Goal: Task Accomplishment & Management: Complete application form

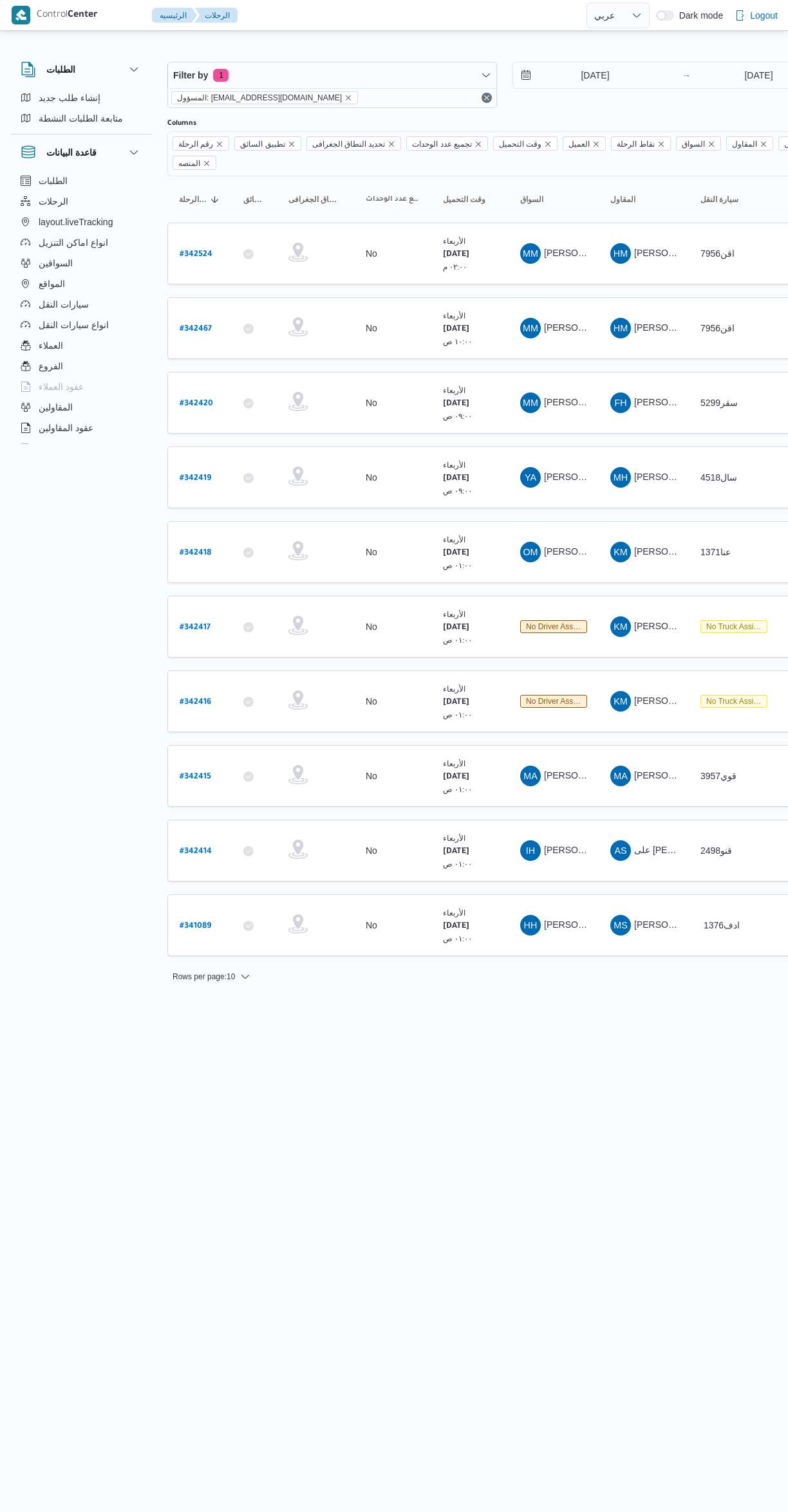
select select "ar"
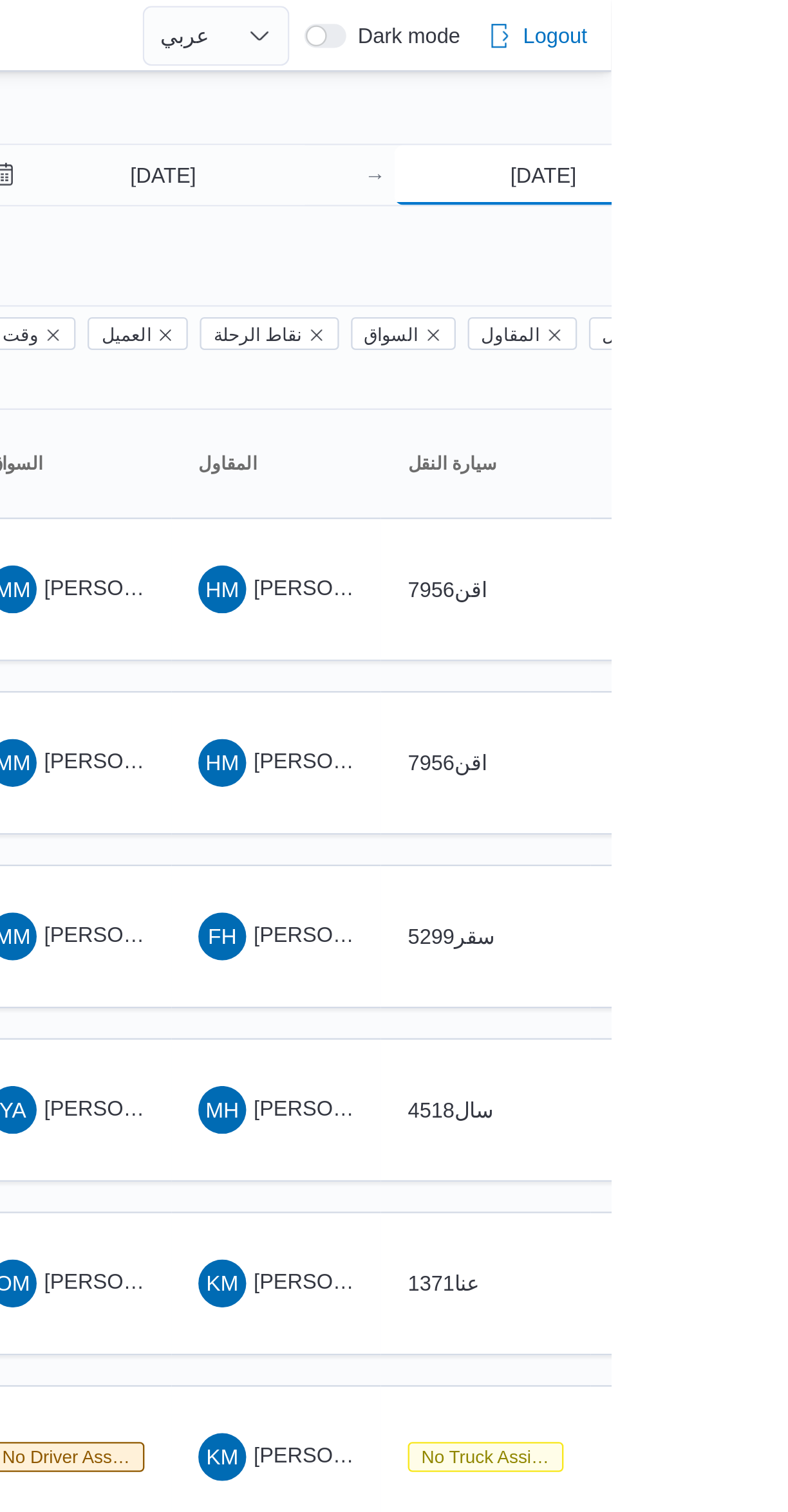
click at [759, 72] on input "8/10/2025" at bounding box center [758, 75] width 128 height 26
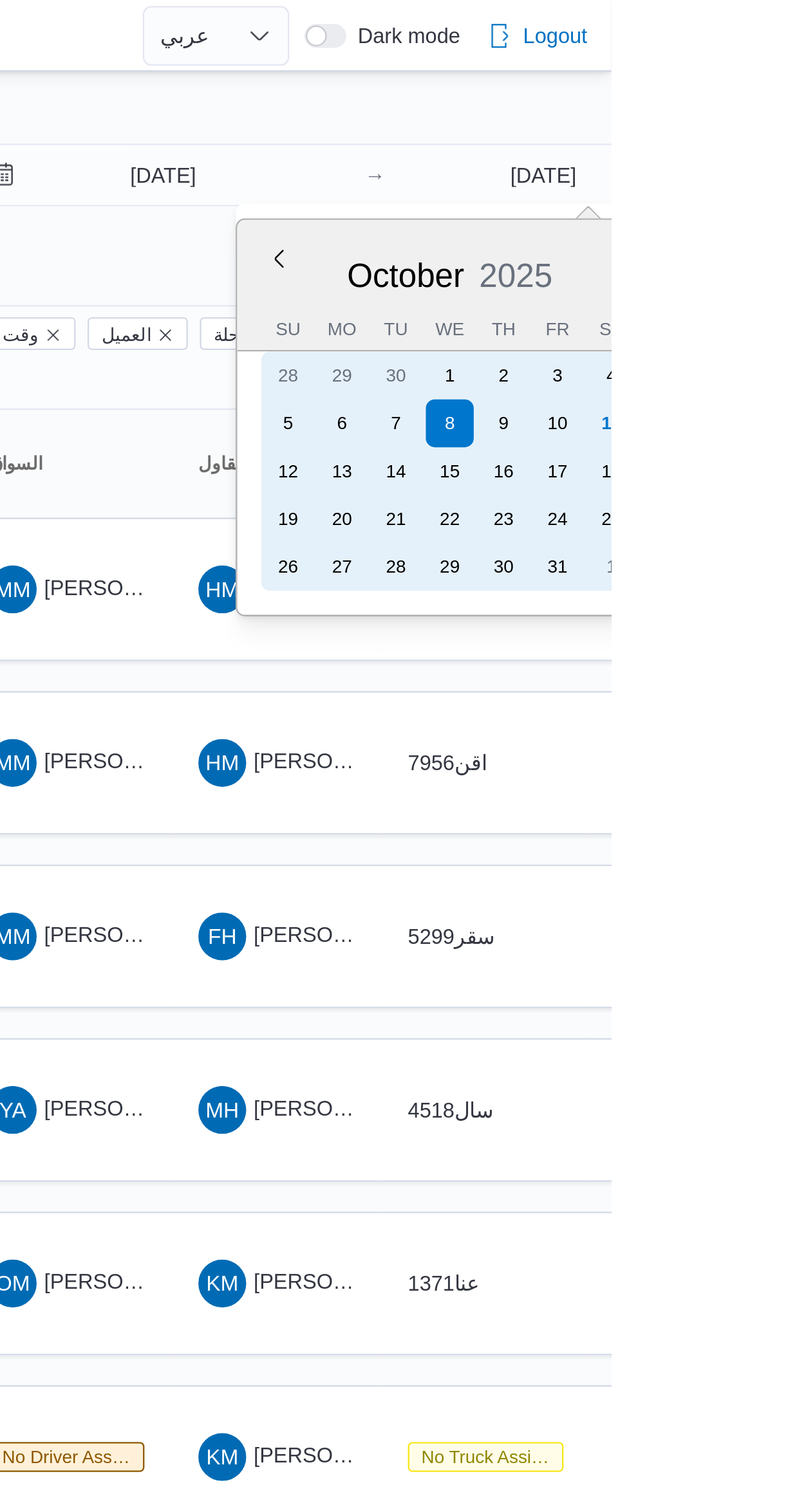
click at [740, 181] on div "9" at bounding box center [741, 182] width 20 height 20
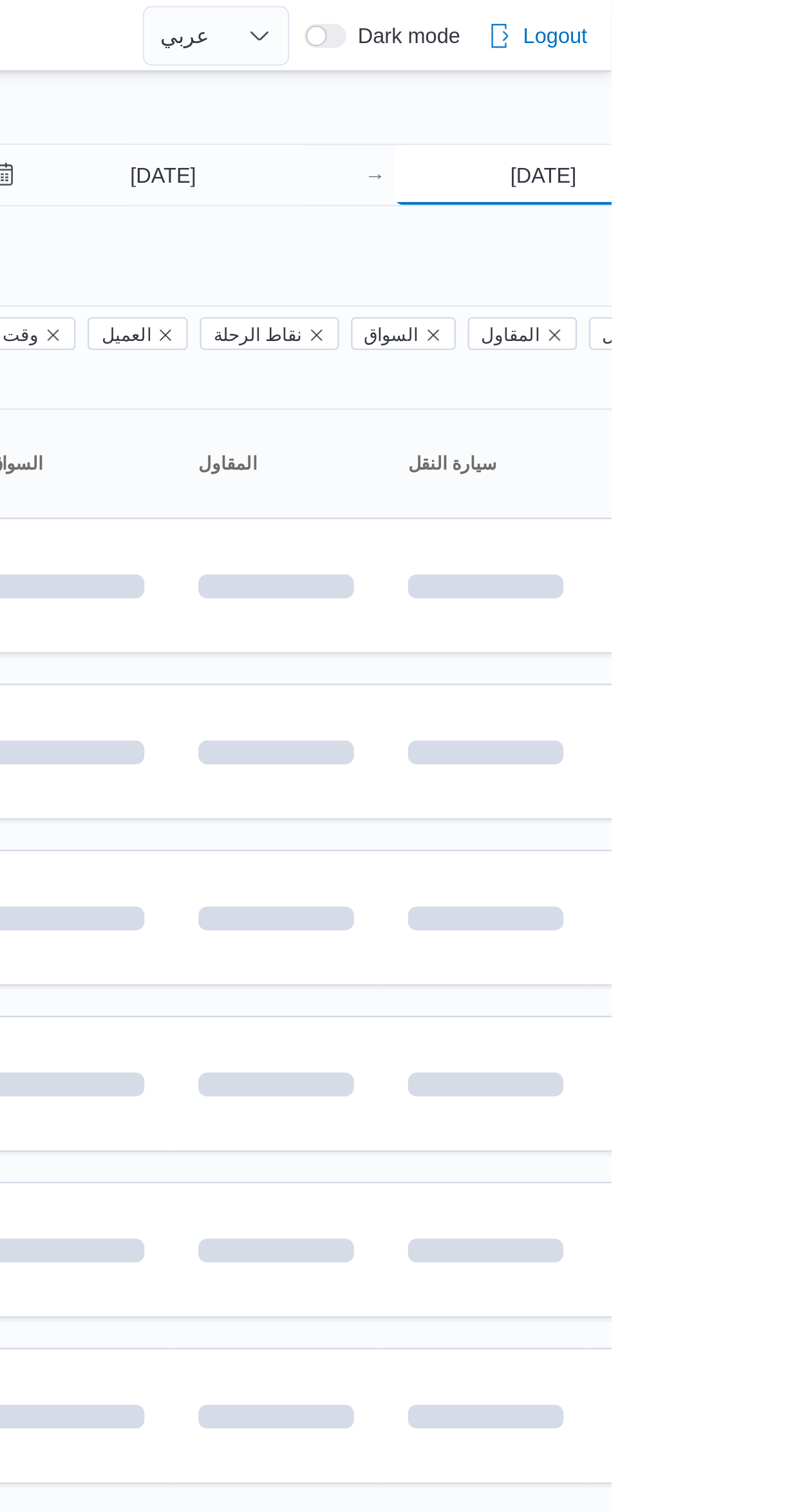
click at [771, 70] on input "9/10/2025" at bounding box center [758, 75] width 128 height 26
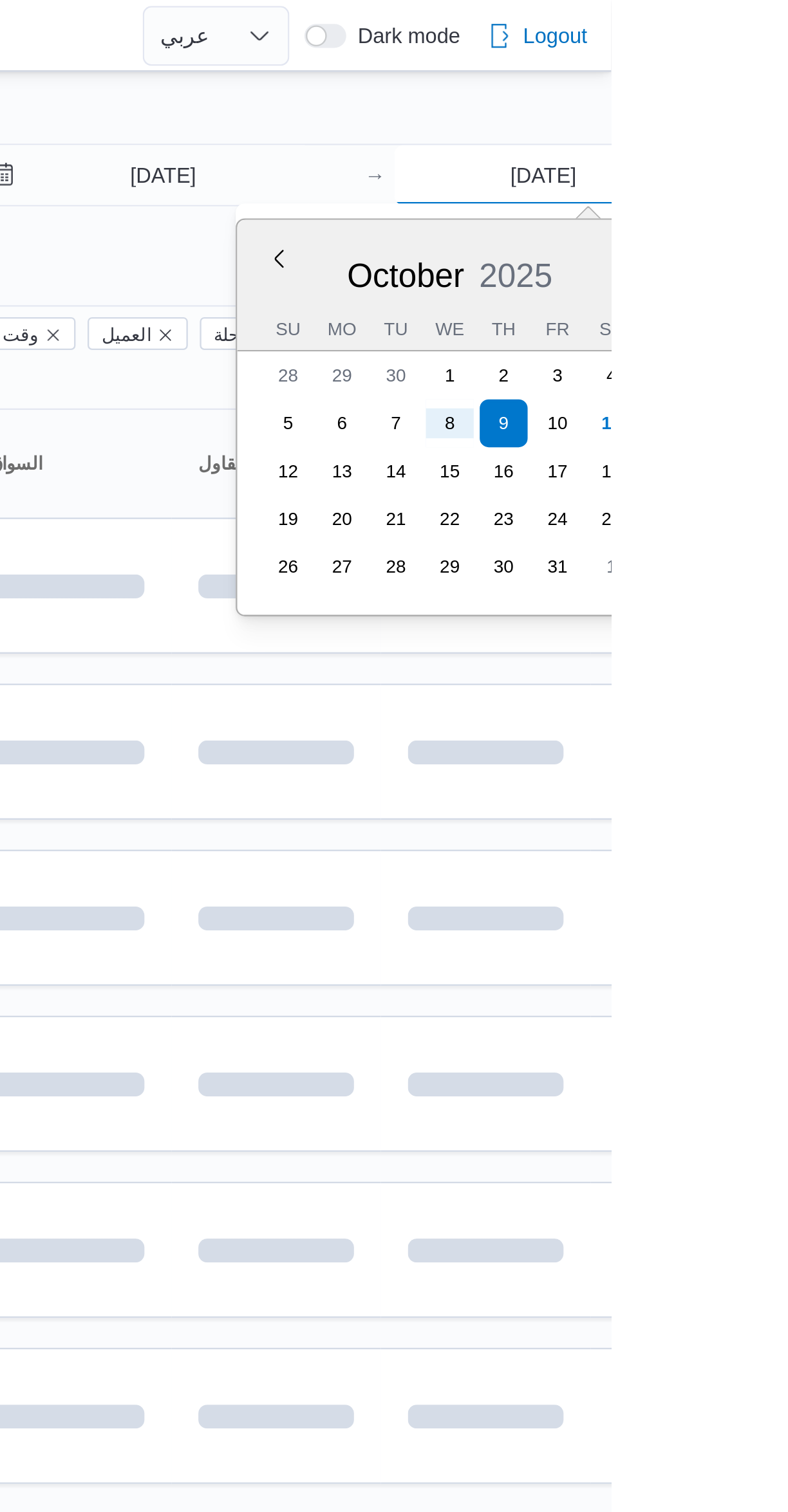
click at [769, 75] on input "9/10/2025" at bounding box center [758, 75] width 128 height 26
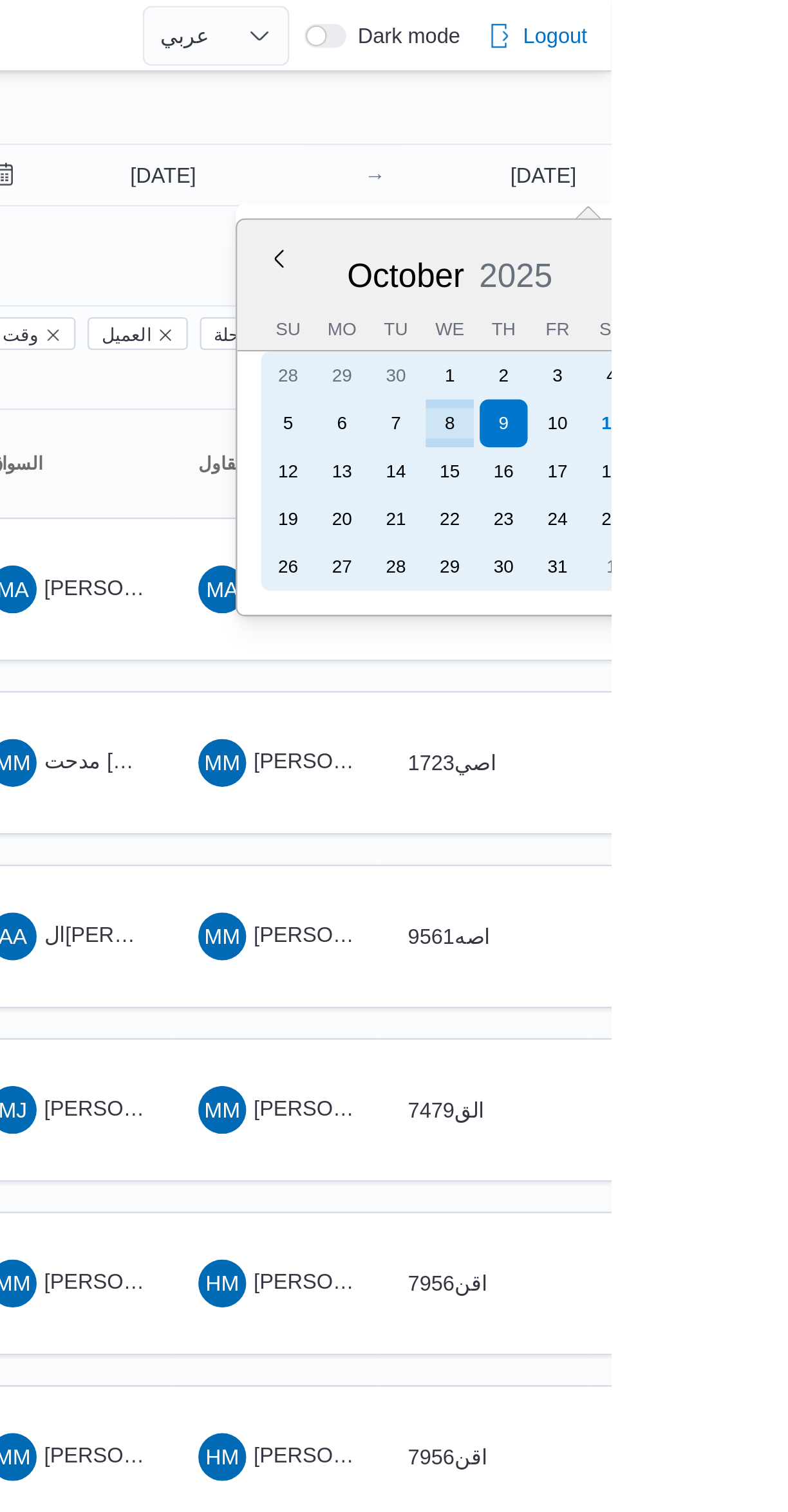
click at [787, 181] on div "11" at bounding box center [787, 182] width 20 height 20
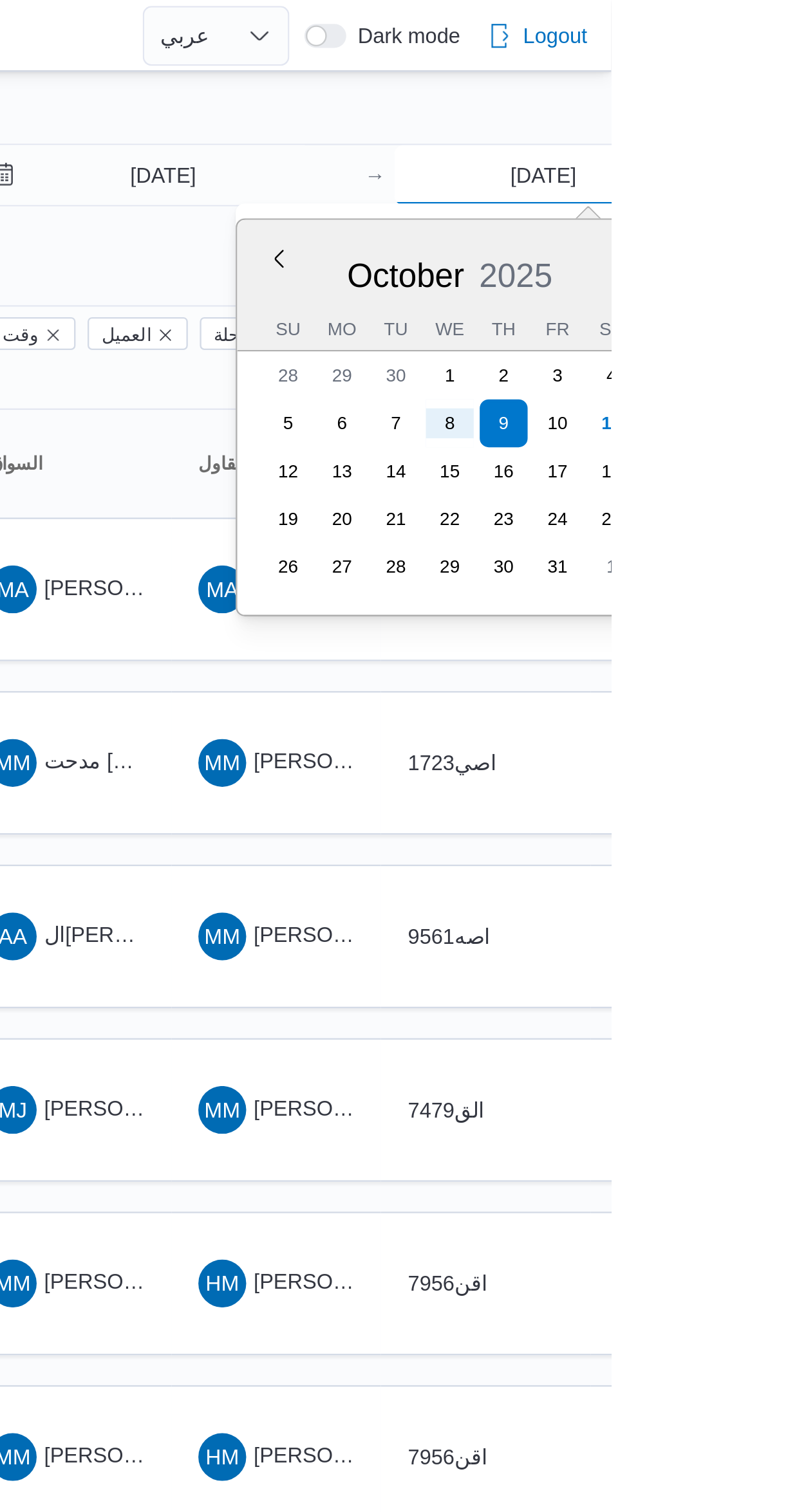
type input "[DATE]"
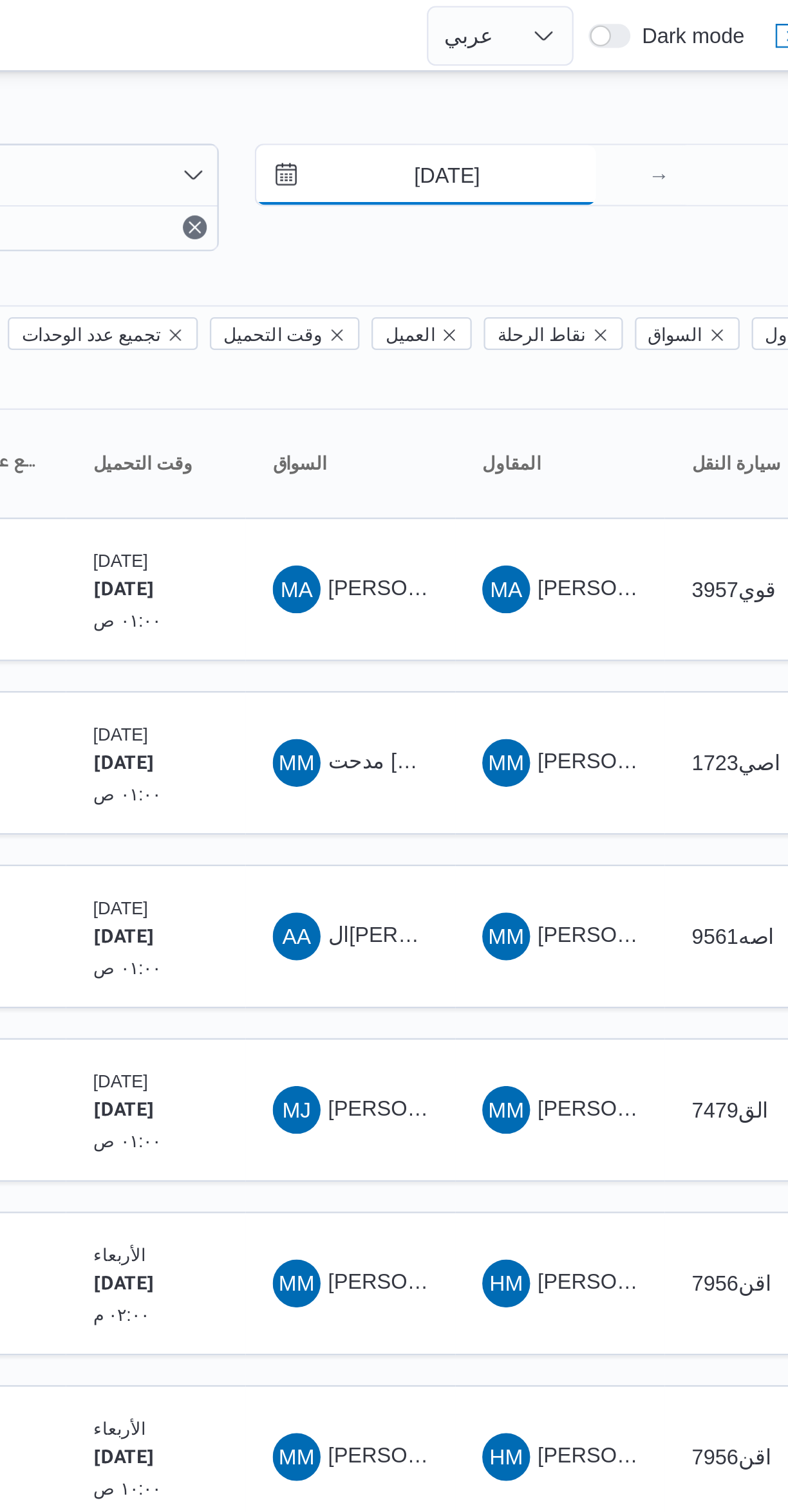
click at [606, 75] on input "8/10/2025" at bounding box center [585, 75] width 146 height 26
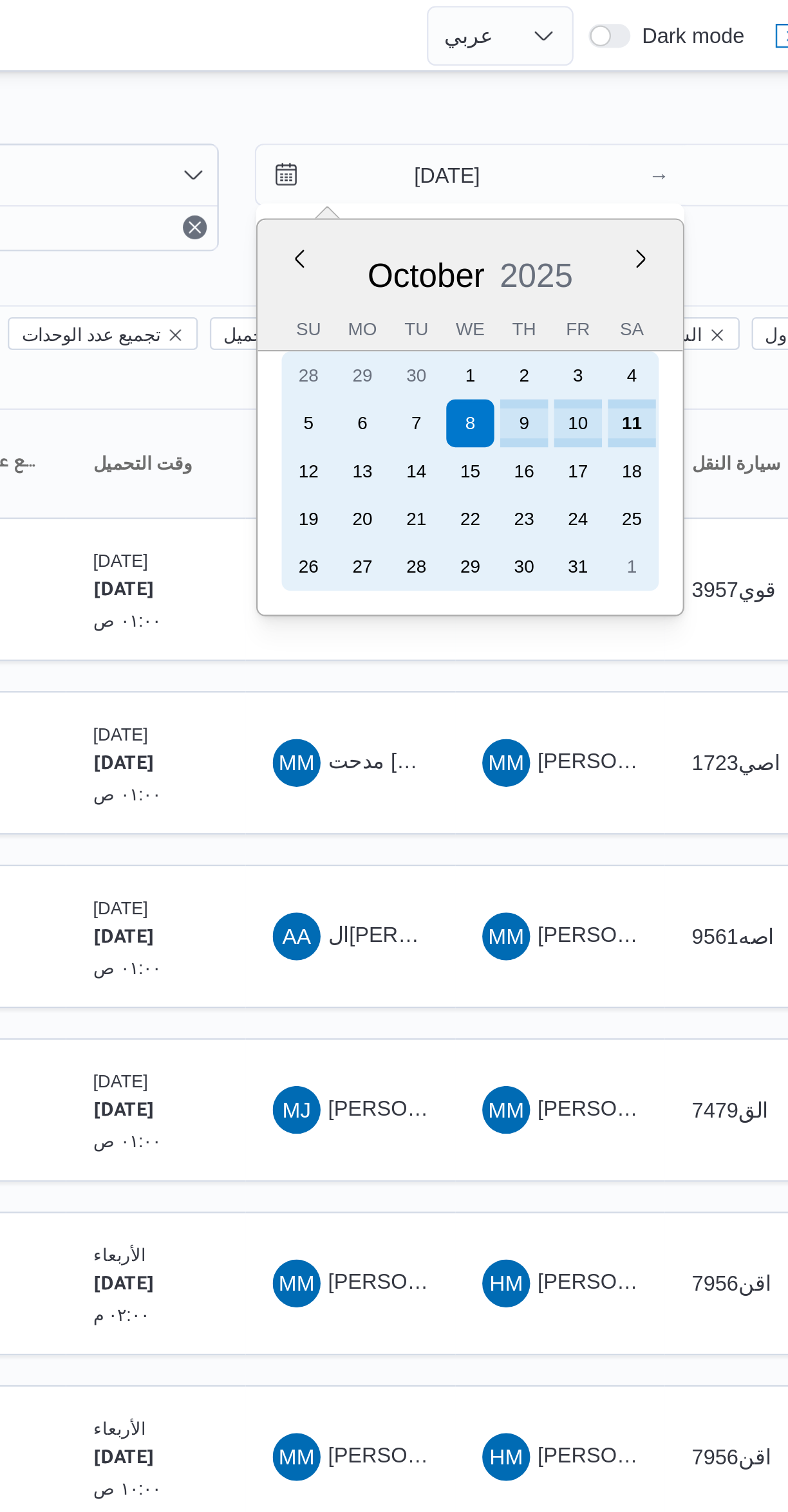
click at [675, 181] on div "11" at bounding box center [674, 182] width 20 height 20
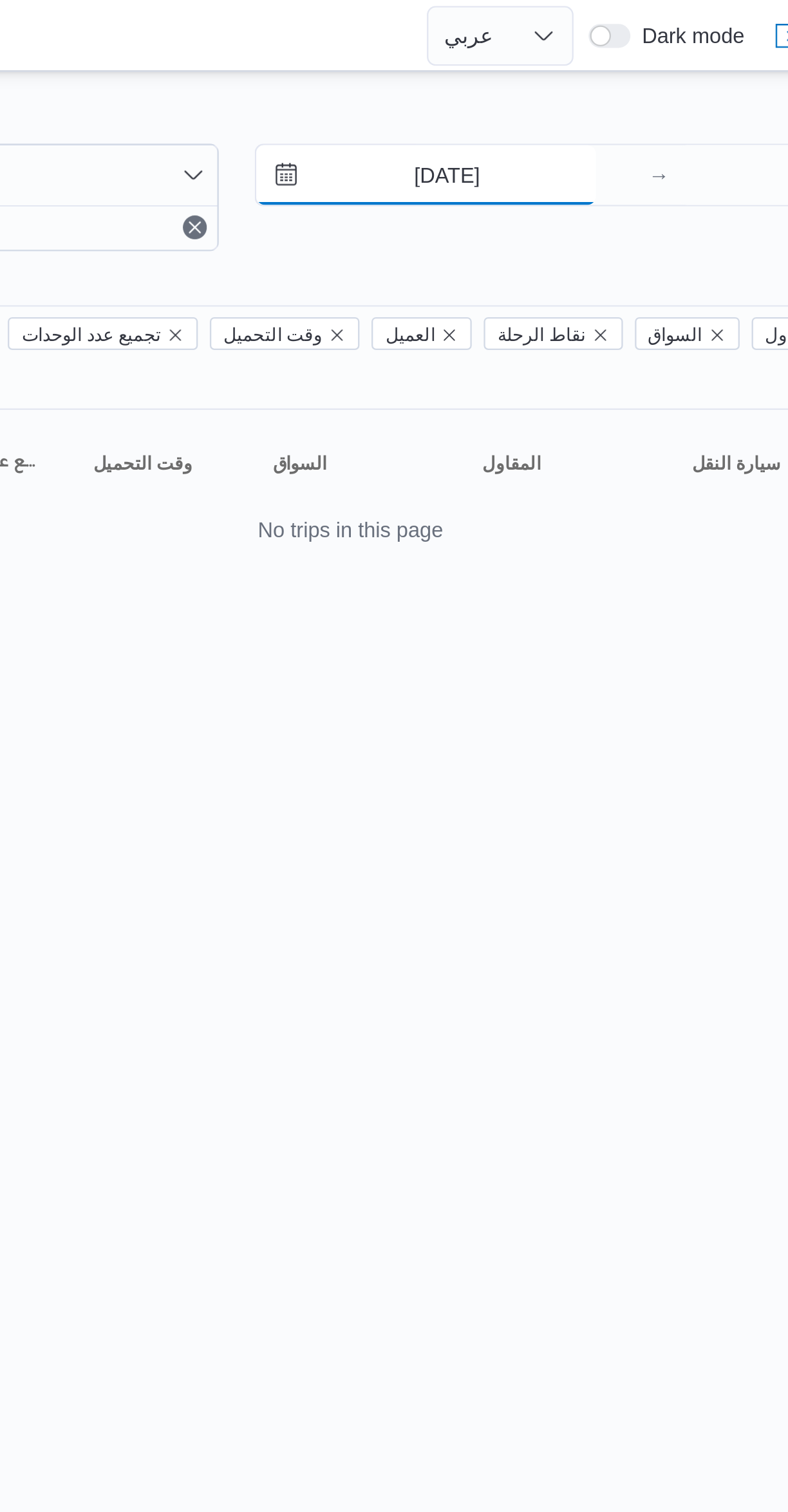
click at [604, 77] on input "[DATE]" at bounding box center [585, 75] width 146 height 26
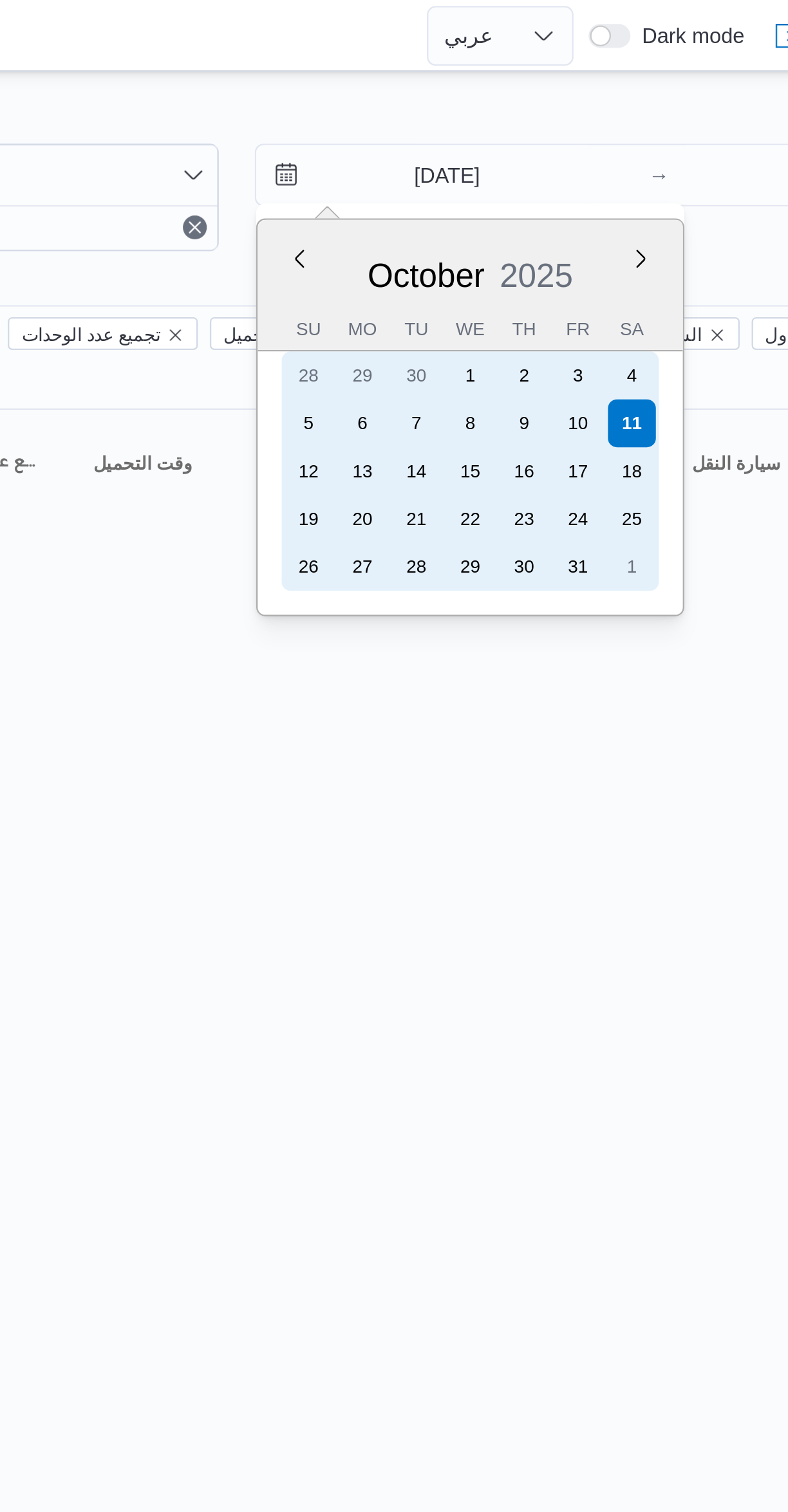
click at [626, 182] on div "9" at bounding box center [627, 182] width 20 height 20
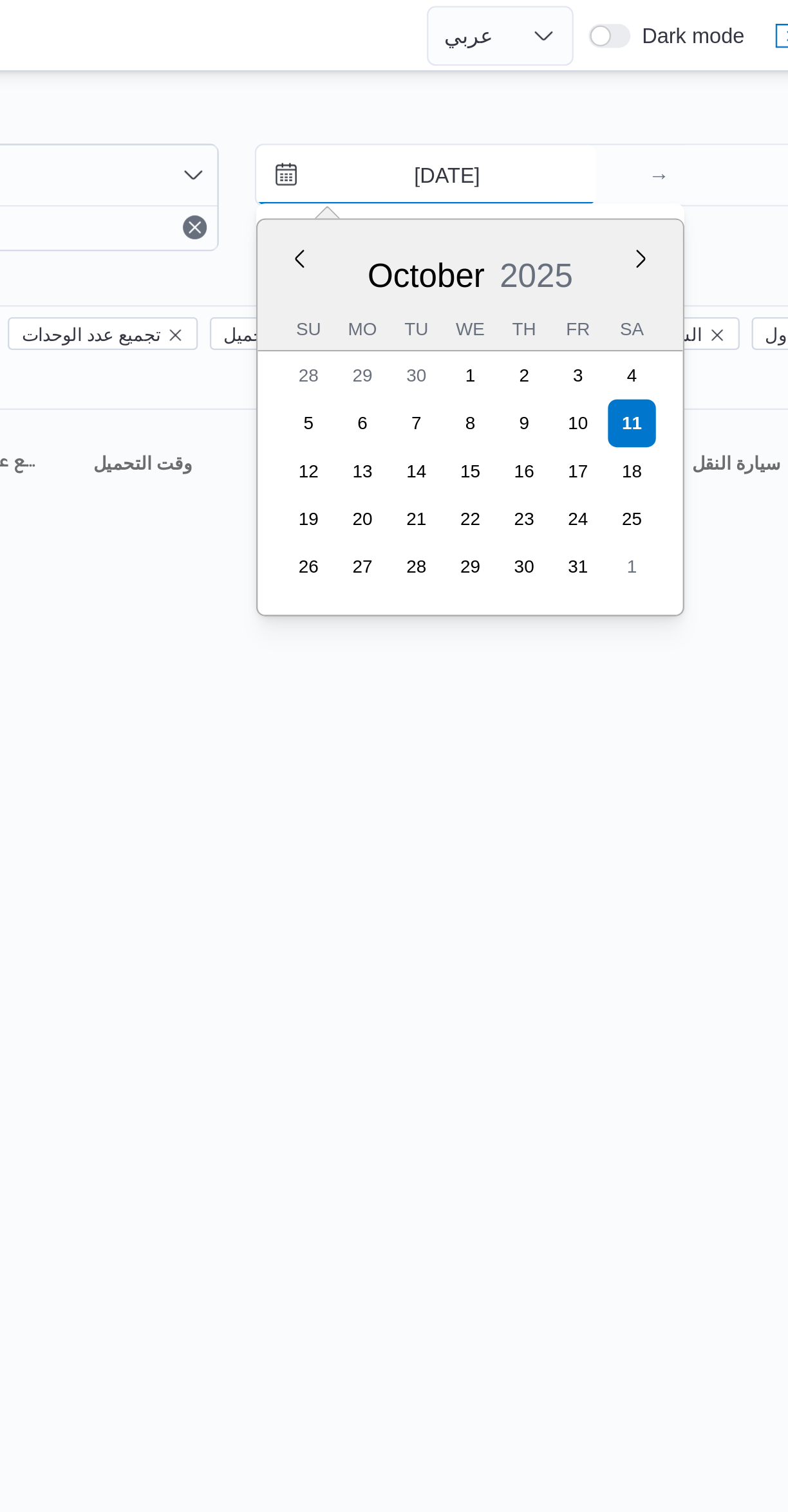
type input "9/10/2025"
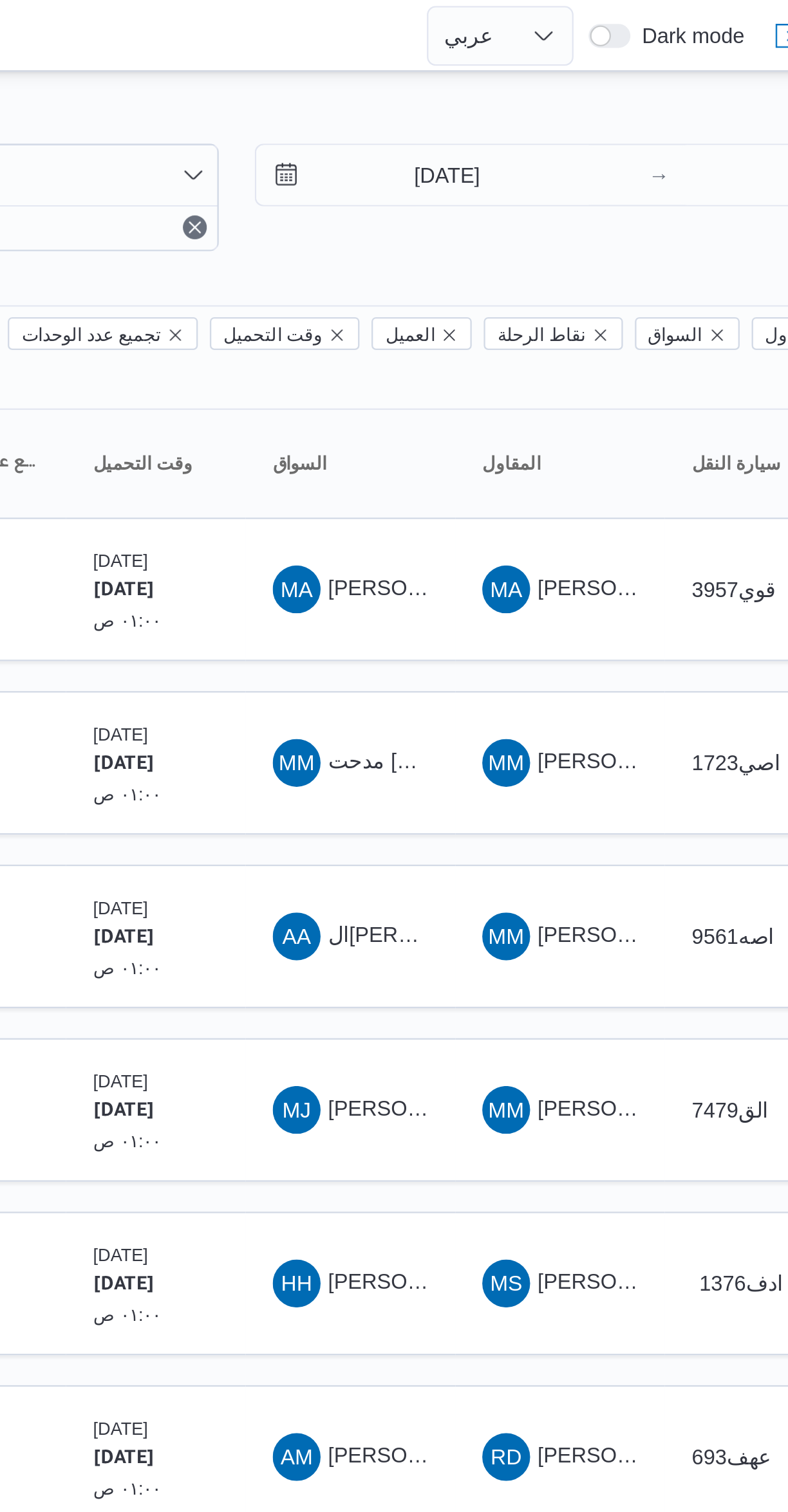
click at [627, 35] on div "Filter by 1 المسؤول: mostafa.elrouby@illa.com.eg 9/10/2025 → 11/10/2025 Group B…" at bounding box center [386, 442] width 788 height 818
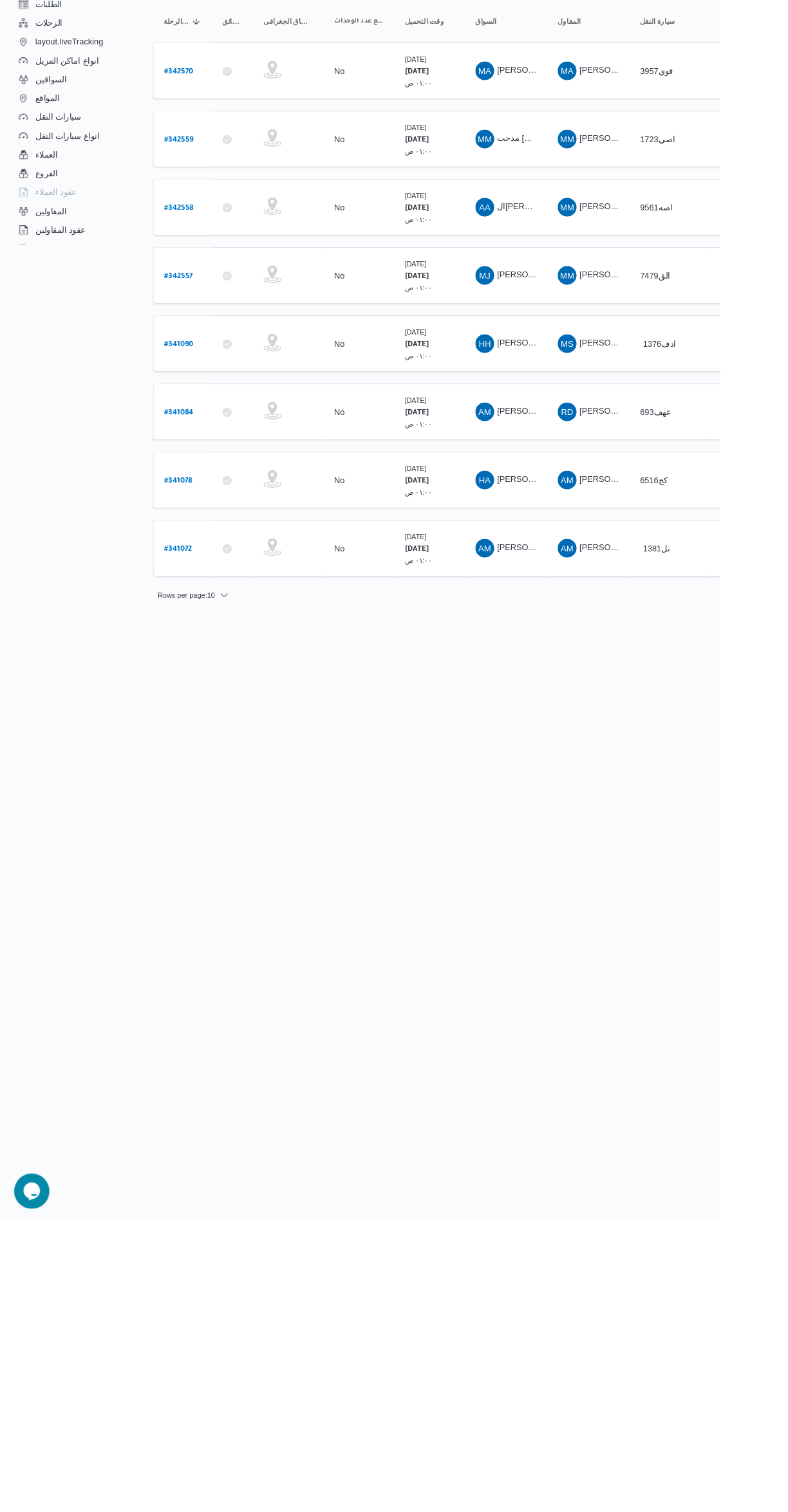
click at [205, 772] on b "# 341072" at bounding box center [195, 777] width 31 height 9
select select "ar"
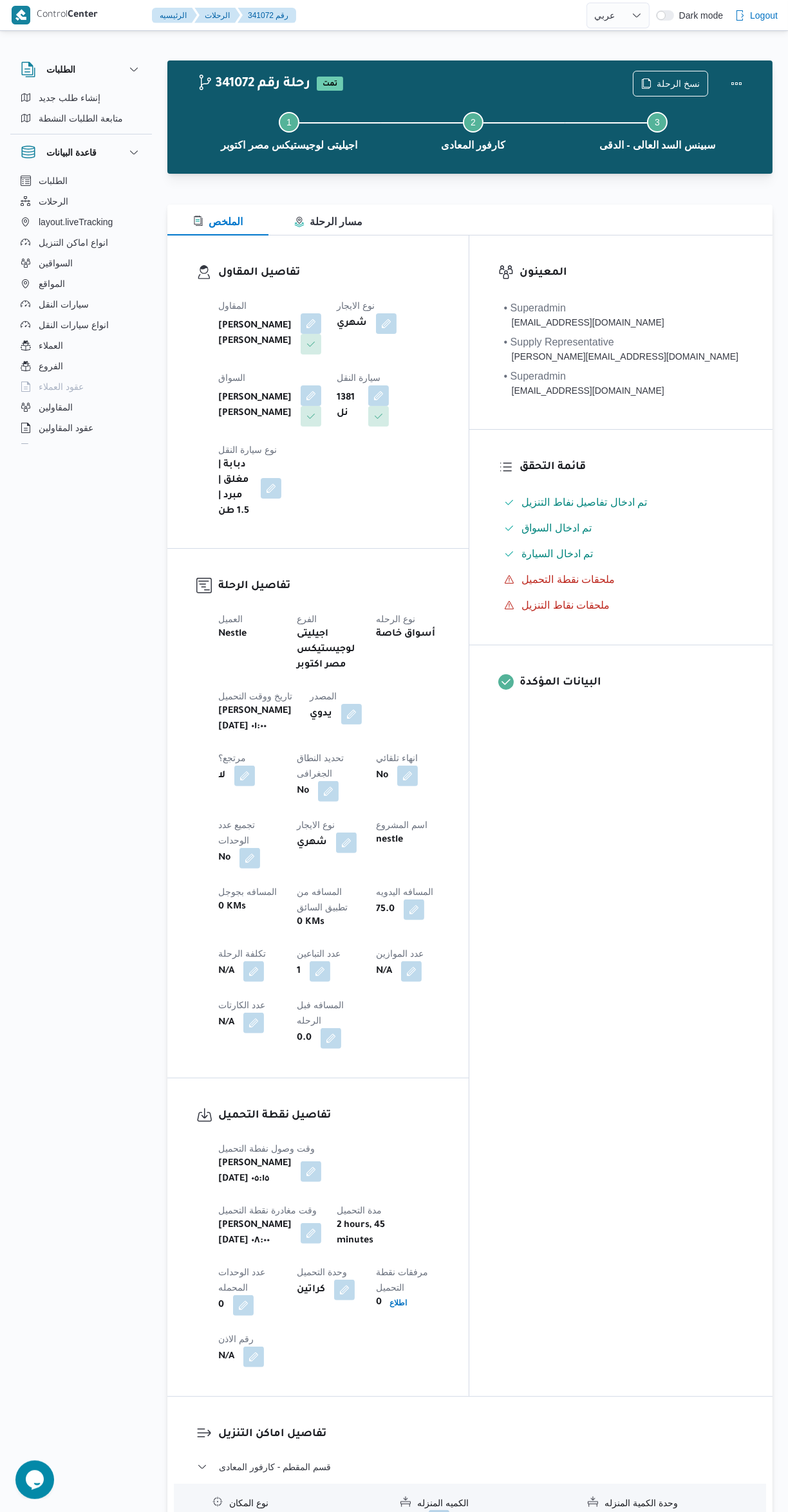
click at [694, 89] on div "Step 1 is incomplete 1 اجيليتى لوجيستيكس مصر اكتوبر Step 2 is incomplete 2 كارف…" at bounding box center [473, 130] width 568 height 82
click at [658, 78] on span "نسخ الرحلة" at bounding box center [671, 83] width 74 height 24
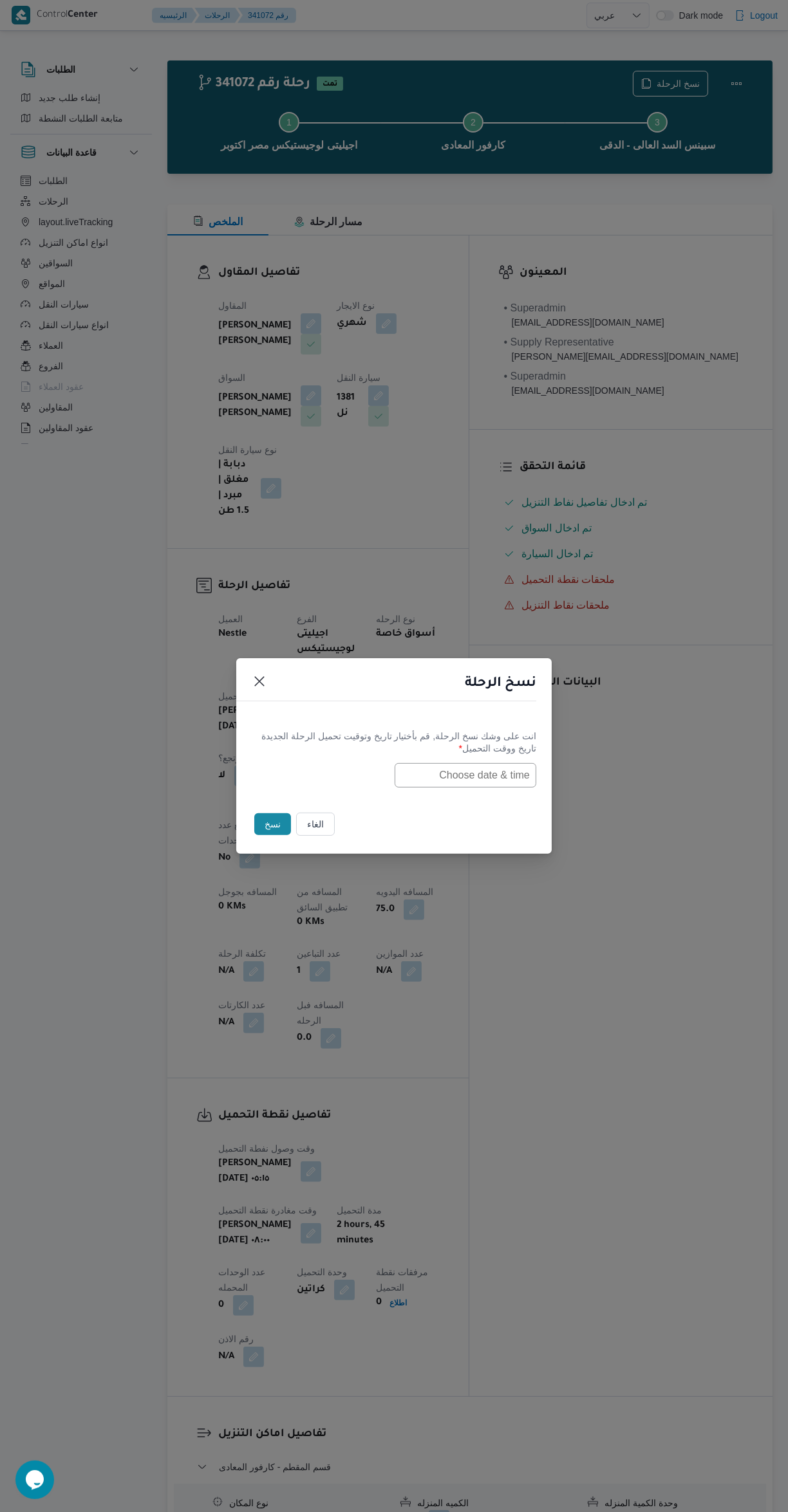
click at [499, 788] on input "text" at bounding box center [465, 775] width 142 height 24
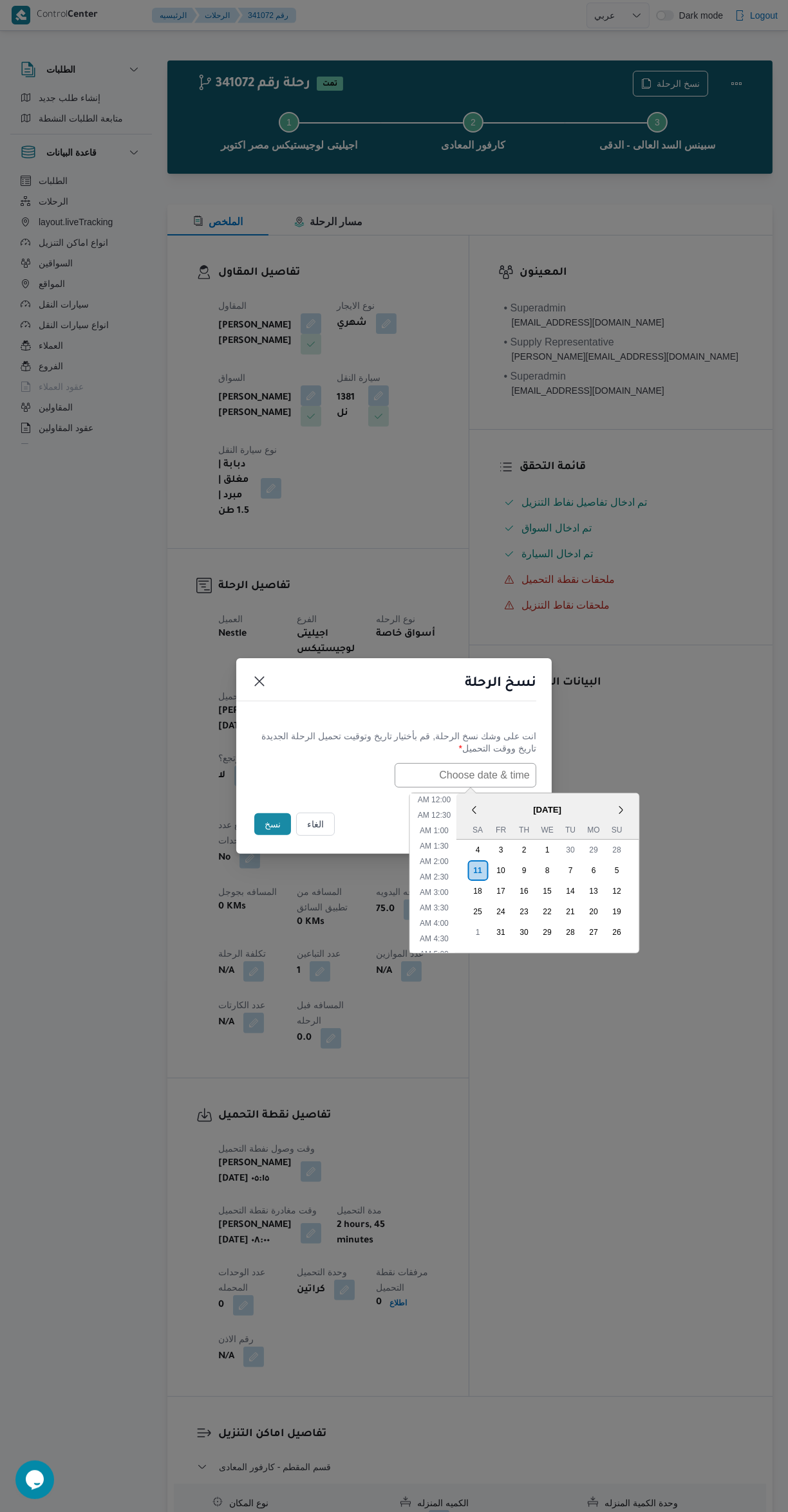
scroll to position [4, 0]
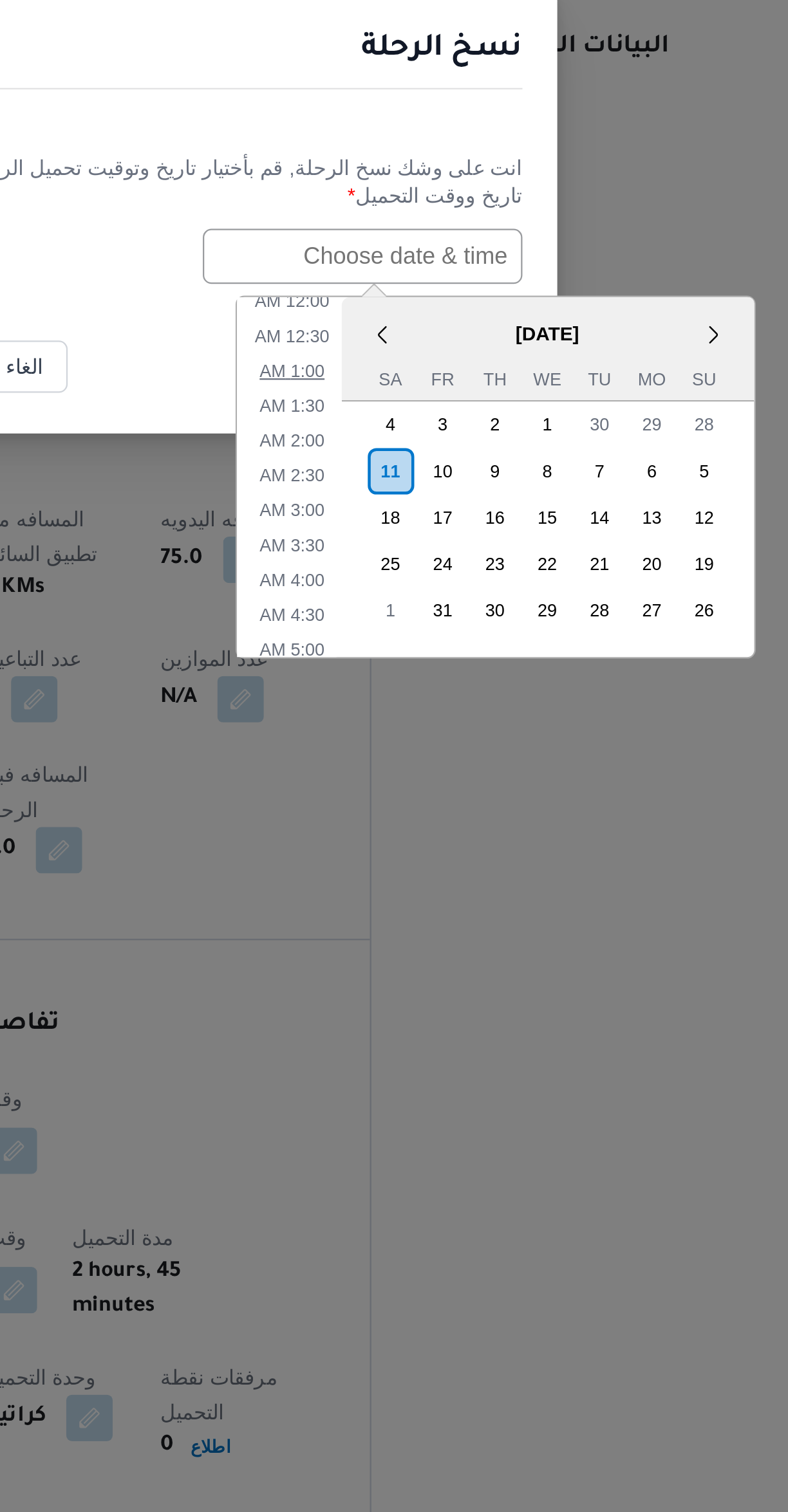
click at [439, 823] on li "1:00 AM" at bounding box center [434, 826] width 39 height 13
type input "11/10/2025 1:00AM"
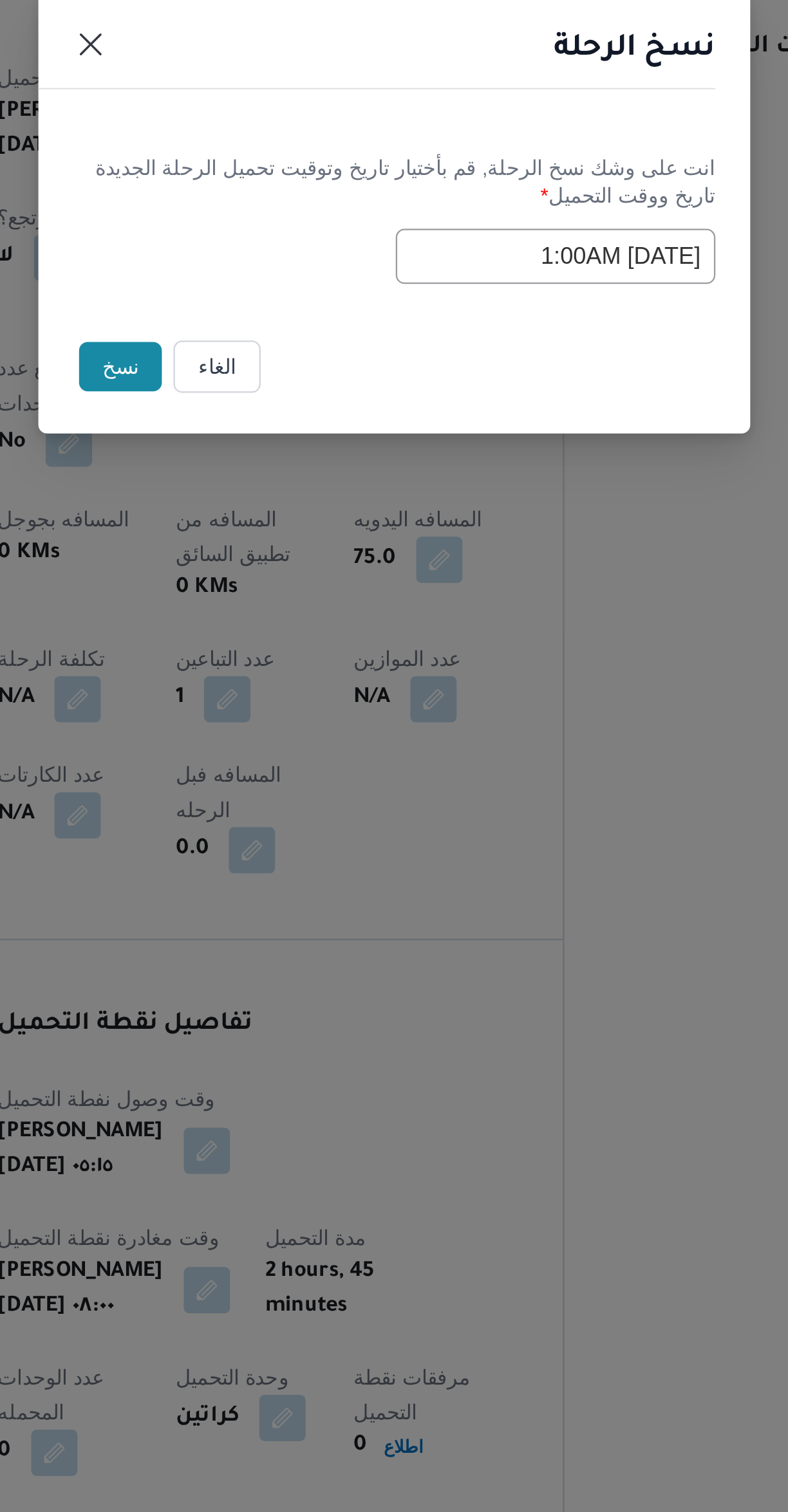
click at [276, 825] on button "نسخ" at bounding box center [272, 824] width 37 height 22
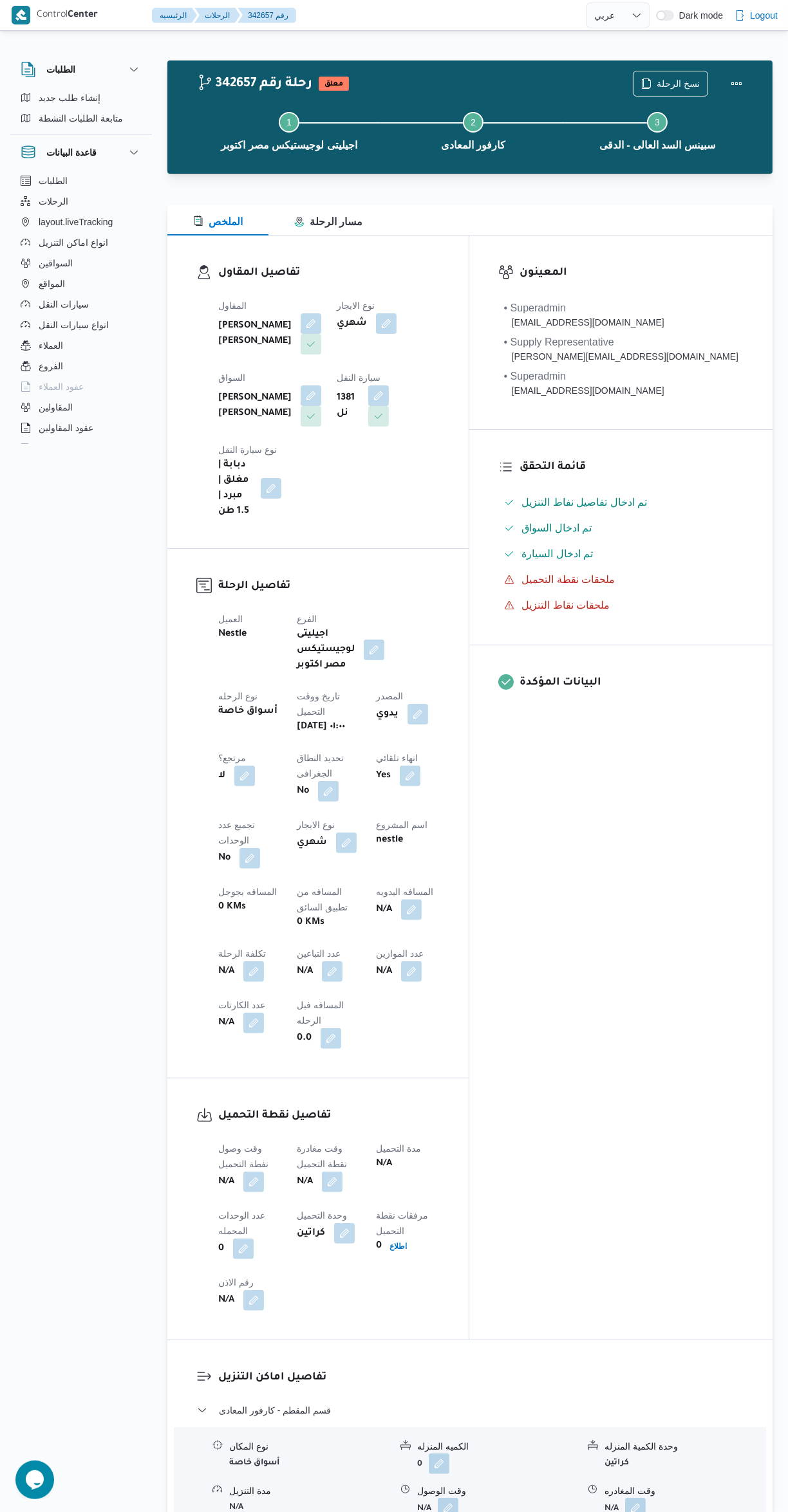
select select "ar"
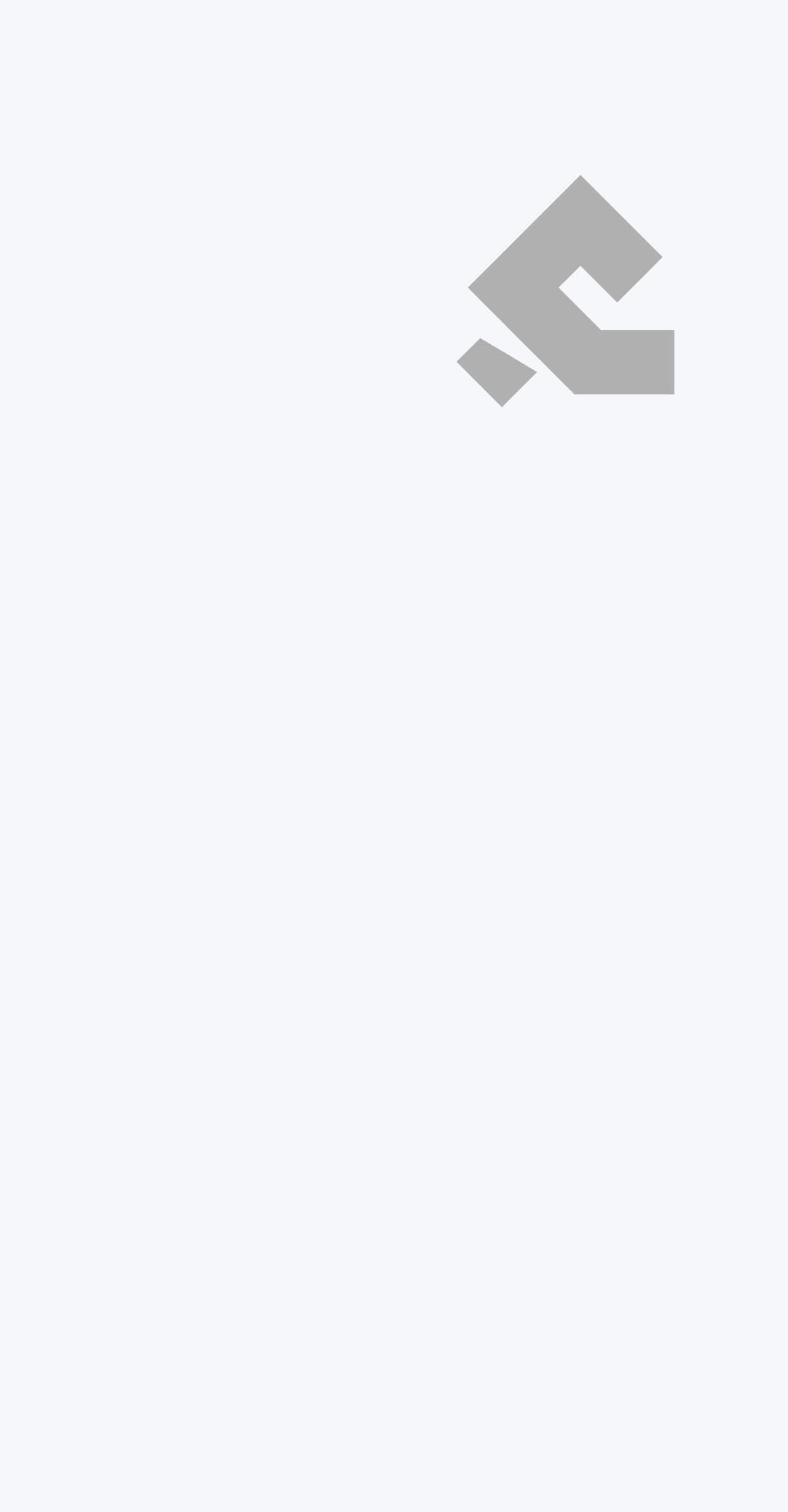
select select "ar"
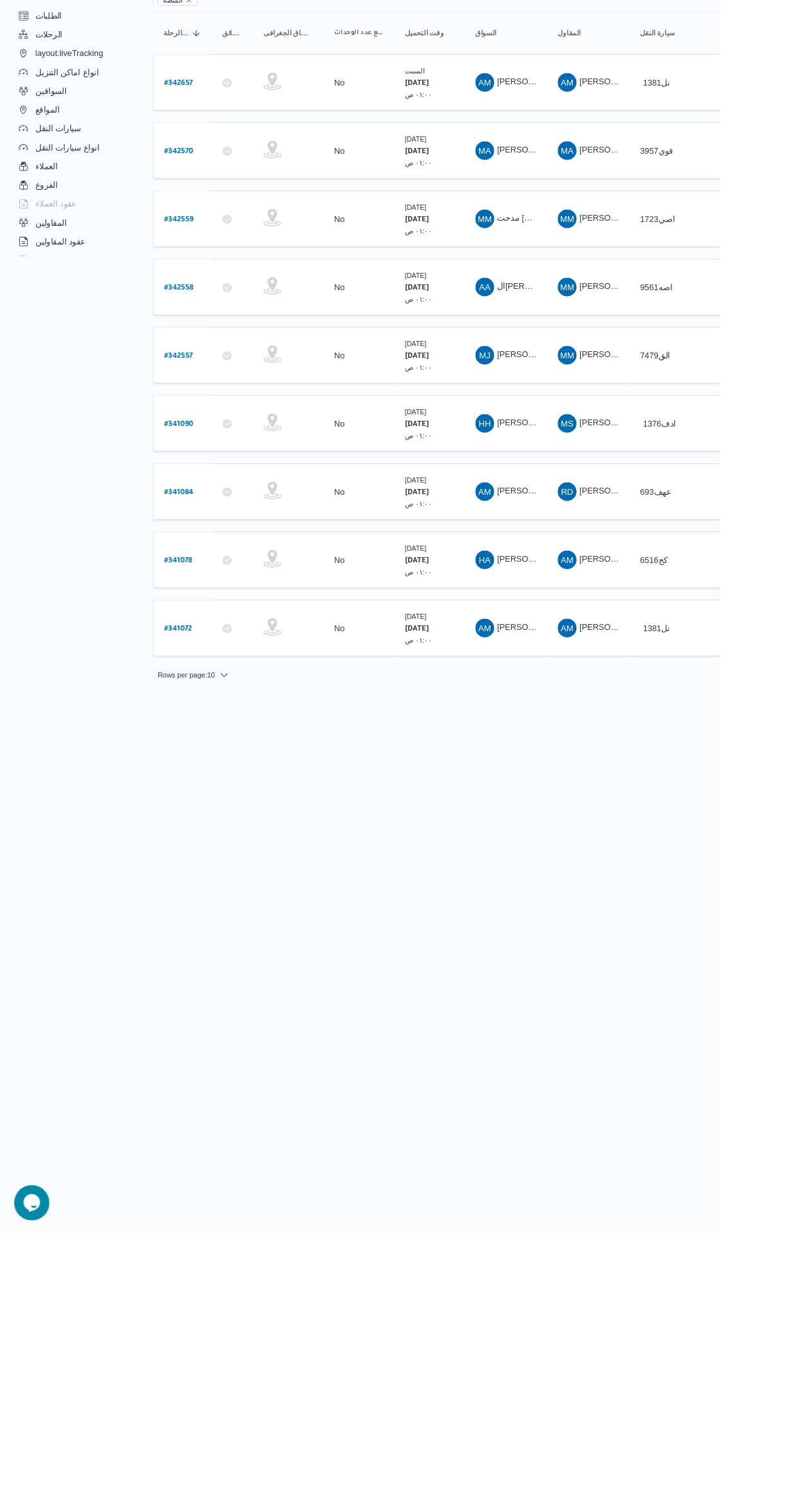
click at [194, 772] on b "# 341078" at bounding box center [195, 777] width 31 height 9
select select "ar"
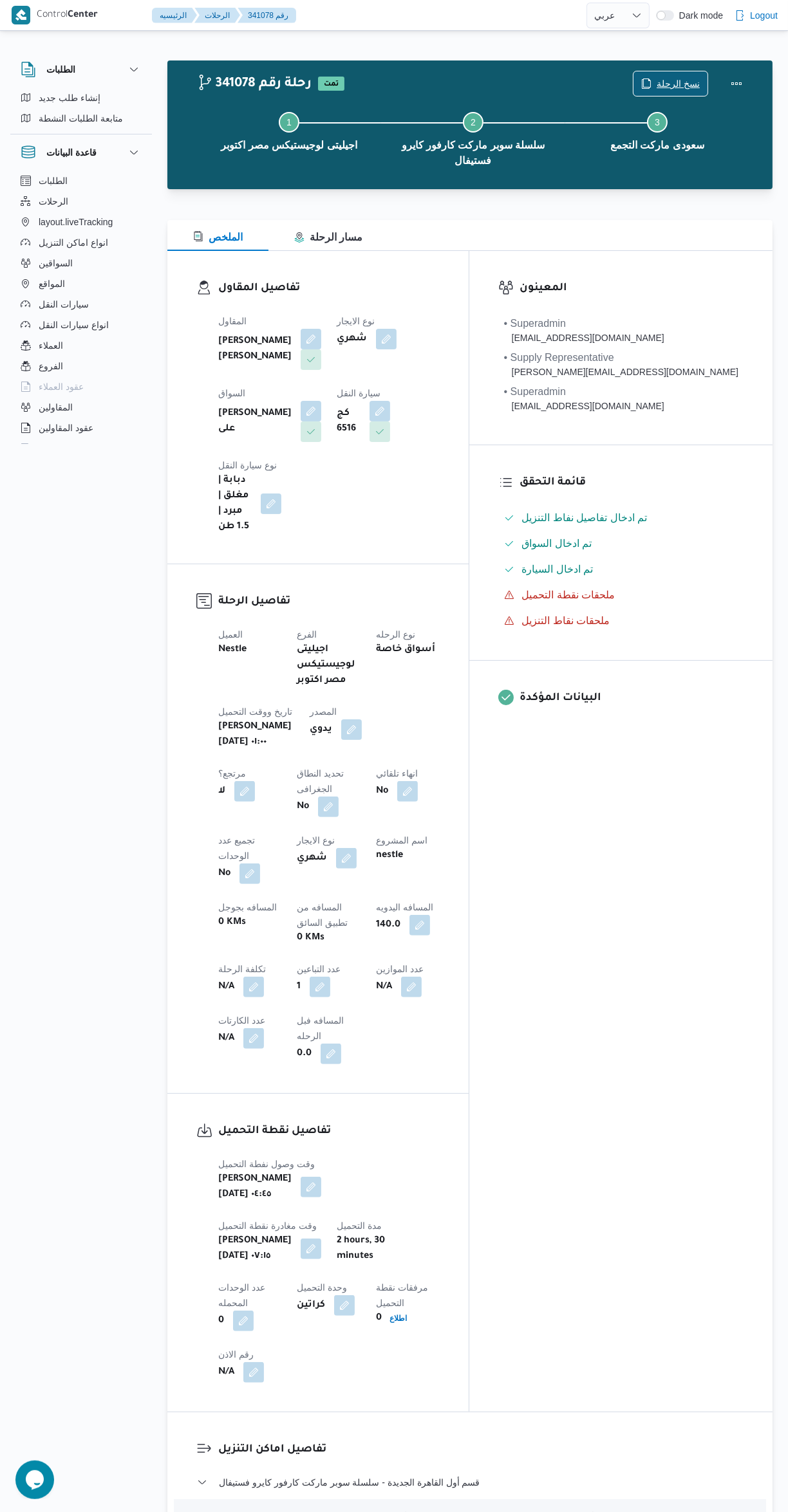
click at [662, 85] on span "نسخ الرحلة" at bounding box center [678, 84] width 43 height 15
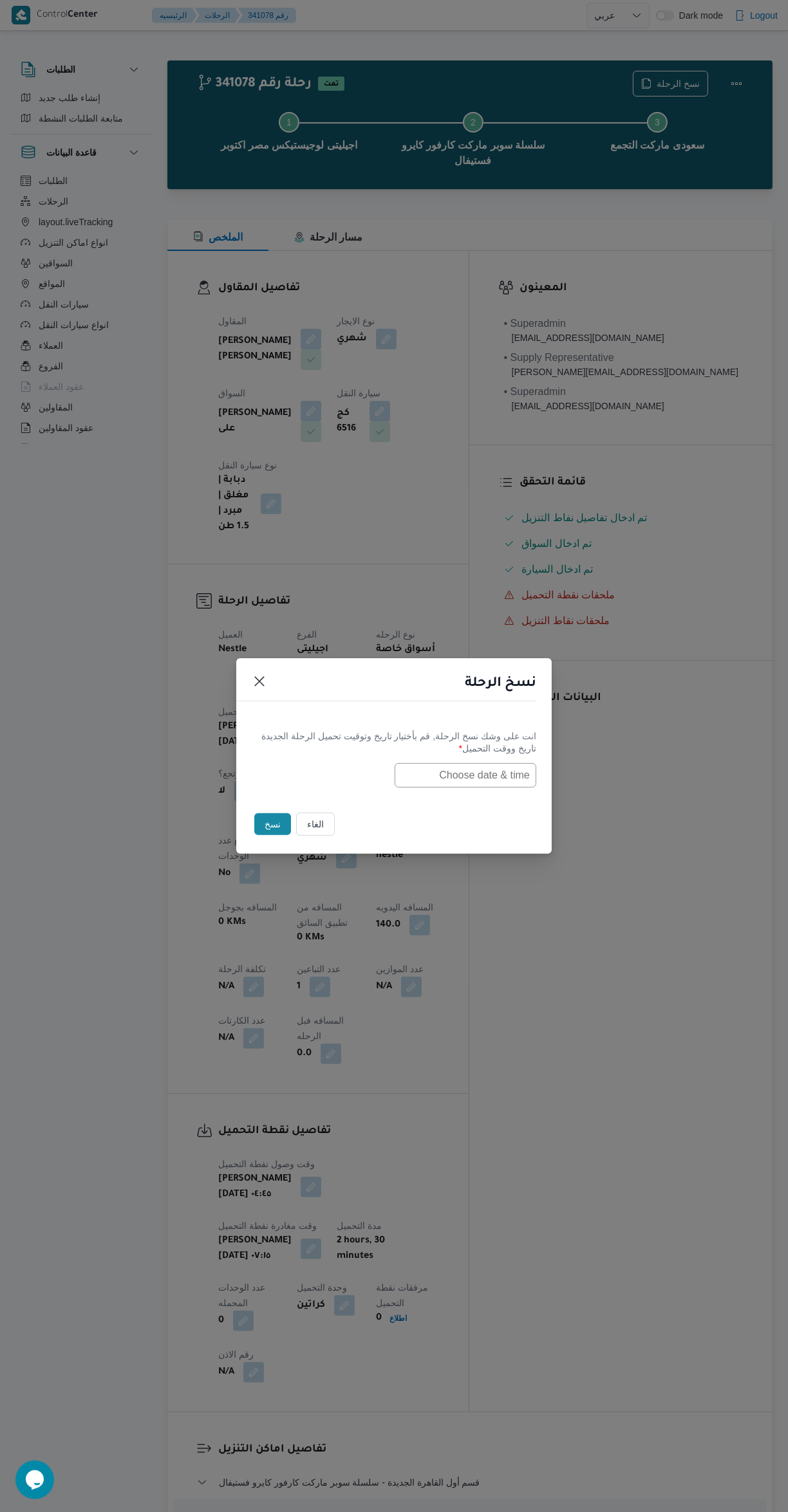
click at [481, 772] on input "text" at bounding box center [465, 775] width 142 height 24
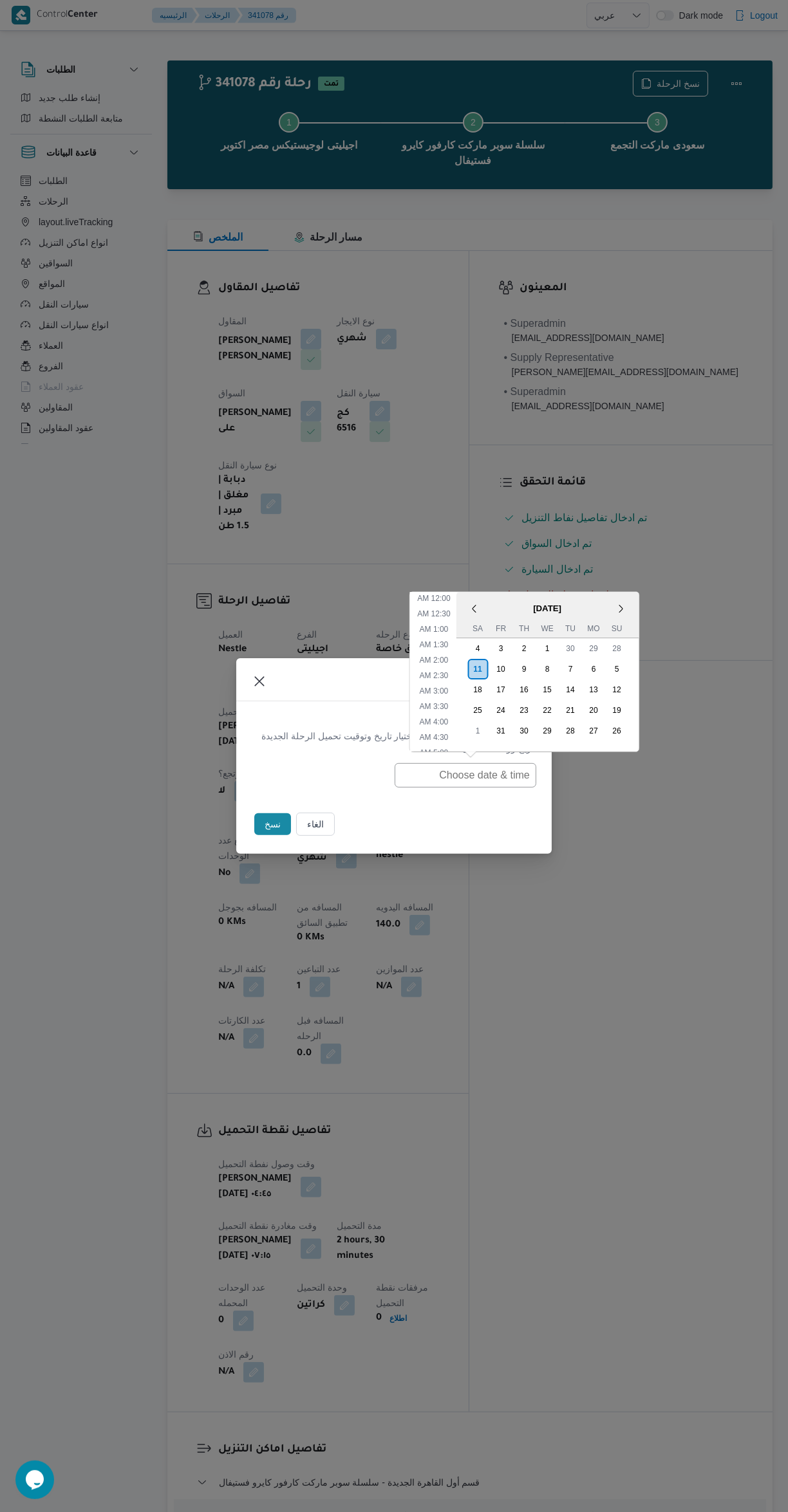
scroll to position [4, 0]
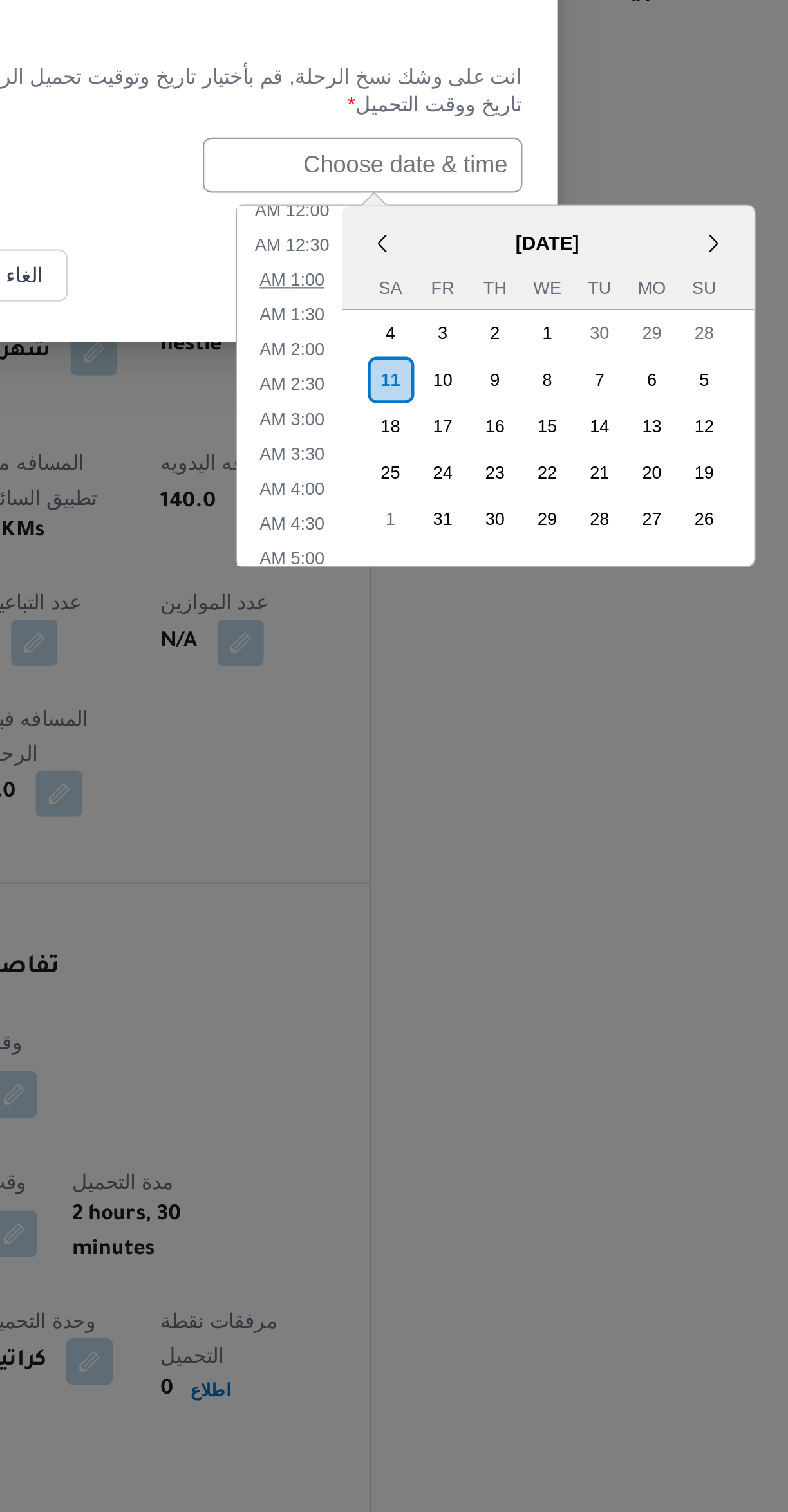
click at [436, 828] on li "1:00 AM" at bounding box center [434, 826] width 39 height 13
type input "11/10/2025 1:00AM"
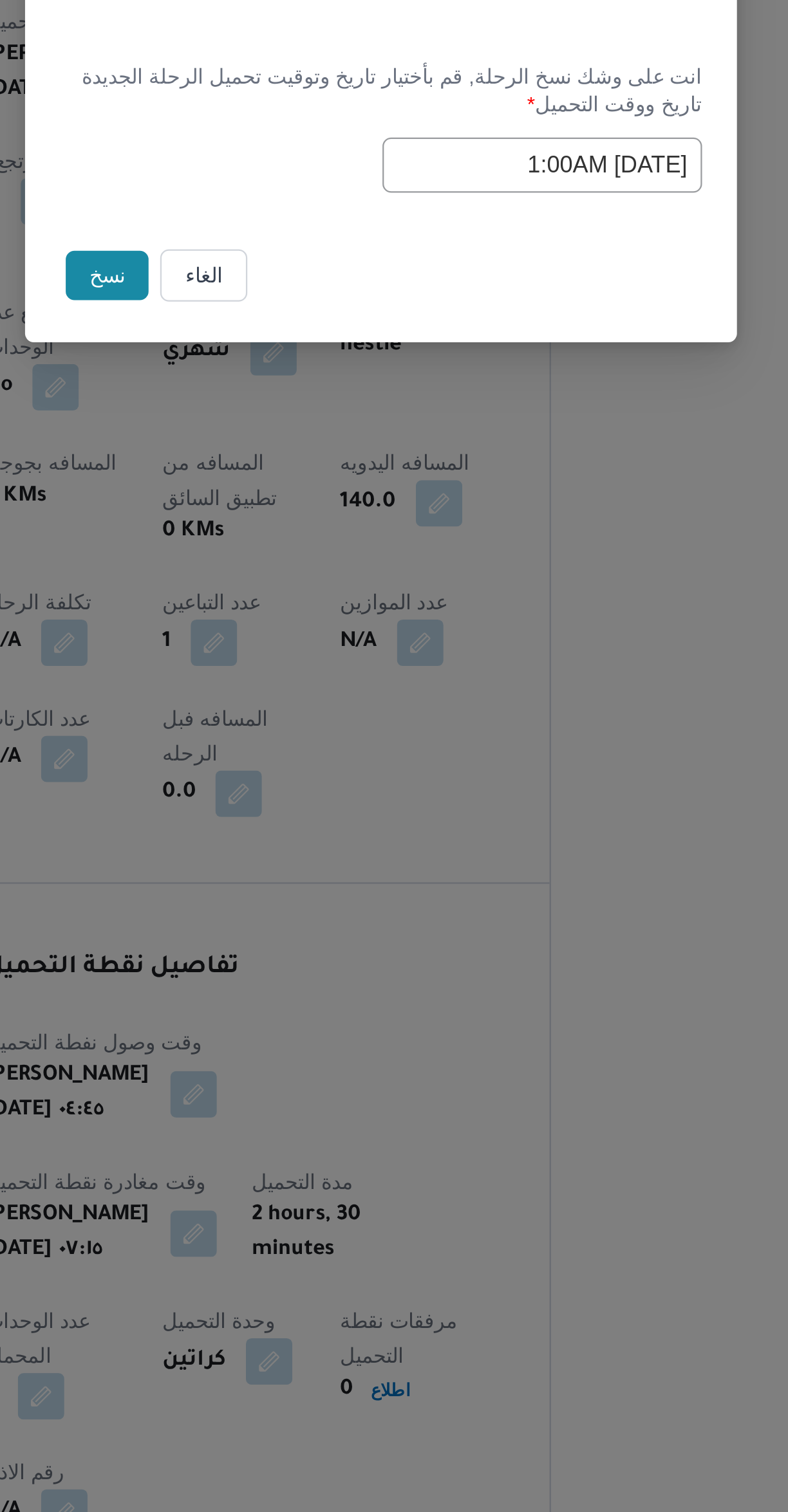
click at [270, 830] on button "نسخ" at bounding box center [272, 824] width 37 height 22
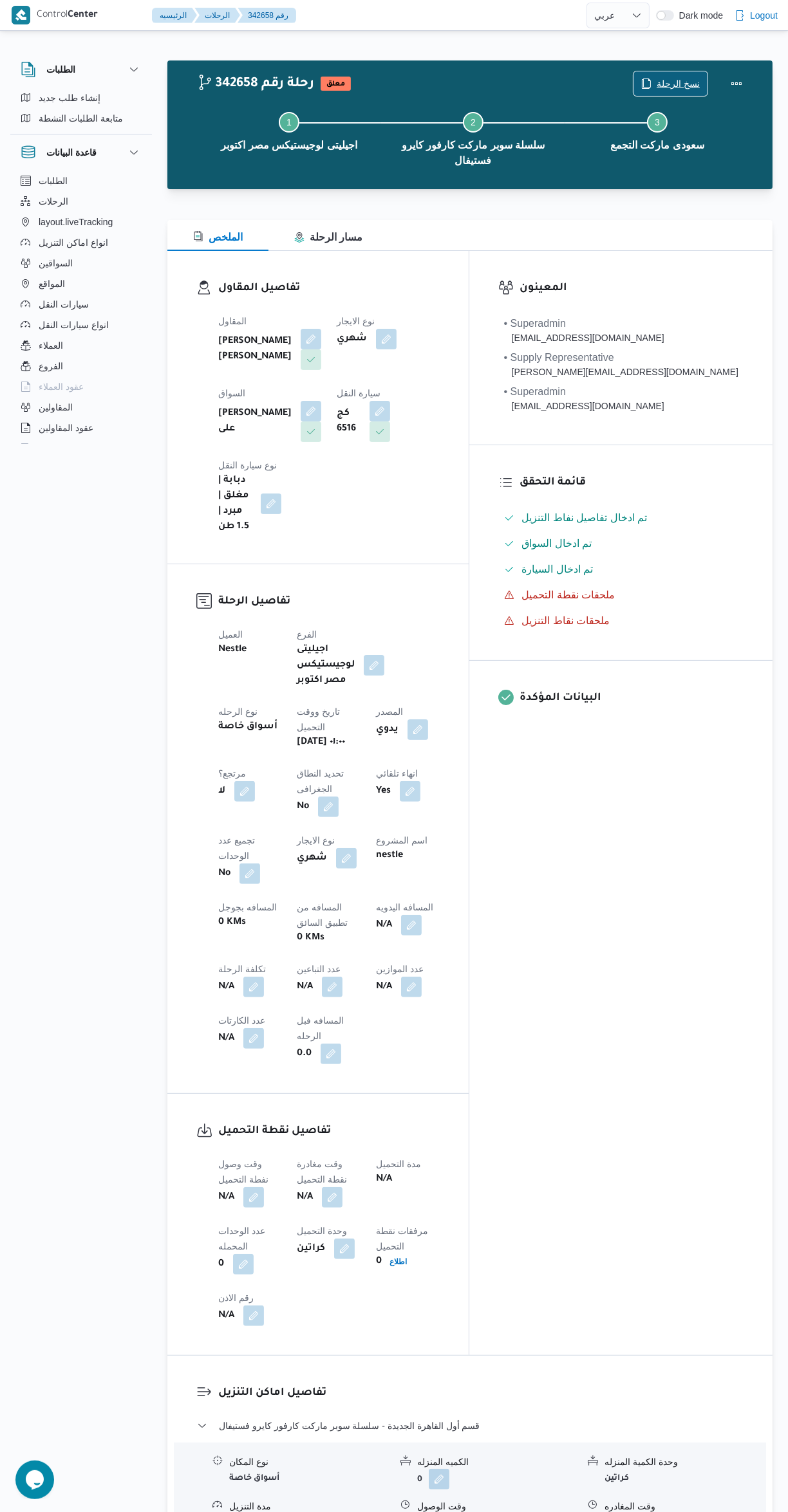
scroll to position [4, 0]
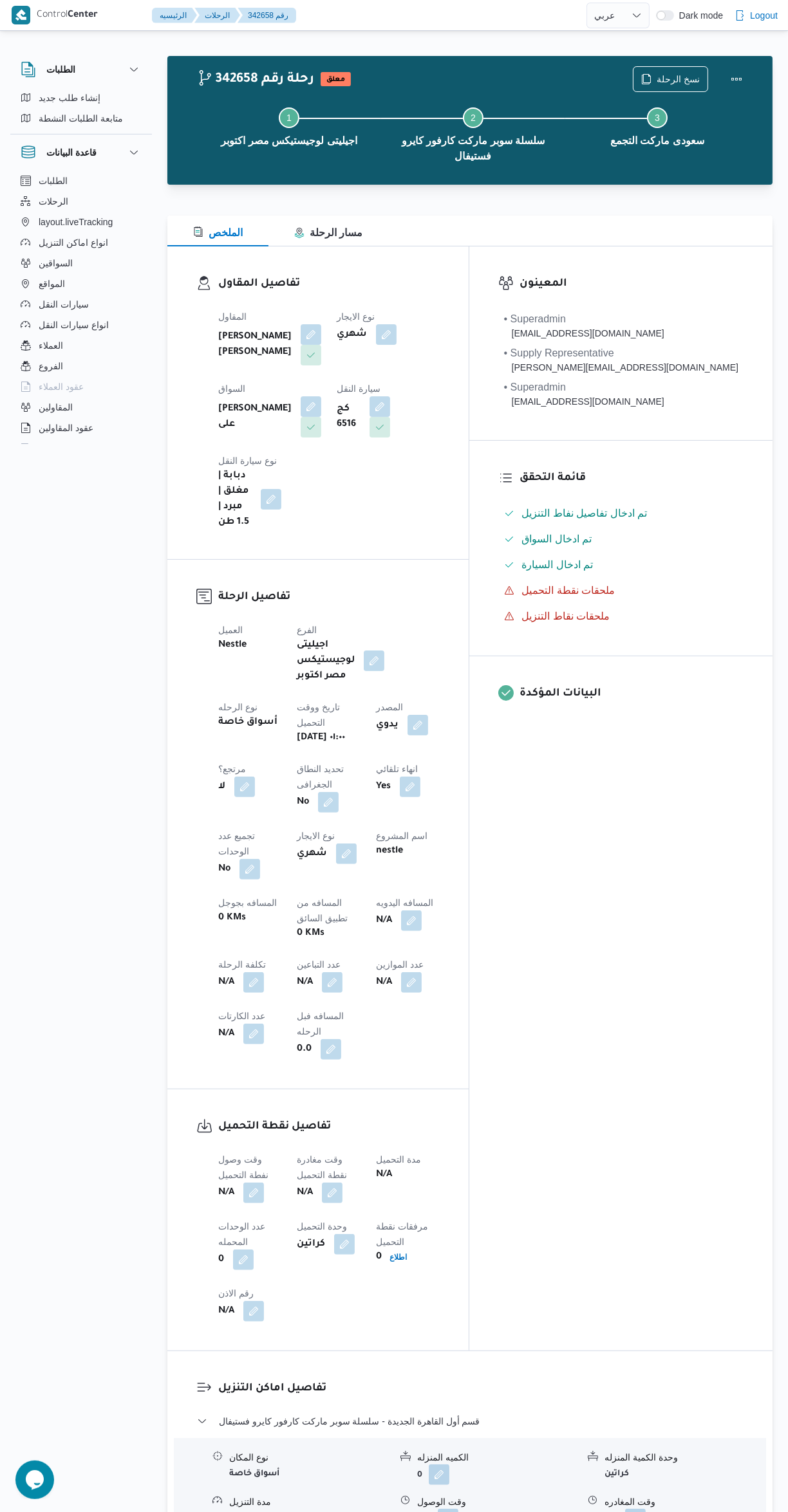
select select "ar"
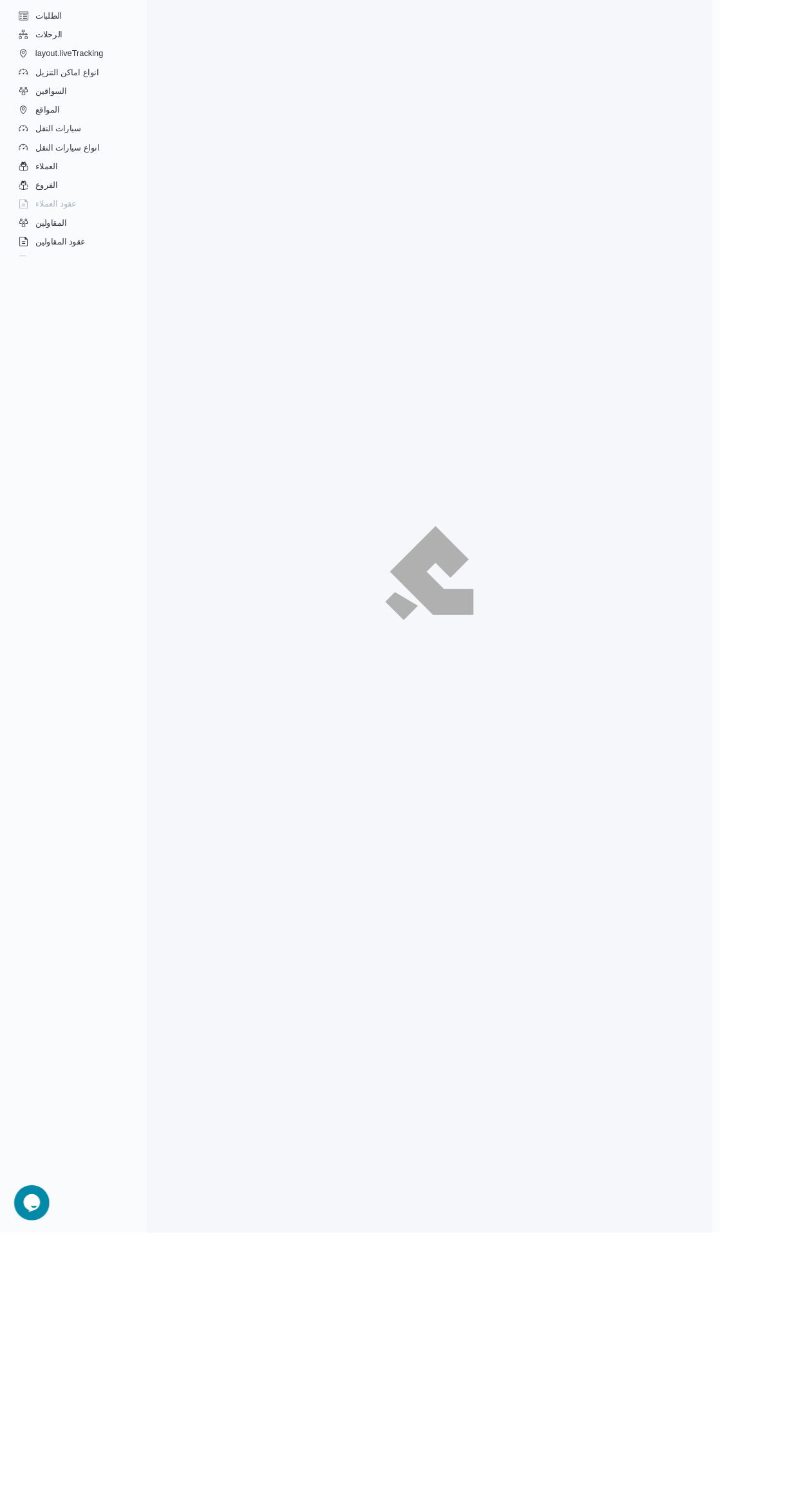
select select "ar"
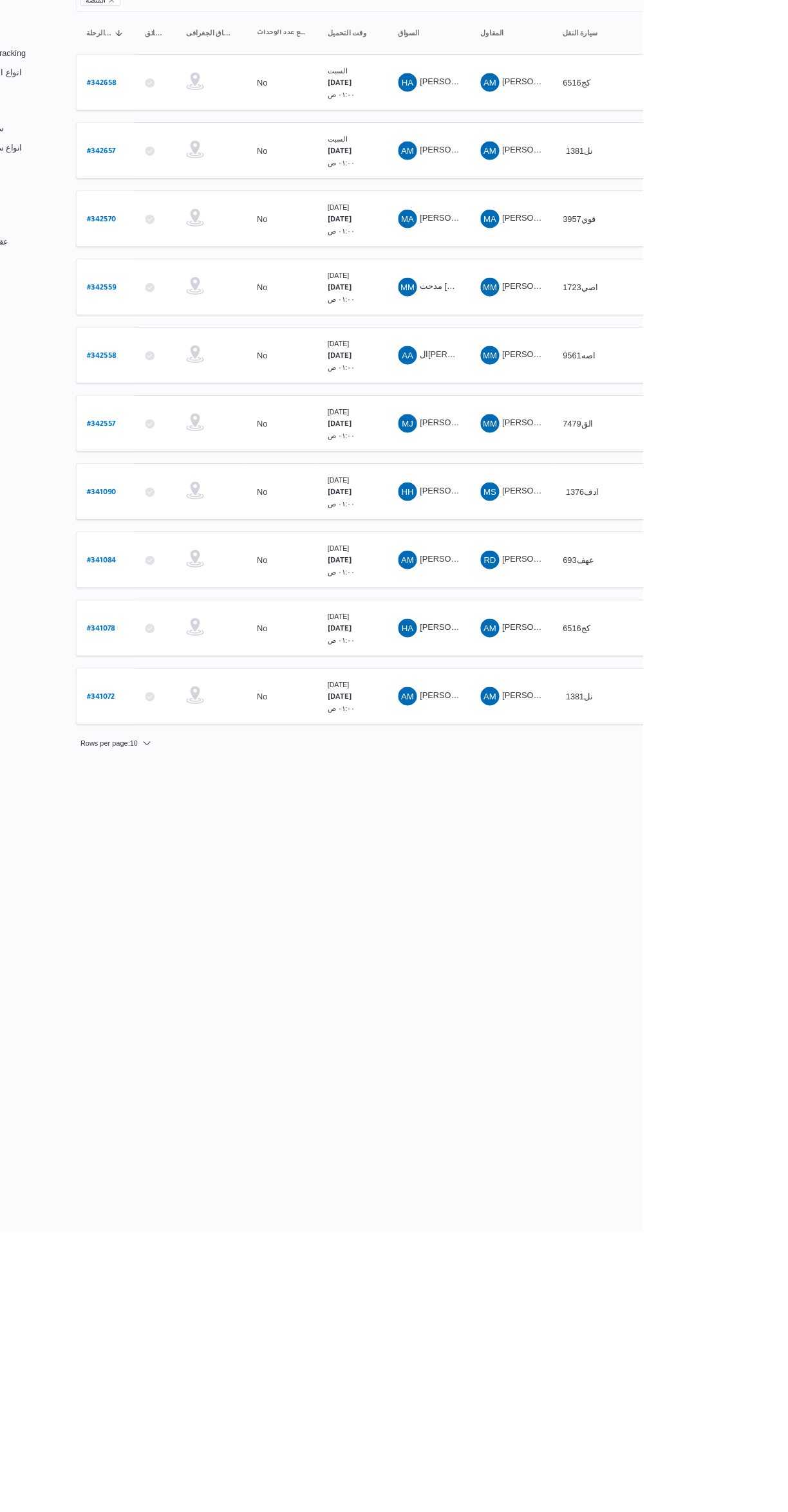
click at [198, 772] on b "# 341084" at bounding box center [196, 777] width 32 height 9
select select "ar"
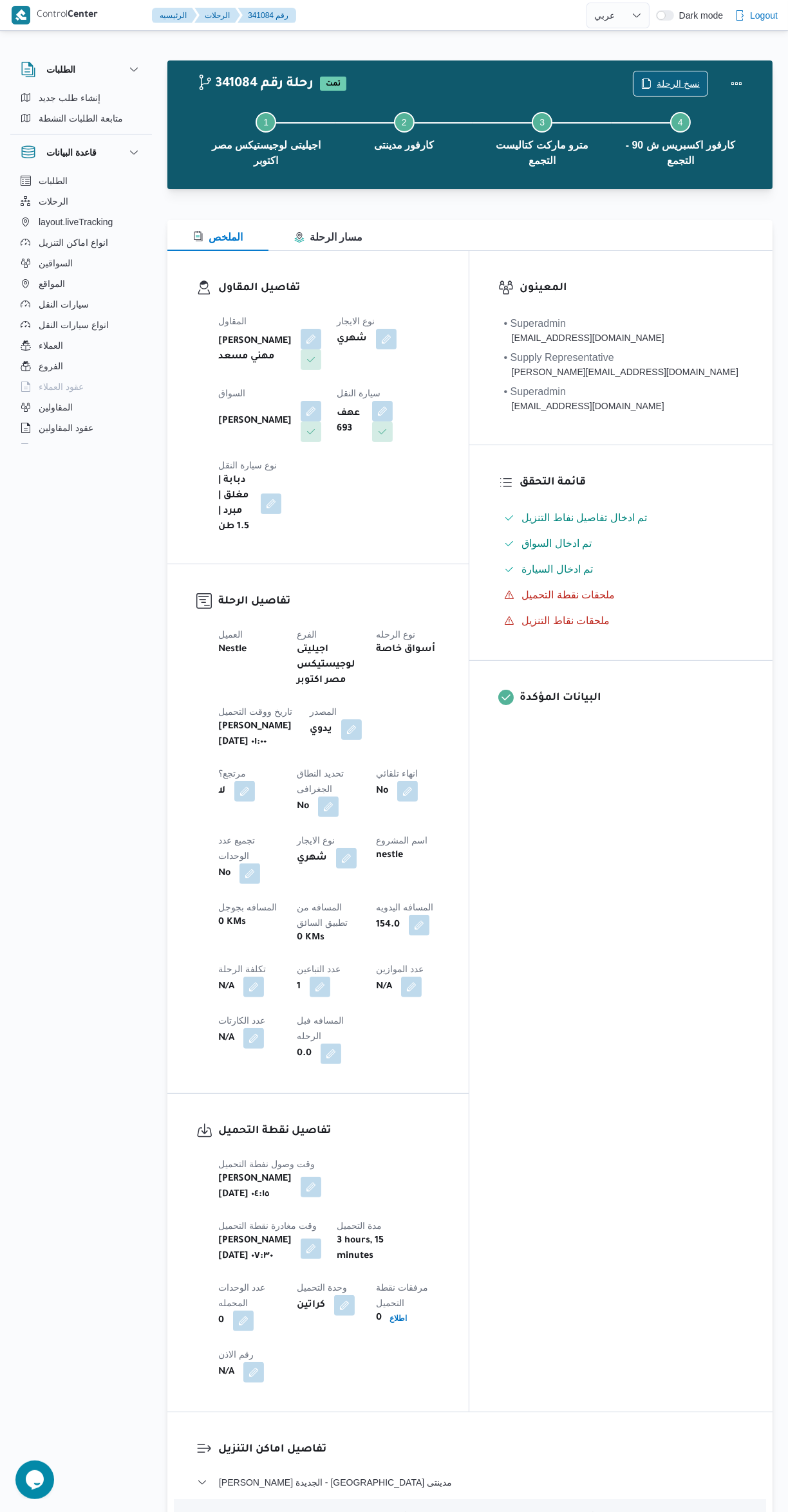
click at [679, 83] on span "نسخ الرحلة" at bounding box center [678, 84] width 43 height 15
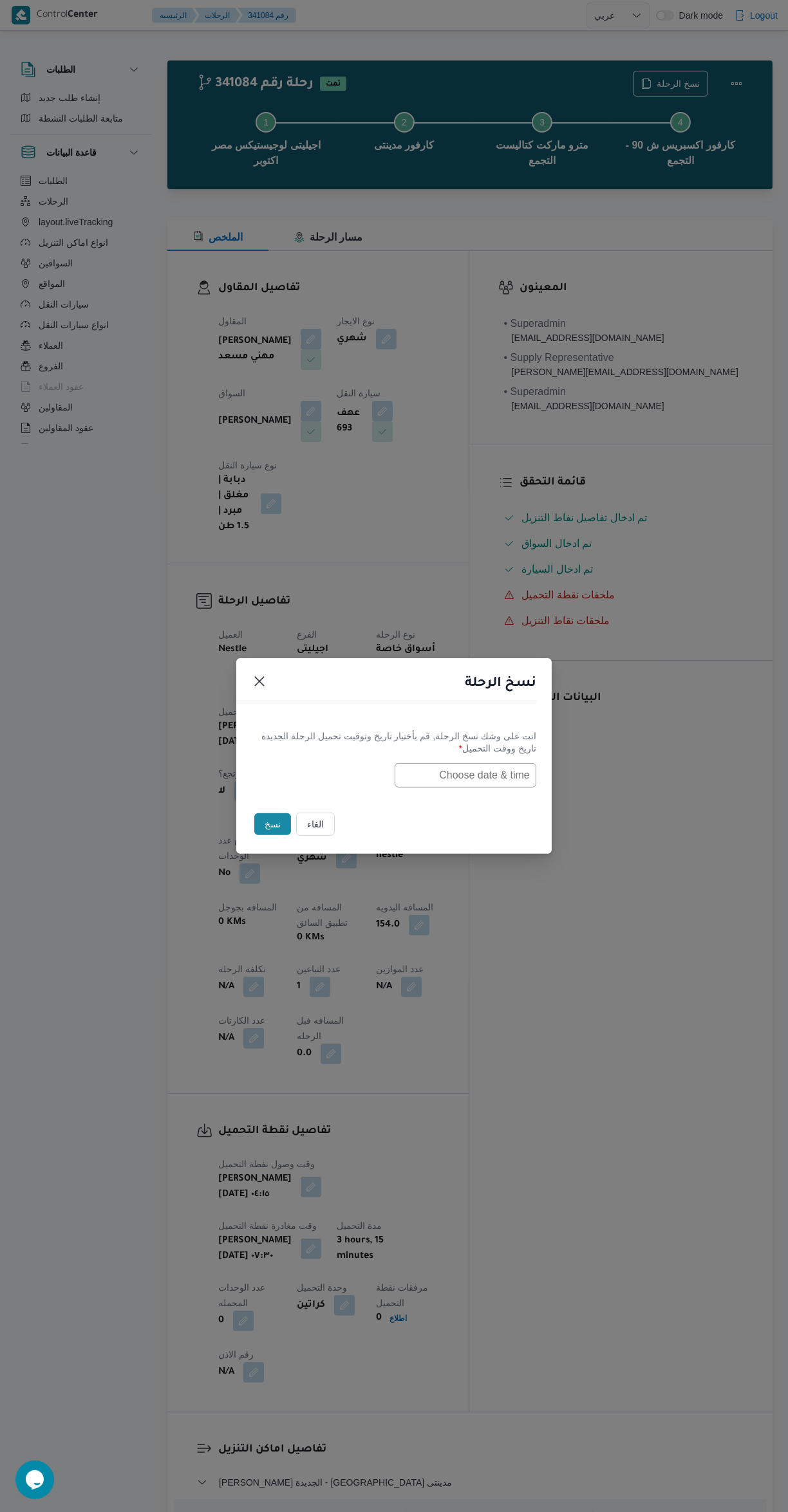
click at [493, 772] on input "text" at bounding box center [465, 775] width 142 height 24
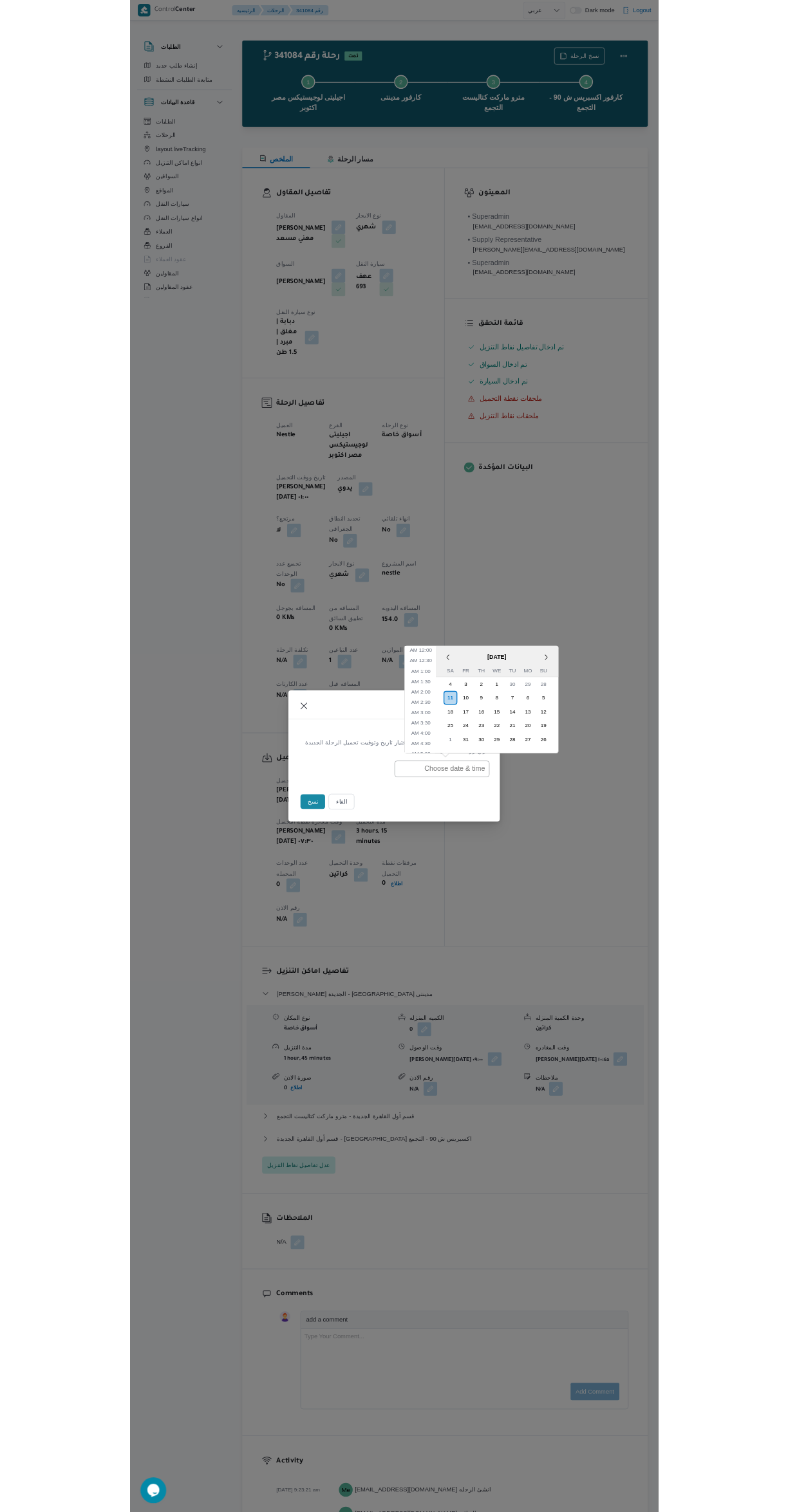
scroll to position [4, 0]
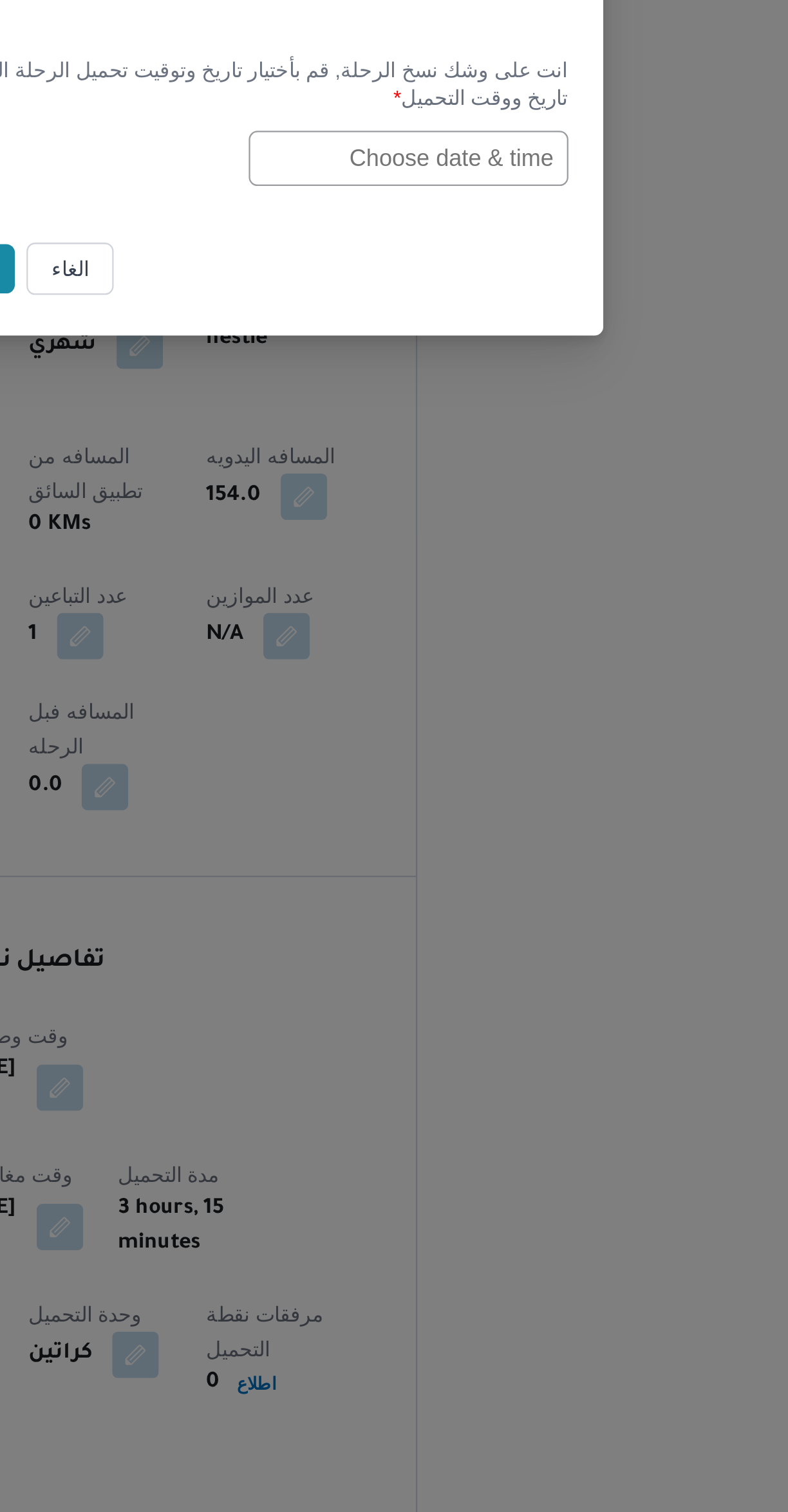
click at [570, 942] on div "نسخ الرحلة انت على وشك نسخ الرحلة, قم بأختيار تاريخ وتوقيت تحميل الرحلة الجديدة…" at bounding box center [394, 756] width 788 height 1512
click at [565, 983] on div "نسخ الرحلة انت على وشك نسخ الرحلة, قم بأختيار تاريخ وتوقيت تحميل الرحلة الجديدة…" at bounding box center [394, 756] width 788 height 1512
click at [553, 999] on div "نسخ الرحلة انت على وشك نسخ الرحلة, قم بأختيار تاريخ وتوقيت تحميل الرحلة الجديدة…" at bounding box center [394, 756] width 788 height 1512
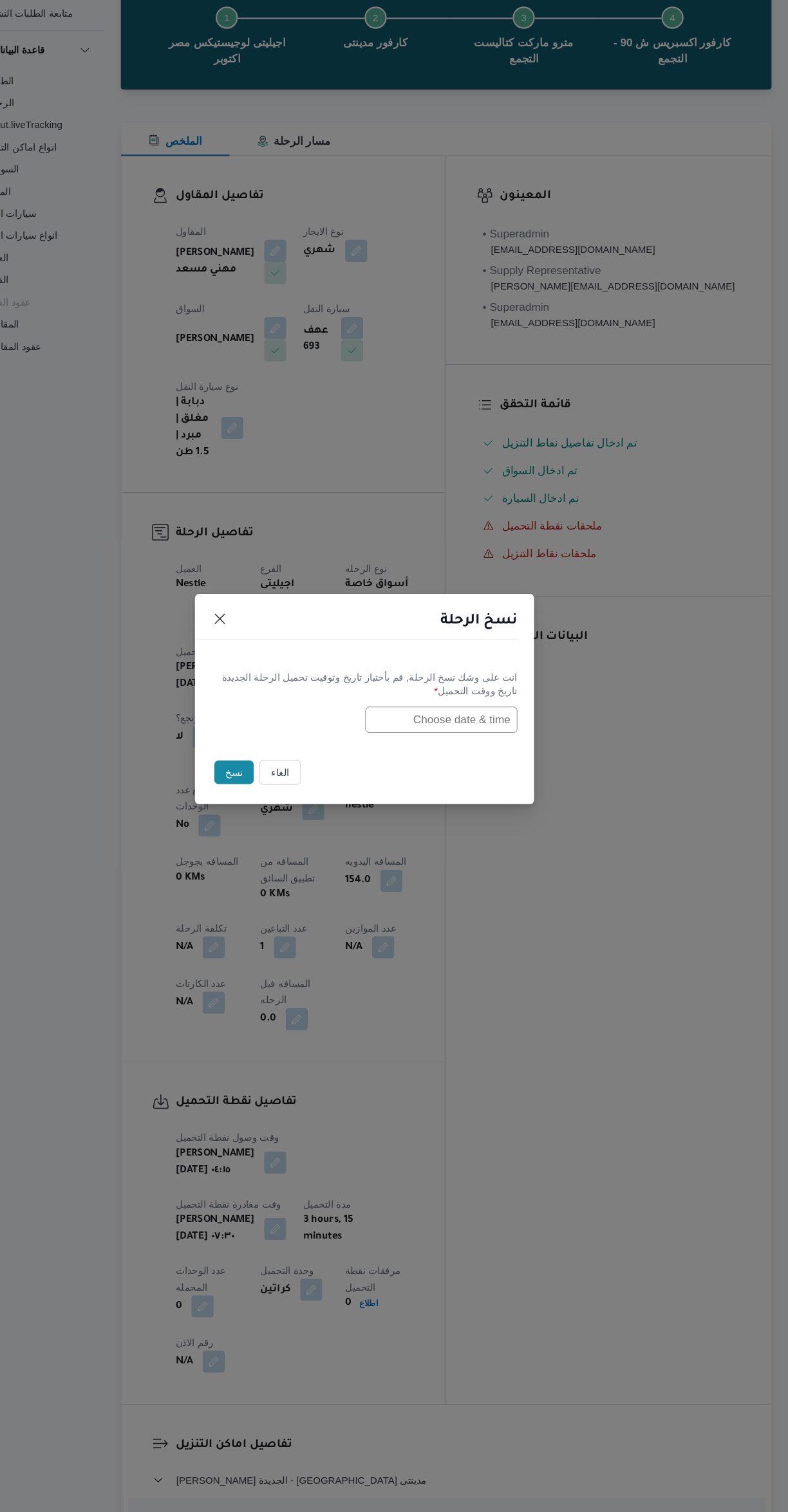
scroll to position [0, 0]
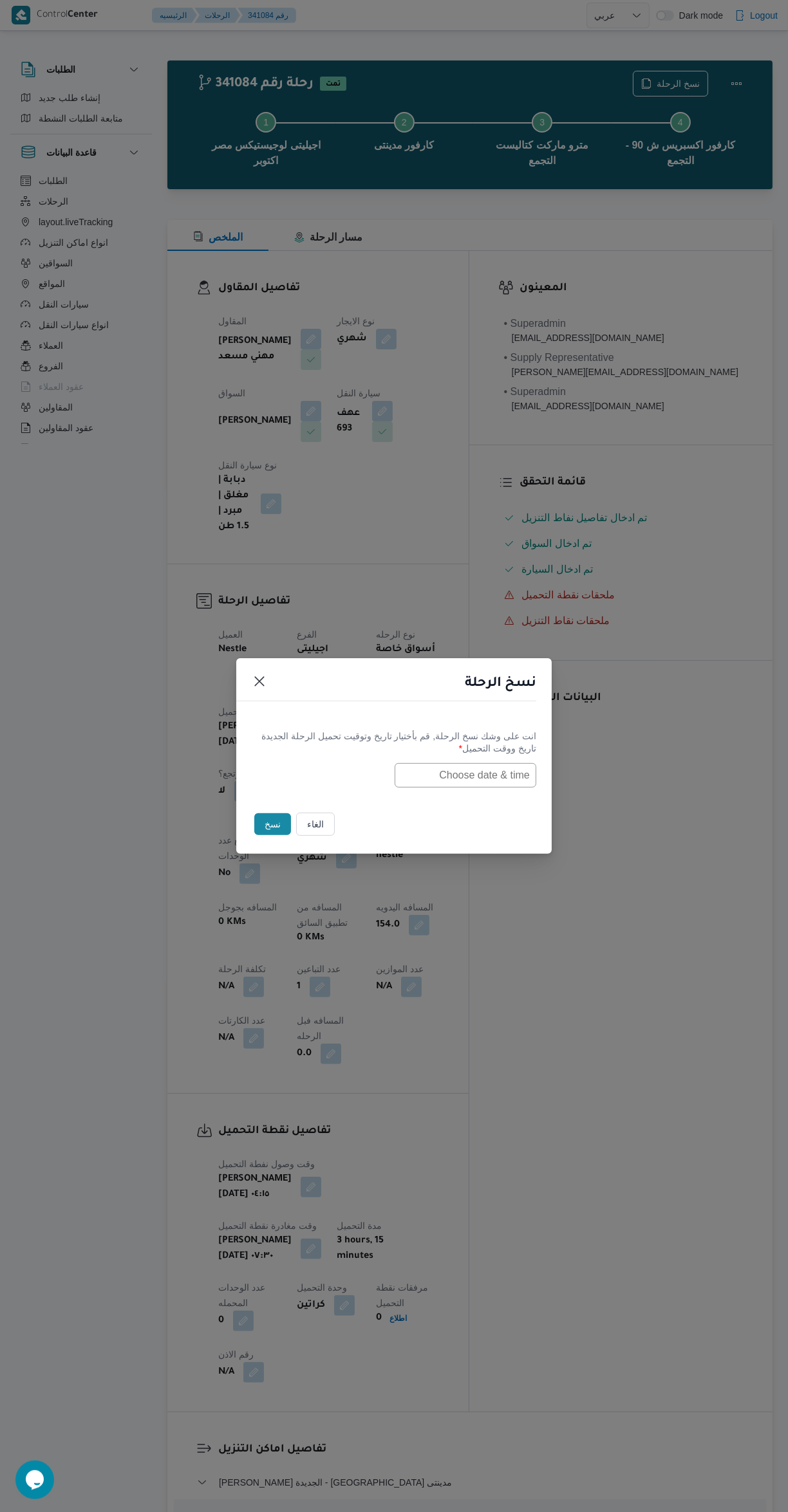
click at [321, 823] on button "الغاء" at bounding box center [315, 824] width 38 height 23
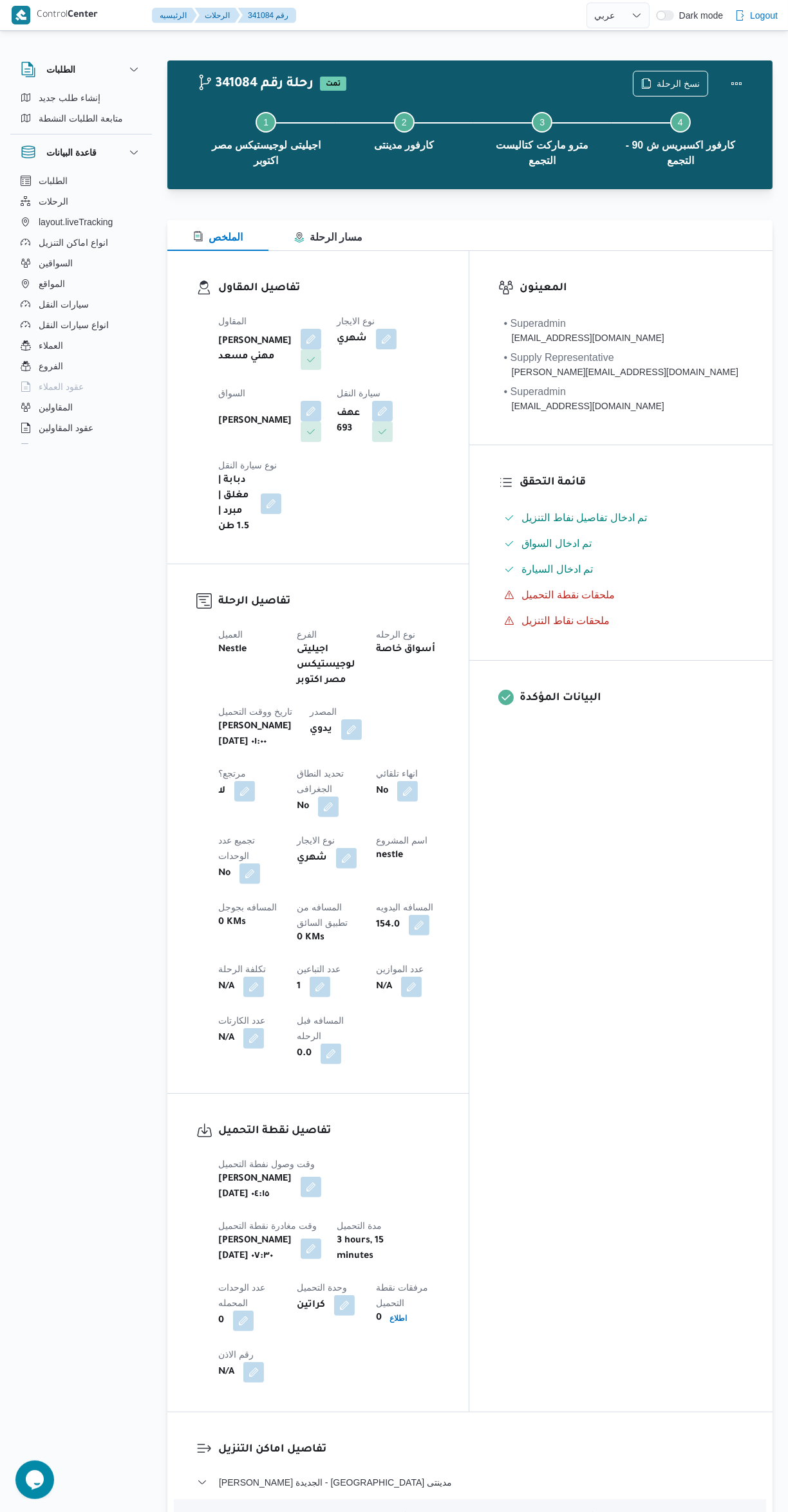
click at [376, 332] on button "button" at bounding box center [386, 339] width 20 height 20
click at [340, 390] on input "نوع الايجار" at bounding box center [340, 390] width 1 height 15
click at [367, 437] on span "On Demand" at bounding box center [351, 432] width 66 height 15
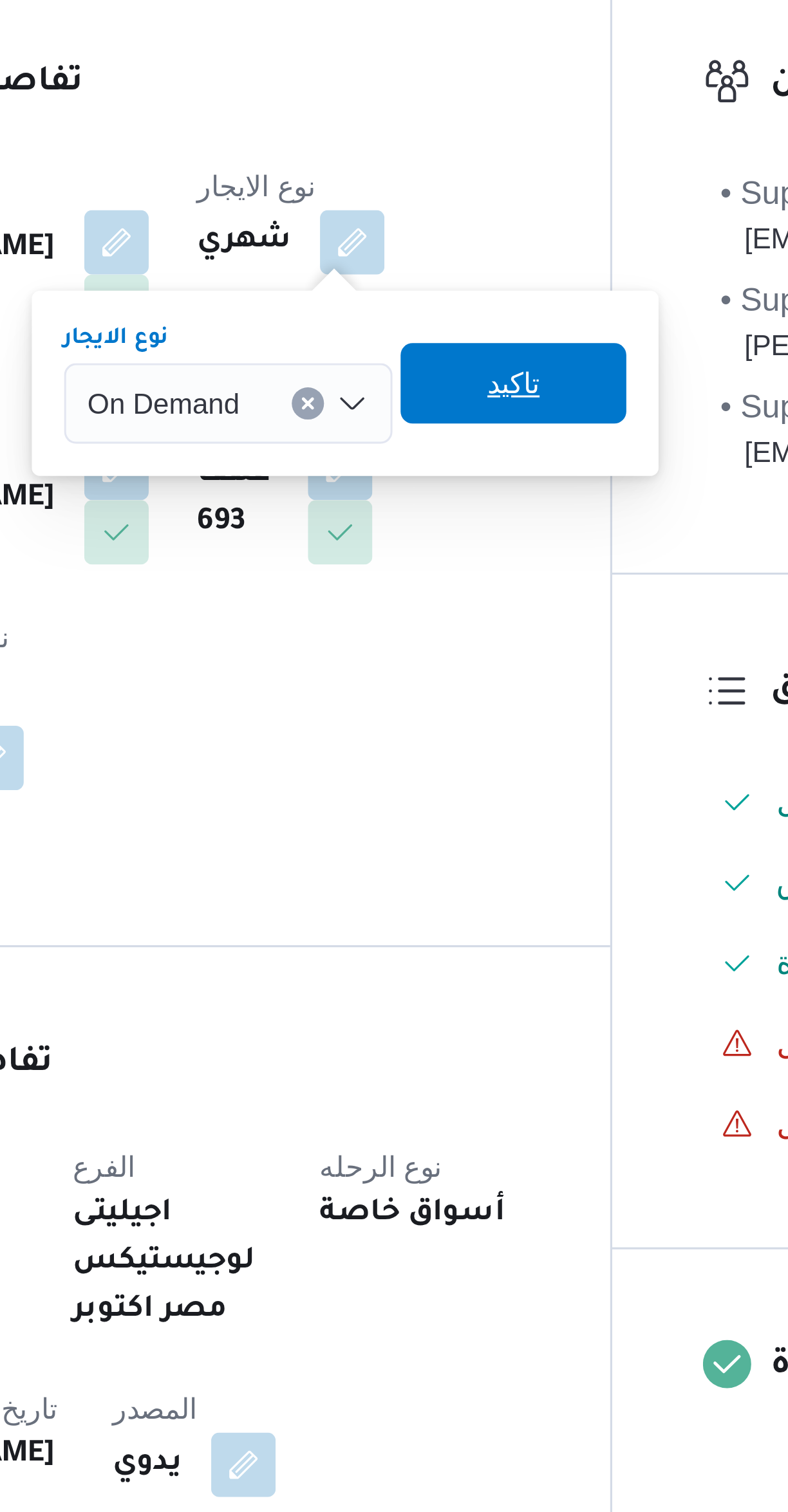
click at [442, 380] on span "تاكيد" at bounding box center [437, 384] width 72 height 26
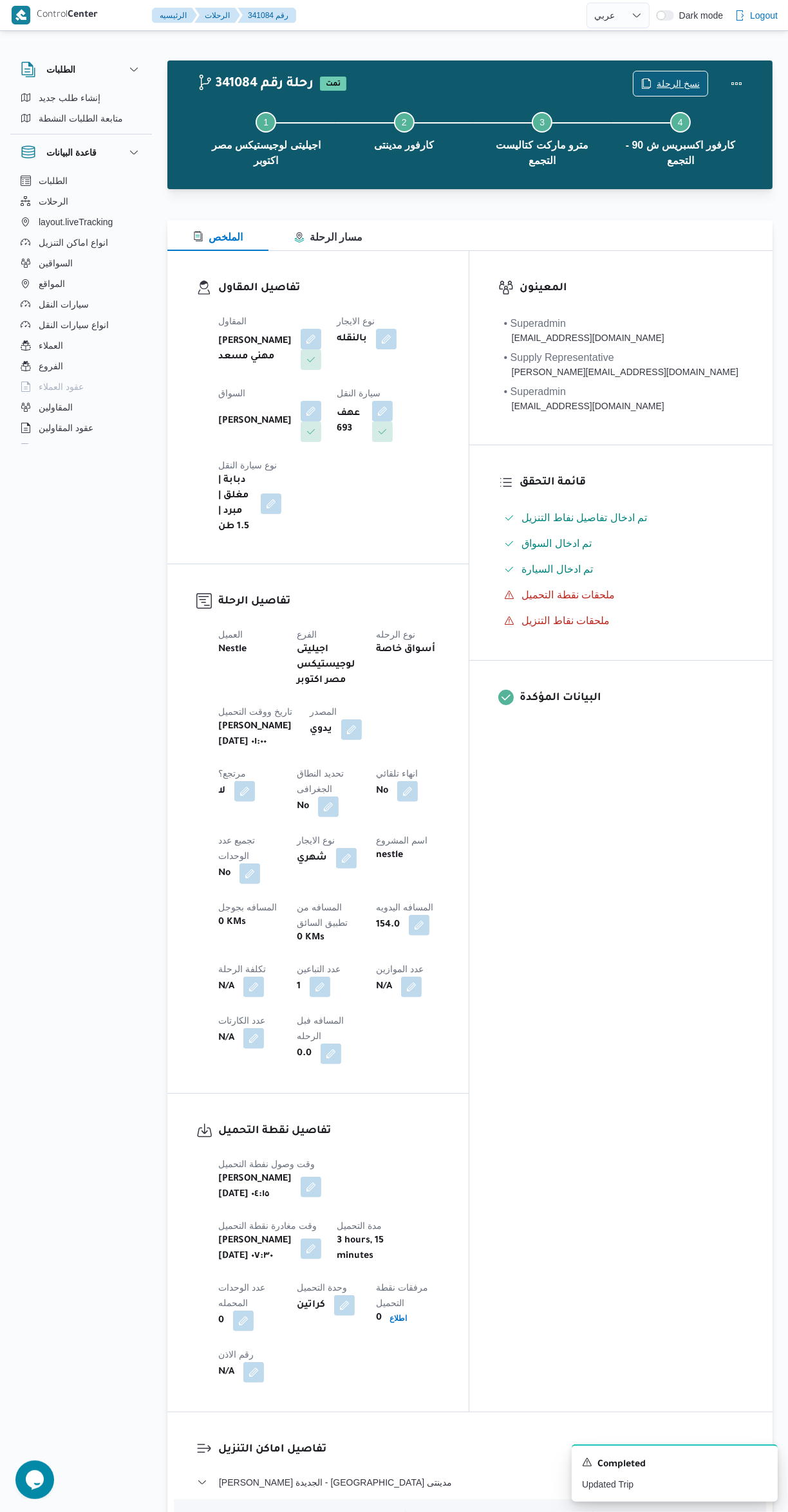
click at [678, 77] on span "نسخ الرحلة" at bounding box center [678, 84] width 43 height 15
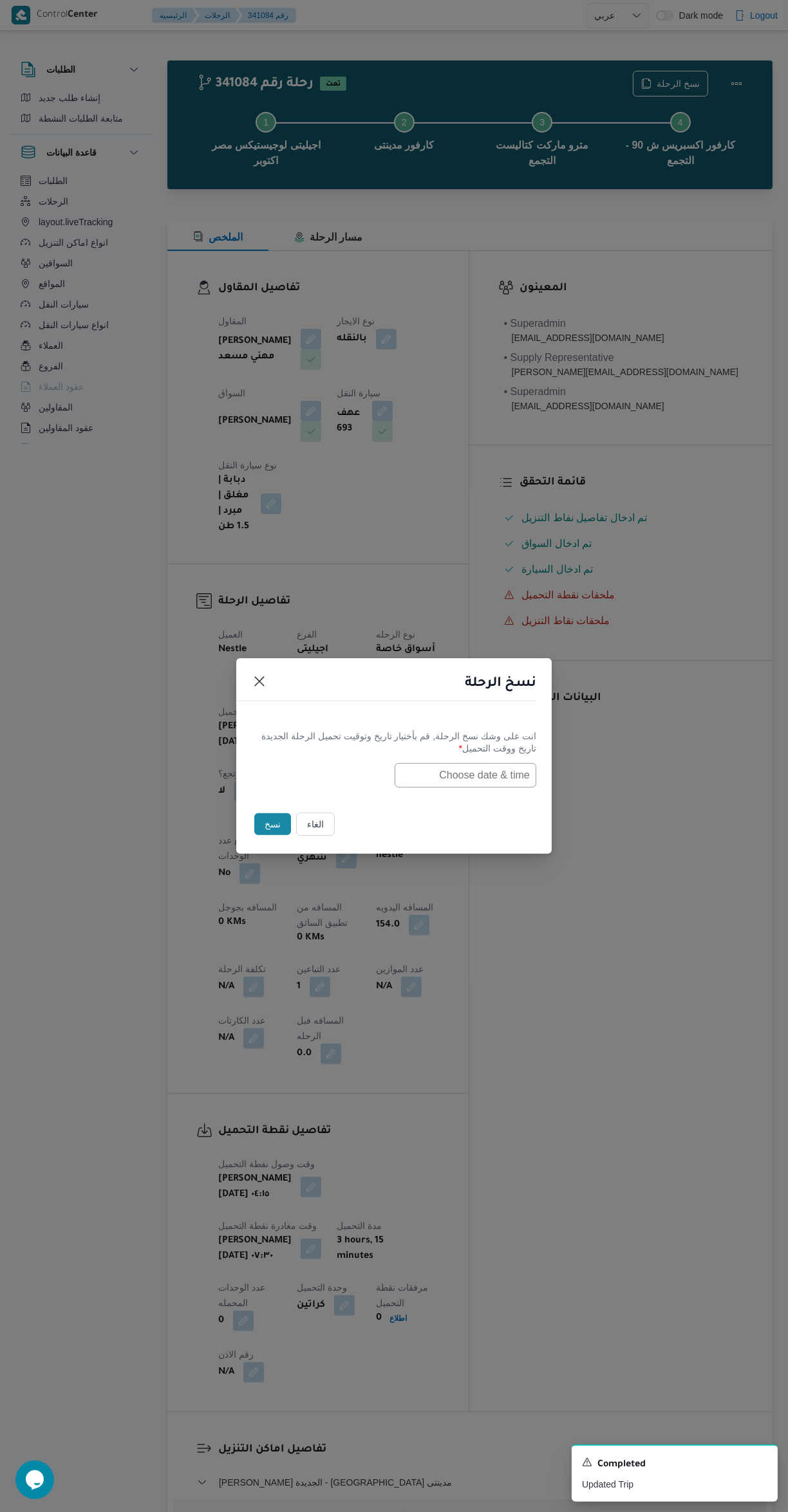
click at [503, 773] on input "text" at bounding box center [465, 775] width 142 height 24
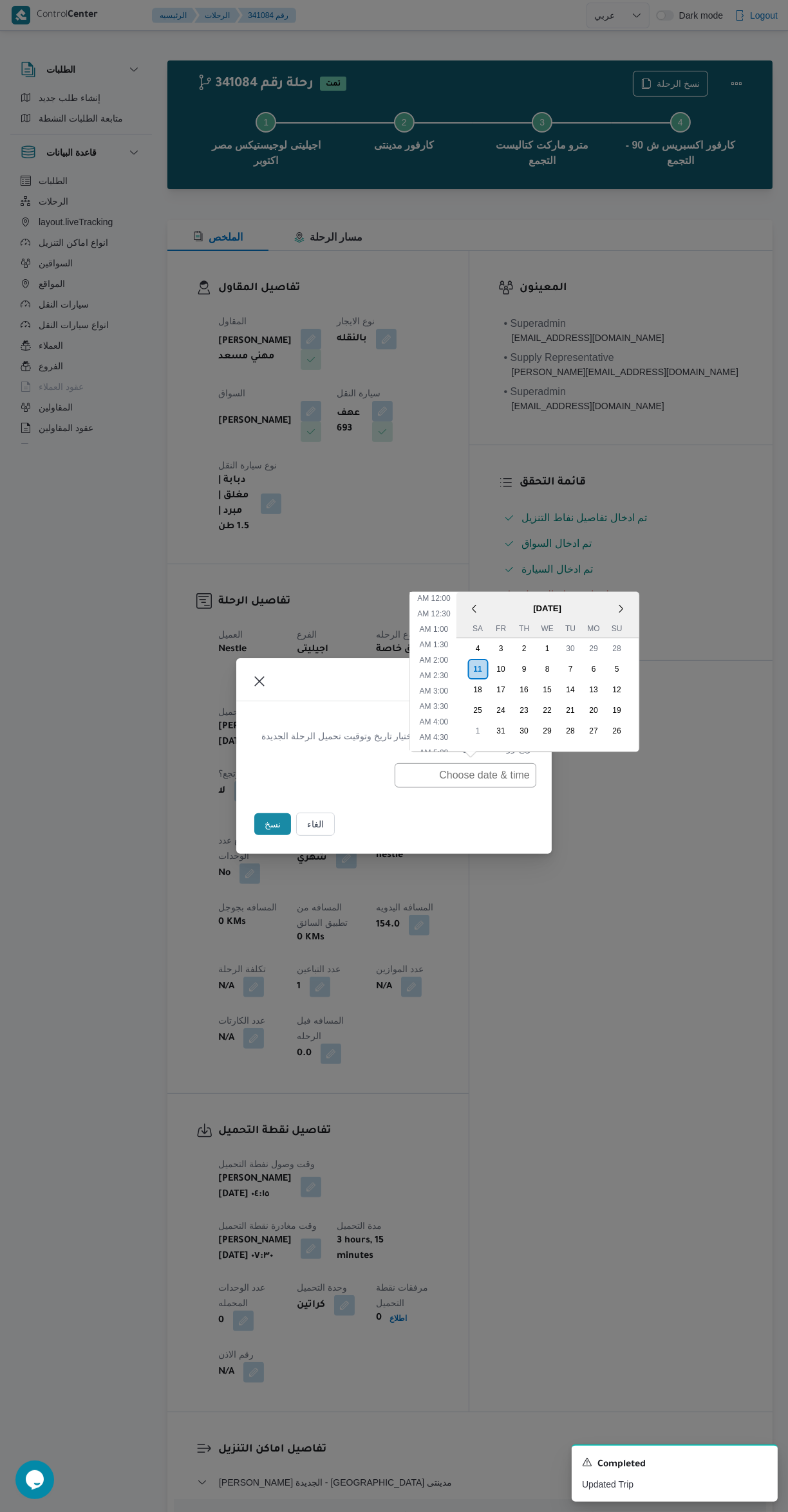
scroll to position [4, 0]
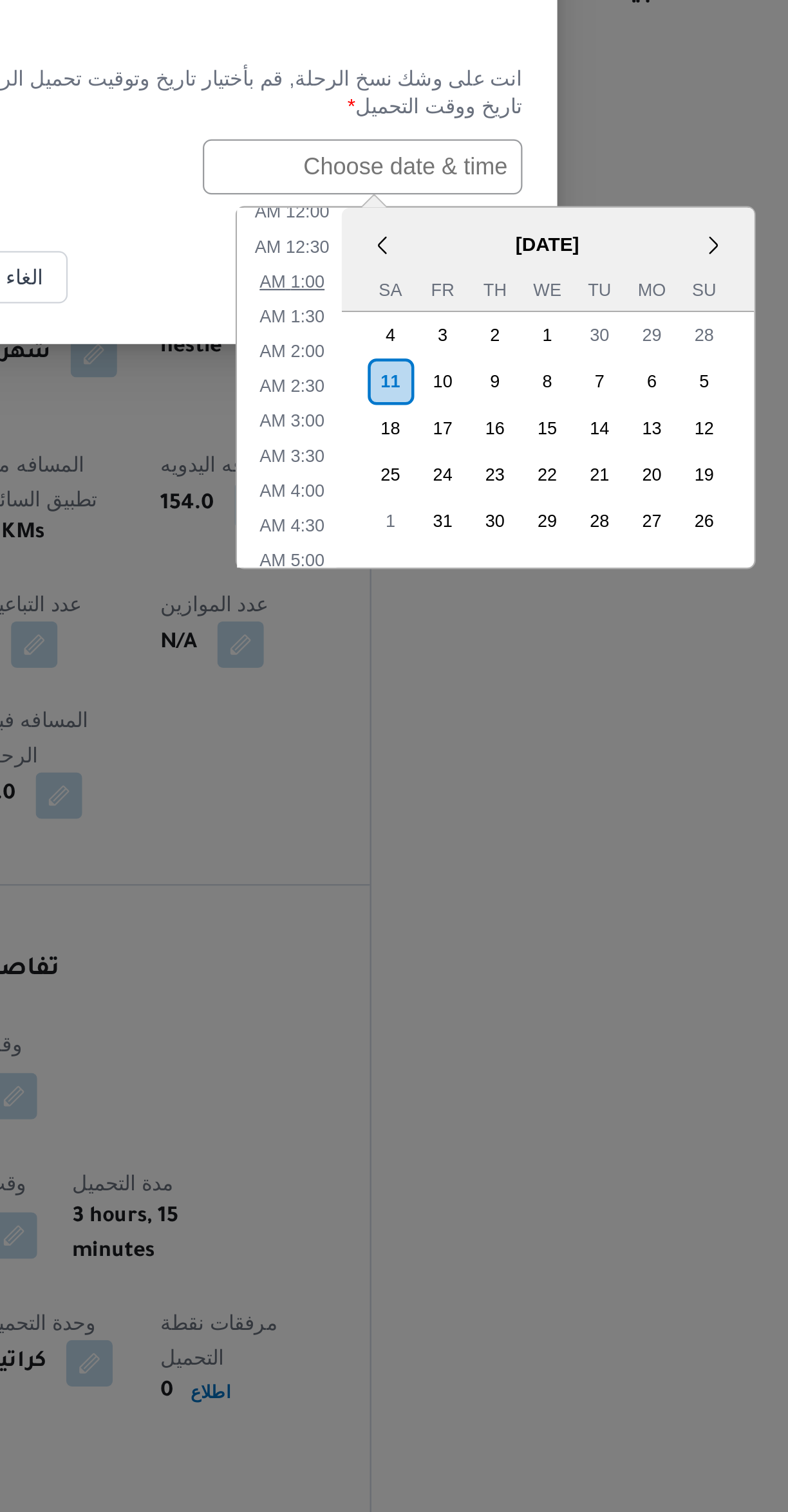
click at [441, 825] on li "1:00 AM" at bounding box center [434, 826] width 39 height 13
type input "11/10/2025 1:00AM"
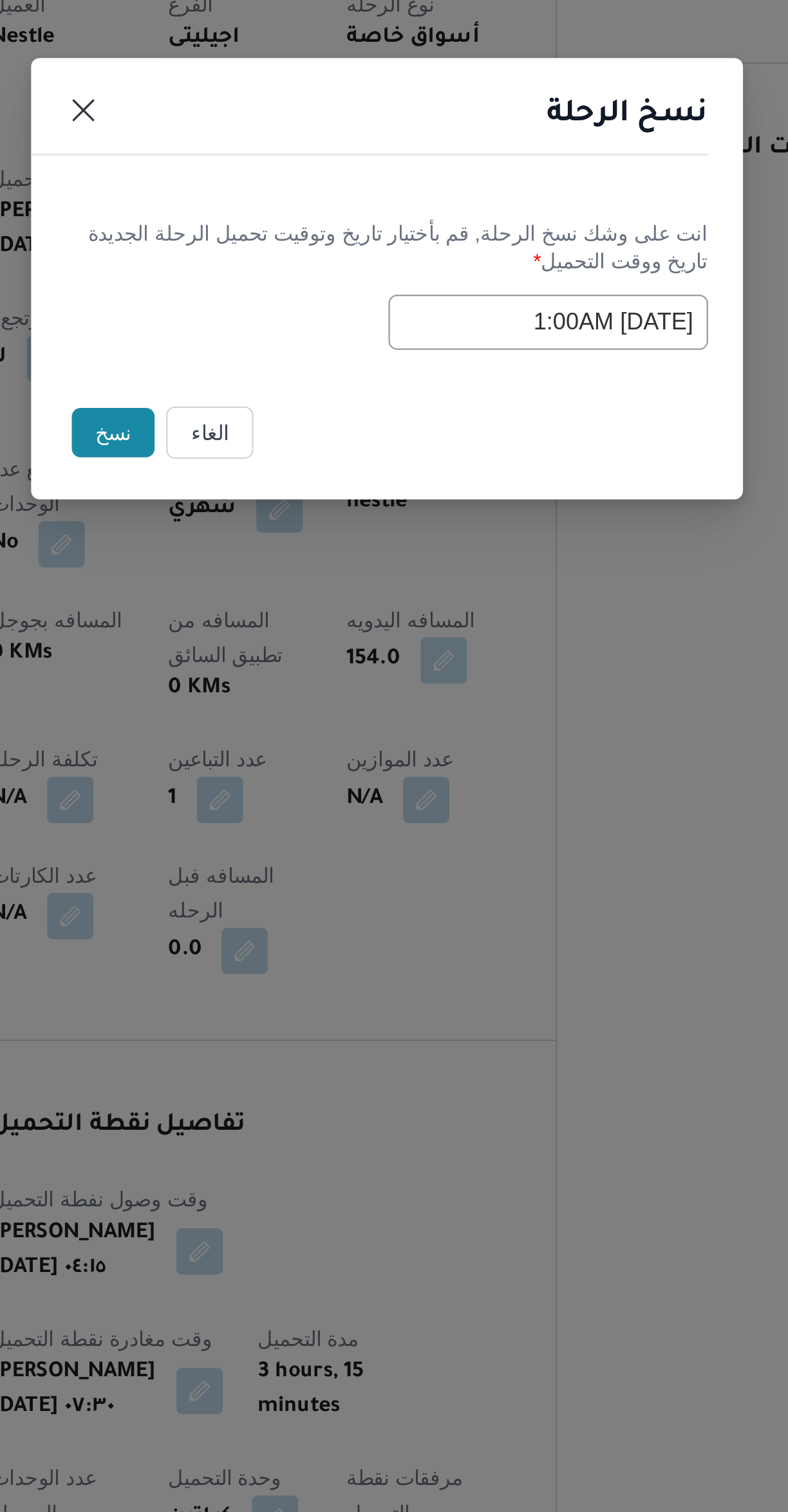
click at [270, 830] on button "نسخ" at bounding box center [272, 824] width 37 height 22
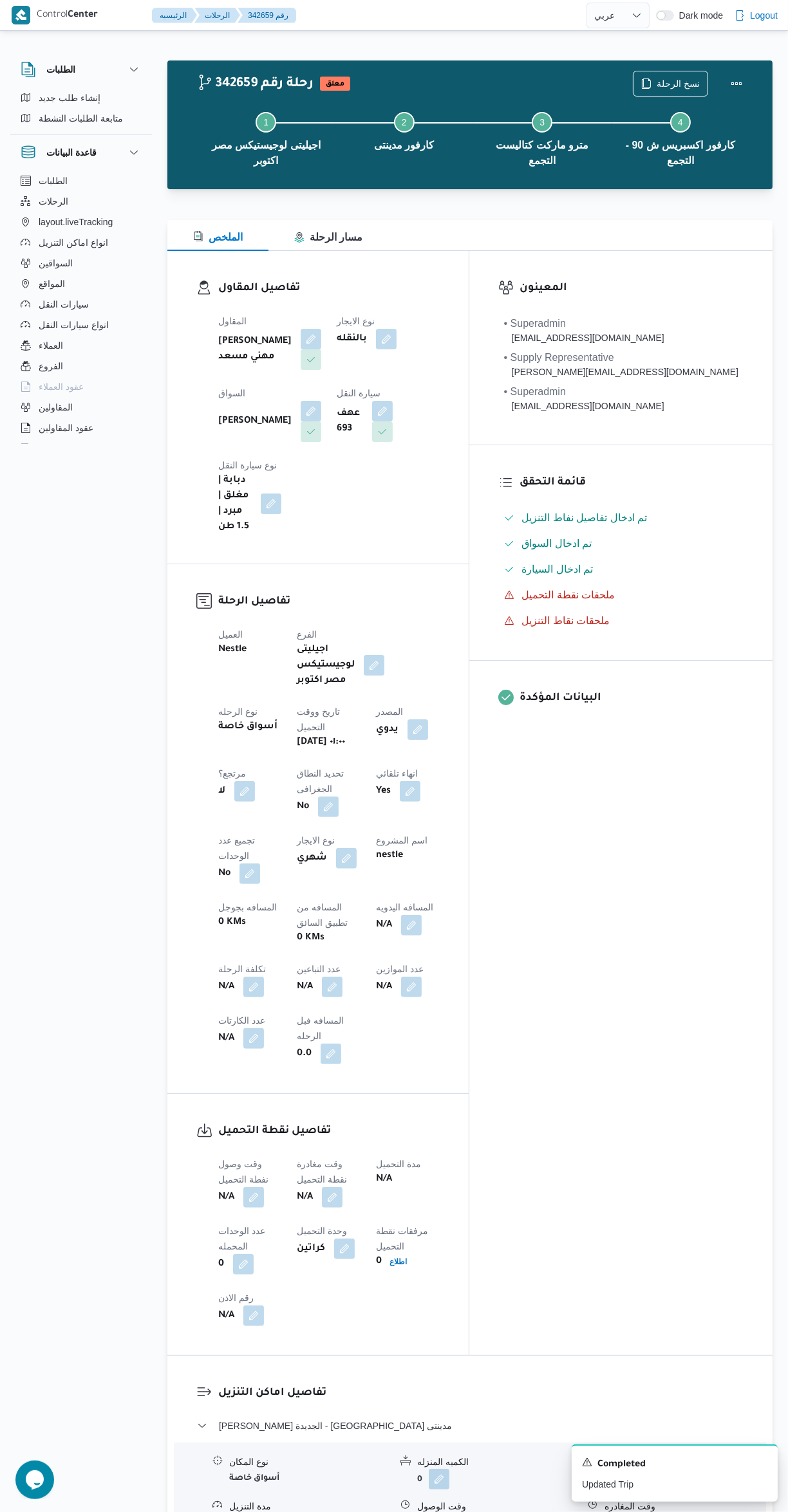
select select "ar"
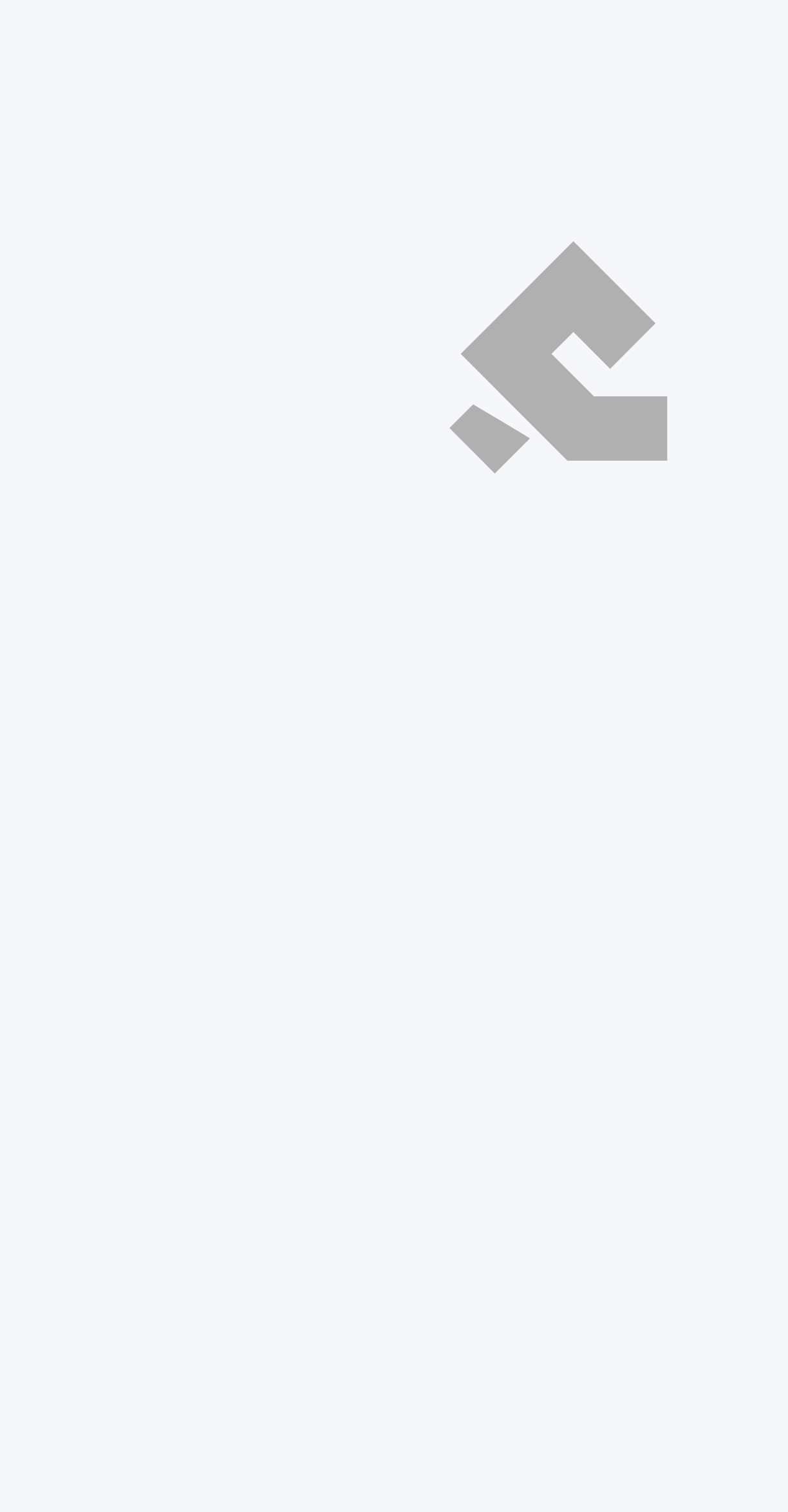
select select "ar"
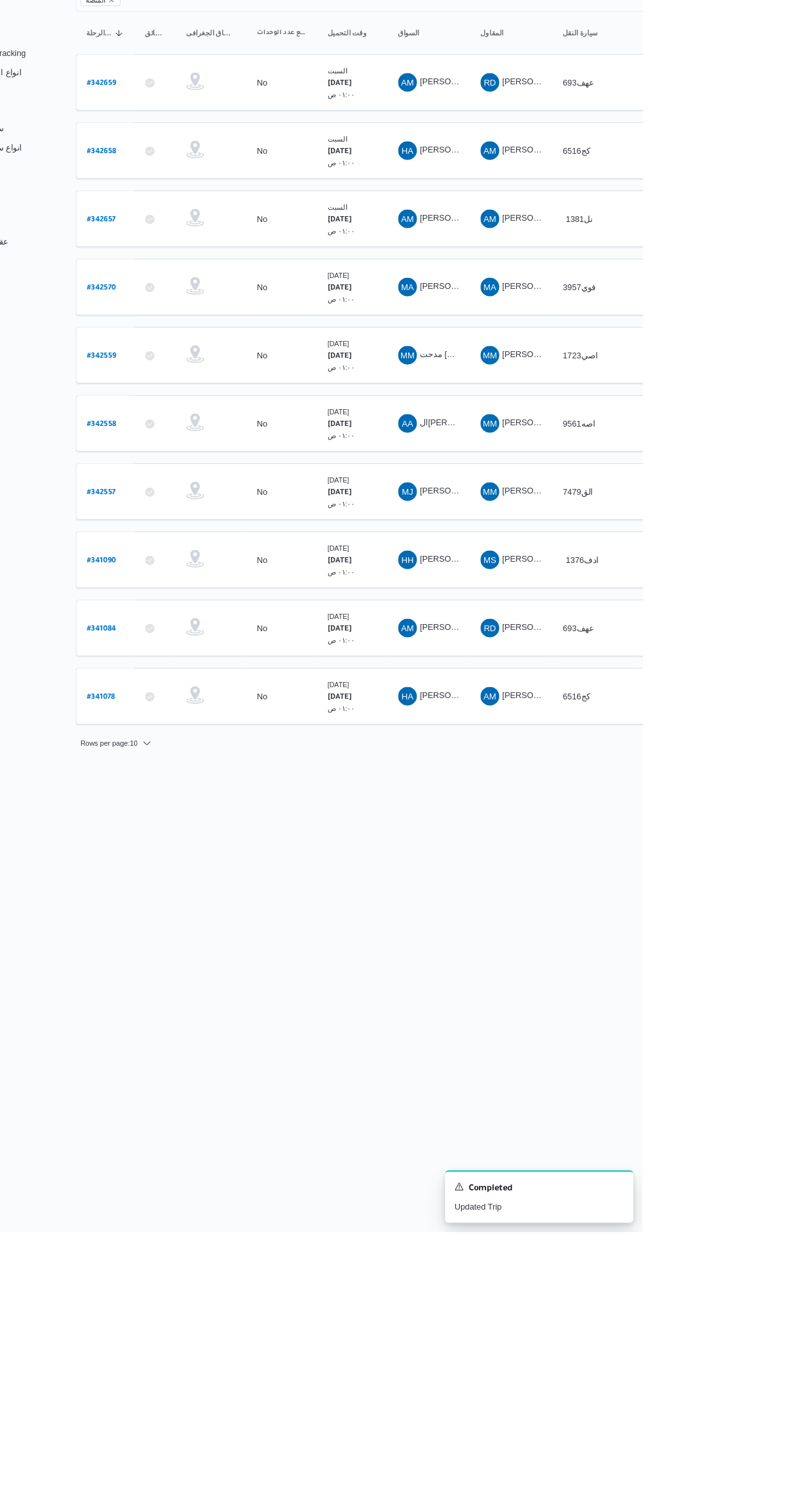
click at [198, 768] on link "# 341090" at bounding box center [196, 776] width 32 height 17
select select "ar"
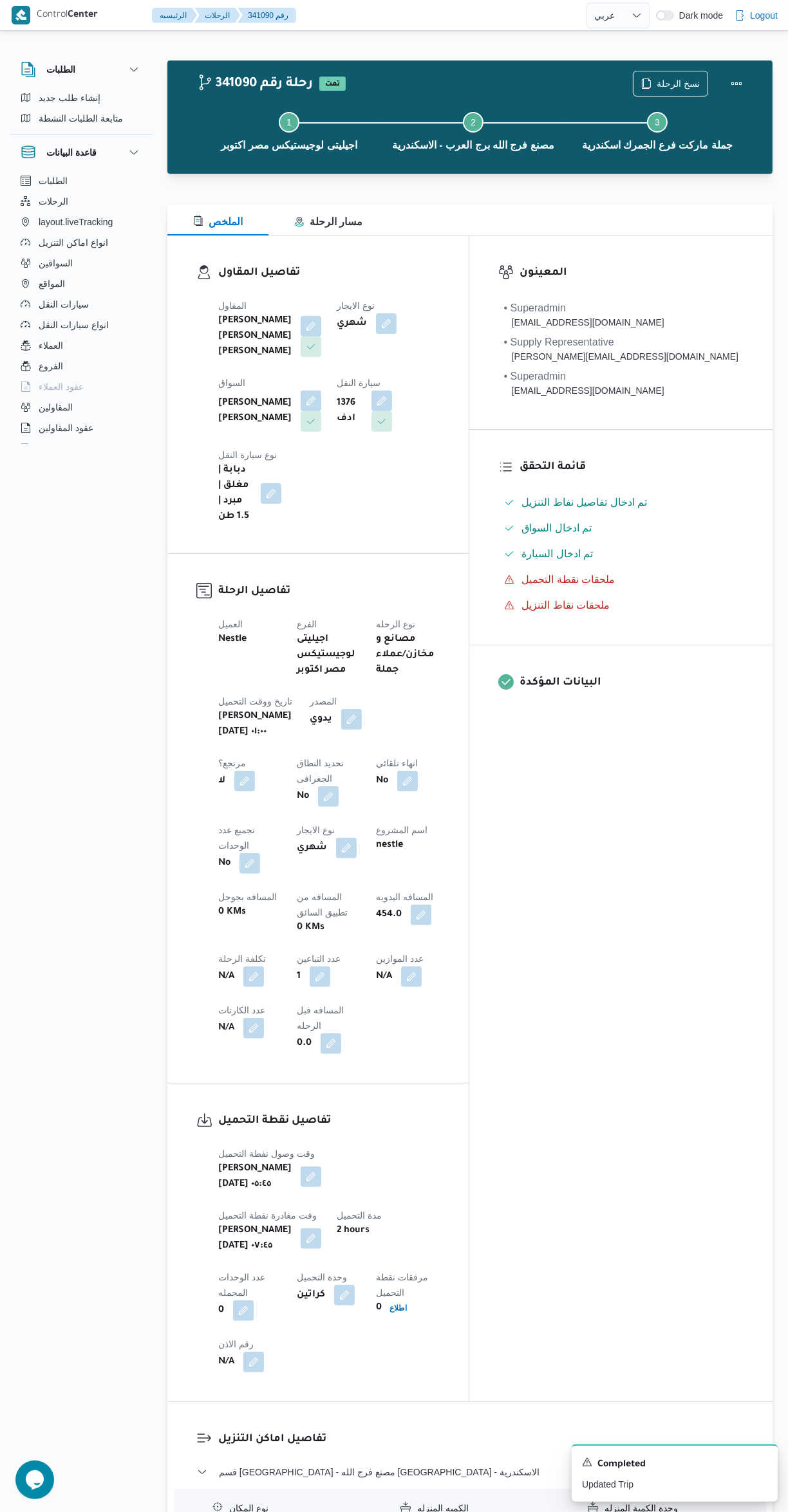
click at [666, 92] on div "Step 1 is incomplete 1 اجيليتى لوجيستيكس مصر اكتوبر Step 2 is incomplete 2 مصنع…" at bounding box center [473, 130] width 568 height 82
click at [650, 83] on icon "button" at bounding box center [646, 83] width 10 height 10
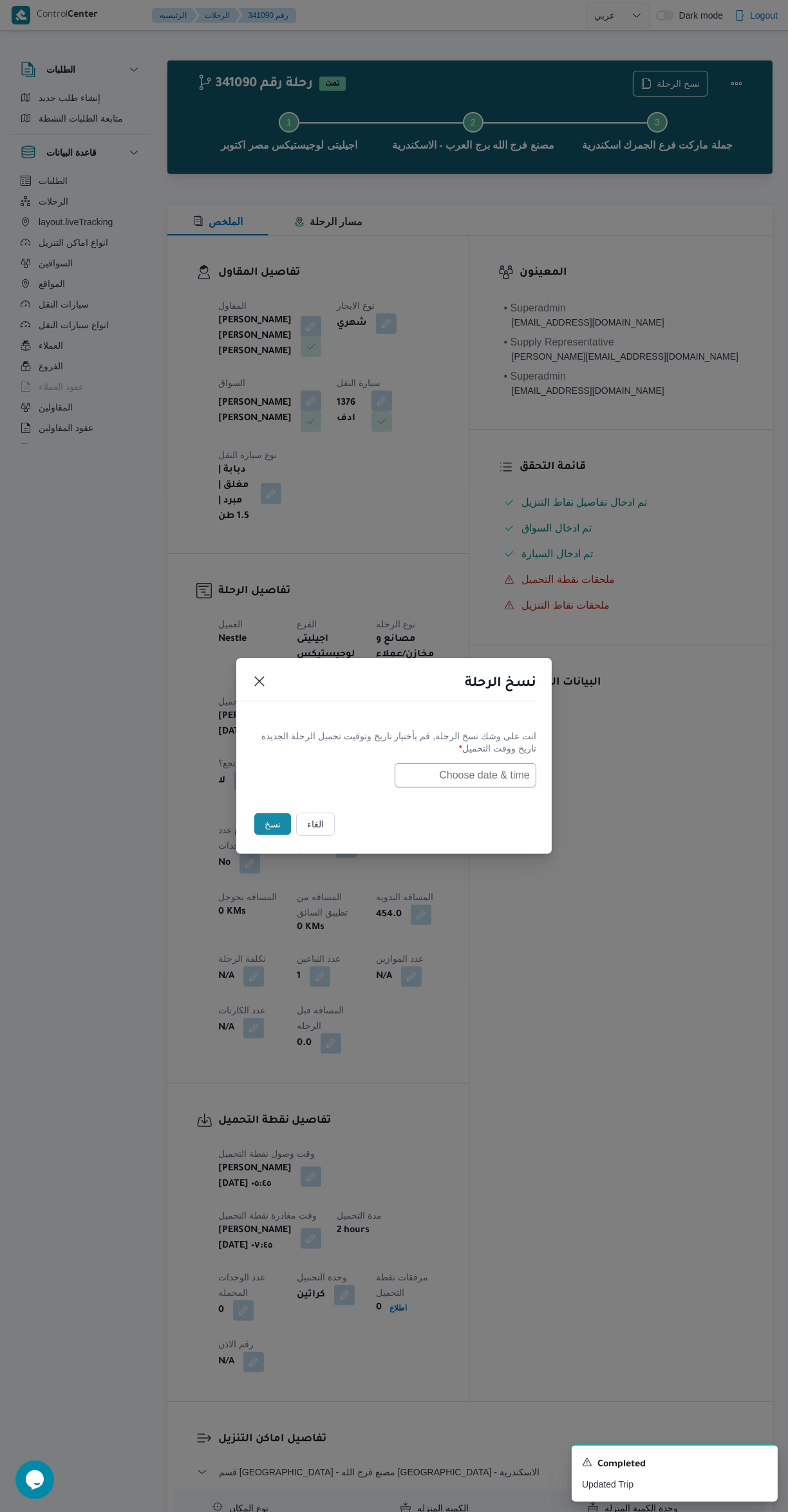
click at [478, 778] on input "text" at bounding box center [465, 775] width 142 height 24
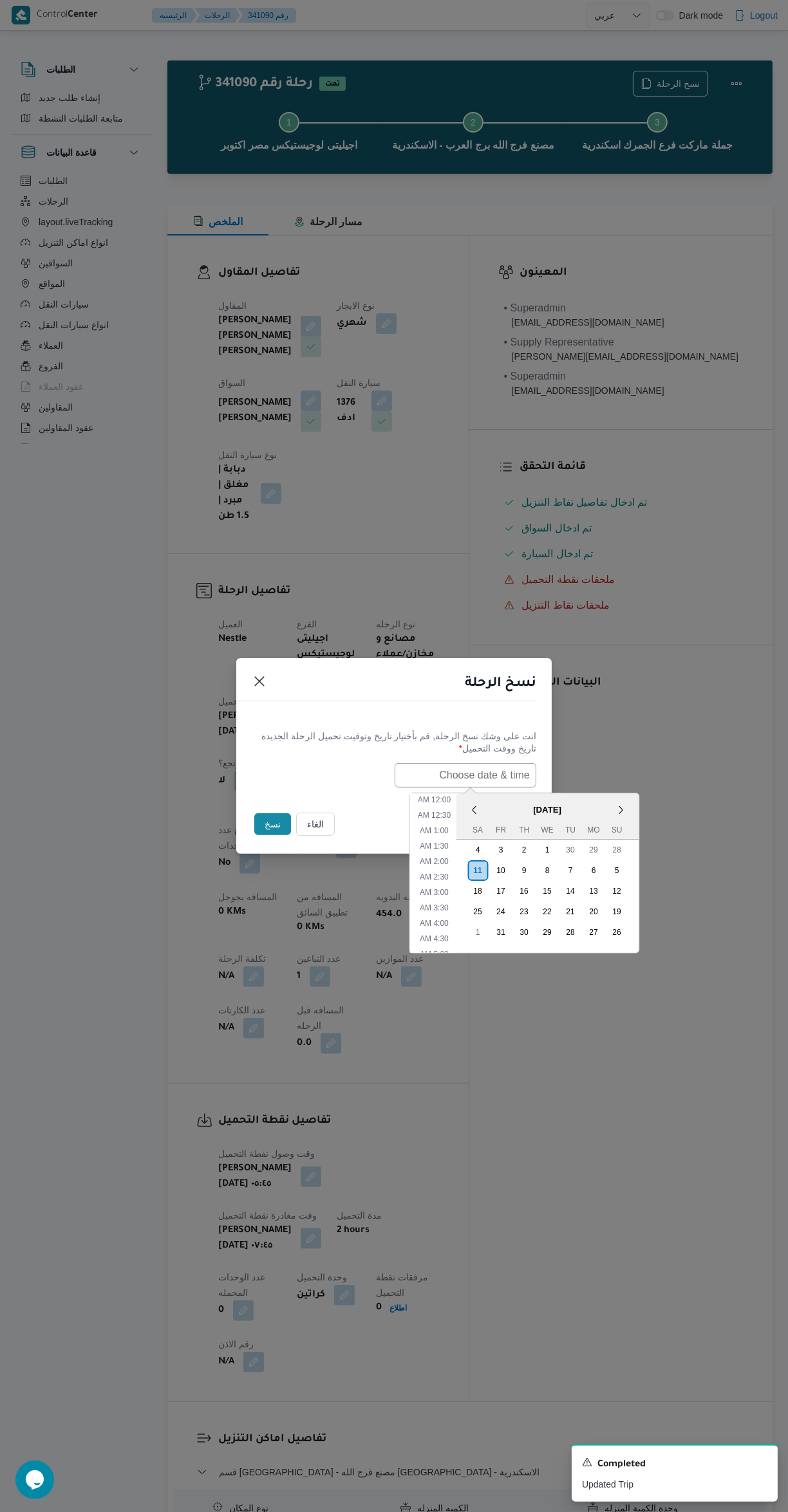
scroll to position [4, 0]
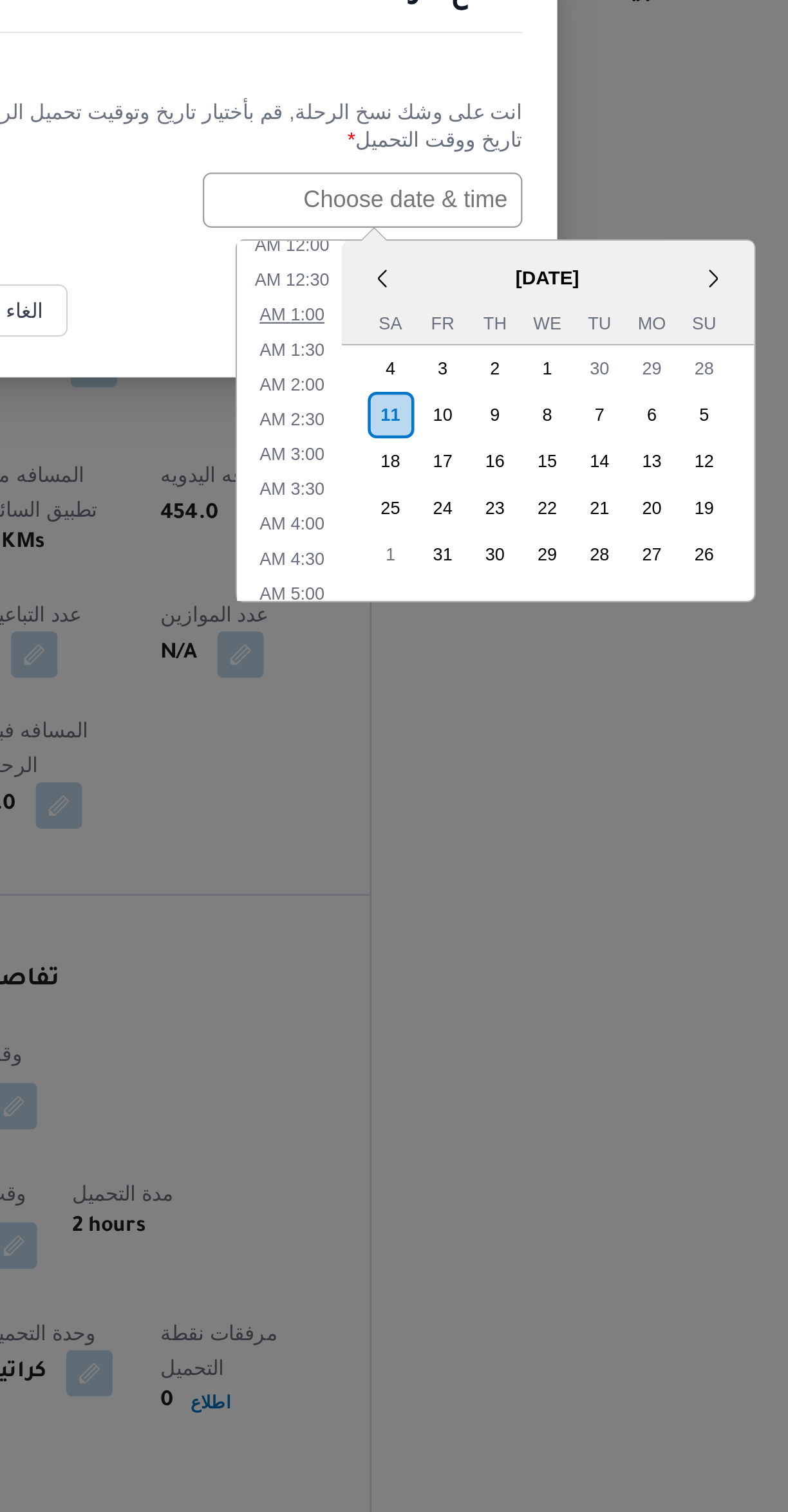
click at [434, 822] on li "1:00 AM" at bounding box center [434, 826] width 39 height 13
type input "11/10/2025 1:00AM"
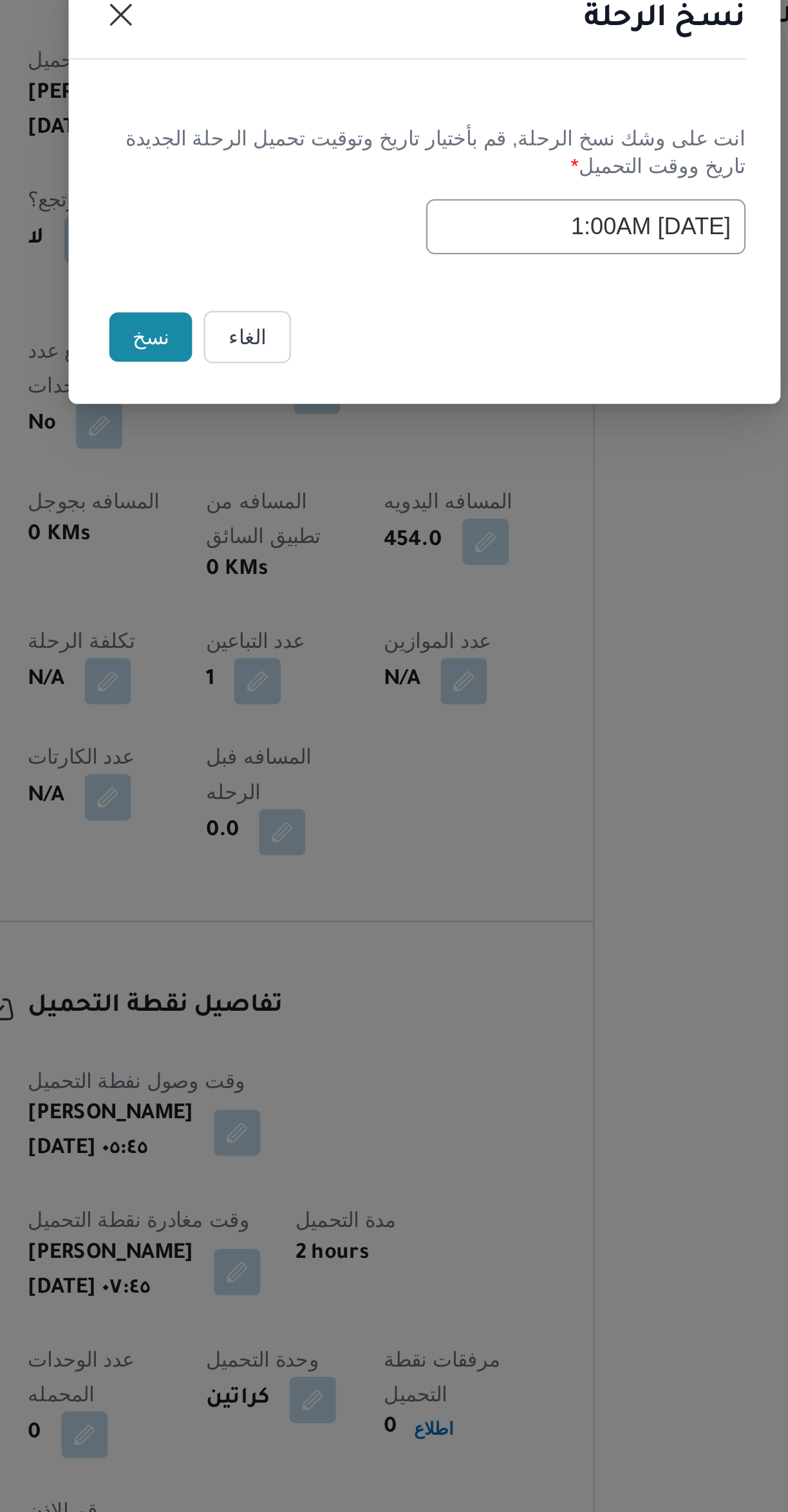
click at [267, 827] on button "نسخ" at bounding box center [272, 824] width 37 height 22
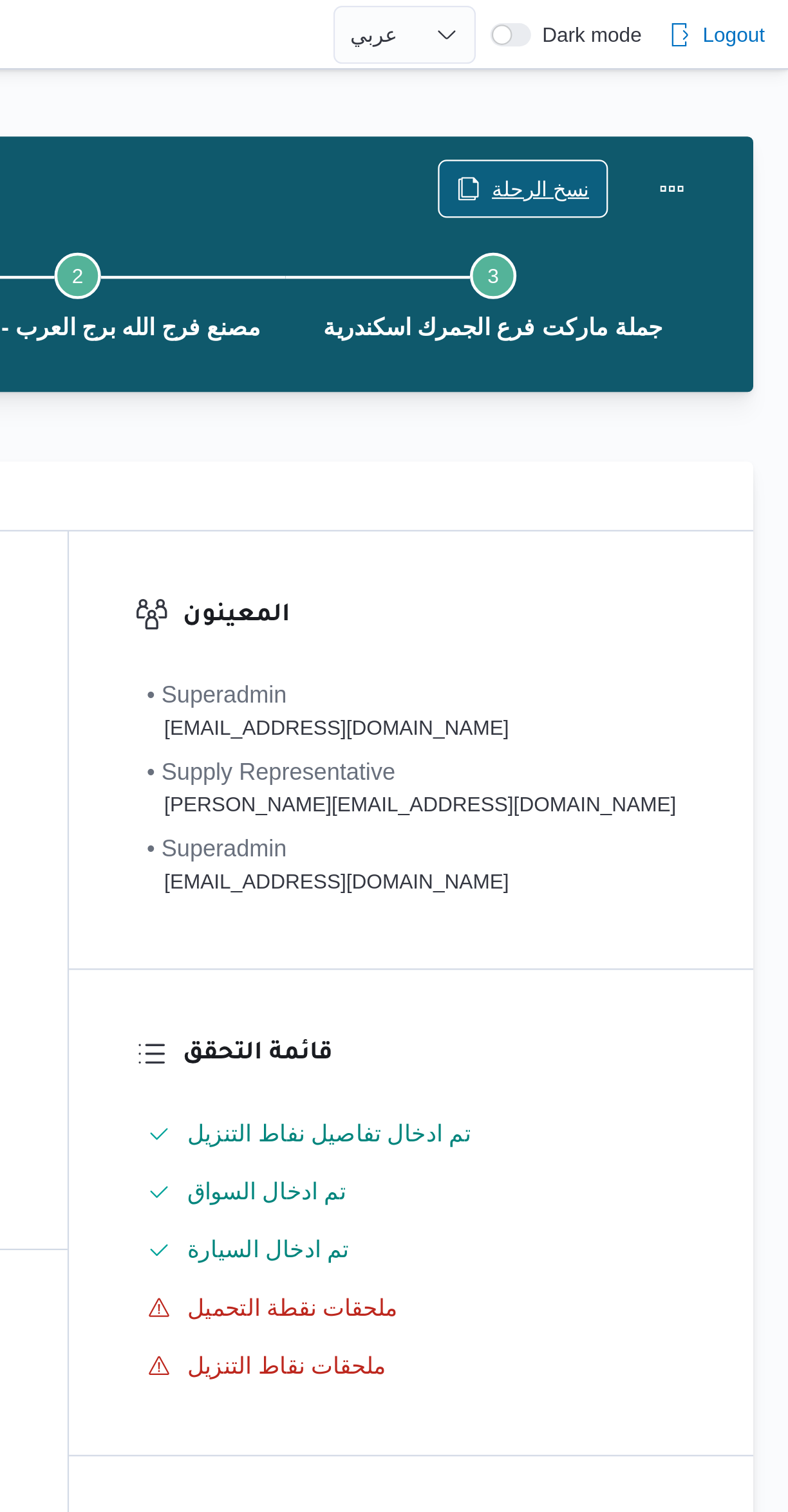
scroll to position [2, 0]
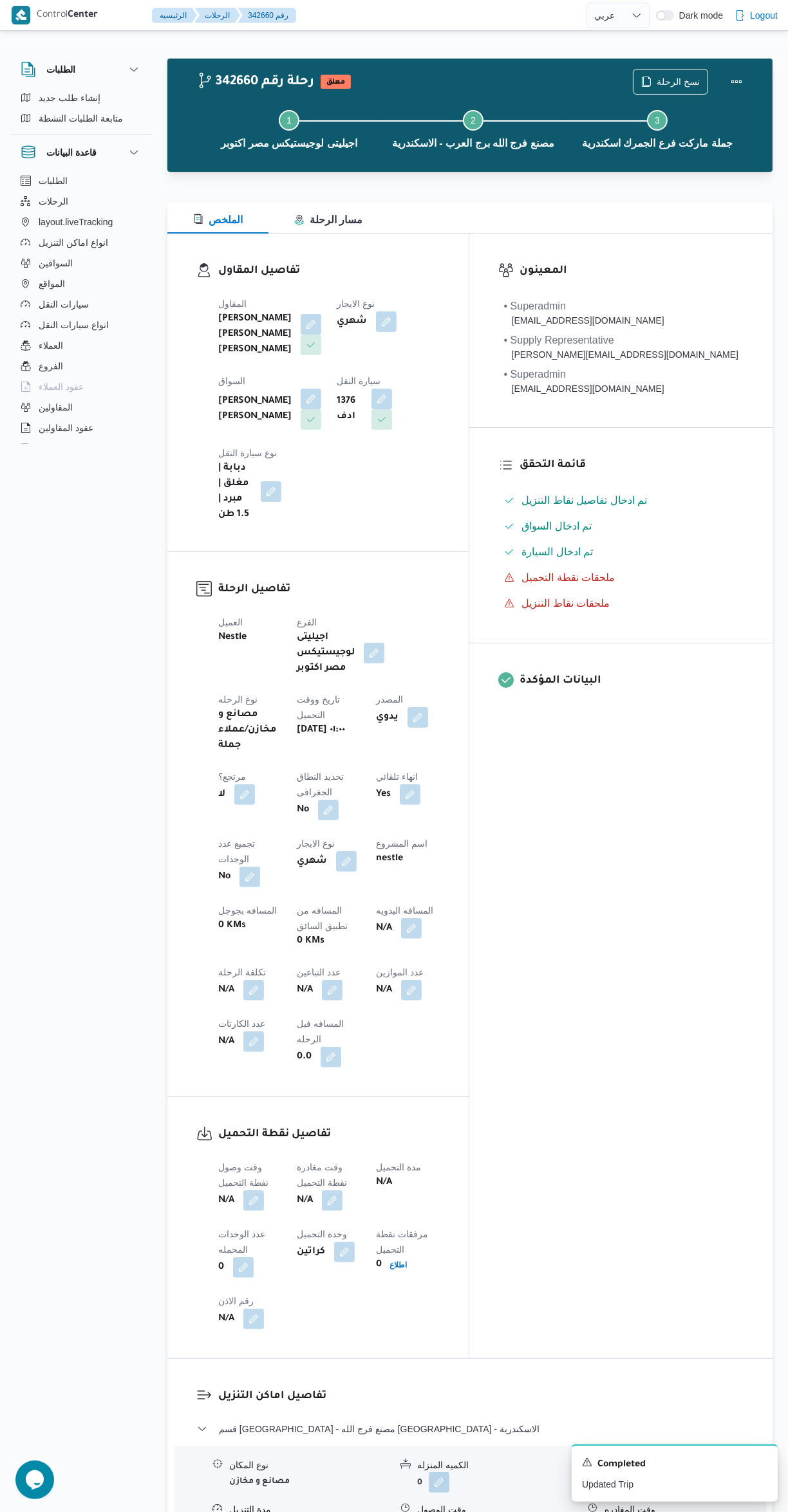
select select "ar"
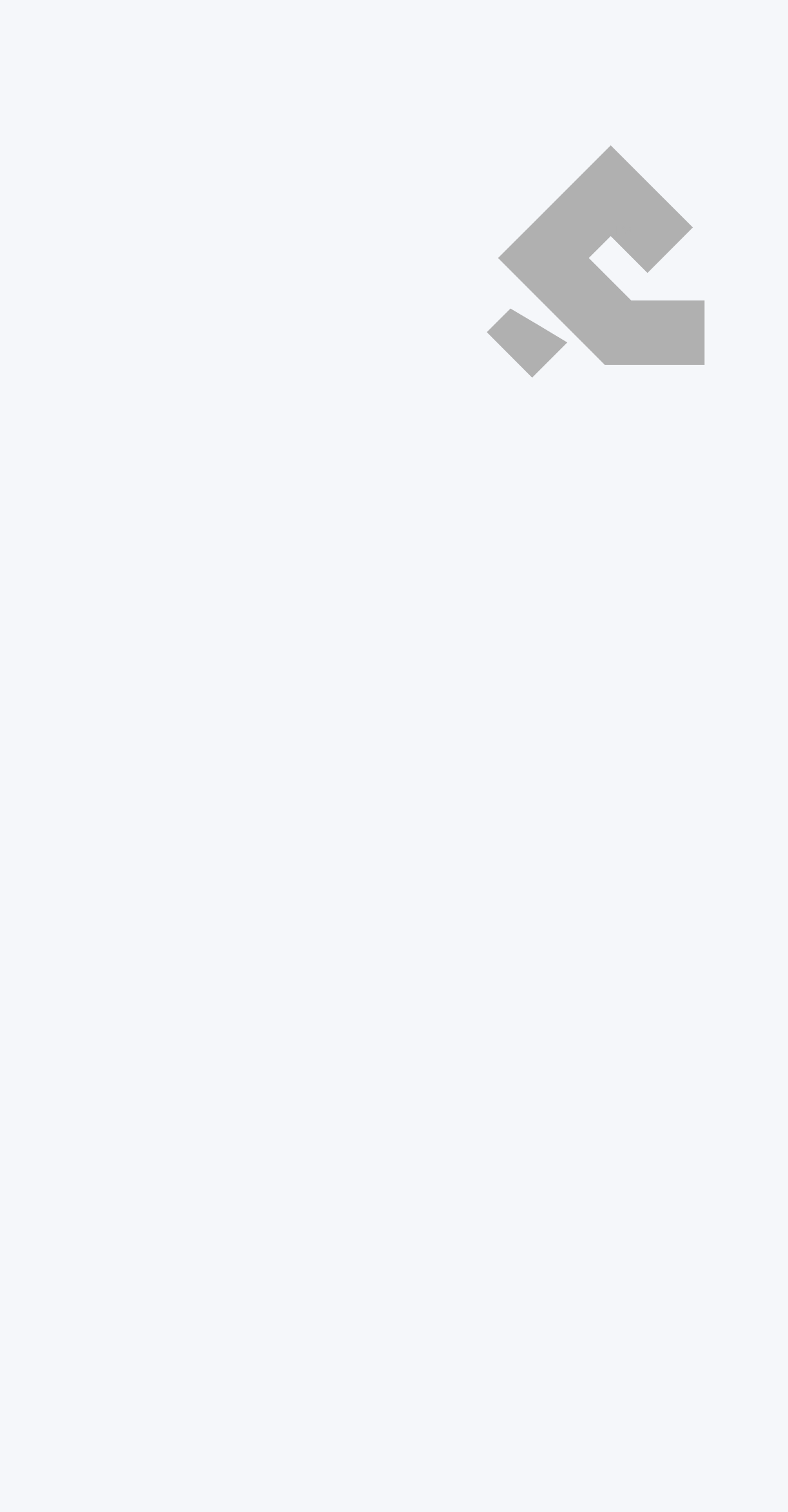
select select "ar"
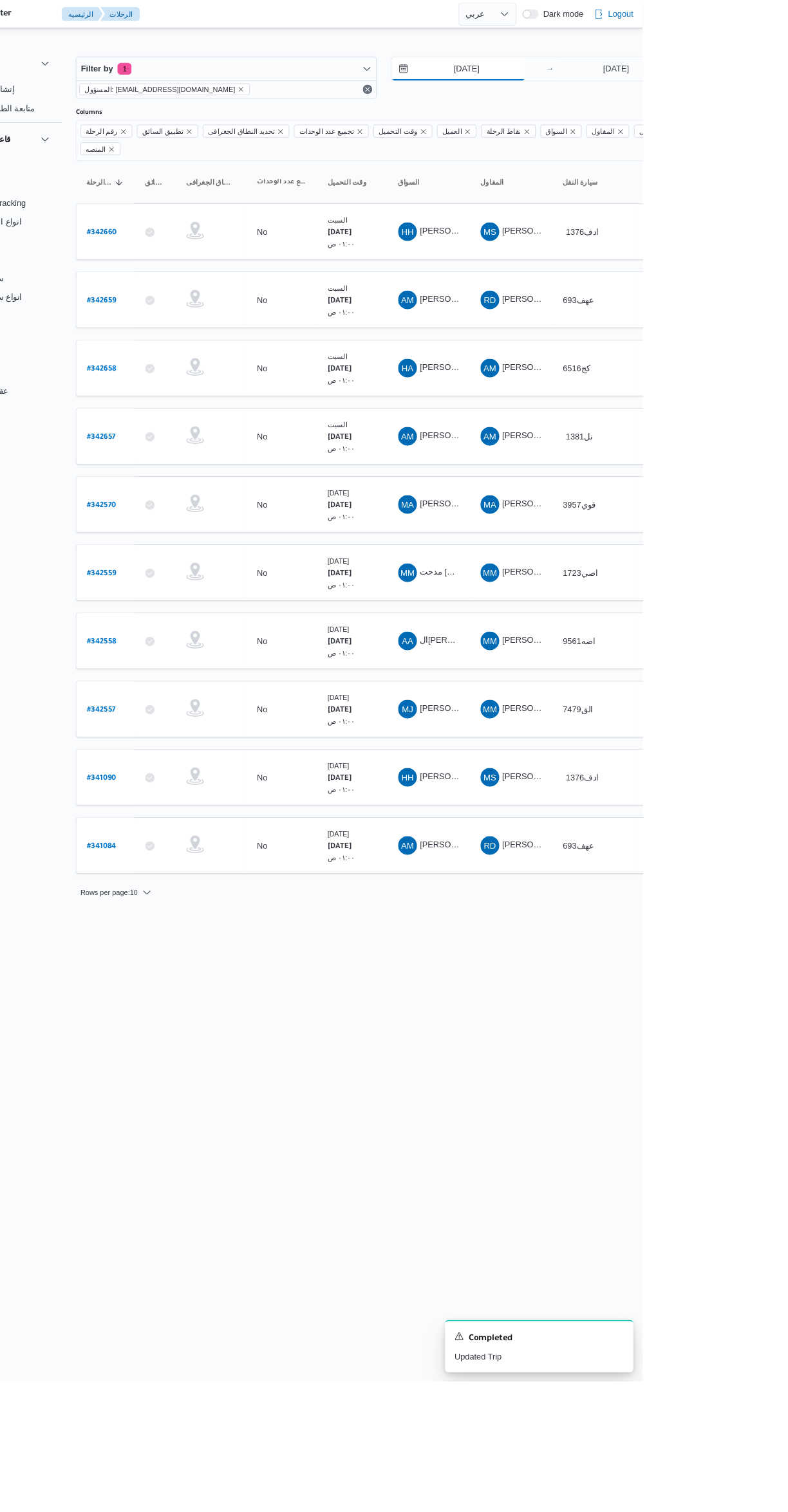
click at [587, 75] on input "9/10/2025" at bounding box center [585, 75] width 146 height 26
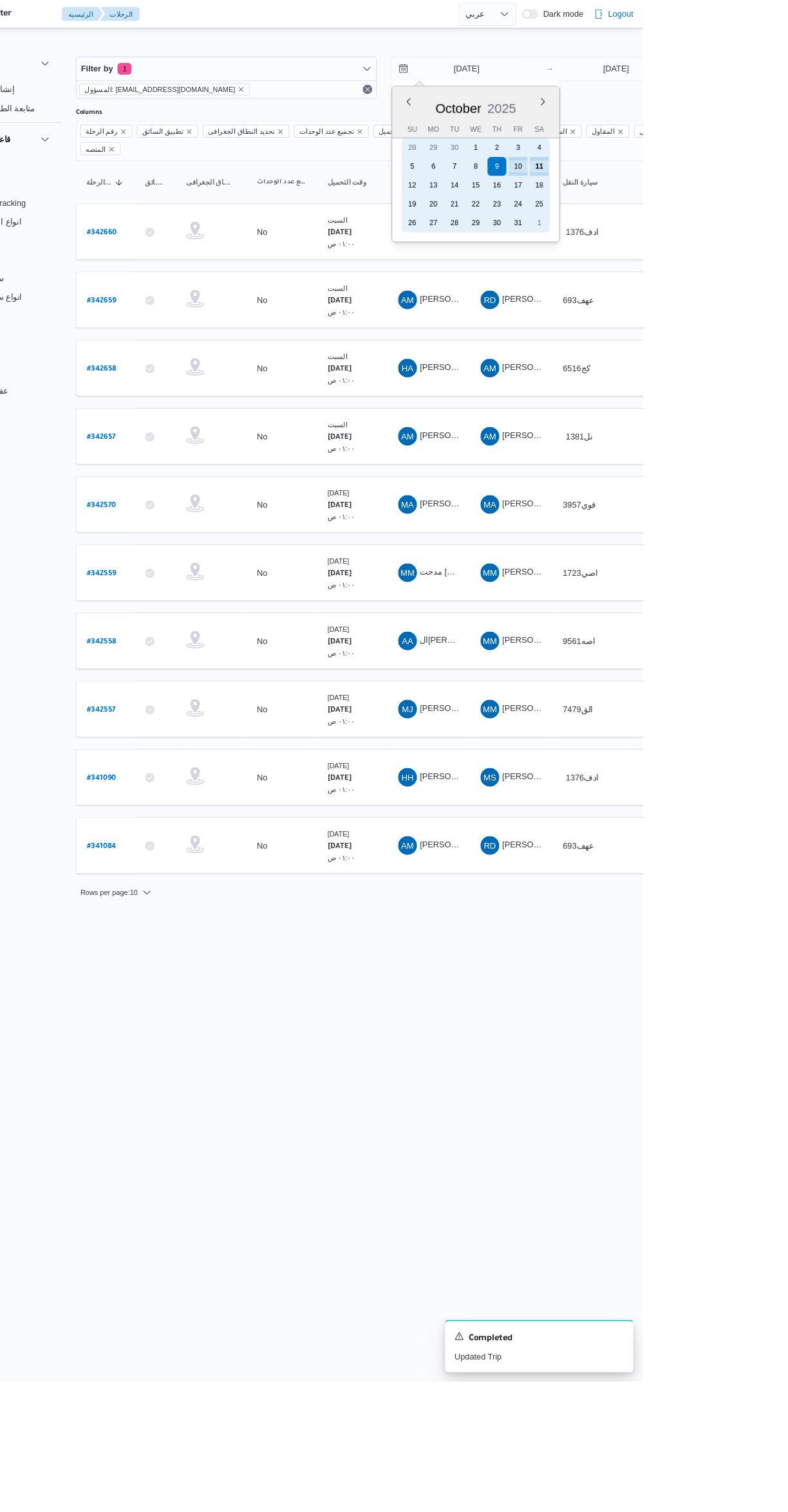
click at [672, 172] on div "11" at bounding box center [674, 182] width 20 height 20
type input "[DATE]"
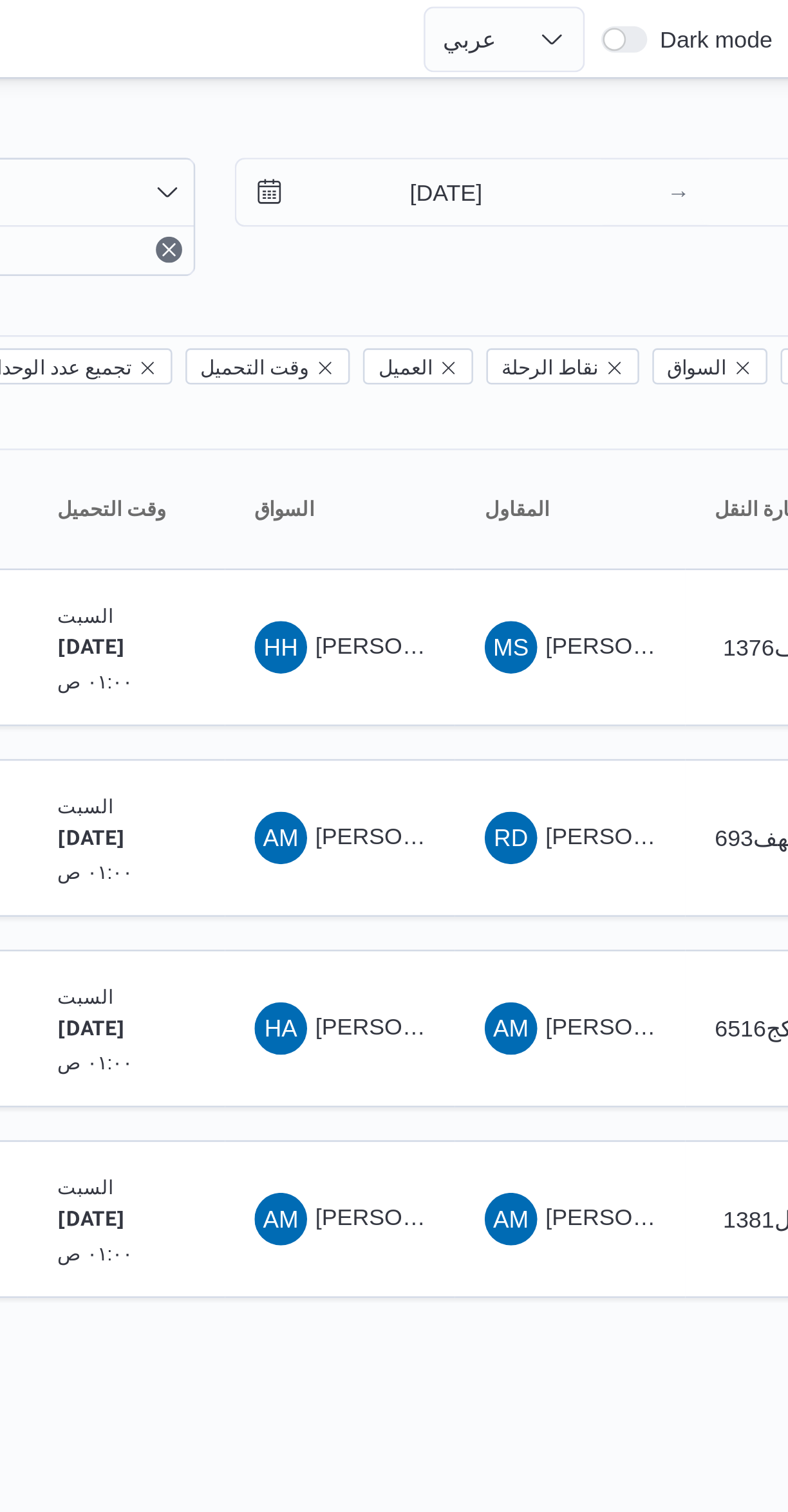
click at [539, 34] on div "Filter by 1 المسؤول: mostafa.elrouby@illa.com.eg 11/10/2025 → 11/10/2025 Group …" at bounding box center [386, 293] width 788 height 519
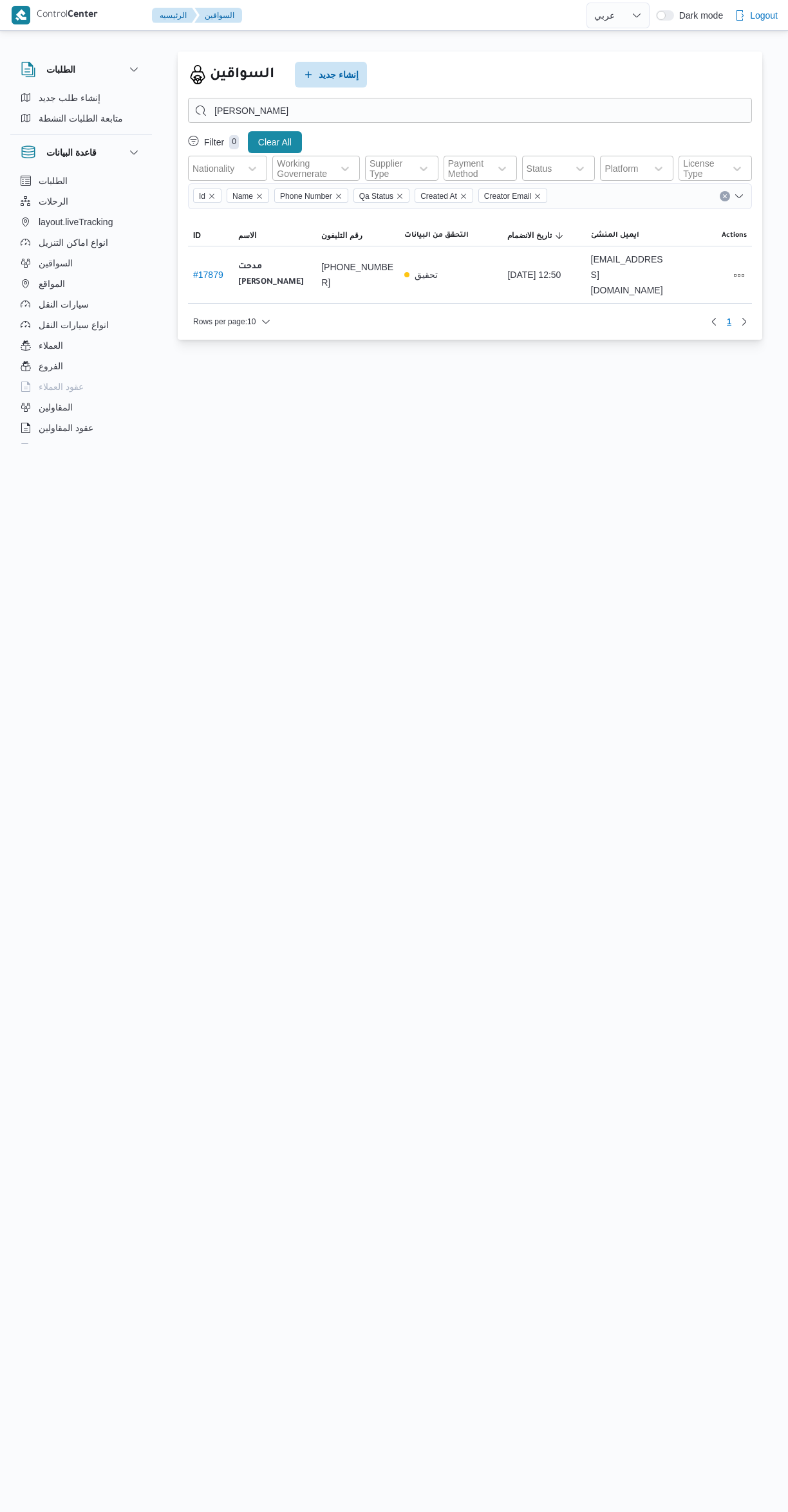
select select "ar"
click at [51, 104] on span "إنشاء طلب جديد" at bounding box center [69, 98] width 61 height 15
select select "ar"
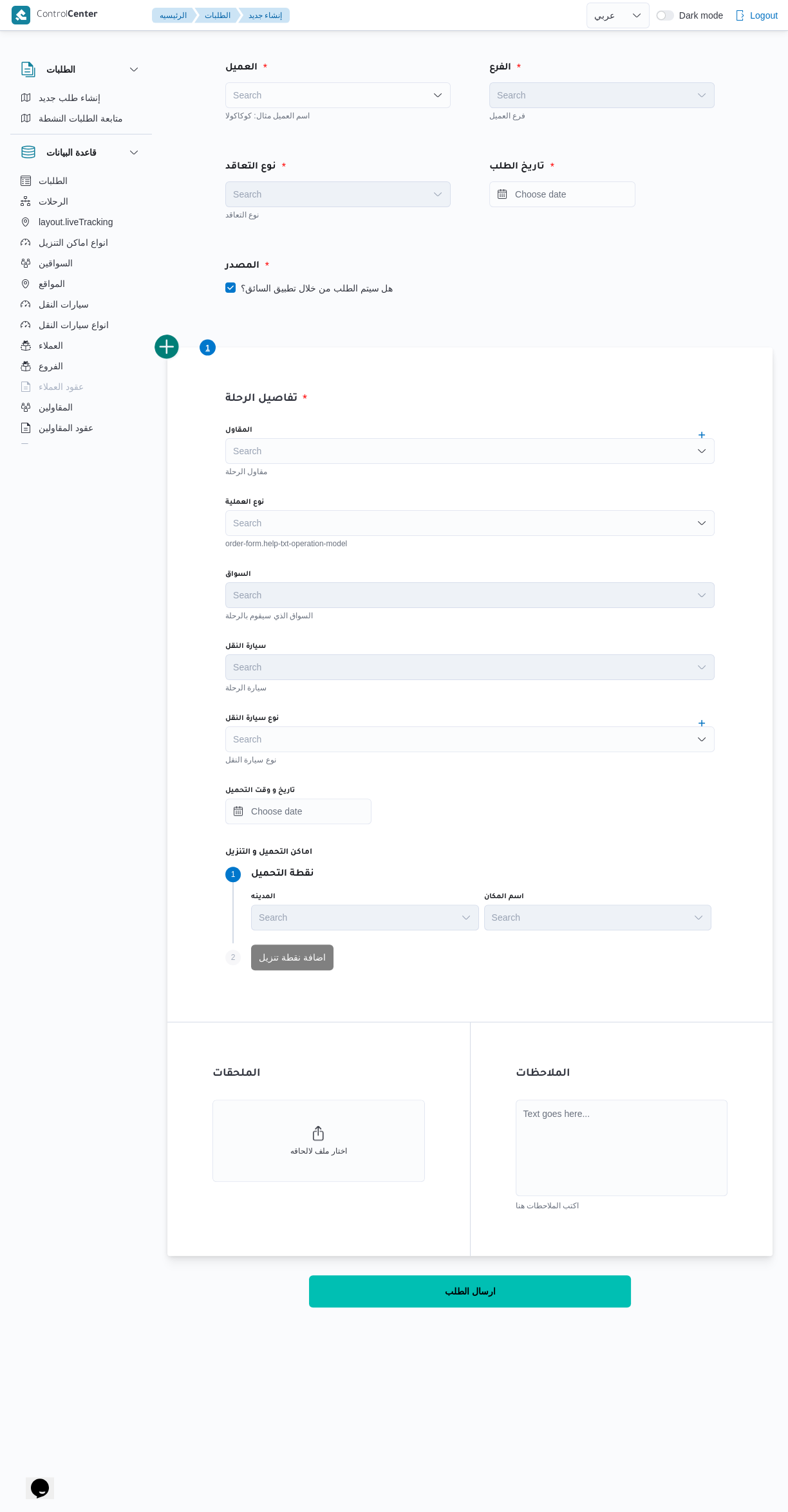
click at [312, 103] on div "Search" at bounding box center [337, 95] width 225 height 26
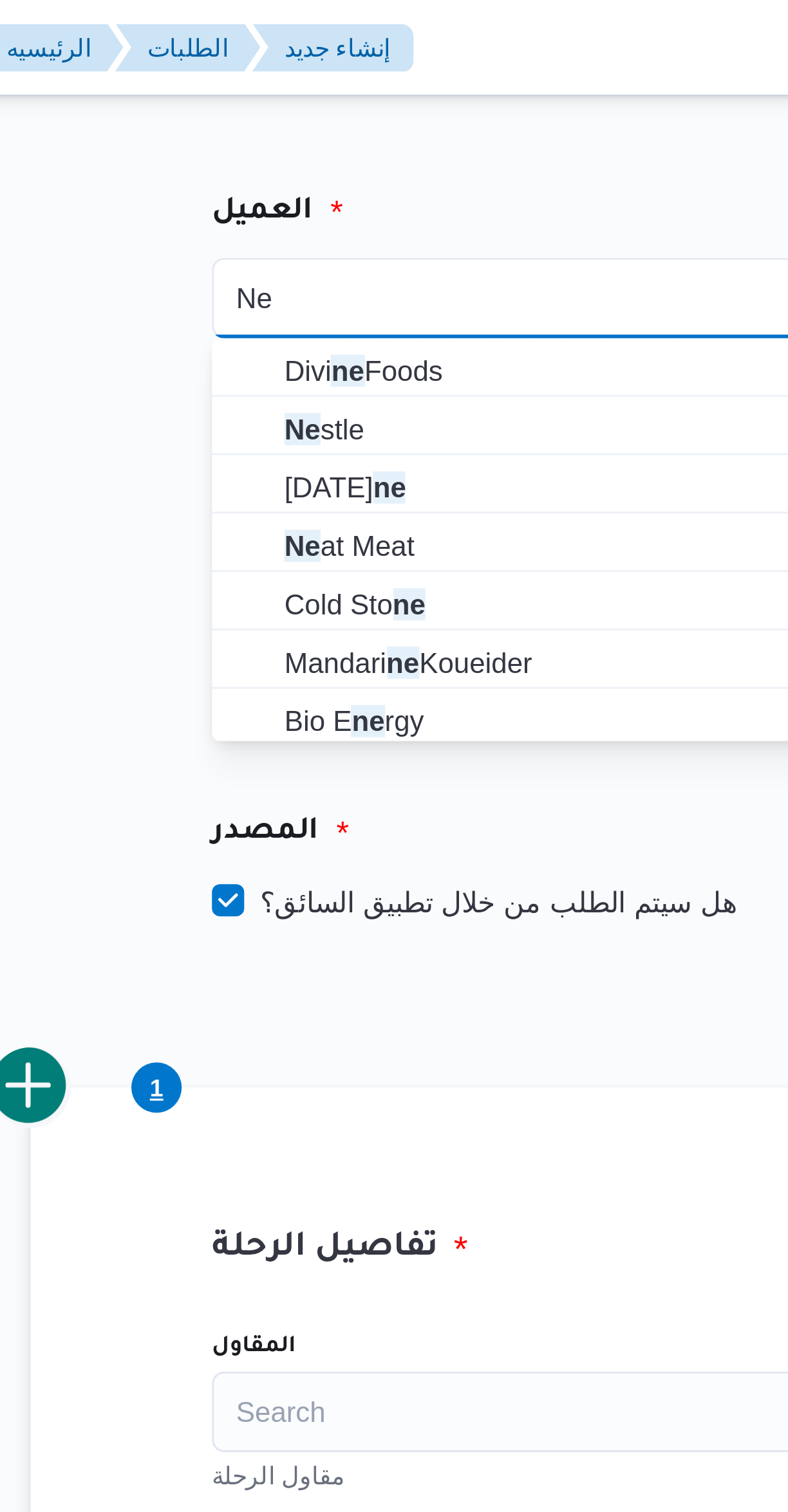
type input "Ne"
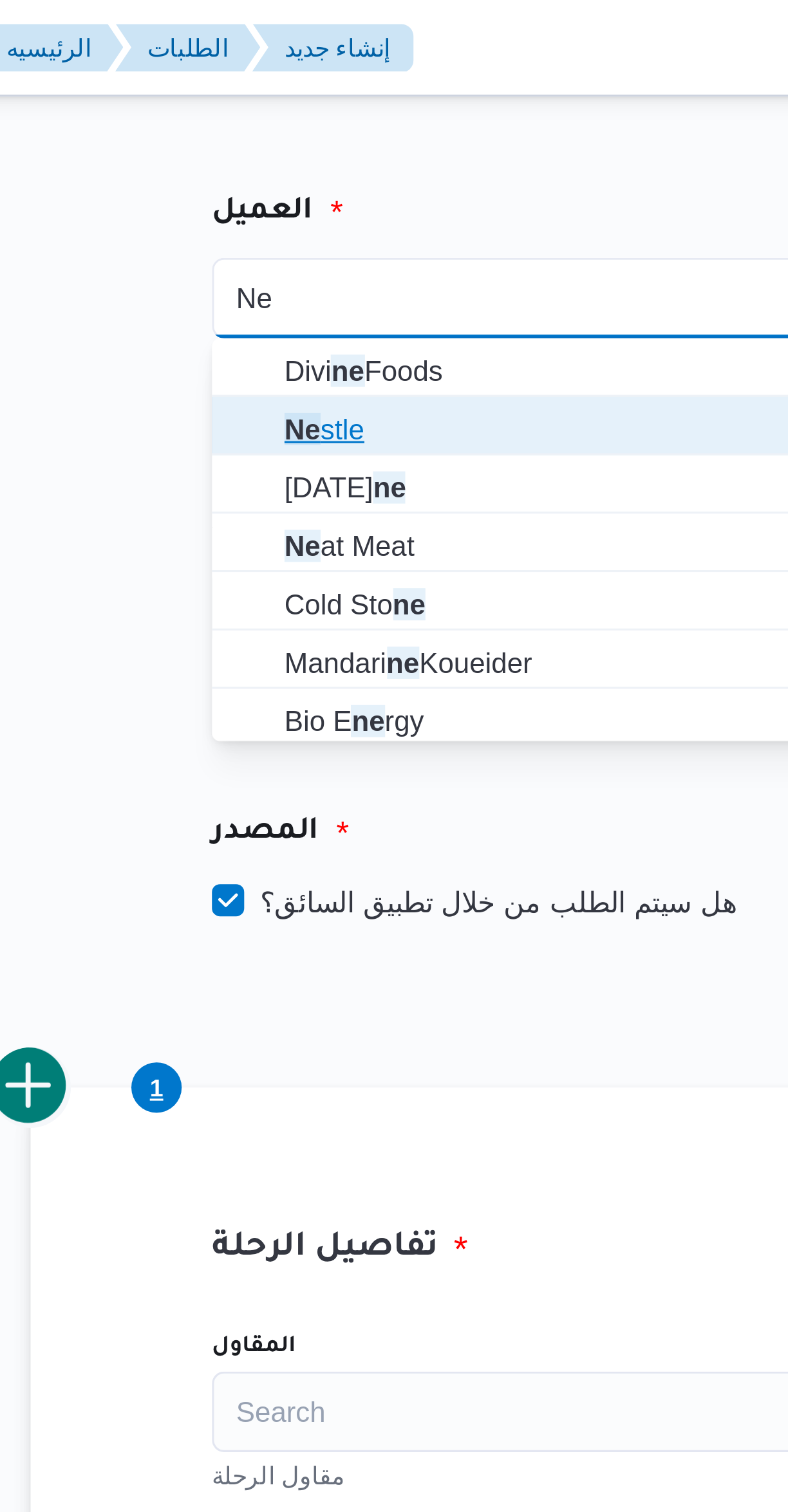
click at [312, 133] on span "Ne stle" at bounding box center [346, 137] width 194 height 15
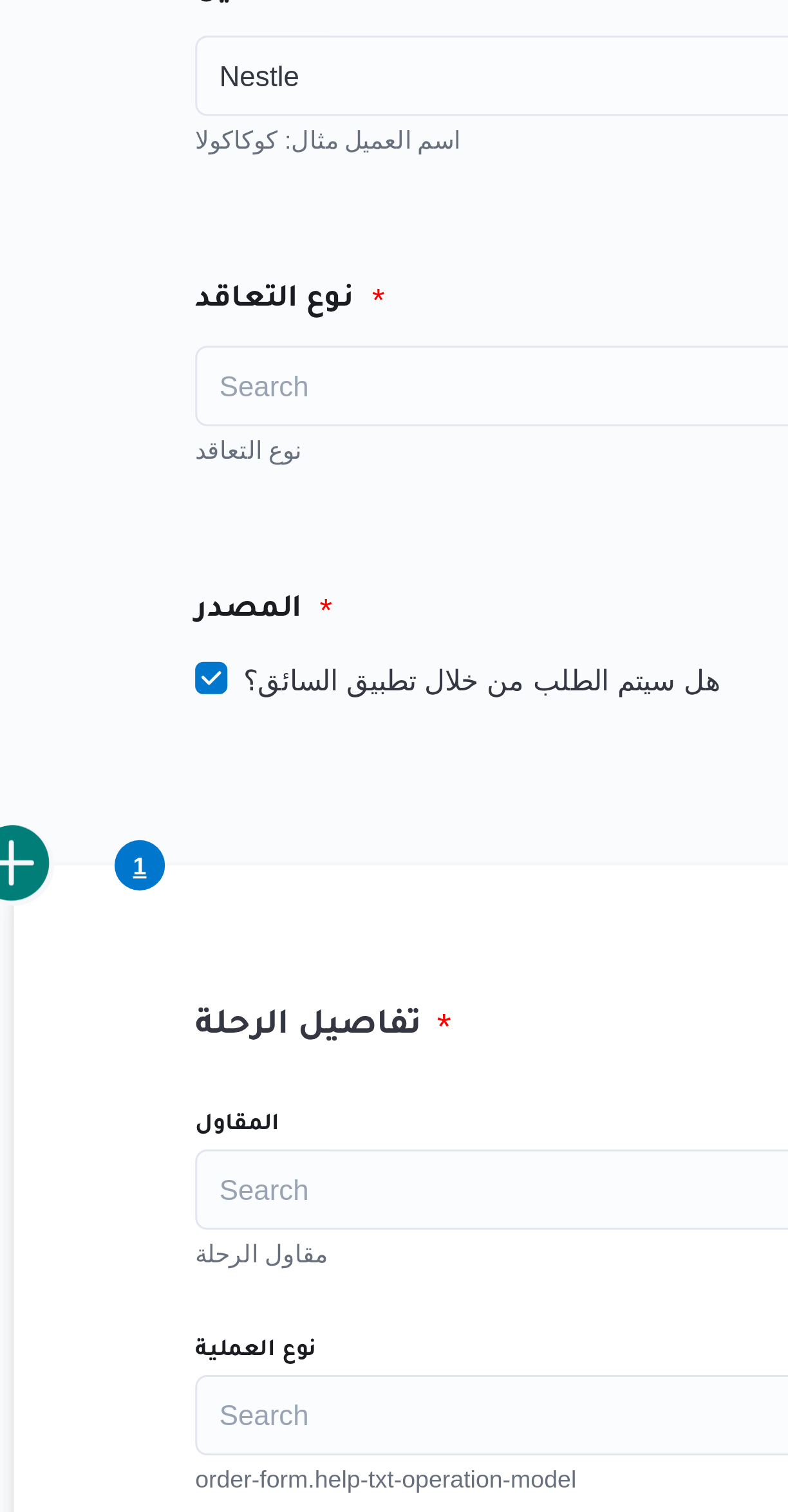
click at [331, 198] on div "Search" at bounding box center [337, 194] width 225 height 26
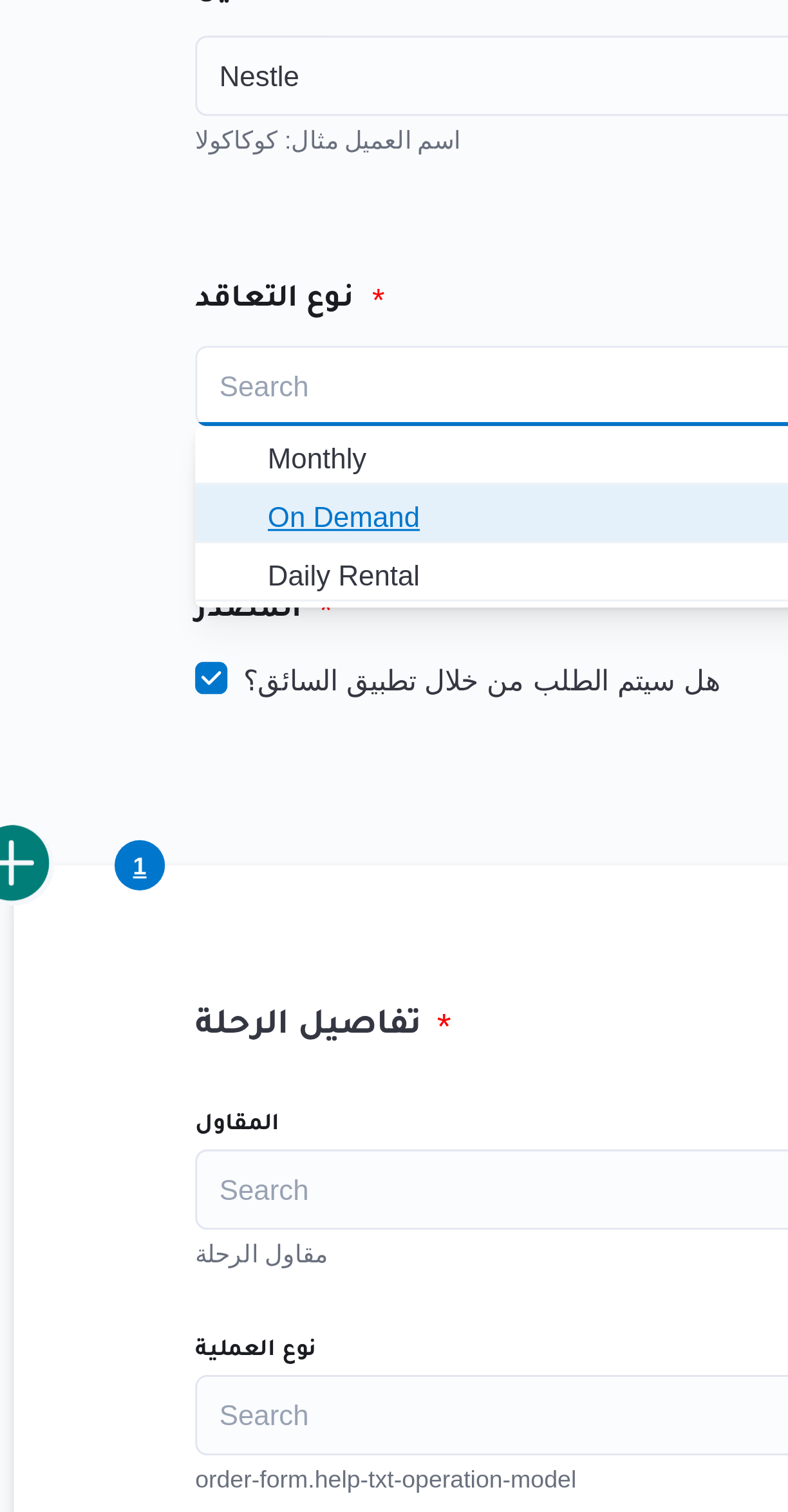
click at [320, 235] on span "On Demand" at bounding box center [346, 236] width 194 height 15
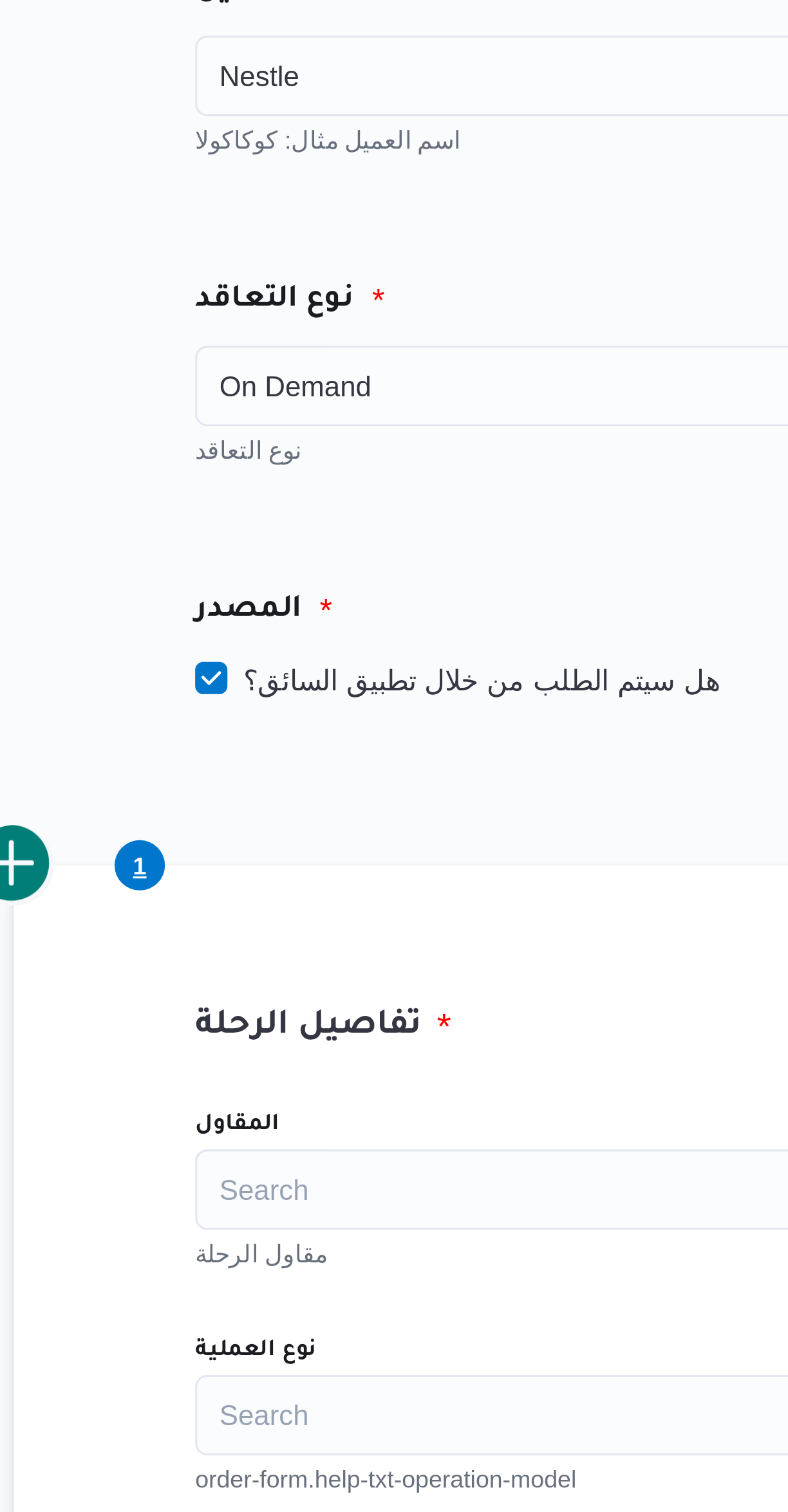
click at [344, 284] on label "هل سيتم الطلب من خلال تطبيق السائق؟" at bounding box center [309, 288] width 168 height 15
checkbox input "false"
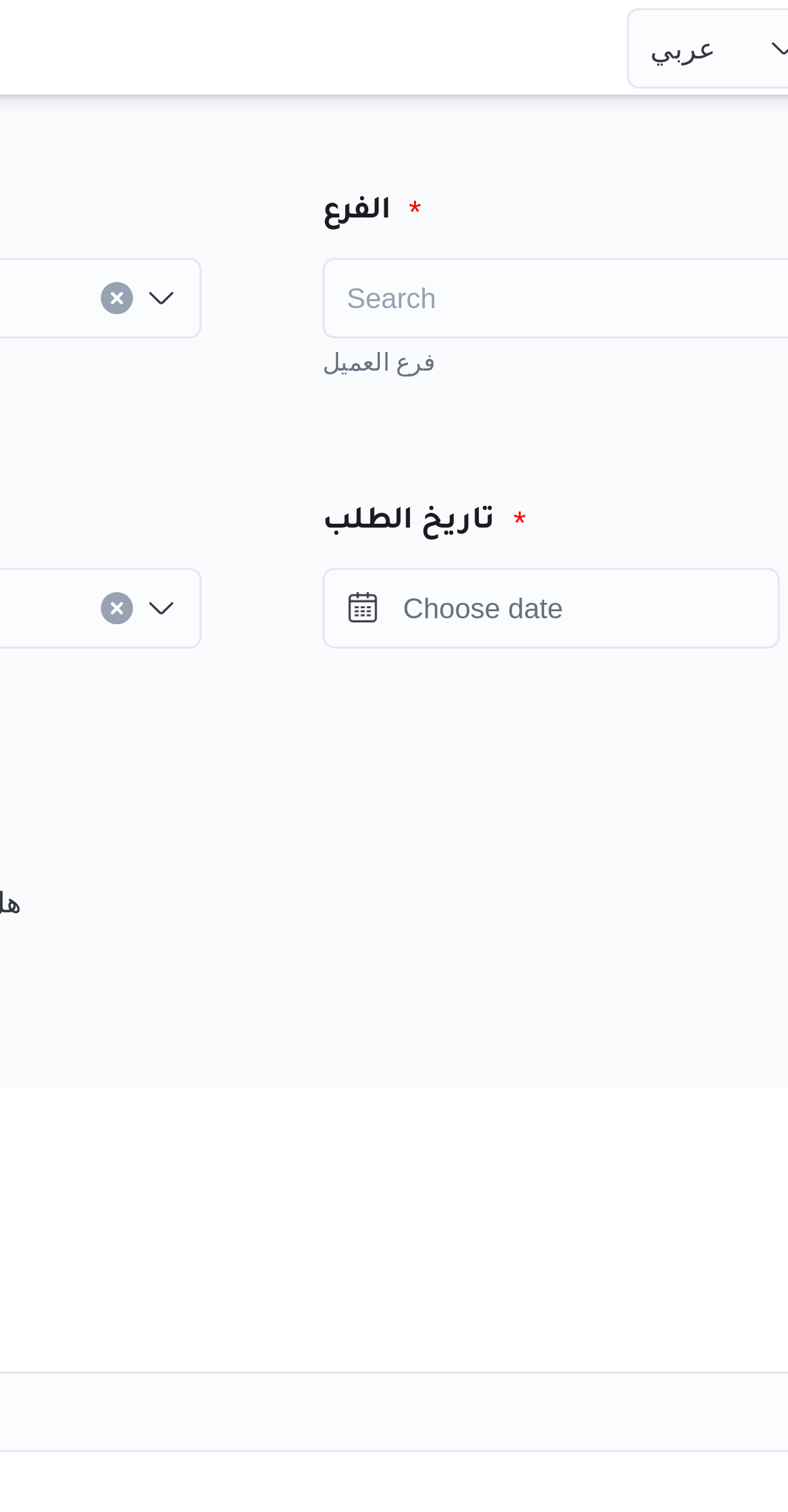
click at [569, 86] on div "Search" at bounding box center [601, 95] width 225 height 26
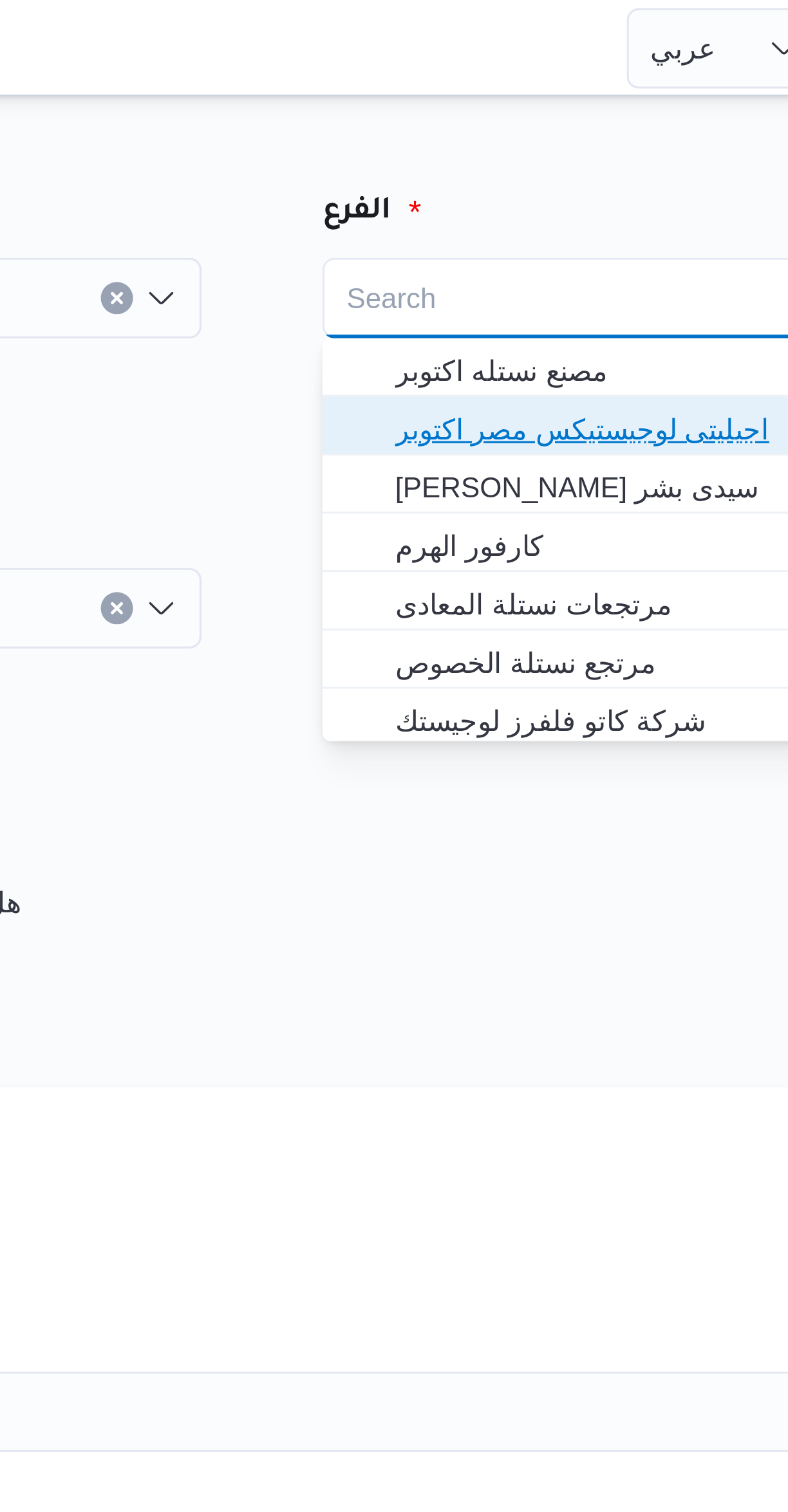
click at [584, 131] on span "اجيليتى لوجيستيكس مصر اكتوبر" at bounding box center [609, 137] width 194 height 15
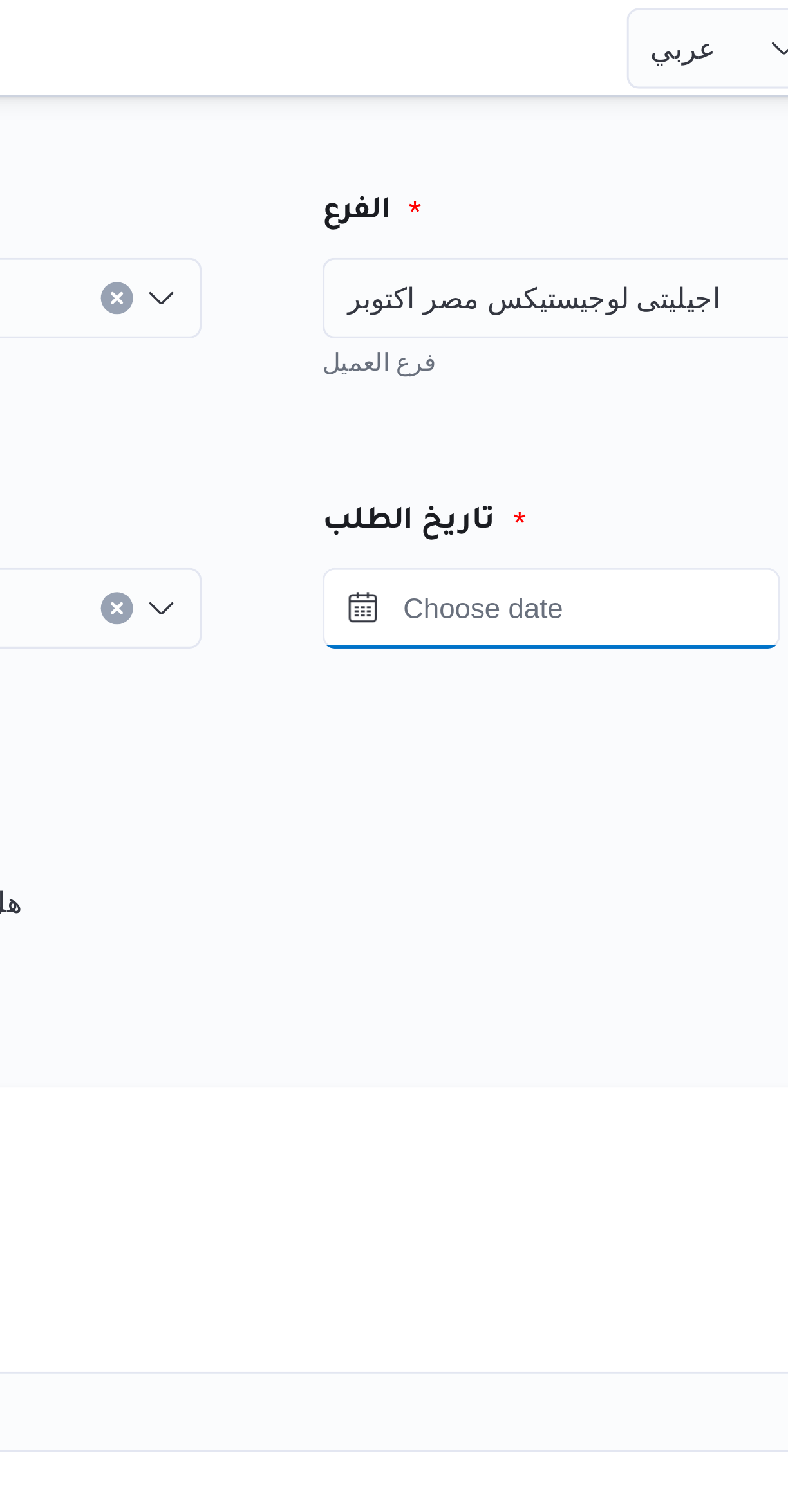
click at [593, 182] on input "Press the down key to open a popover containing a calendar." at bounding box center [562, 194] width 146 height 26
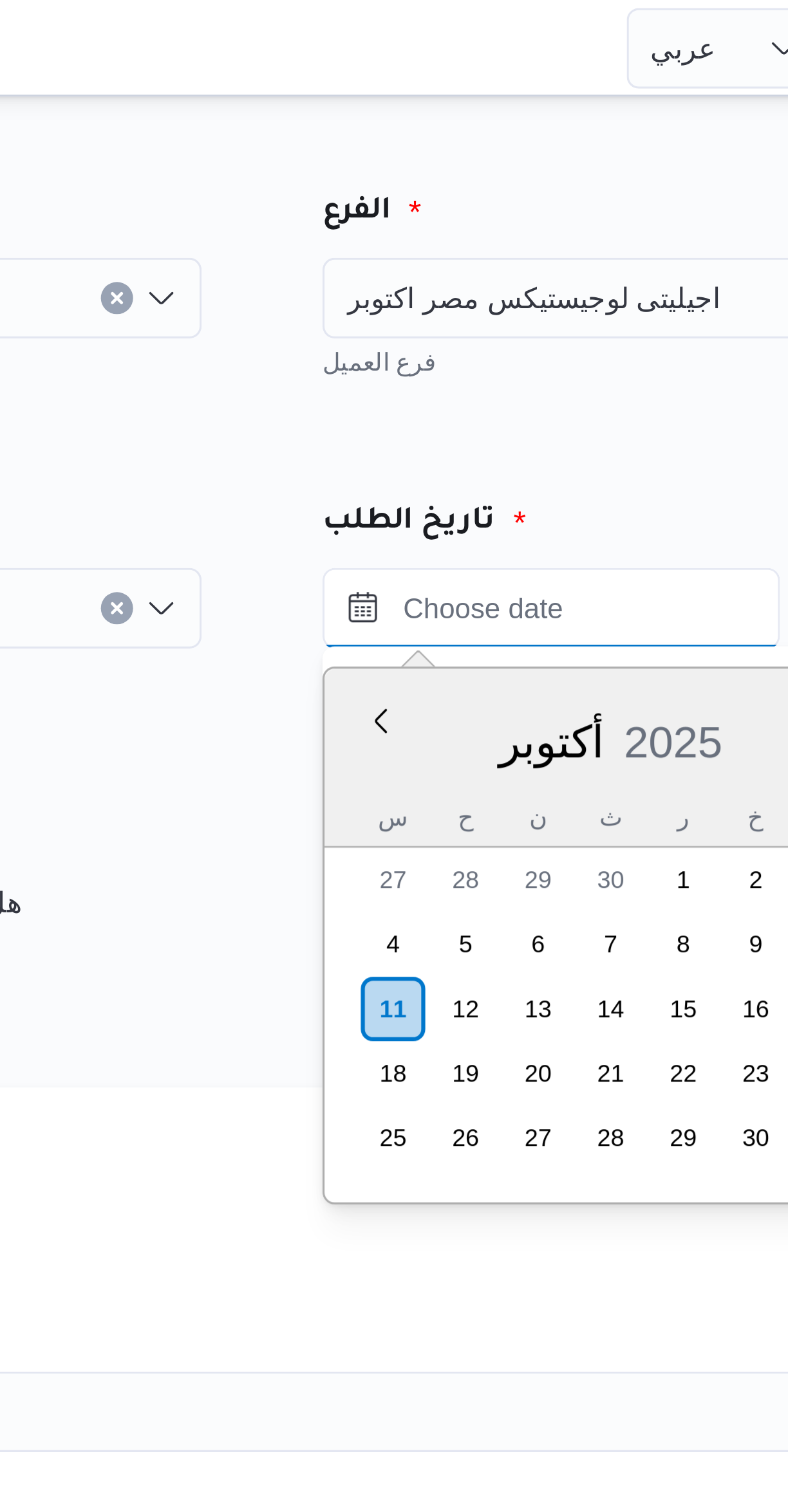
scroll to position [91, 0]
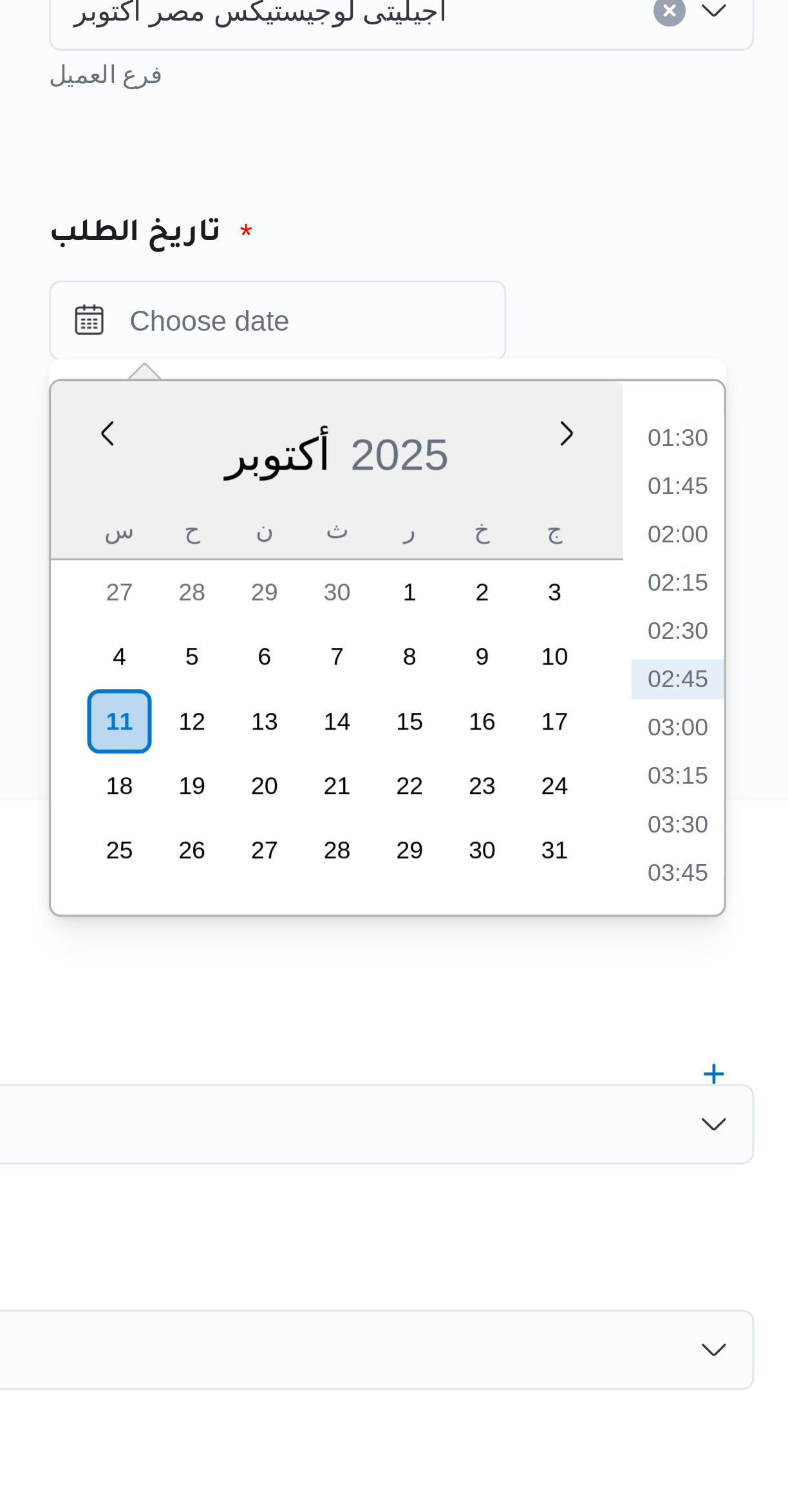
click at [686, 233] on li "01:30" at bounding box center [690, 231] width 29 height 13
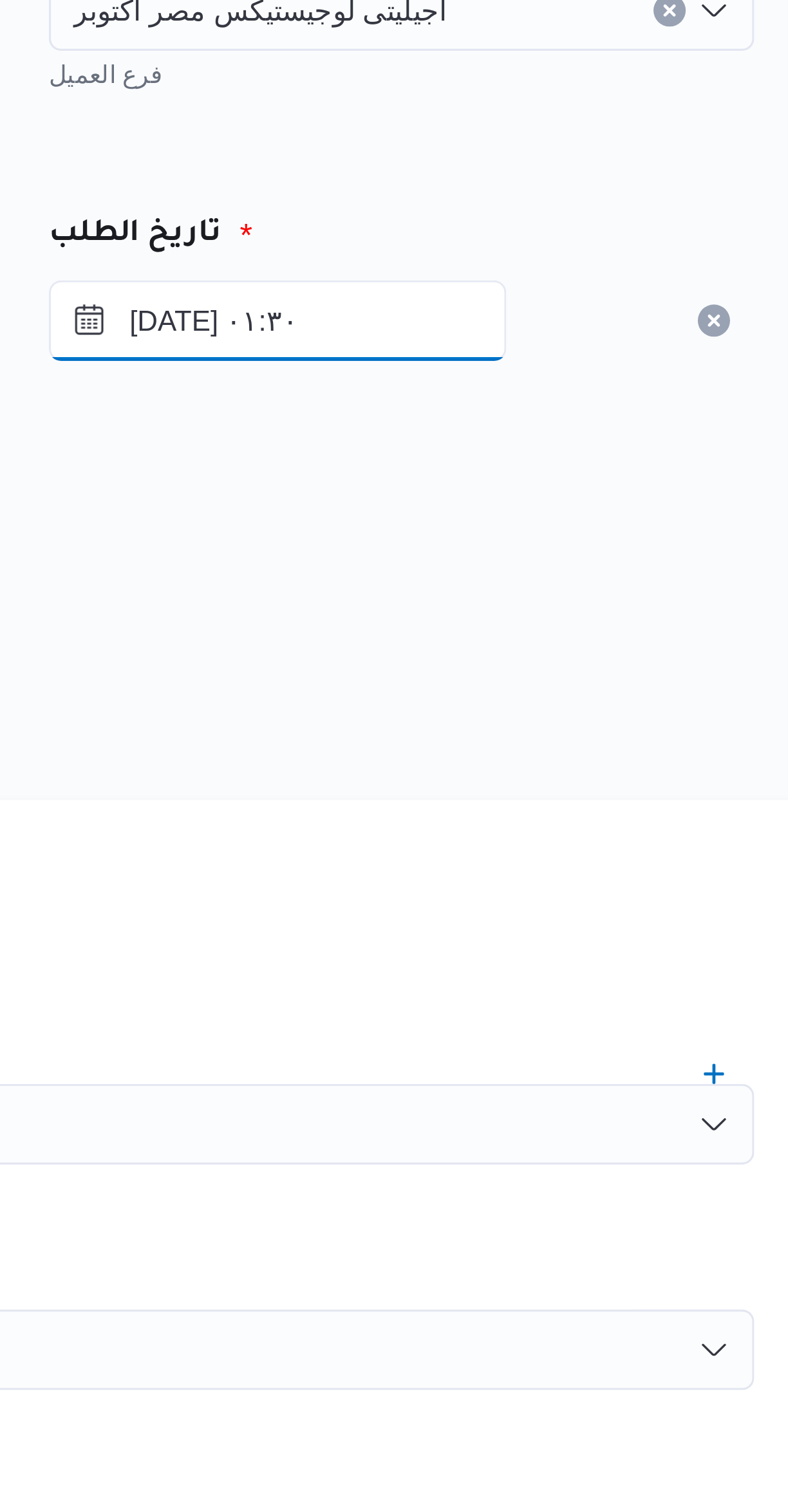
click at [553, 197] on input "١١/١٠/٢٠٢٥ ٠١:٣٠" at bounding box center [562, 194] width 146 height 26
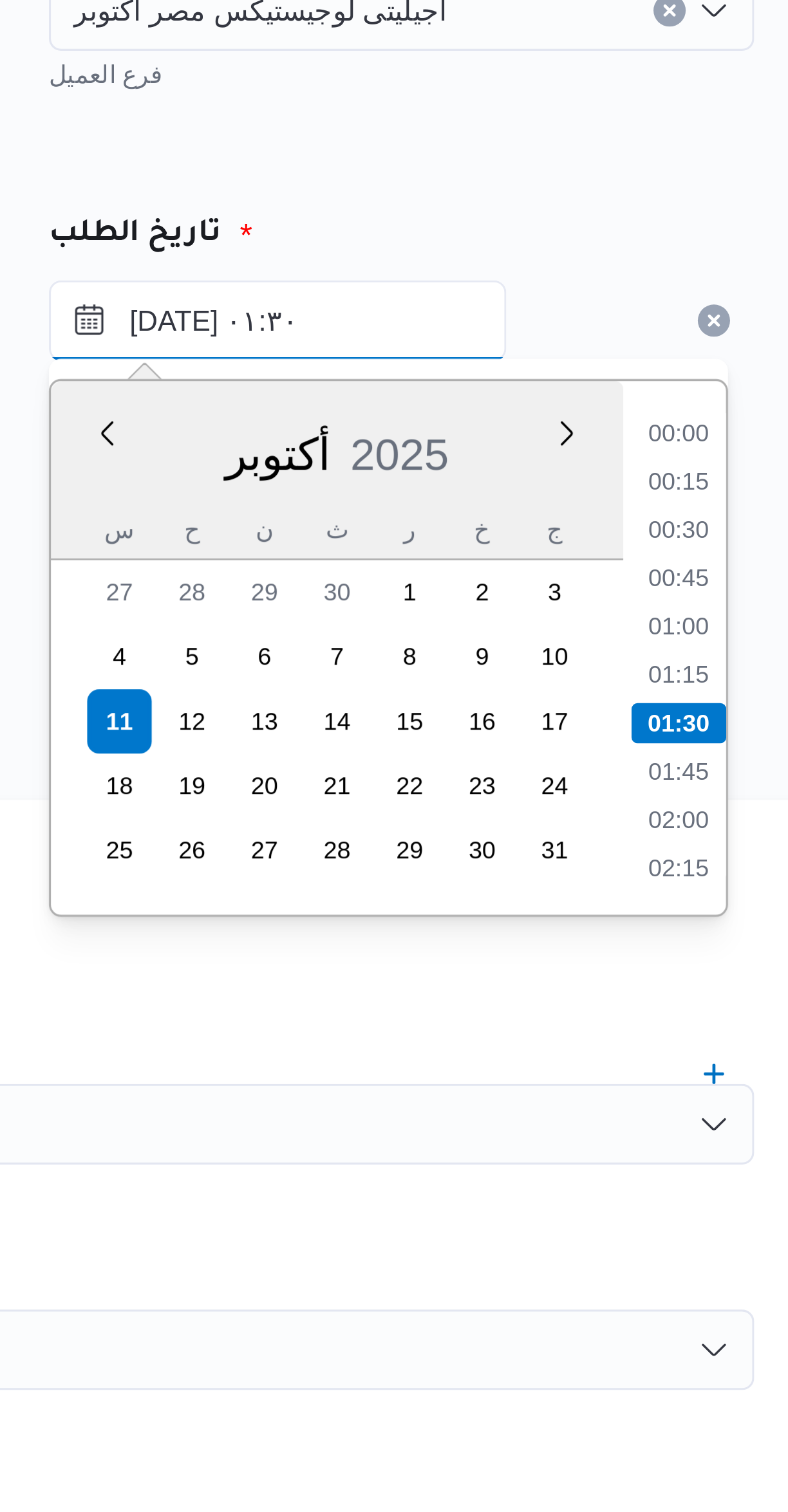
scroll to position [14, 0]
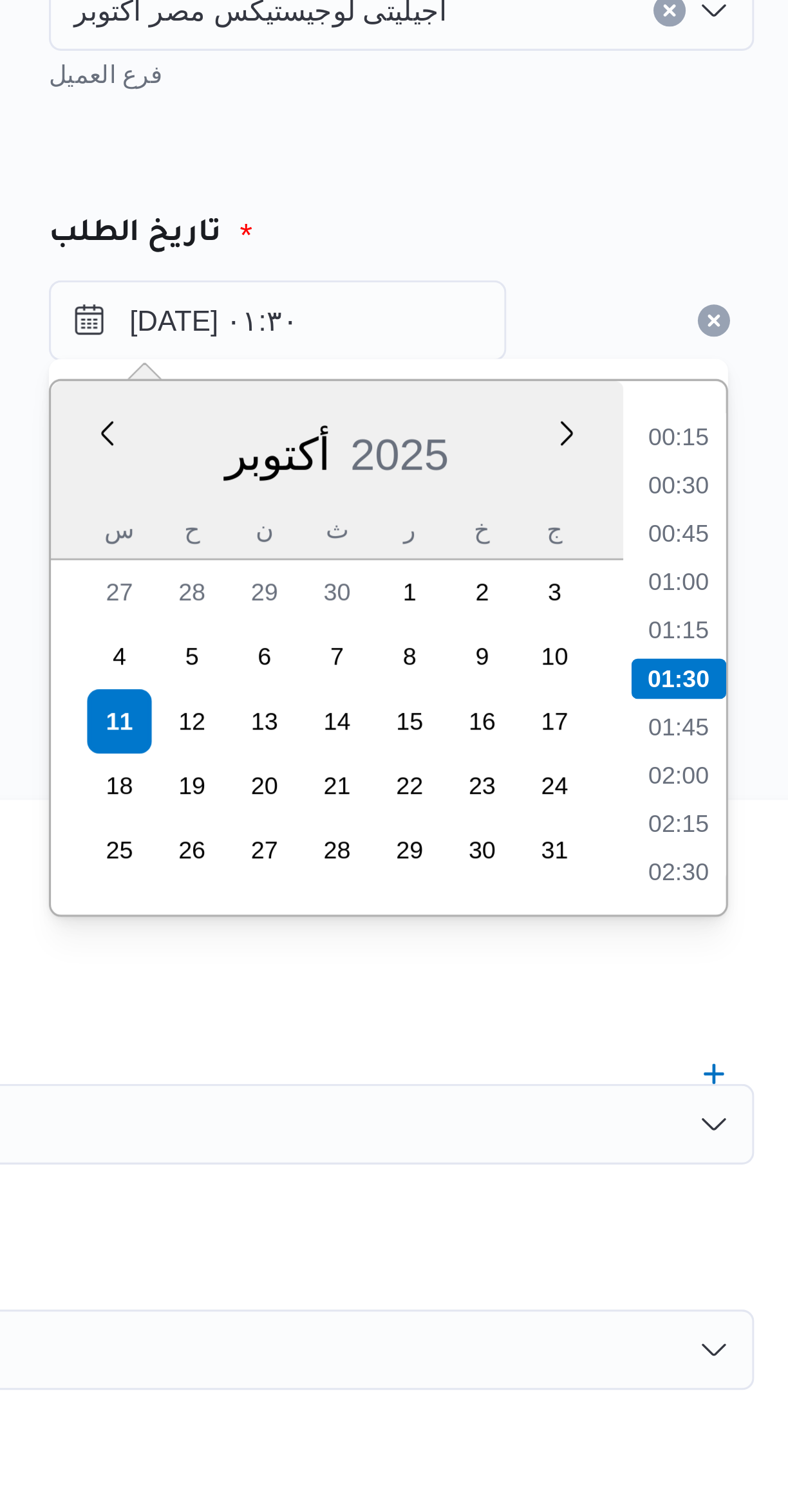
click at [690, 279] on li "01:00" at bounding box center [690, 278] width 29 height 13
type input "١١/١٠/٢٠٢٥ ٠١:٠٠"
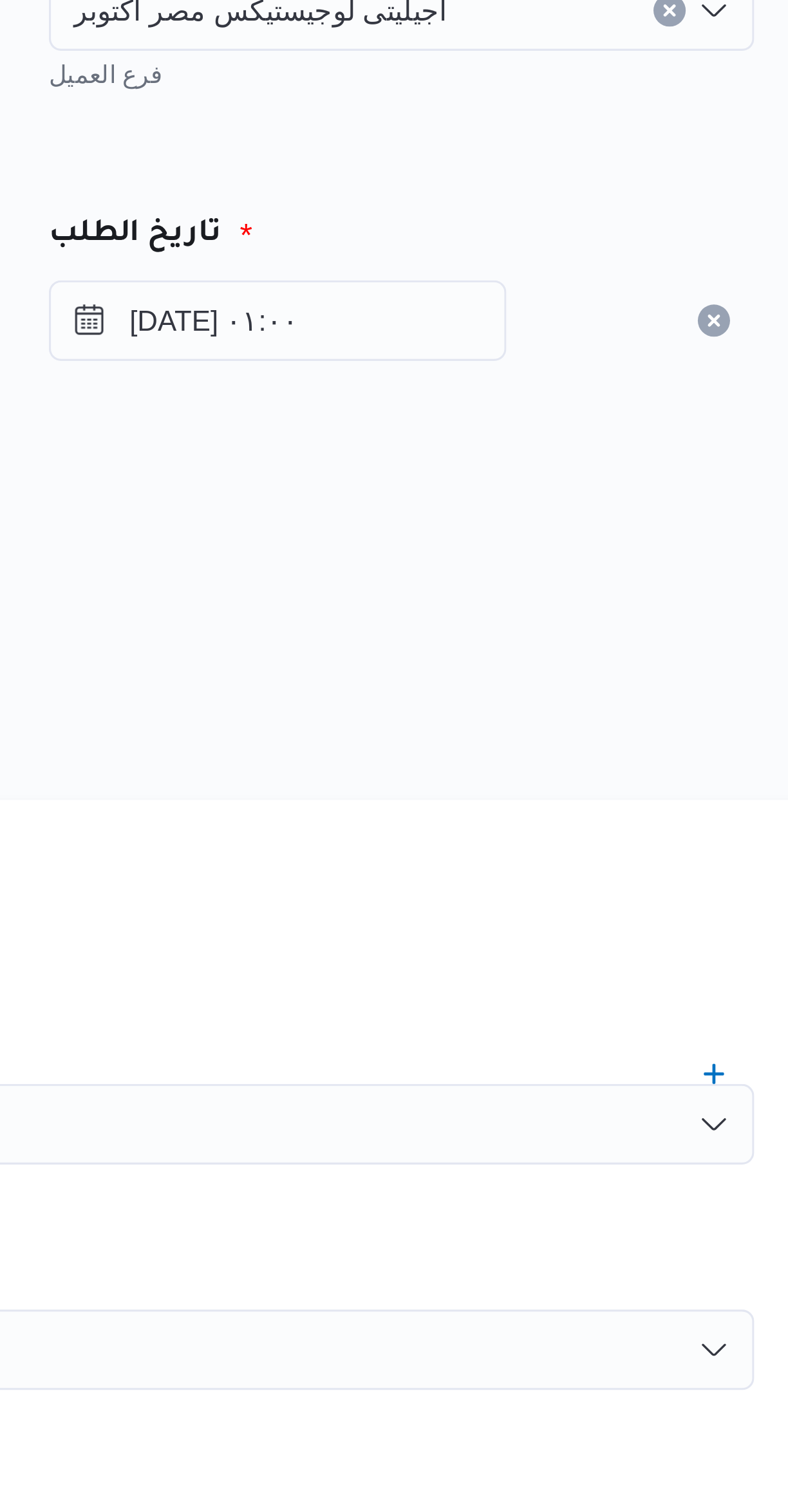
click at [642, 253] on div "المصدر" at bounding box center [469, 266] width 504 height 31
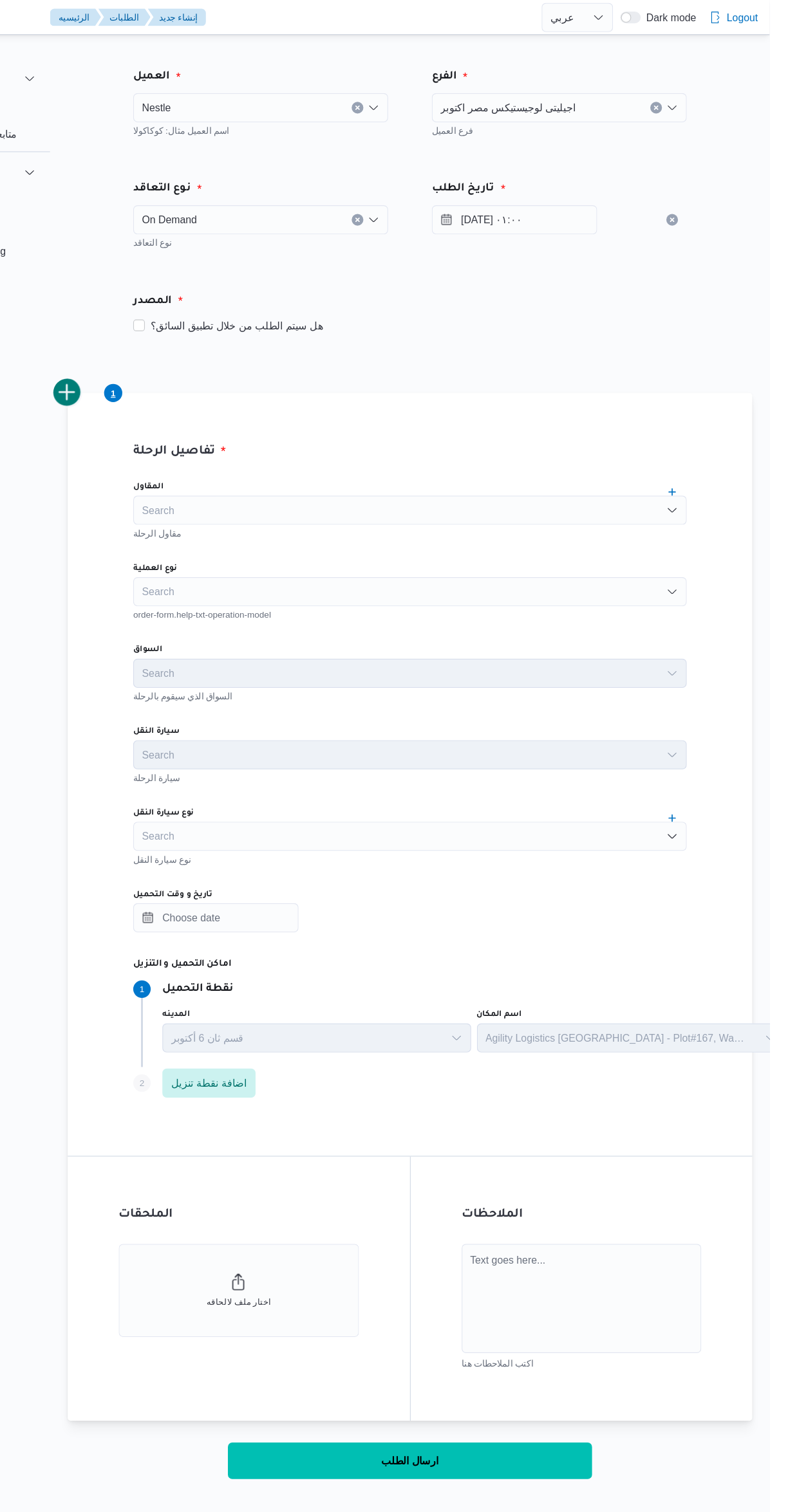
scroll to position [0, 0]
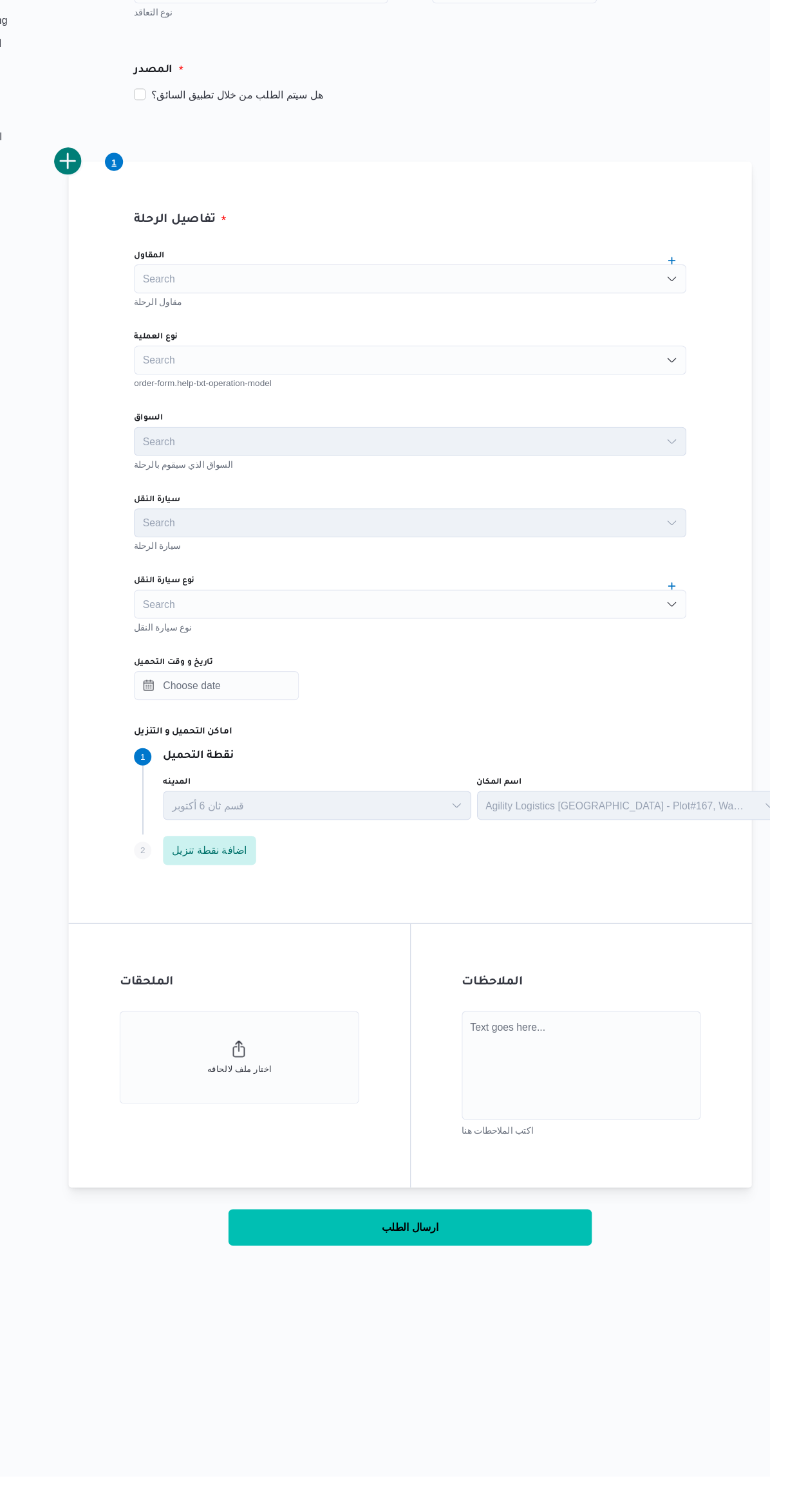
click at [277, 444] on div "Search" at bounding box center [469, 450] width 489 height 26
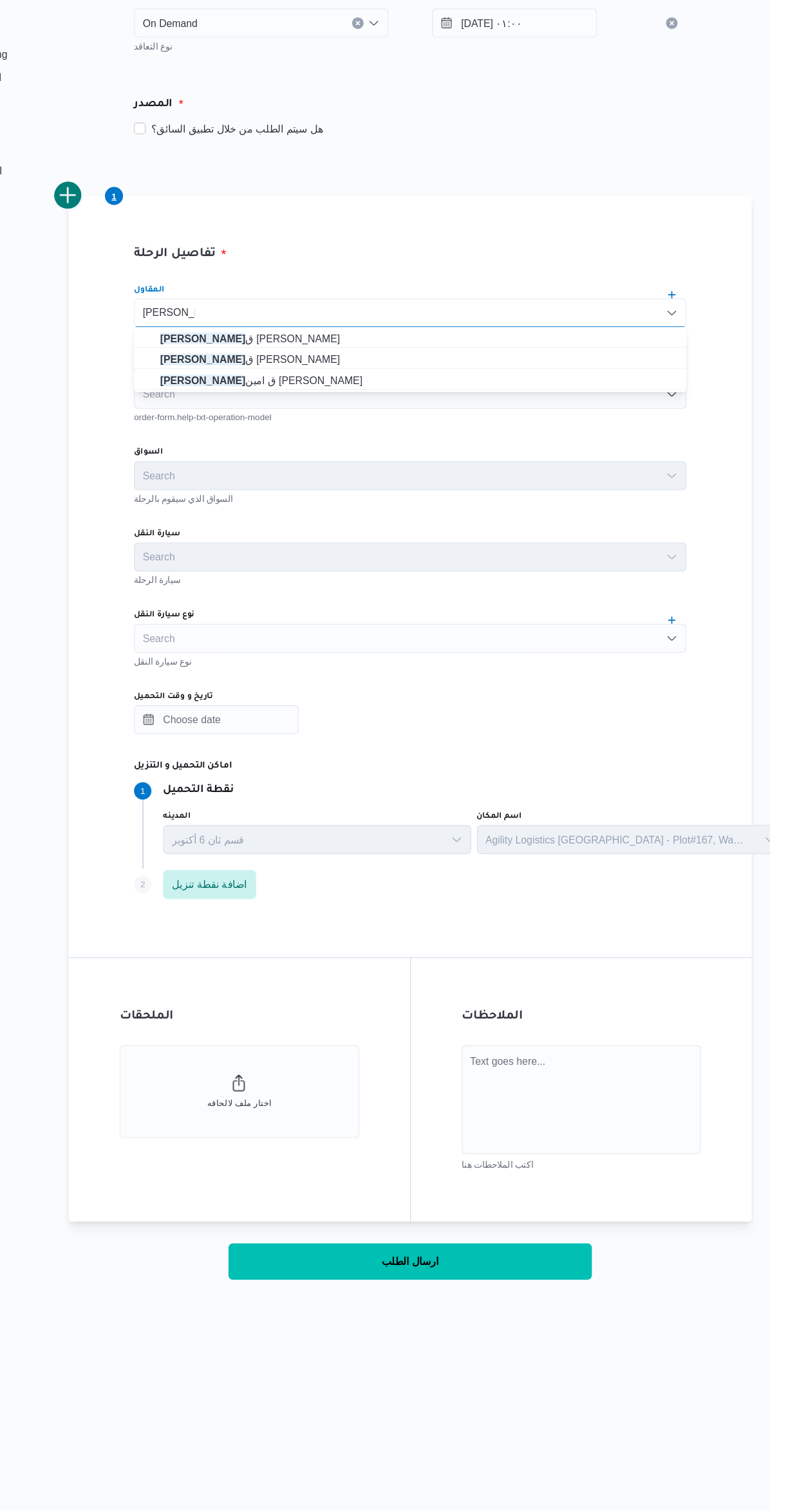
type input "محمد عبدالراز"
click at [276, 518] on span "محمد عبدالراز ق امين امام قاسم" at bounding box center [478, 511] width 458 height 15
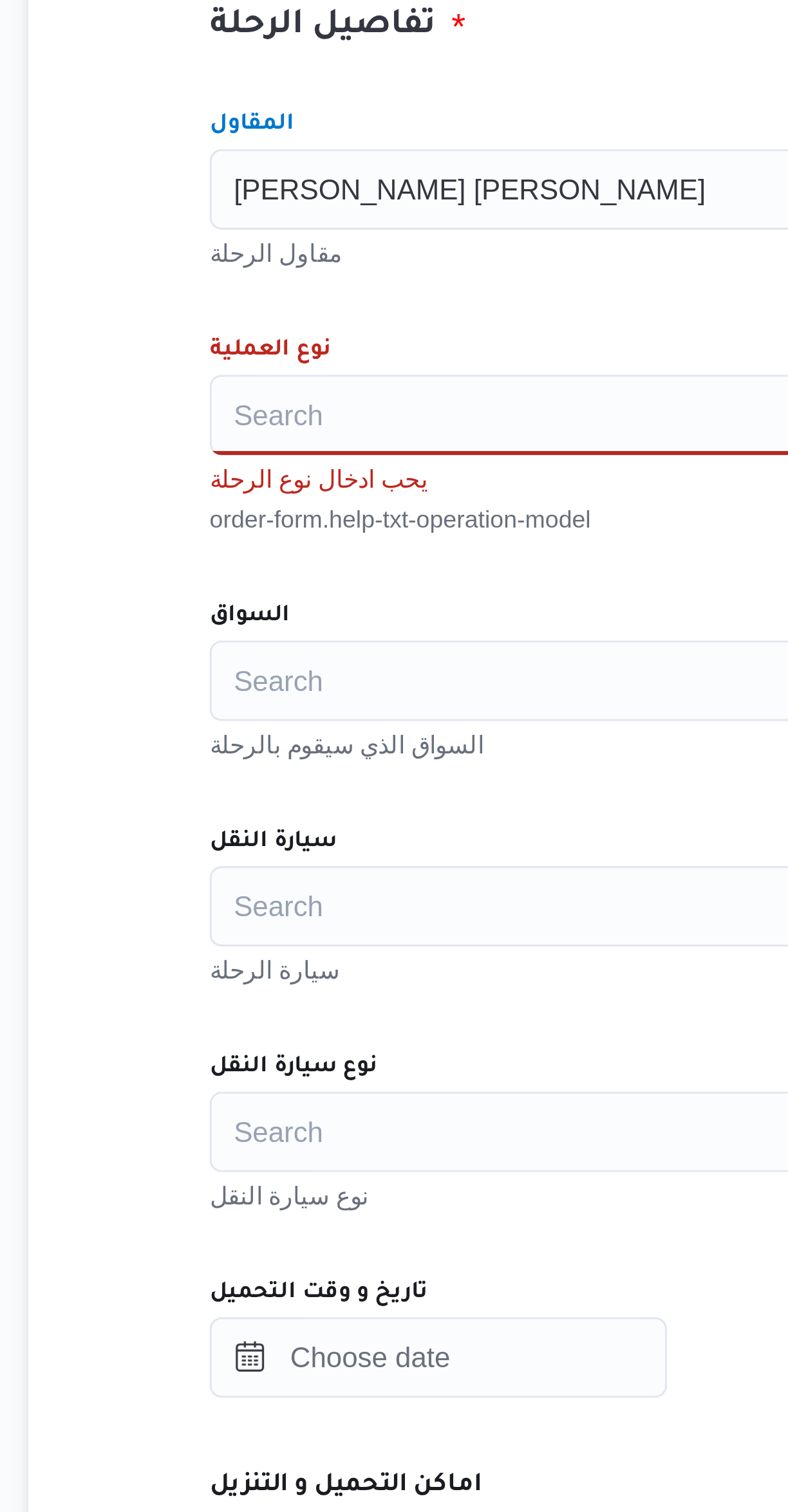
click at [259, 522] on div "Search" at bounding box center [469, 523] width 489 height 26
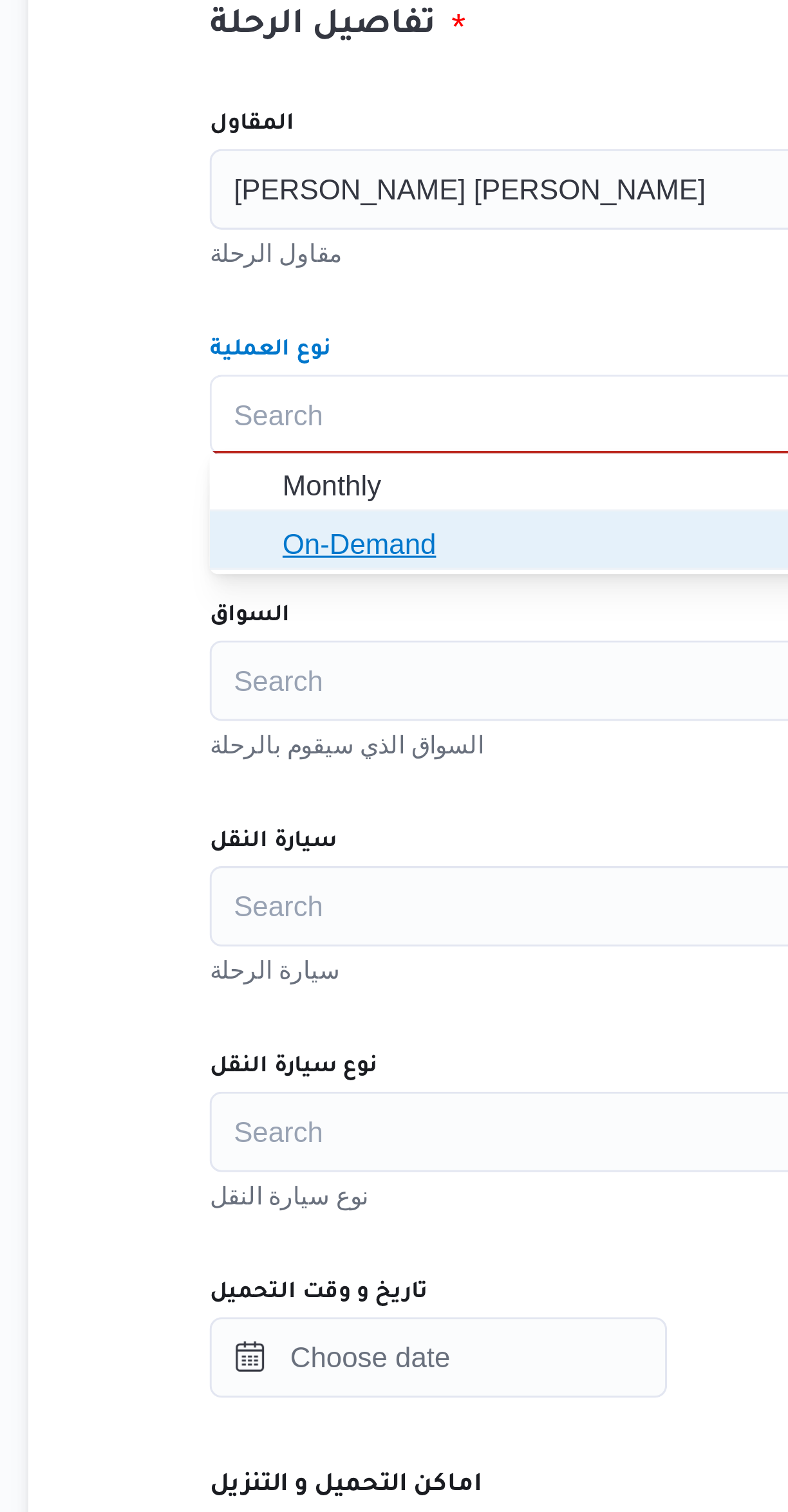
click at [254, 565] on span "On-Demand" at bounding box center [478, 564] width 458 height 15
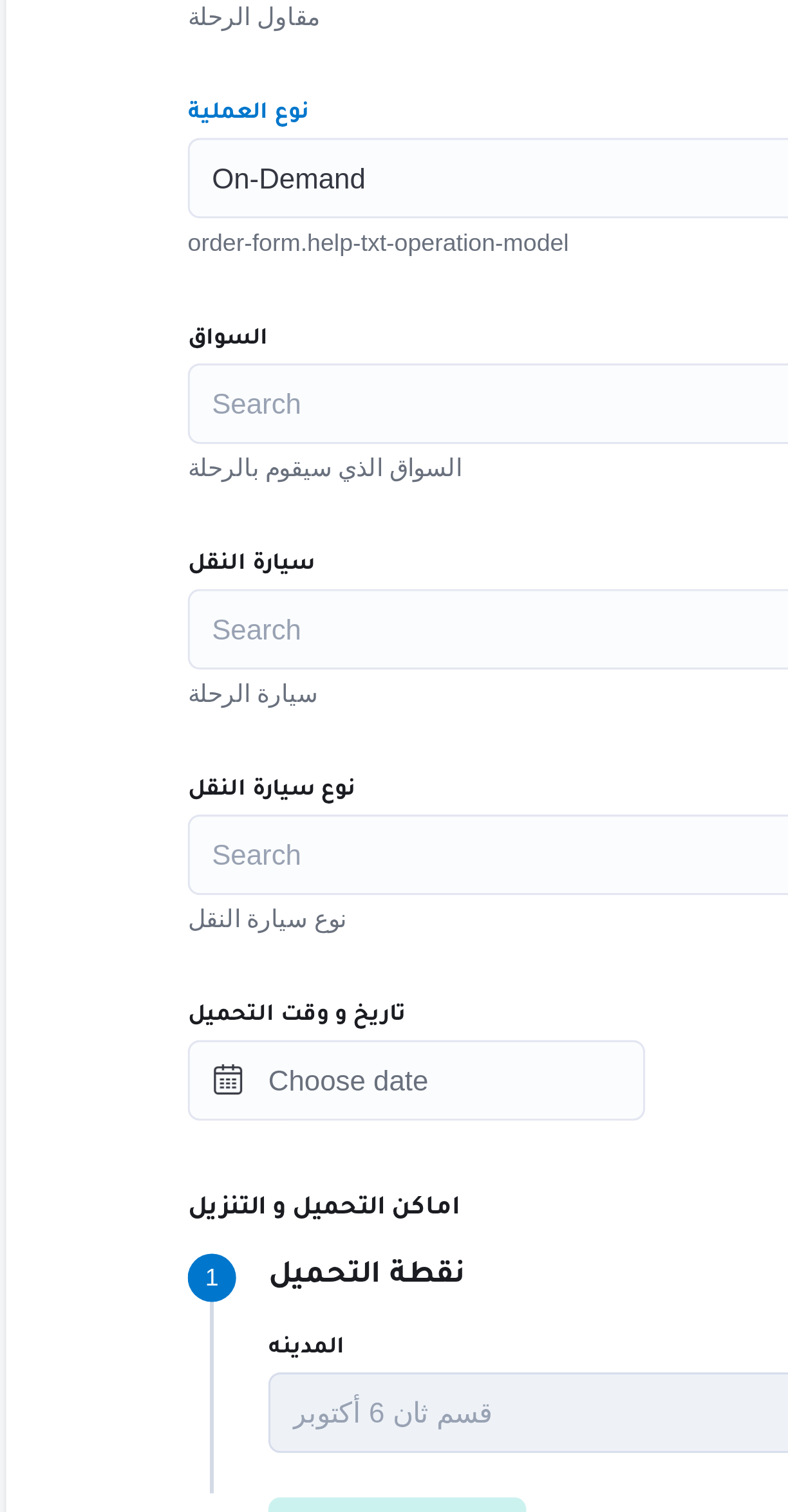
click at [251, 597] on div "Search" at bounding box center [469, 595] width 489 height 26
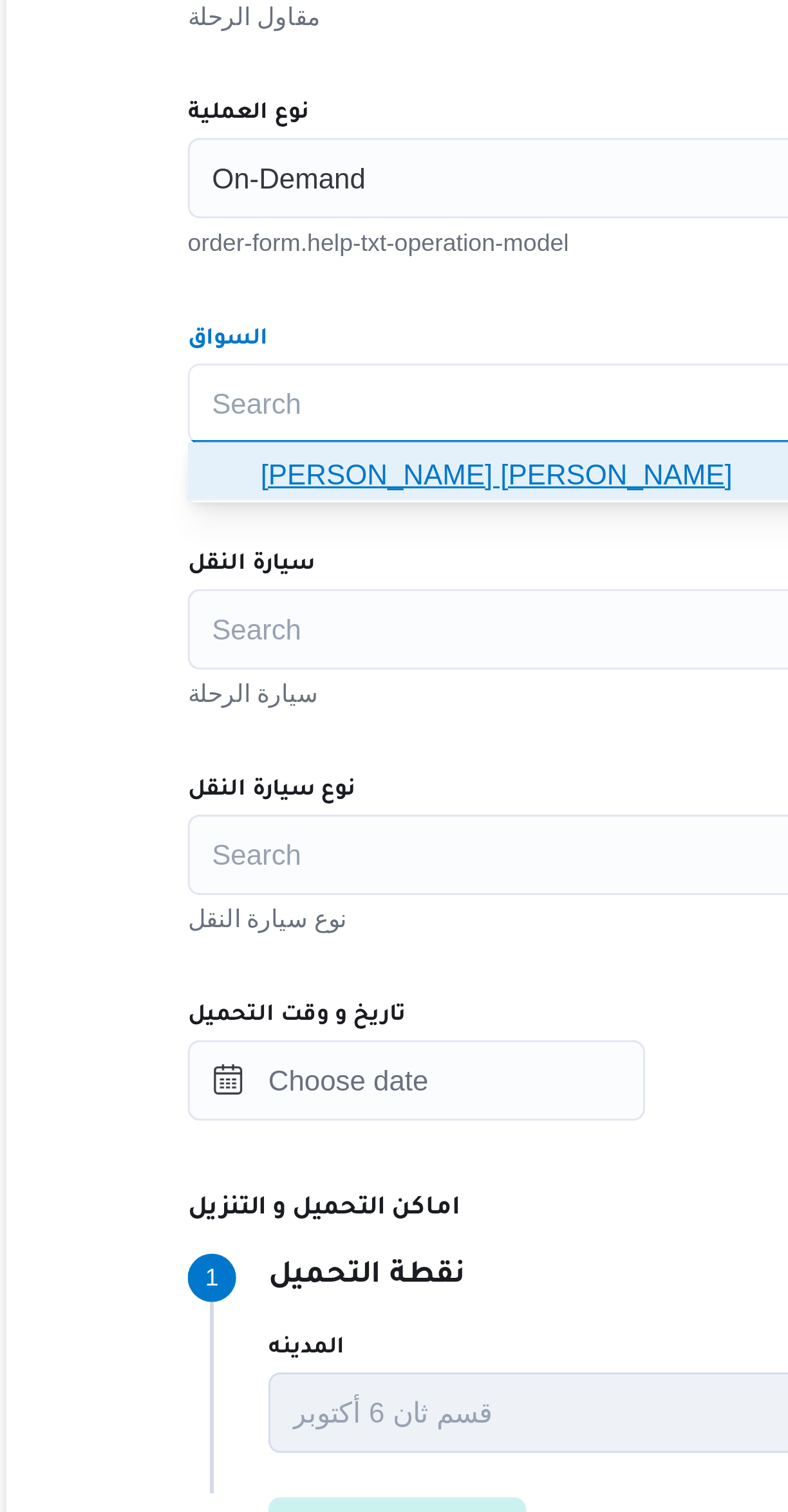
click at [265, 624] on span "[PERSON_NAME] [PERSON_NAME]" at bounding box center [478, 617] width 458 height 15
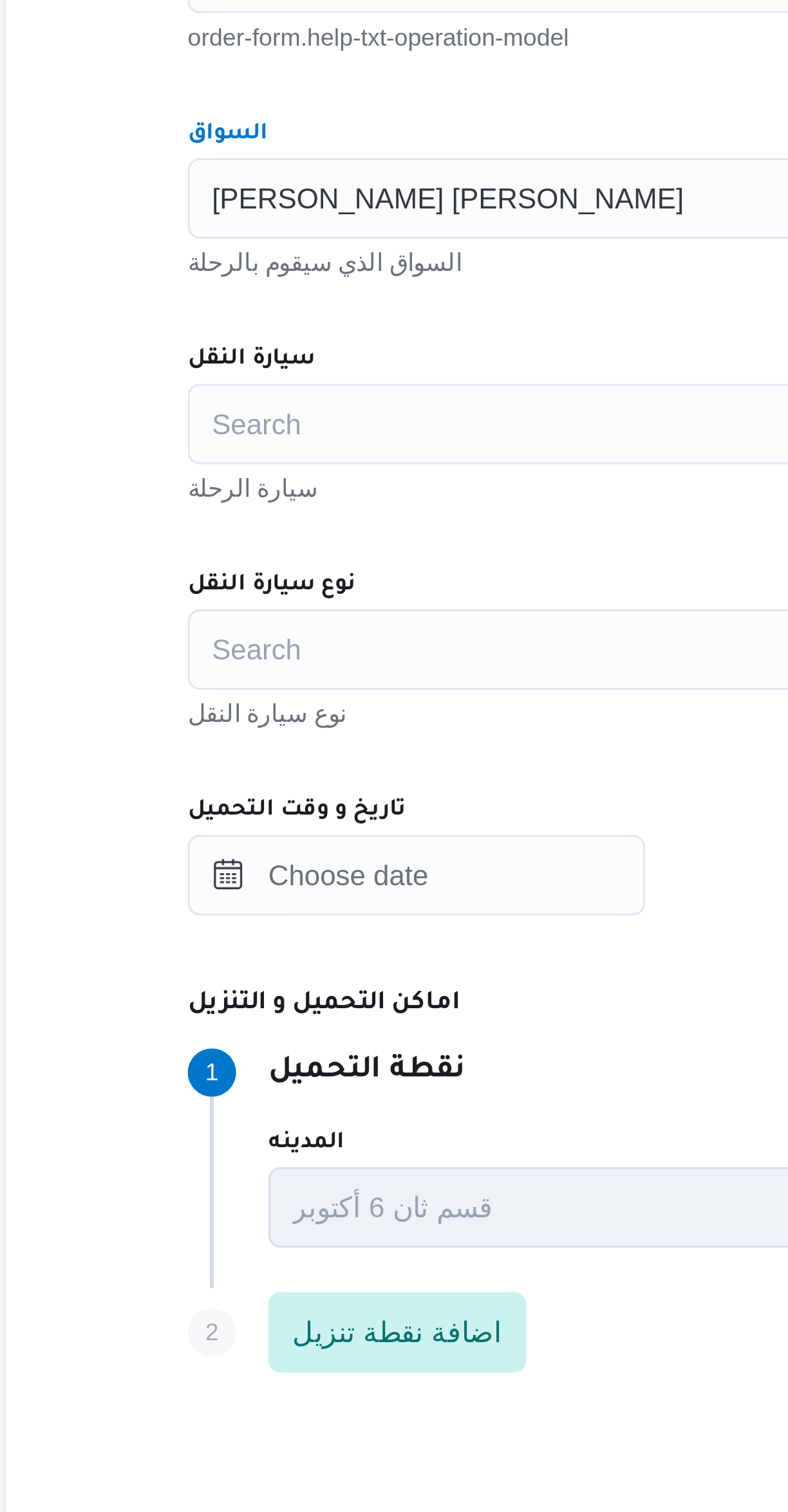
click at [268, 666] on div "Search" at bounding box center [469, 667] width 489 height 26
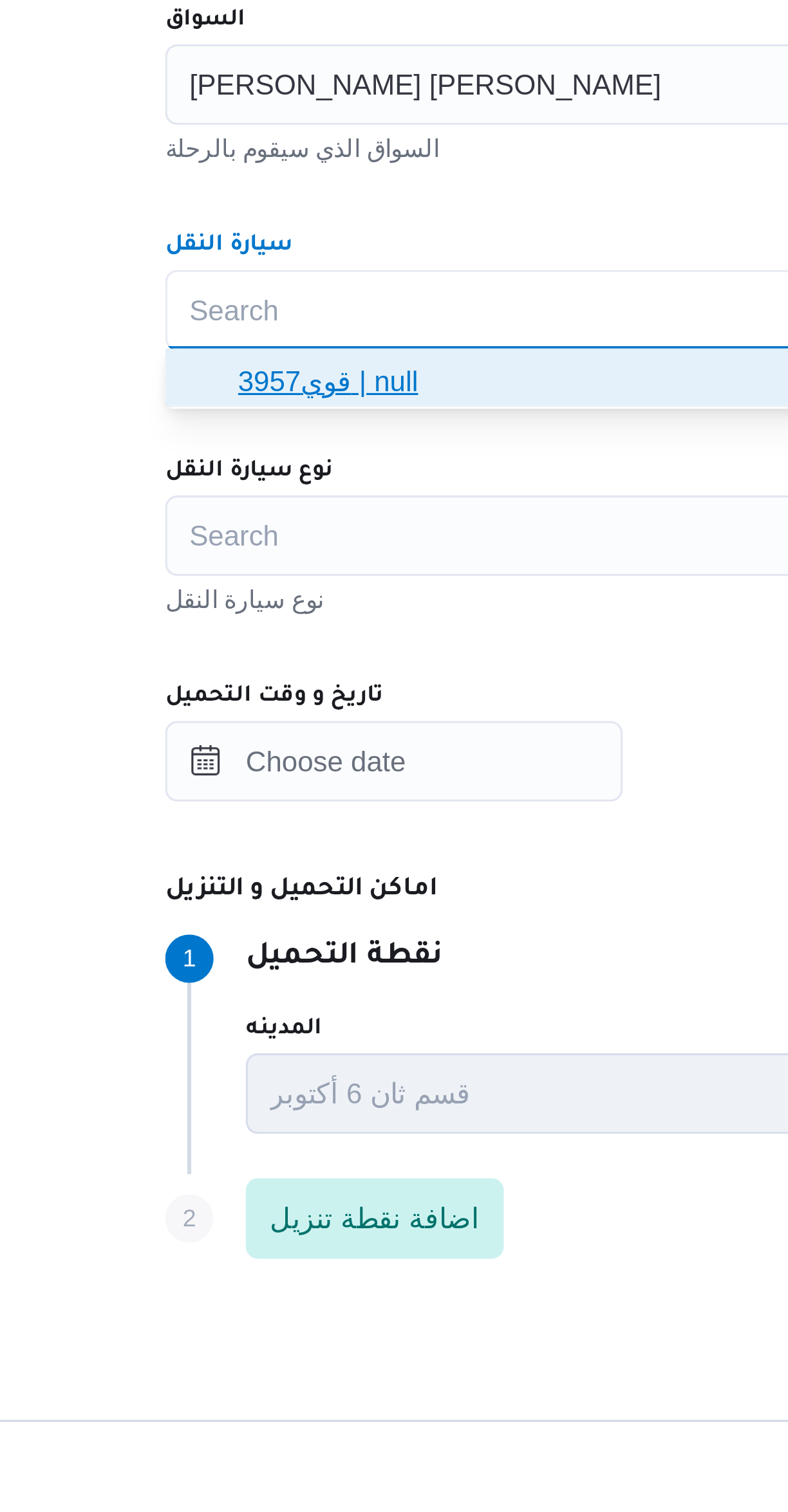
click at [263, 689] on span "قوي3957 | null" at bounding box center [478, 690] width 458 height 15
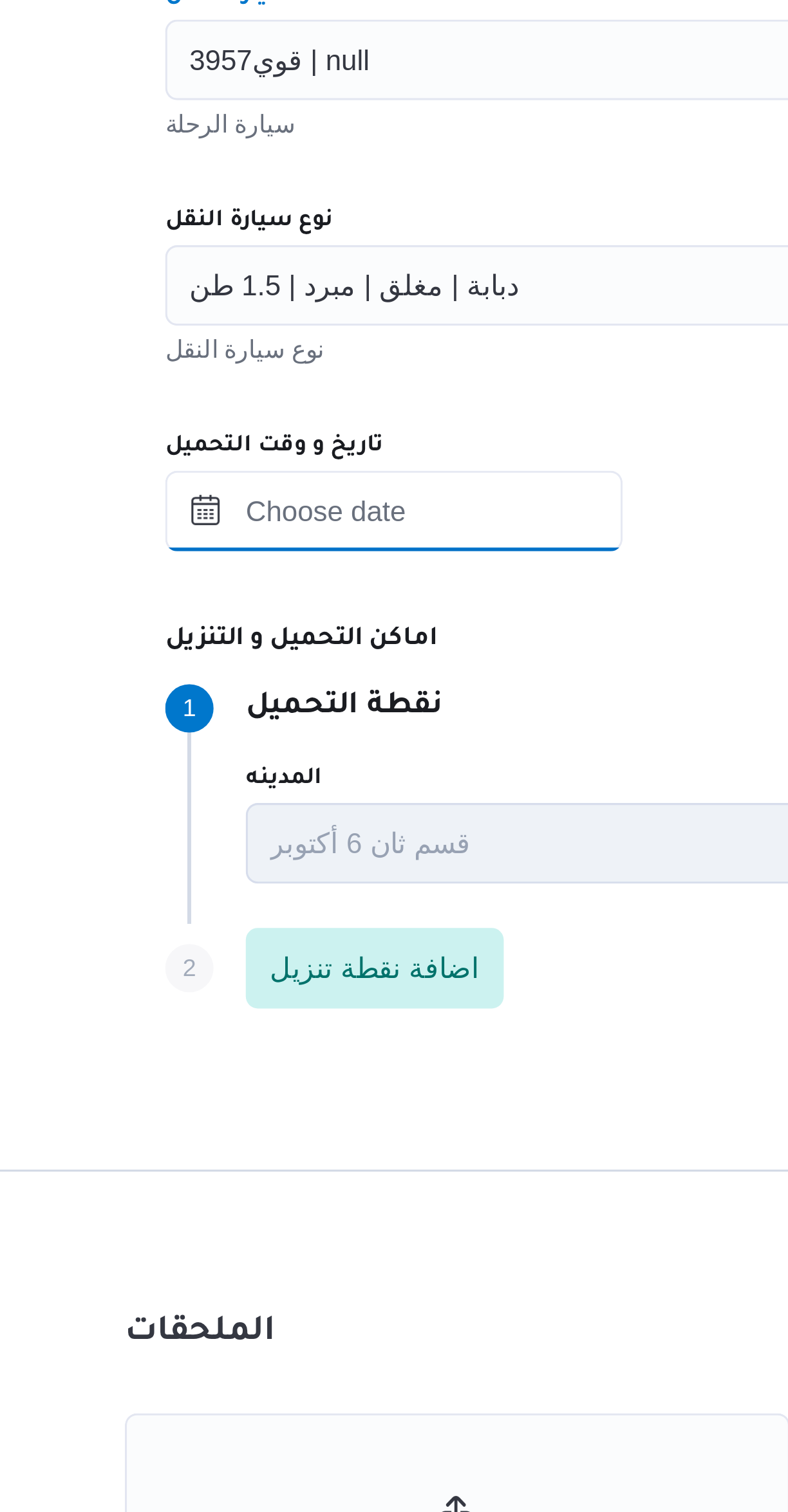
click at [291, 810] on input "تاريخ و وقت التحميل" at bounding box center [298, 811] width 146 height 26
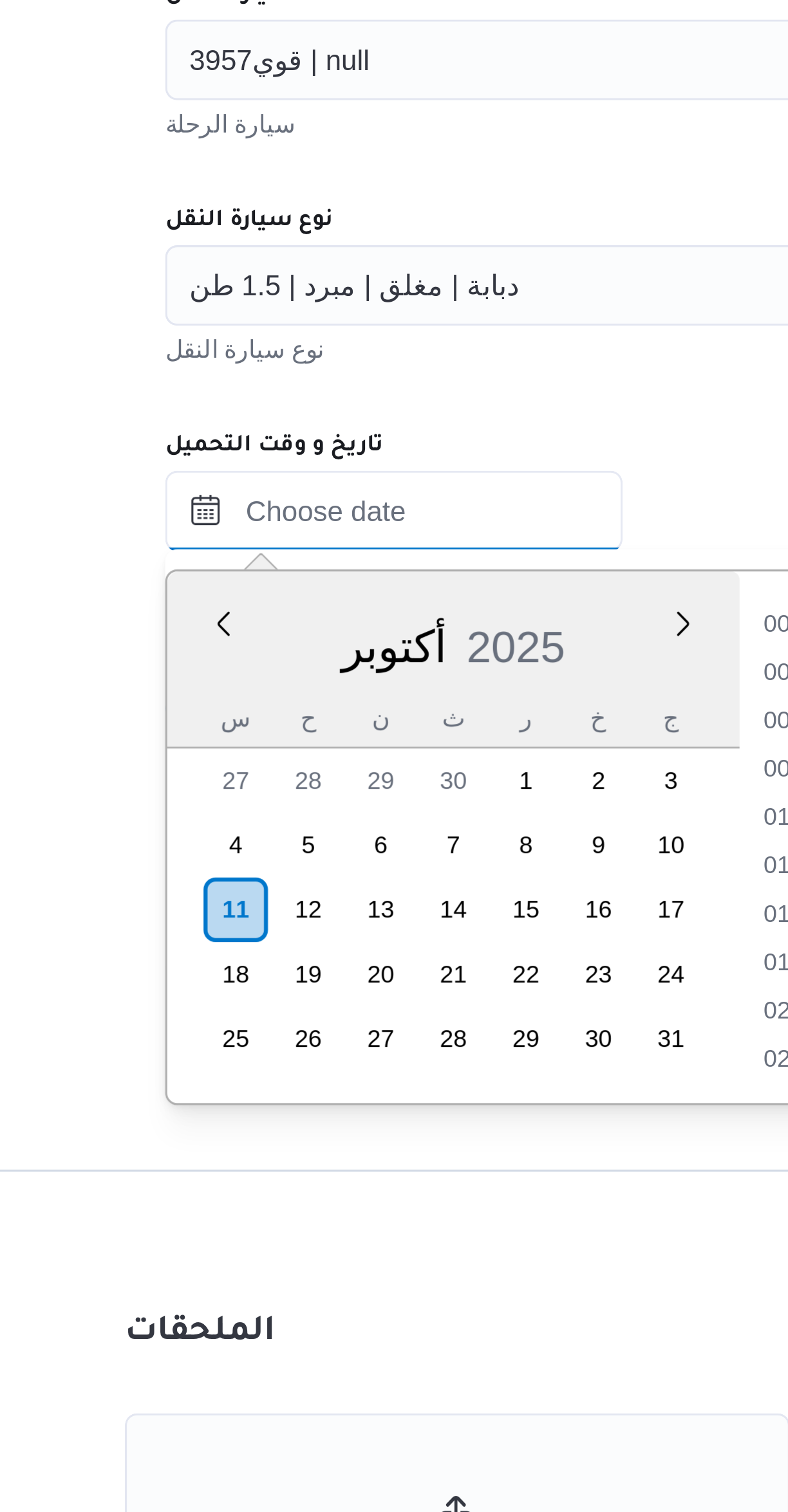
scroll to position [93, 0]
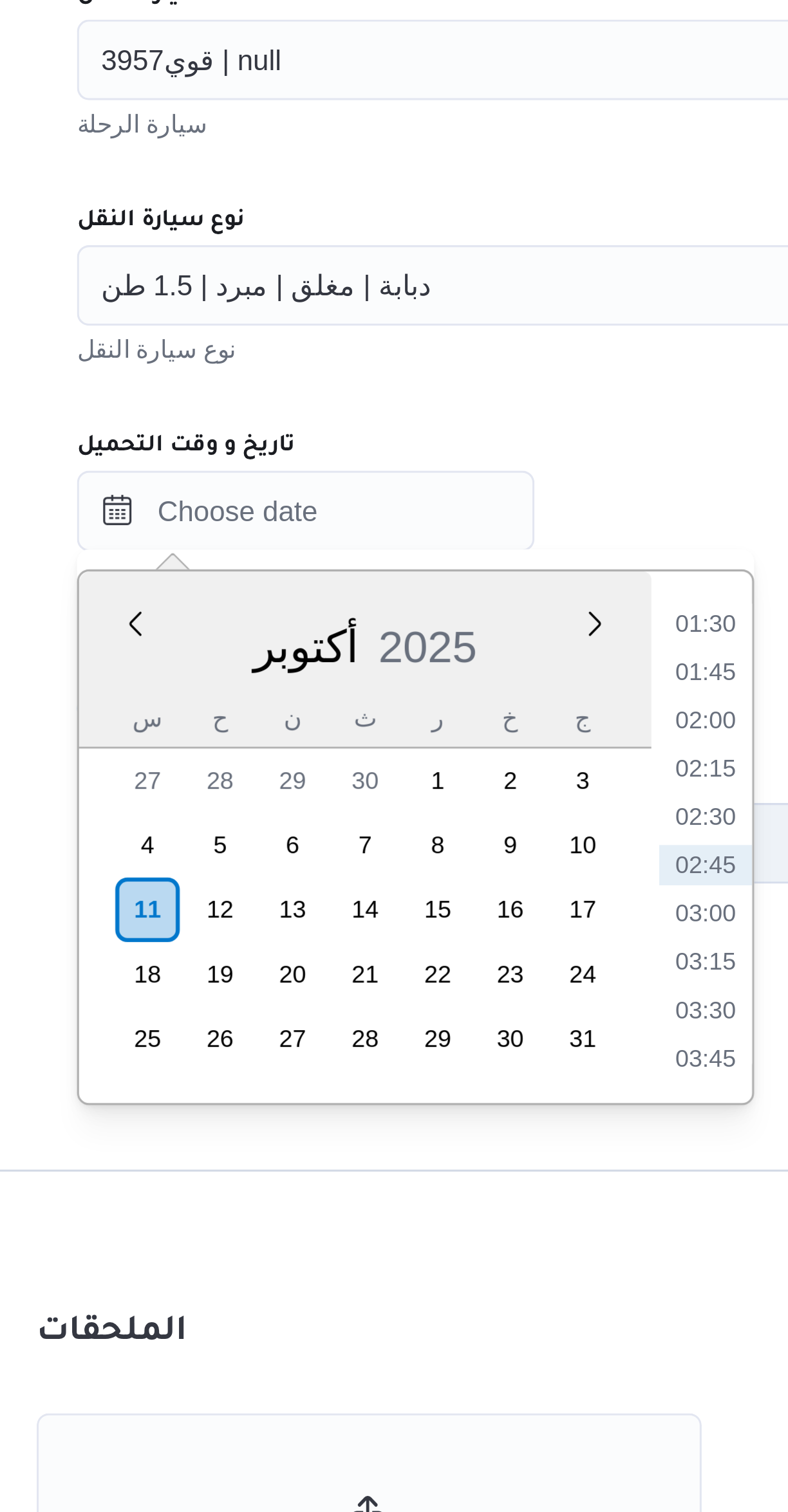
click at [421, 844] on li "01:30" at bounding box center [426, 847] width 29 height 13
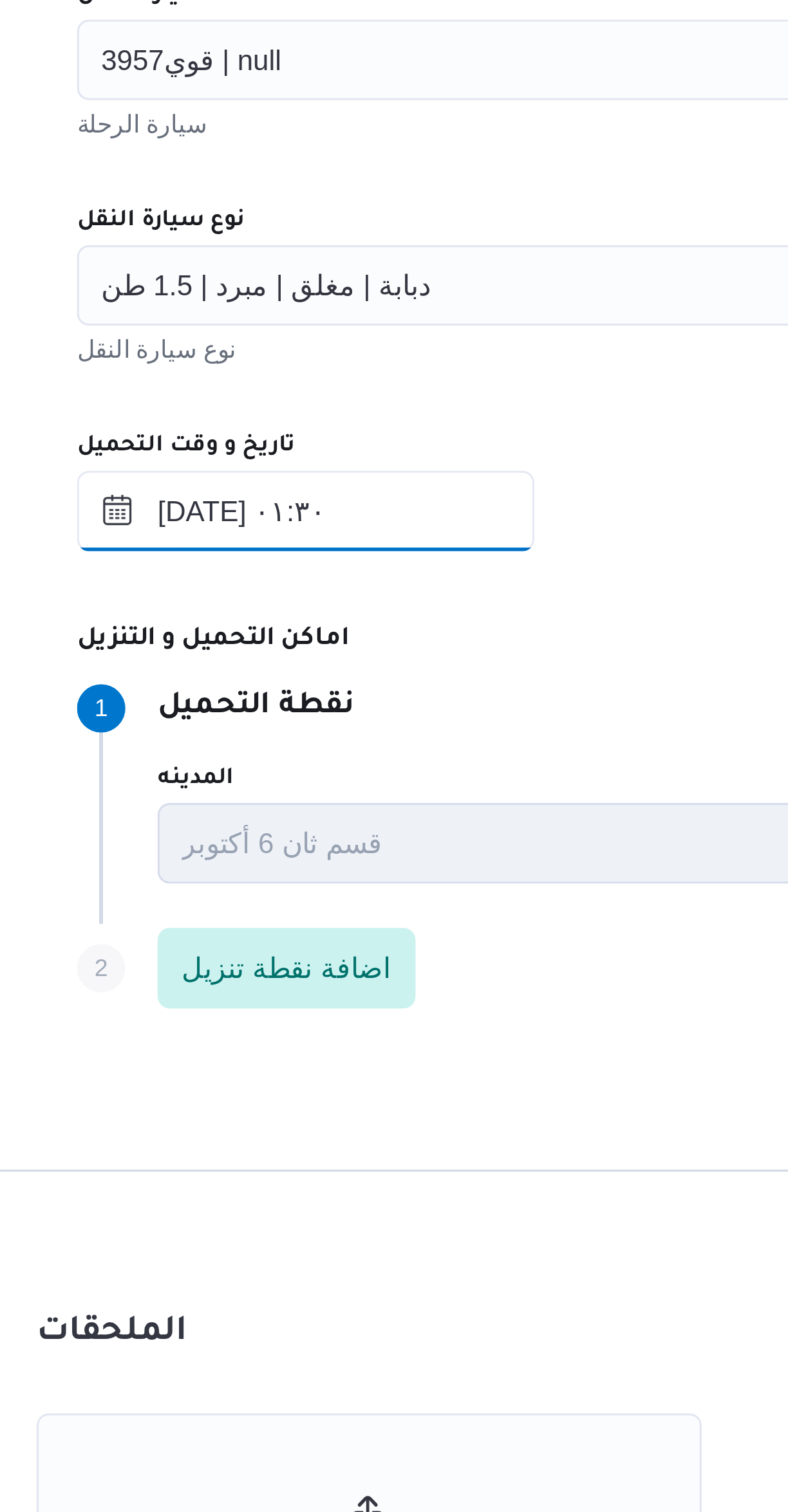
click at [301, 814] on input "١١/١٠/٢٠٢٥ ٠١:٣٠" at bounding box center [298, 811] width 146 height 26
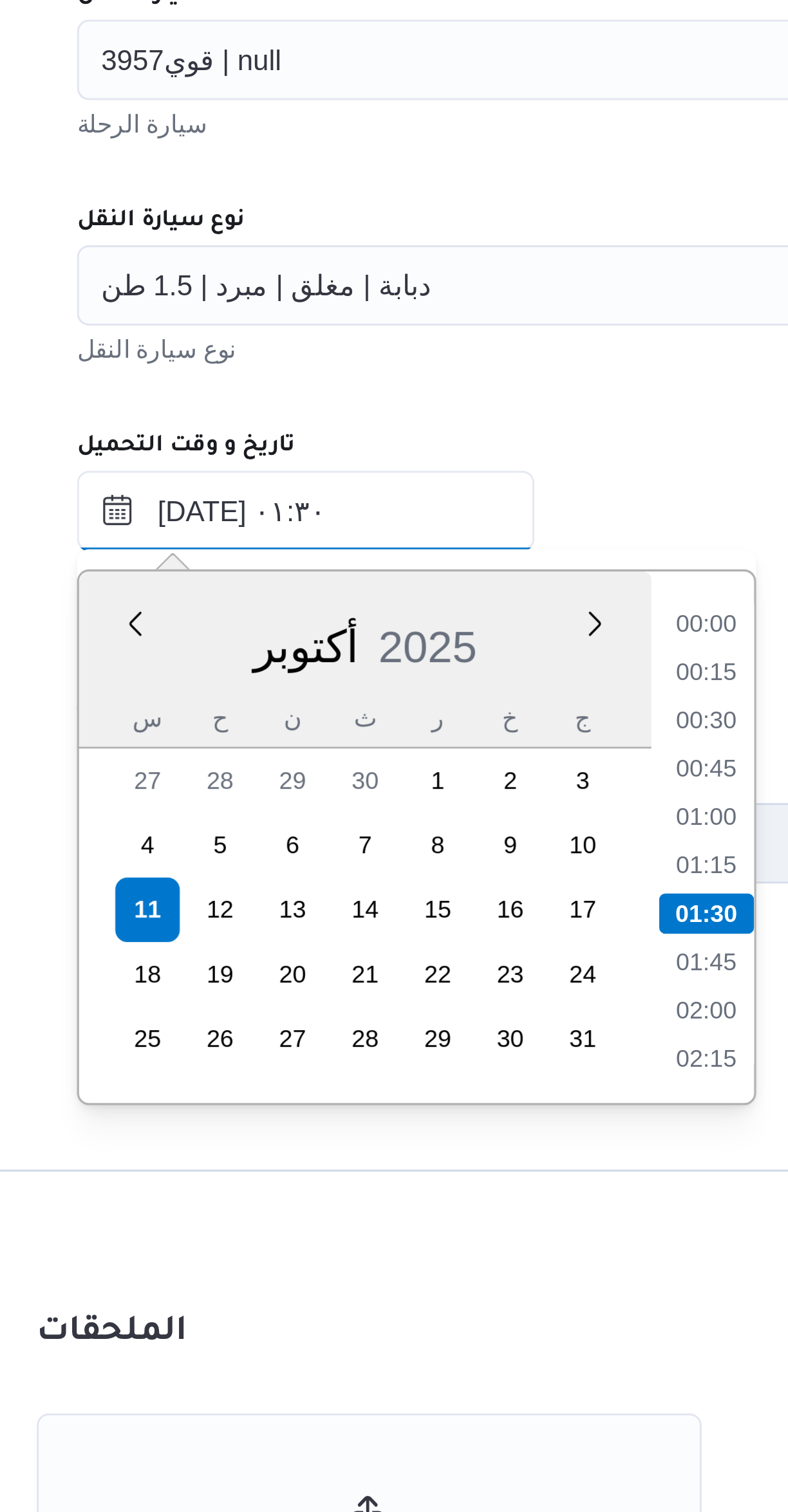
scroll to position [15, 0]
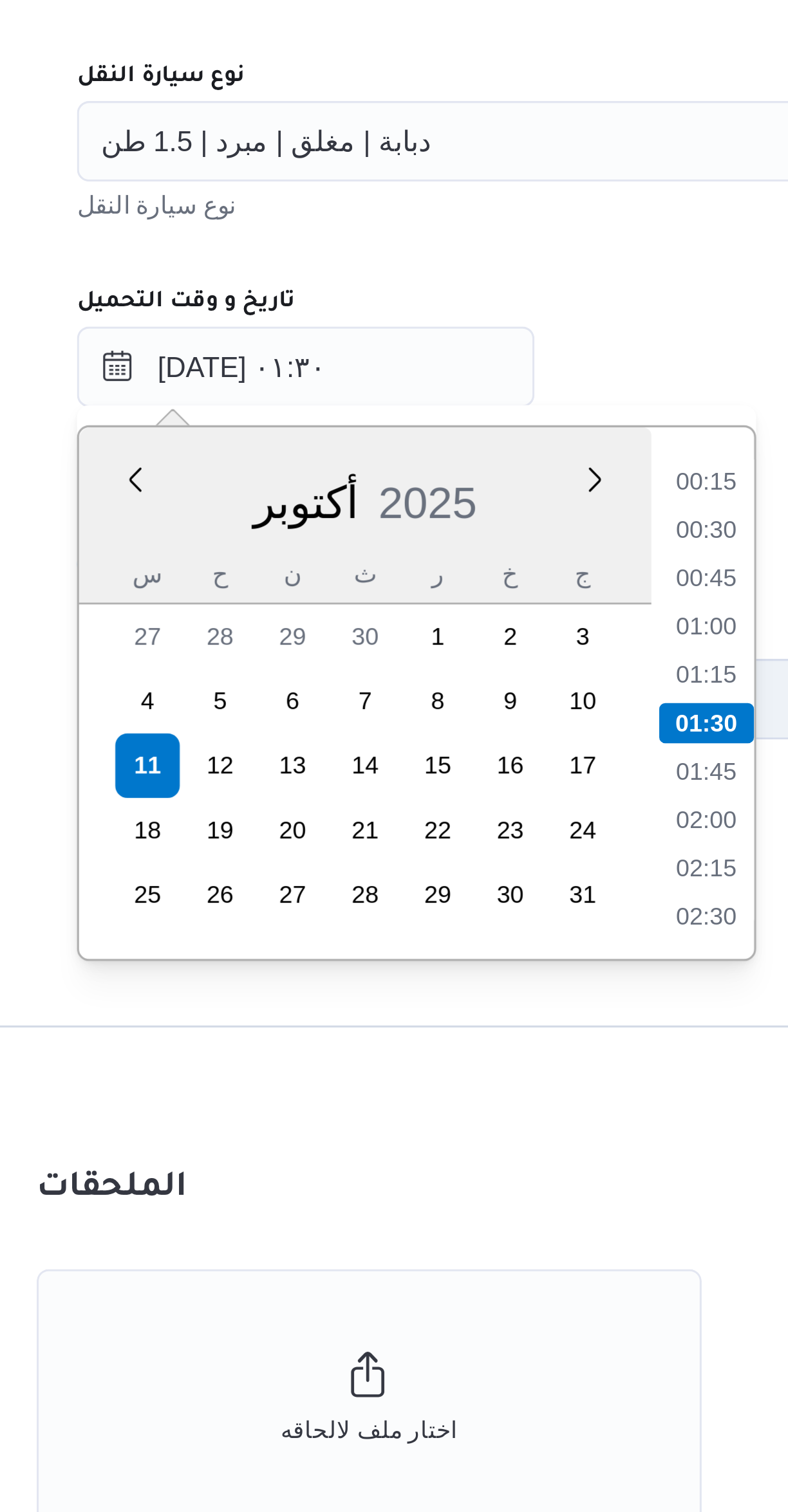
click at [425, 889] on li "01:00" at bounding box center [426, 894] width 29 height 13
type input "١١/١٠/٢٠٢٥ ٠١:٠٠"
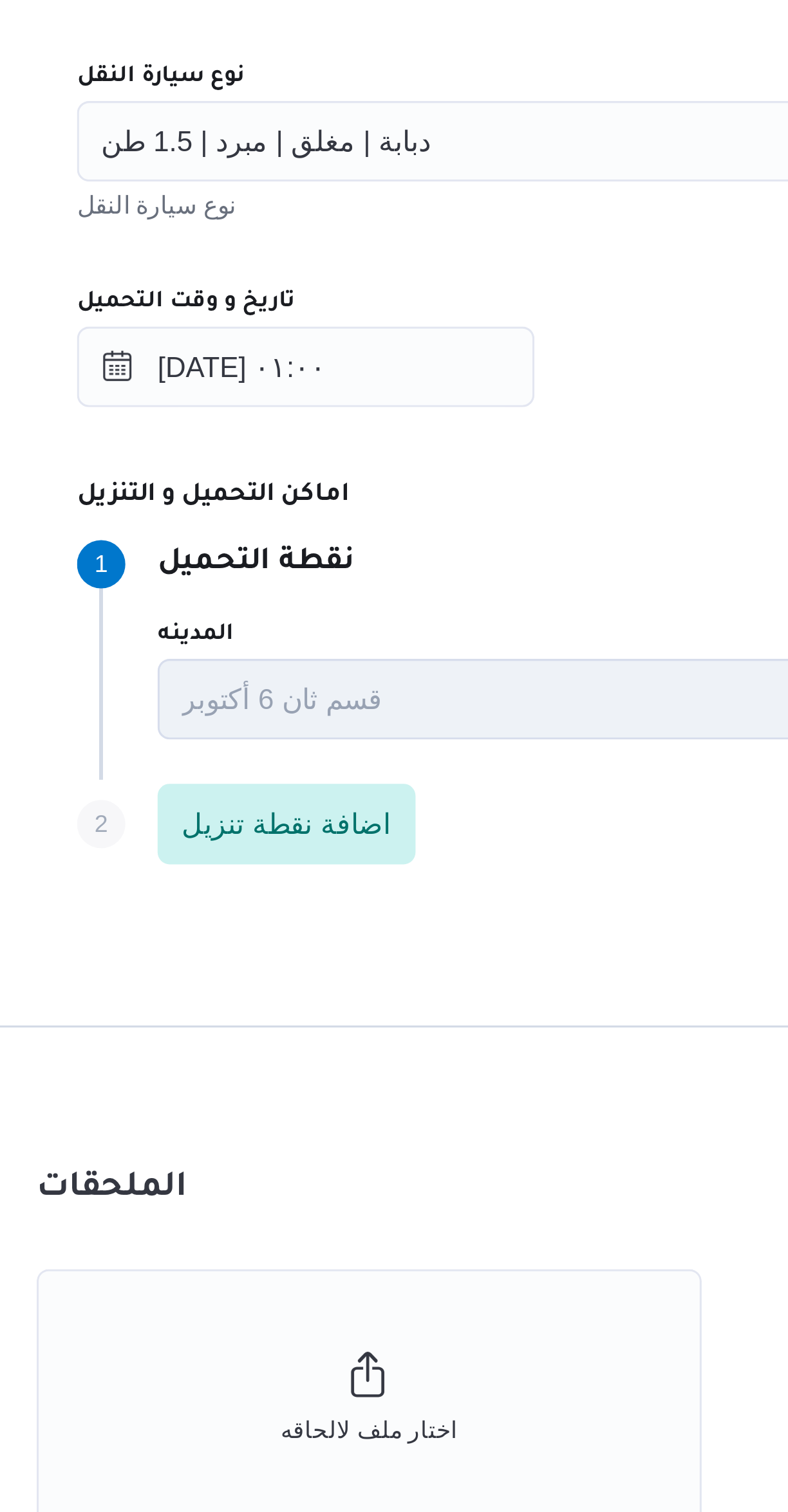
click at [405, 852] on dt "اماكن التحميل و التنزيل" at bounding box center [514, 853] width 579 height 15
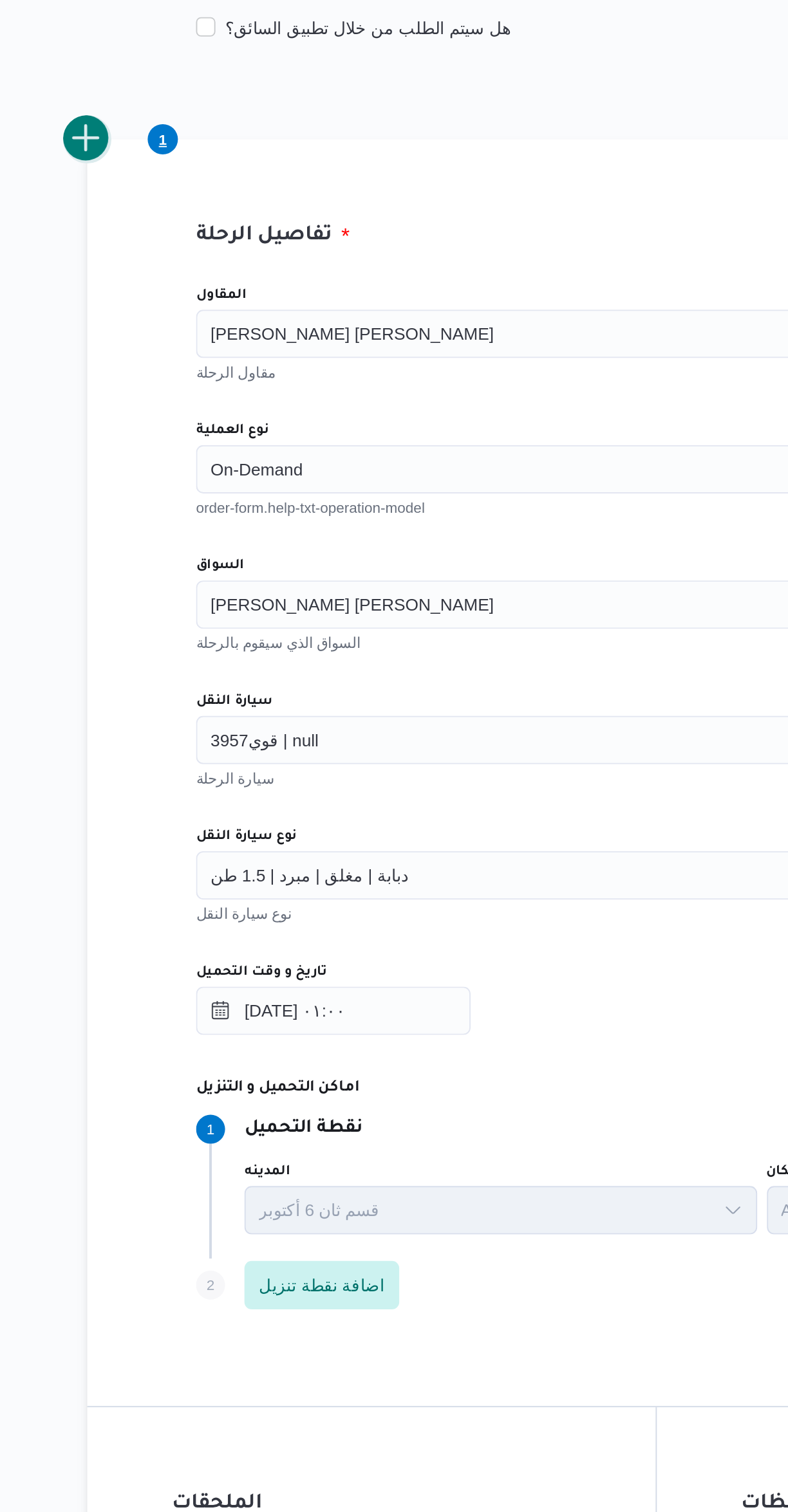
click at [176, 351] on button "add trip" at bounding box center [167, 347] width 26 height 26
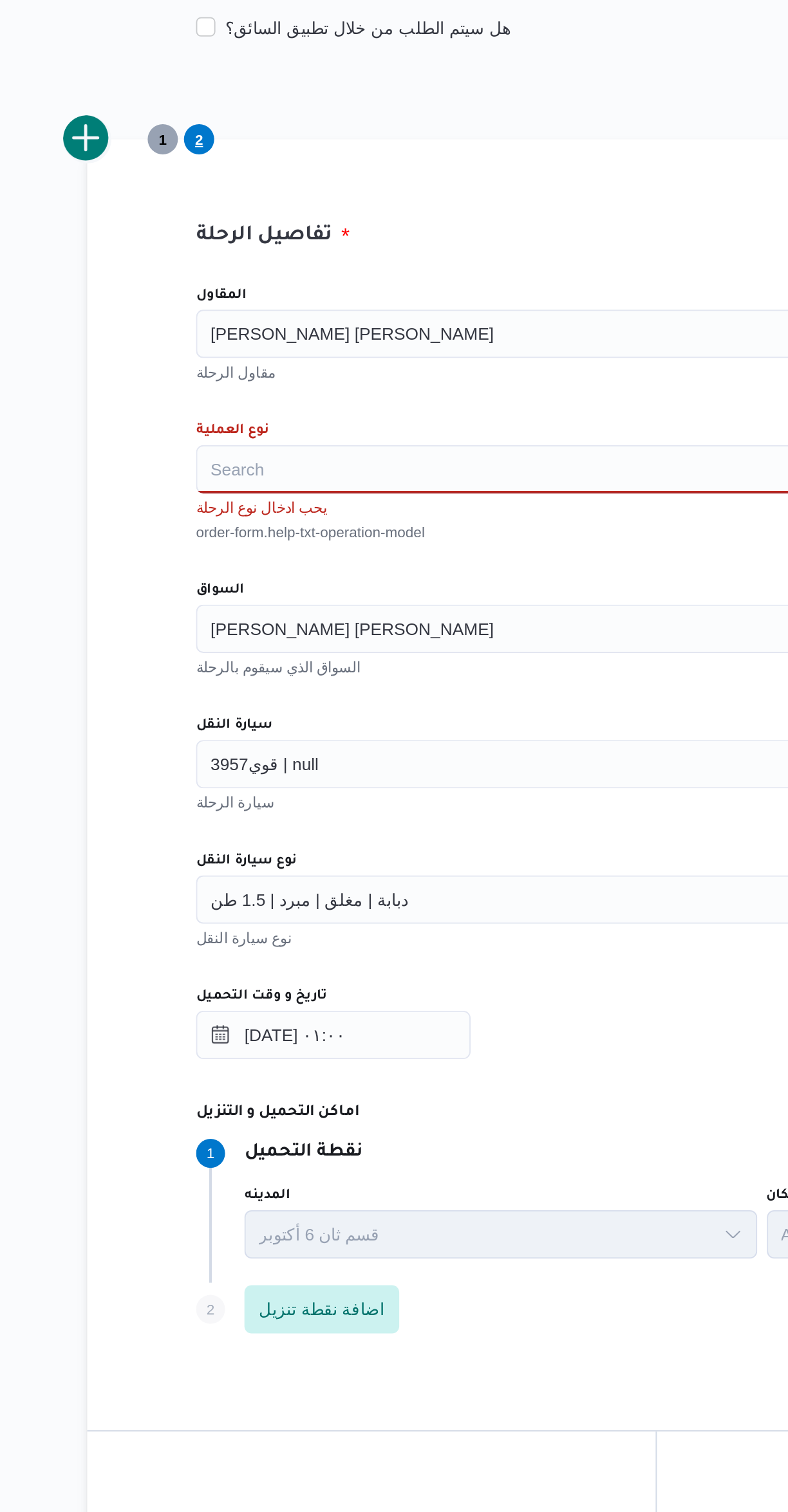
click at [388, 453] on input "المقاول" at bounding box center [389, 451] width 1 height 15
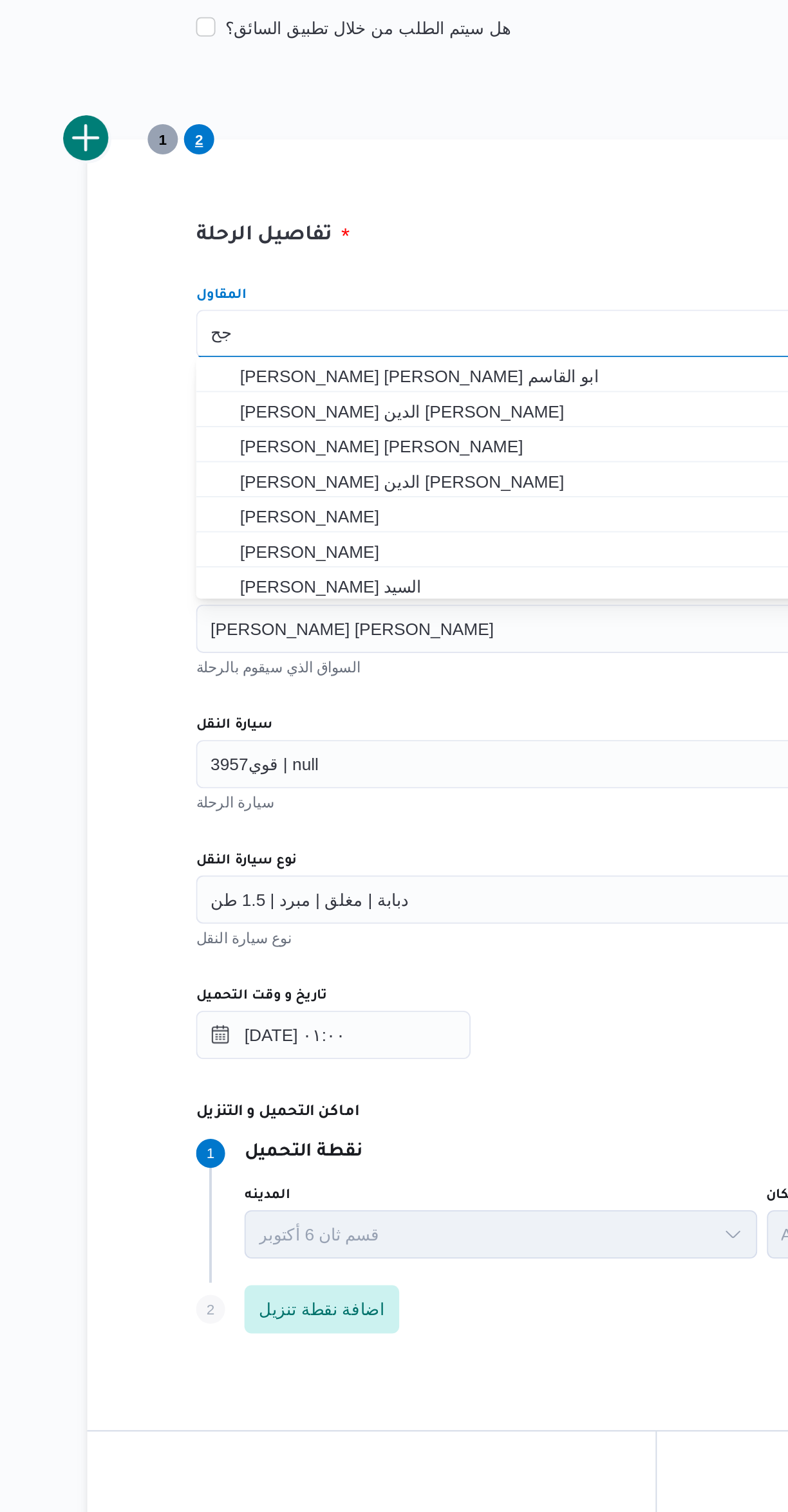
scroll to position [0, 0]
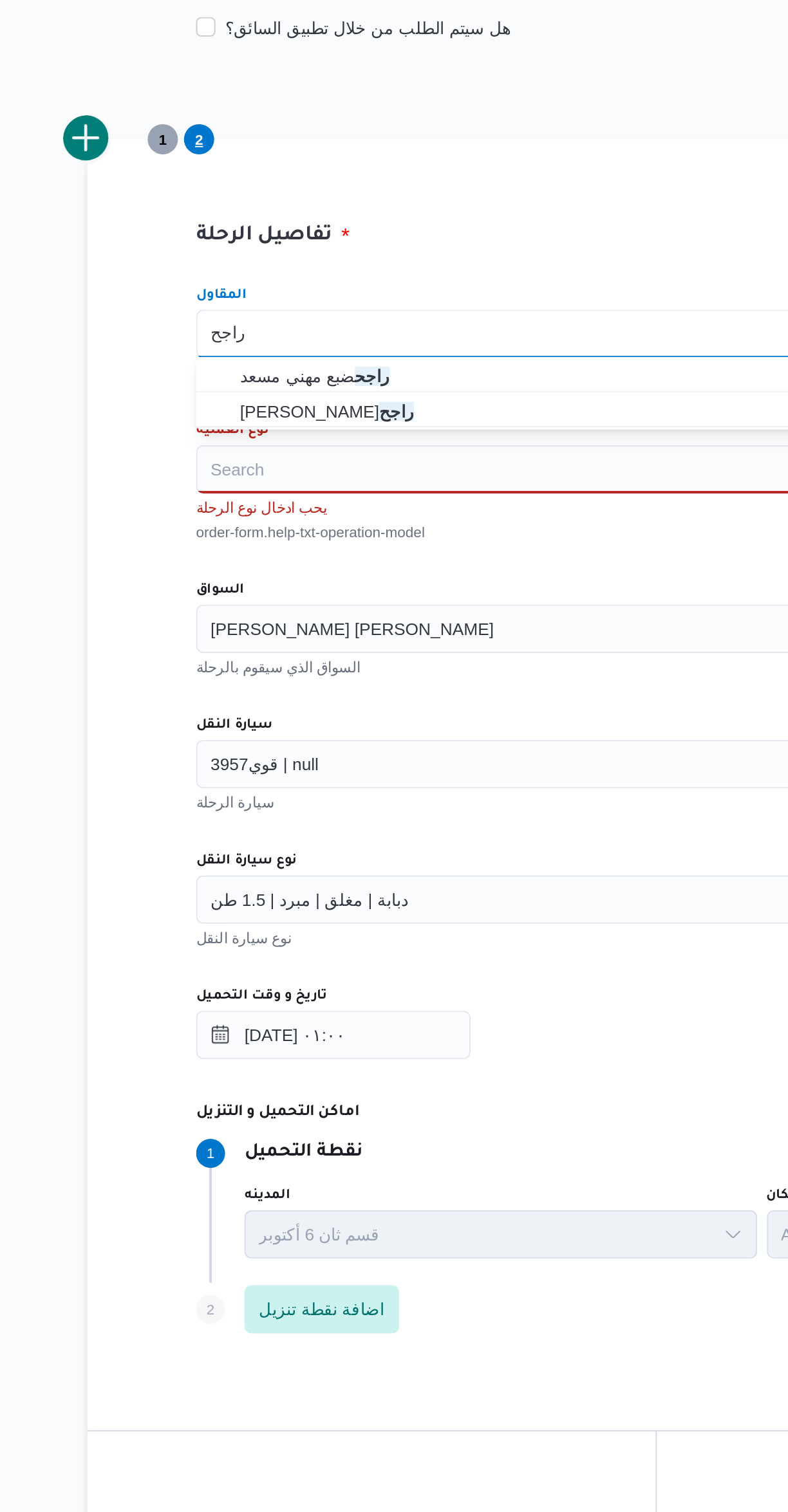
type input "راجح"
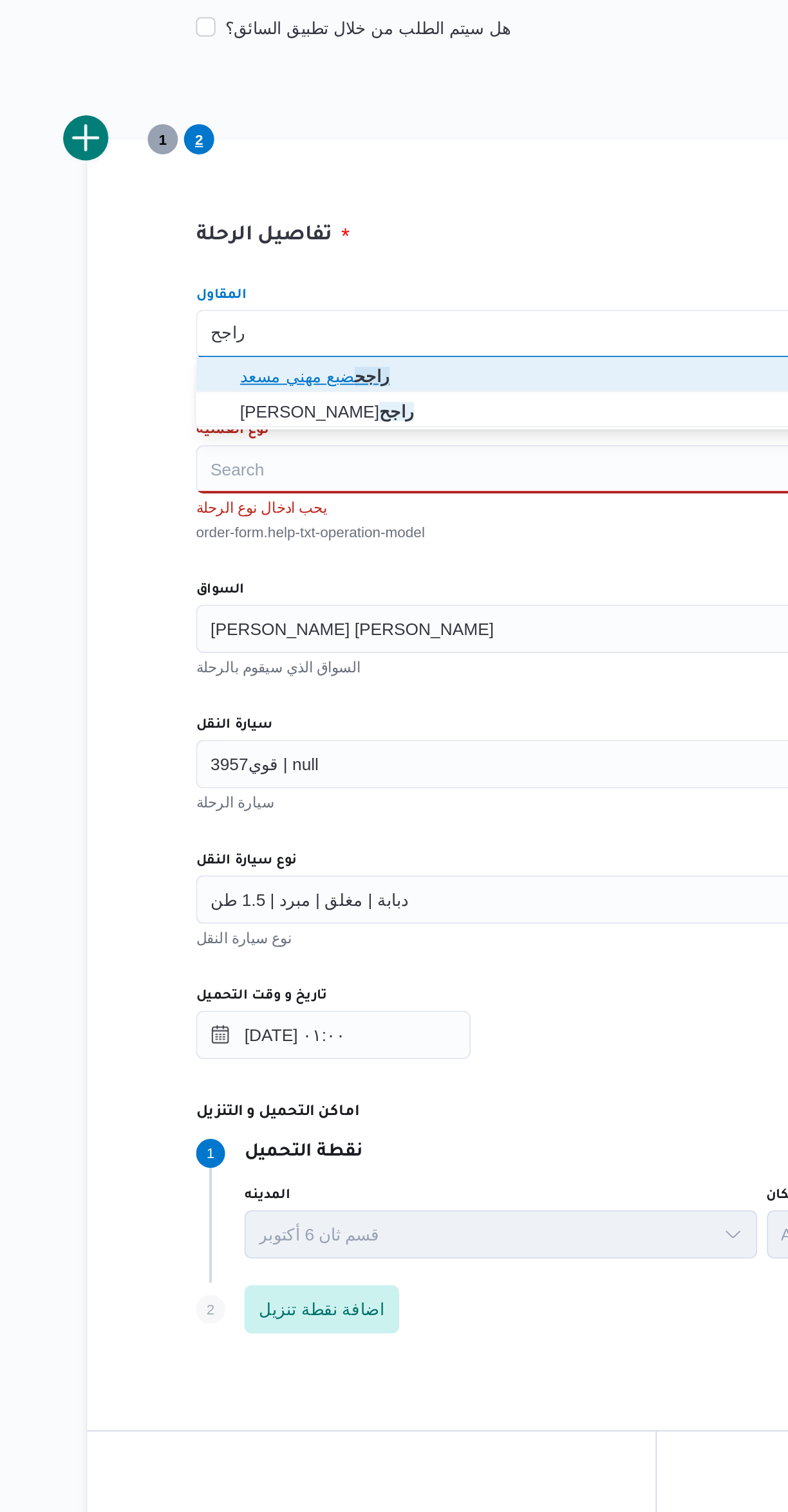
click at [255, 468] on span "راجح ضبع مهني مسعد" at bounding box center [478, 474] width 458 height 15
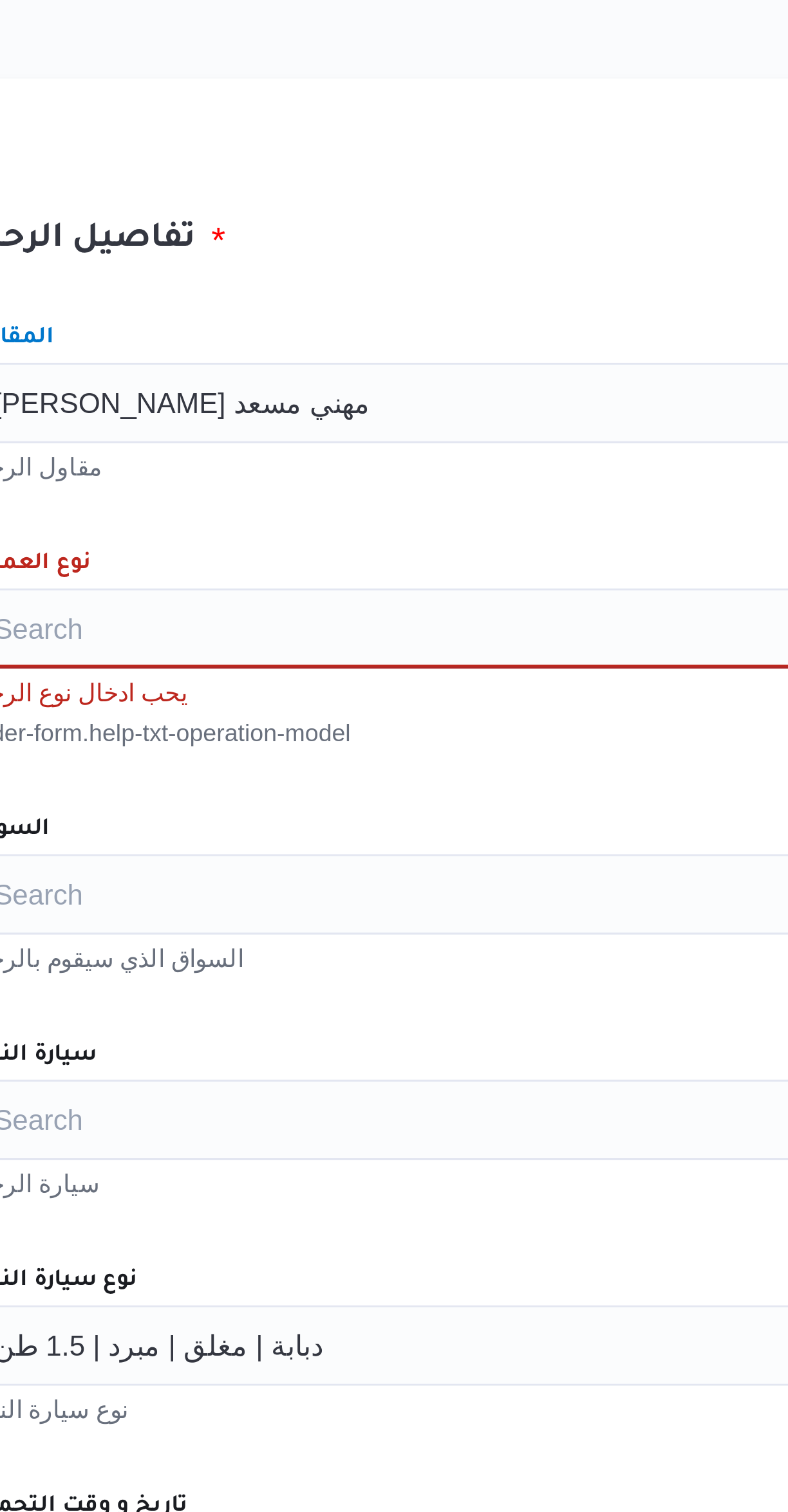
click at [314, 480] on div "المقاول راجح ضبع مهني مسعد Combo box. Selected. راجح ضبع مهني مسعد. Press Backs…" at bounding box center [470, 707] width 510 height 585
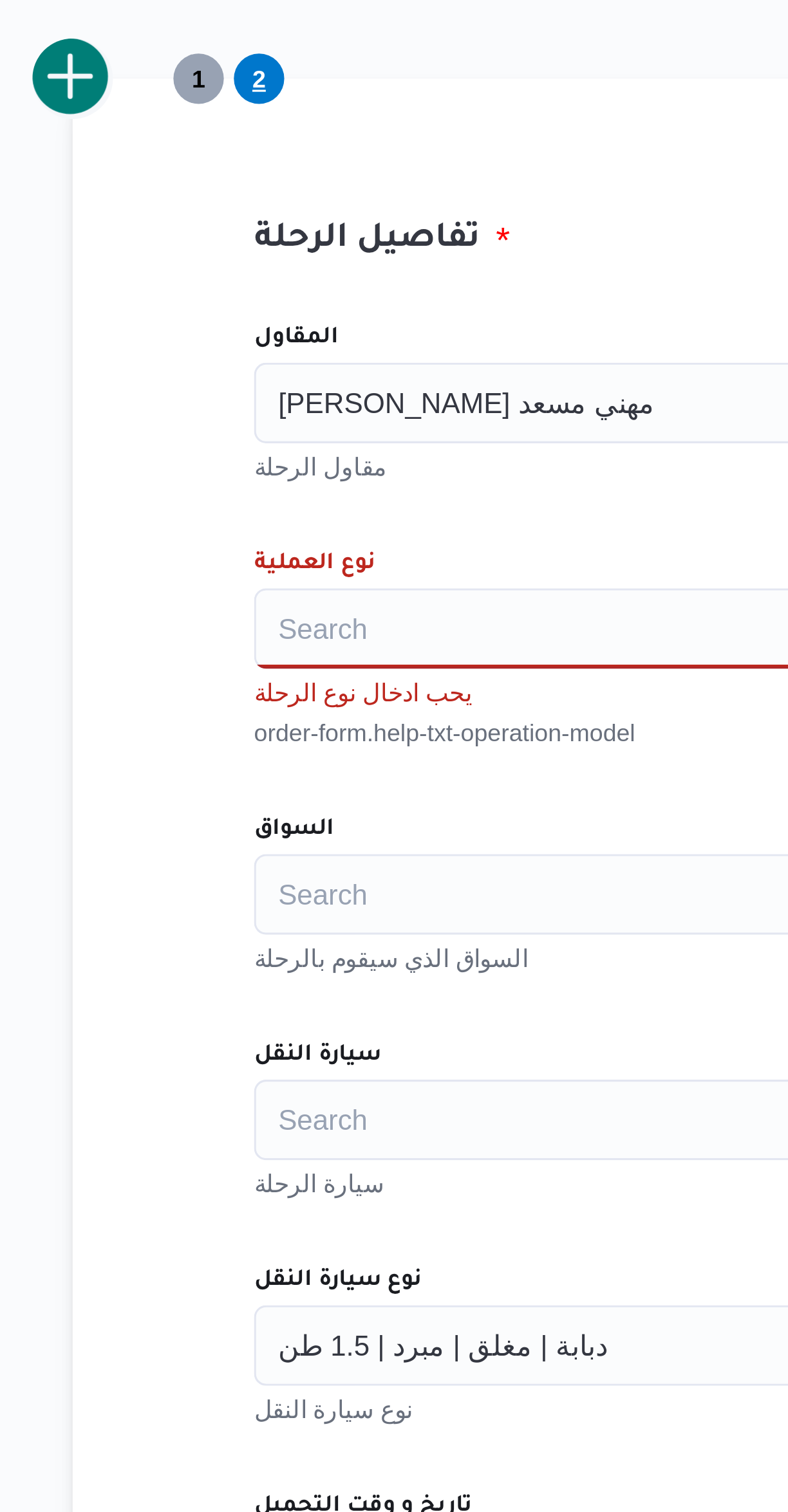
click at [261, 521] on div "Search" at bounding box center [469, 523] width 489 height 26
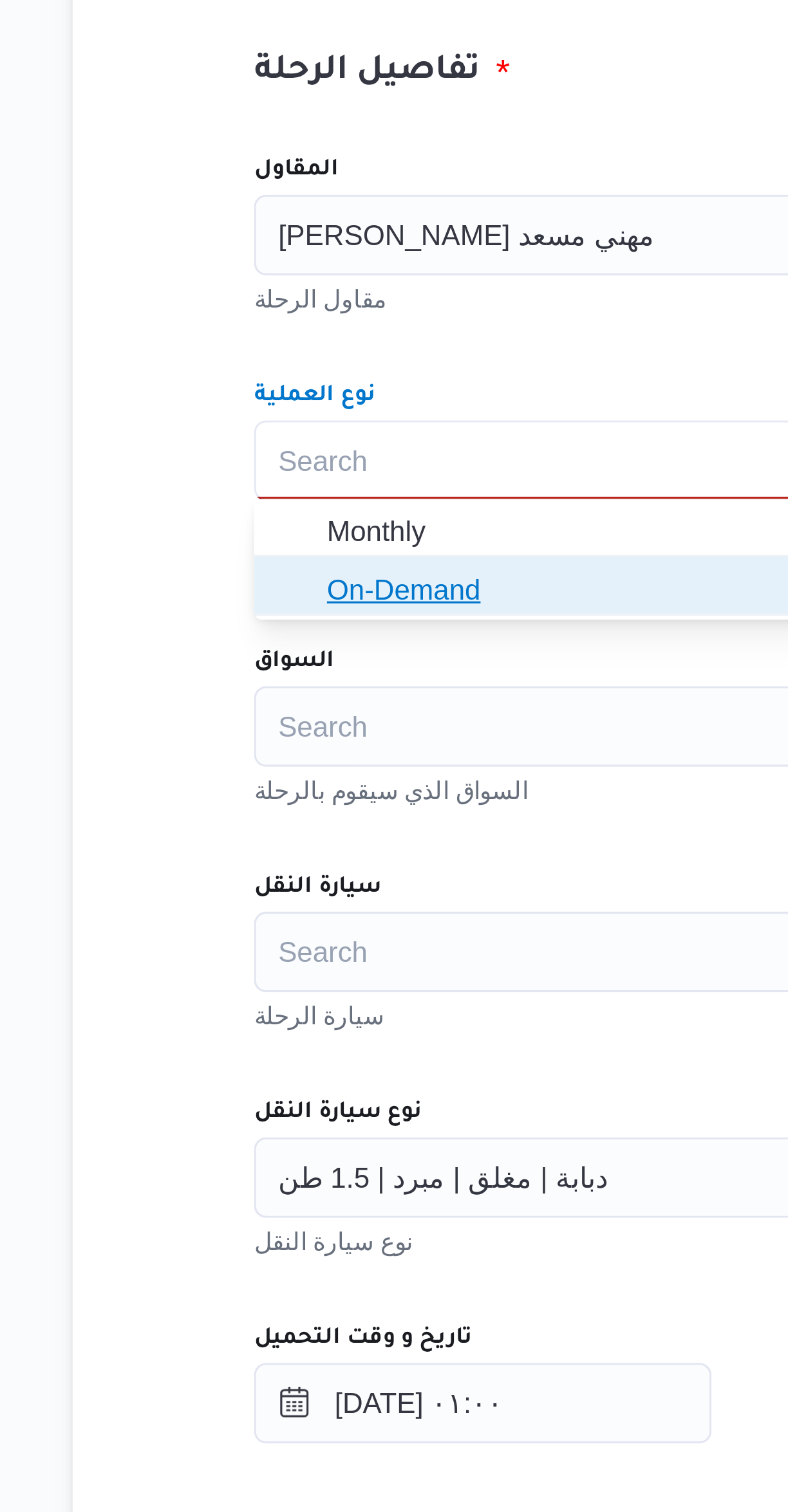
click at [261, 564] on span "On-Demand" at bounding box center [478, 564] width 458 height 15
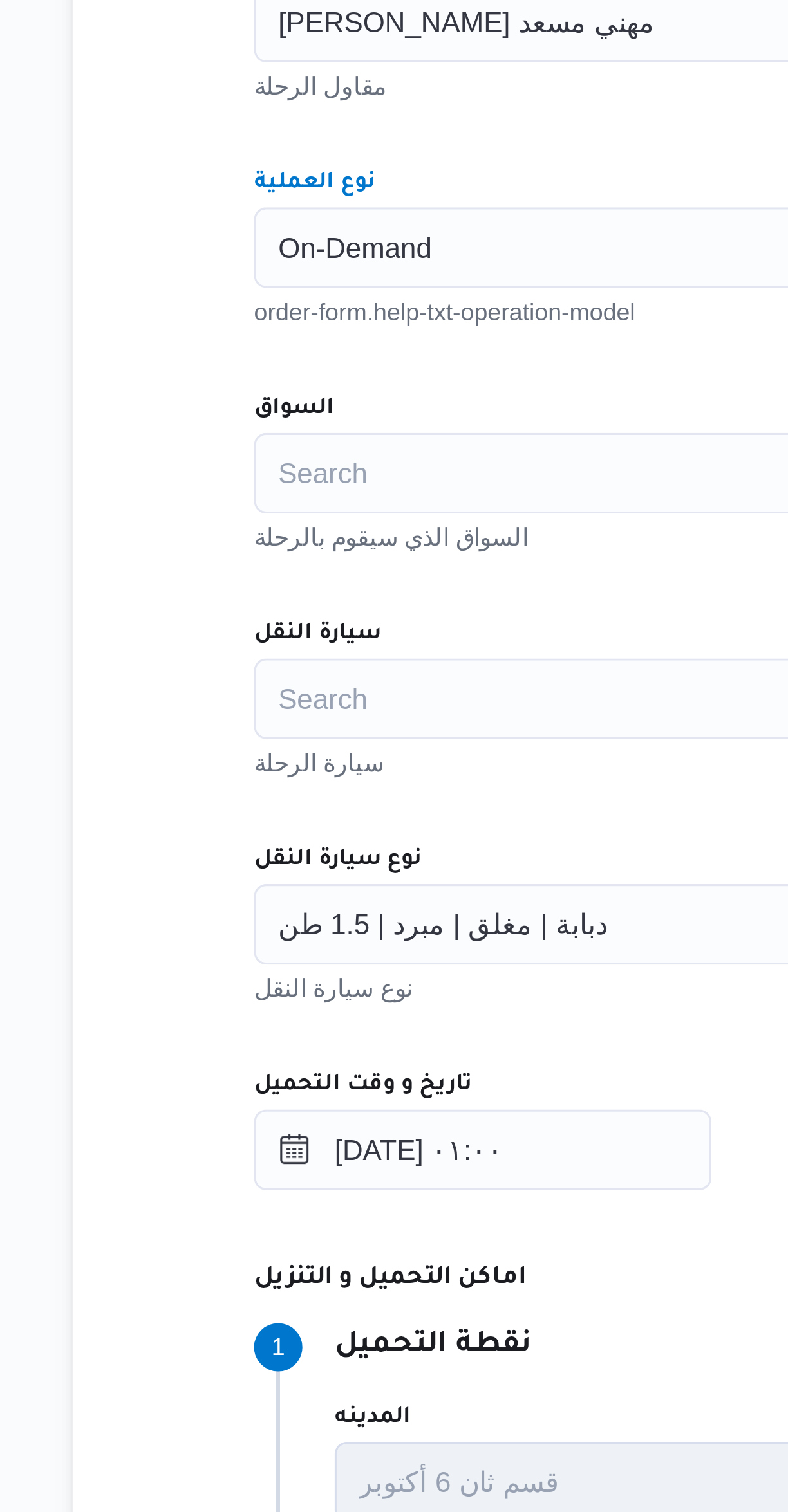
click at [257, 598] on div "Search" at bounding box center [469, 595] width 489 height 26
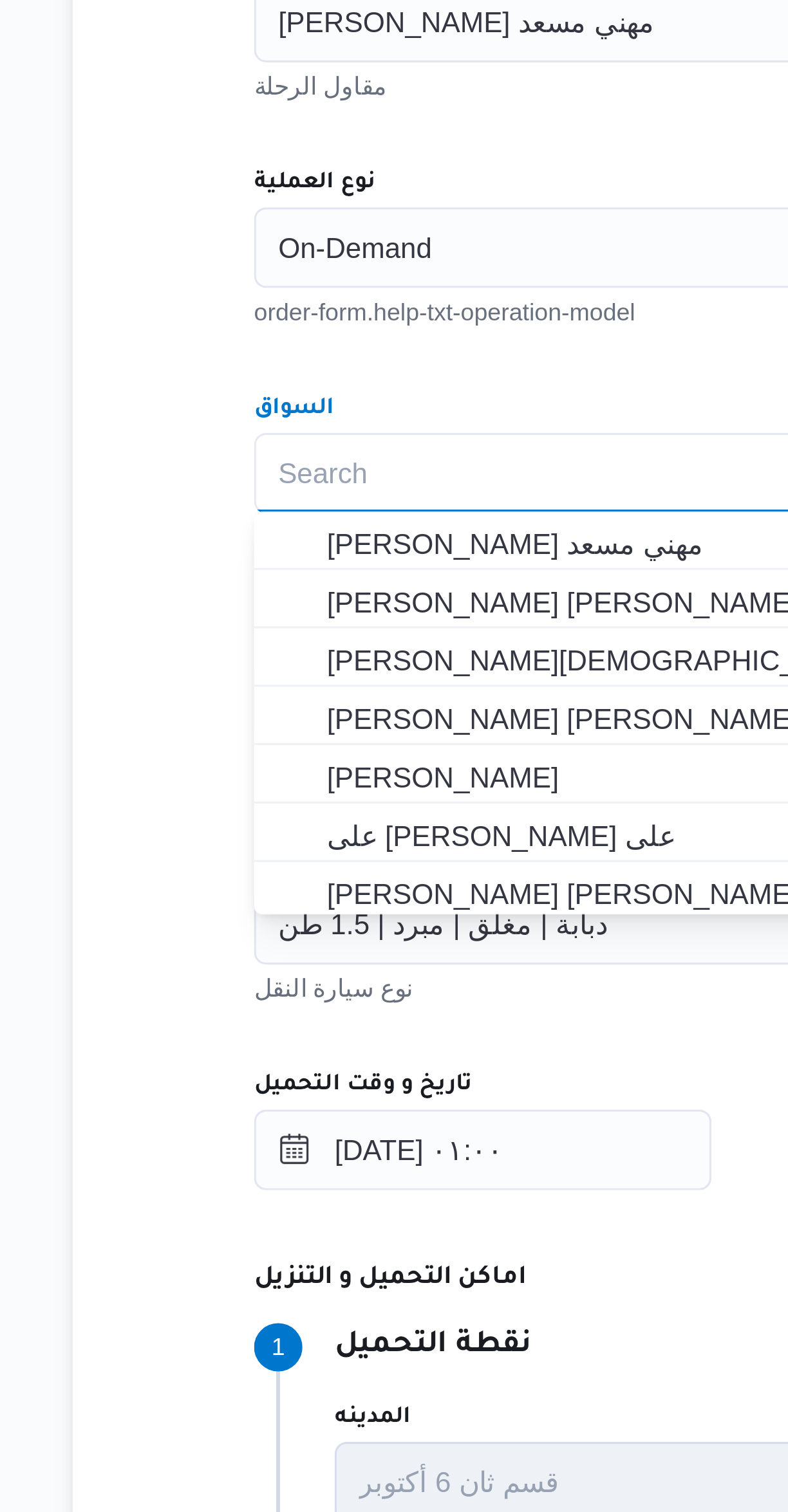
click at [249, 597] on div "Search Combo box. Selected. Combo box input. Search. Type some text or, to disp…" at bounding box center [469, 595] width 489 height 26
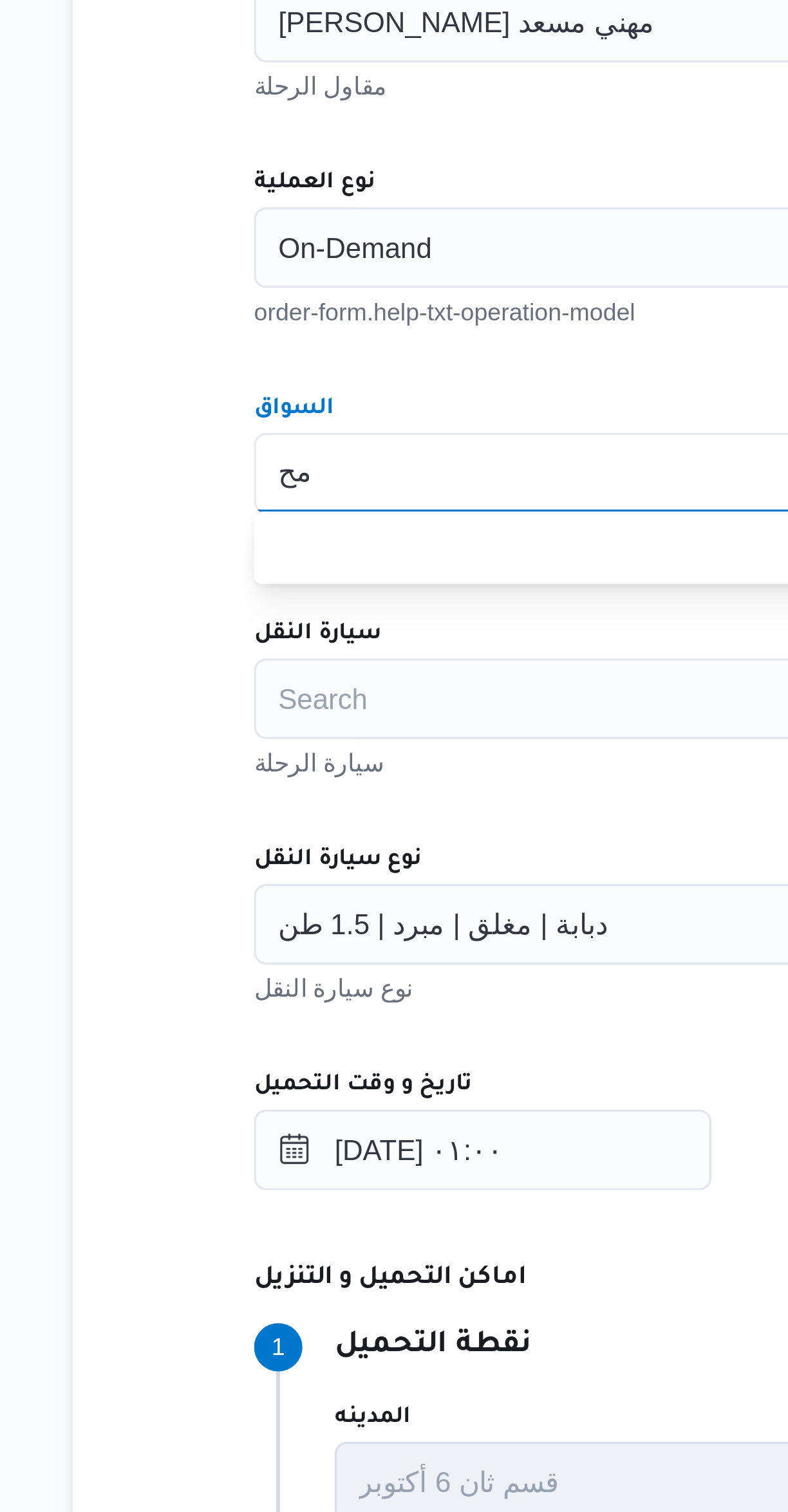
type input "م"
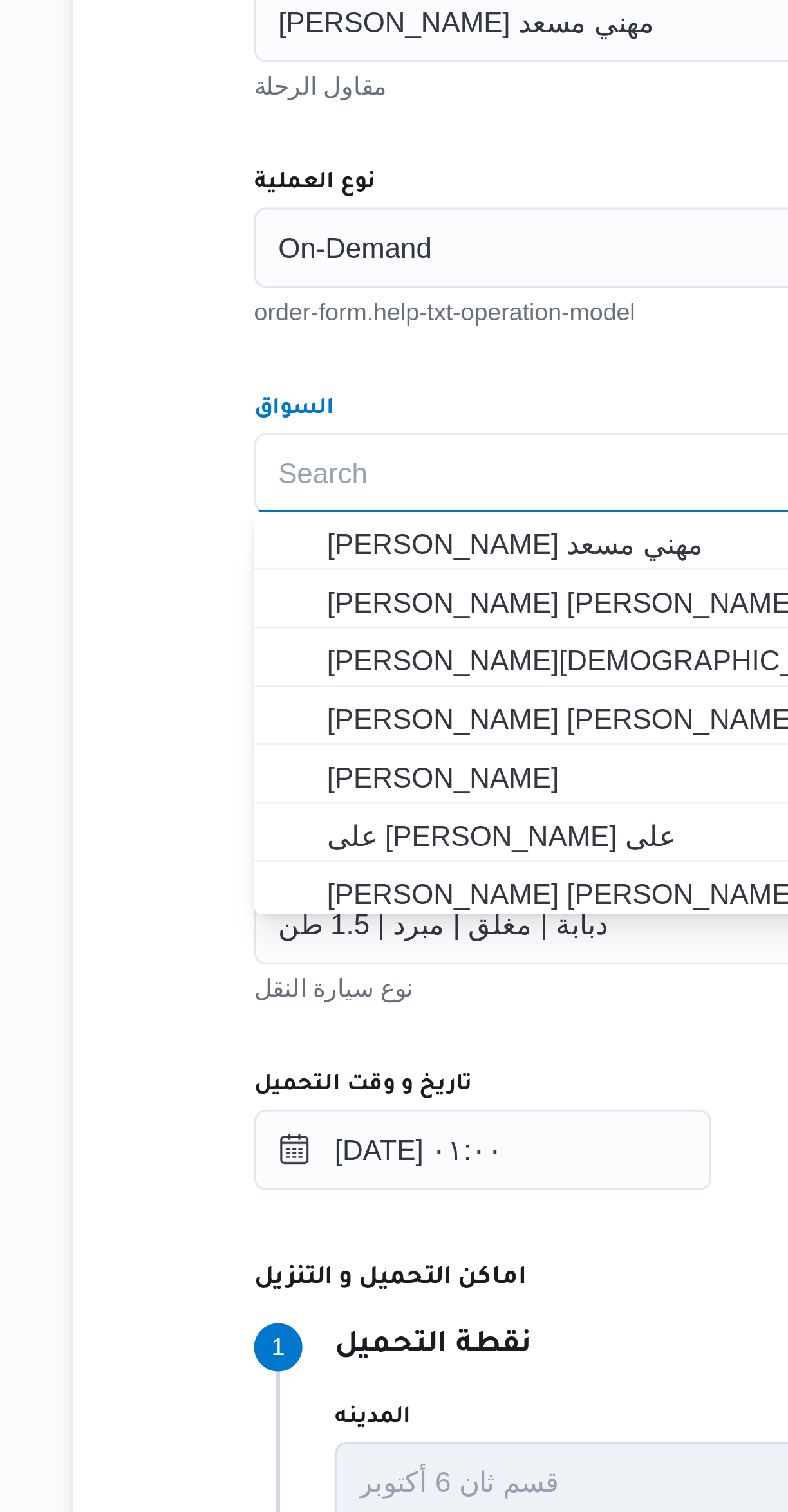
click at [289, 564] on div "المقاول راجح ضبع مهني مسعد مقاول الرحلة نوع العملية On-Demand order-form.help-t…" at bounding box center [470, 700] width 510 height 572
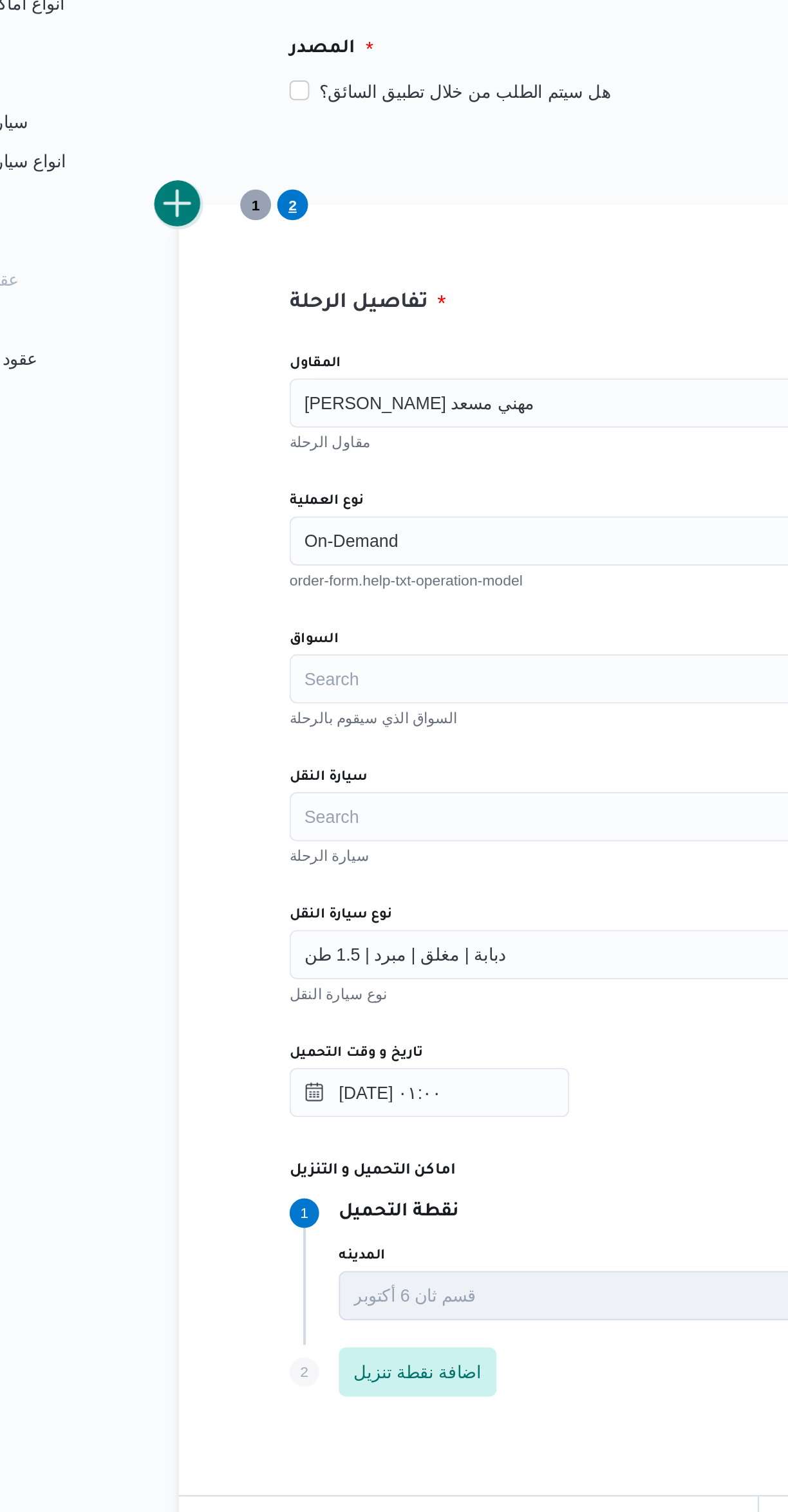
click at [173, 355] on button "add trip" at bounding box center [167, 347] width 26 height 26
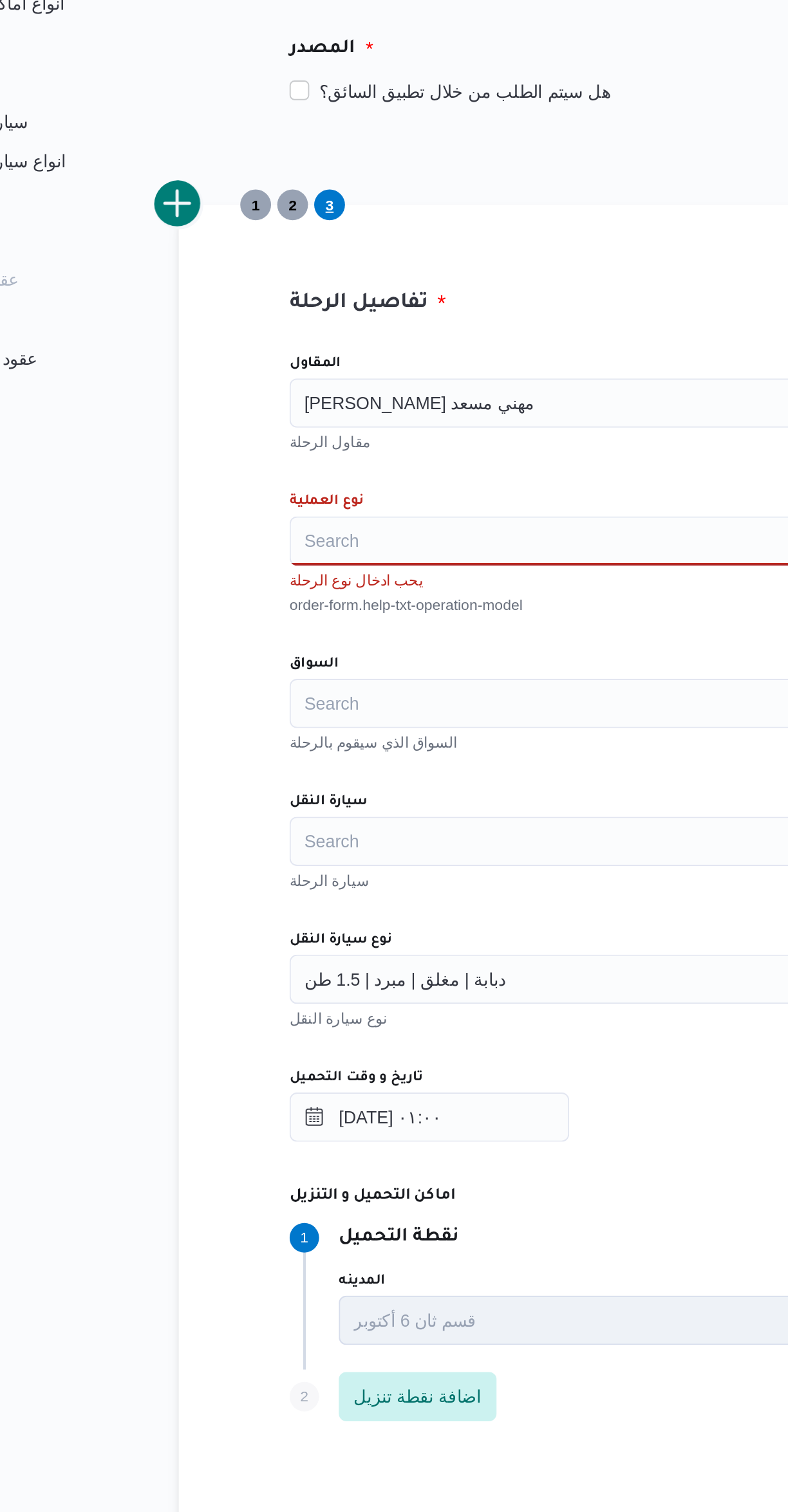
click at [258, 524] on div "Search" at bounding box center [469, 523] width 489 height 26
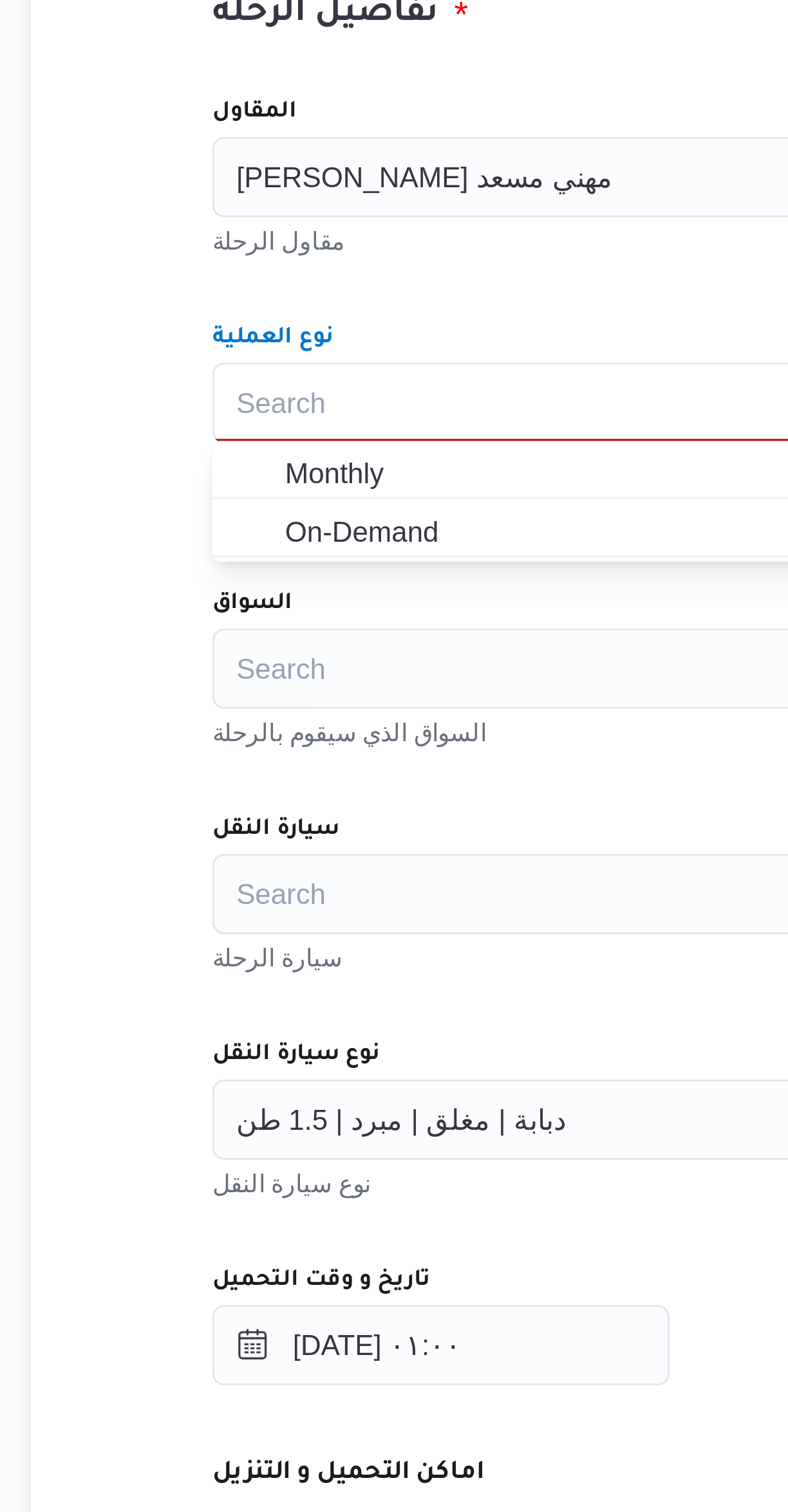
click at [259, 598] on div "Search" at bounding box center [469, 608] width 489 height 26
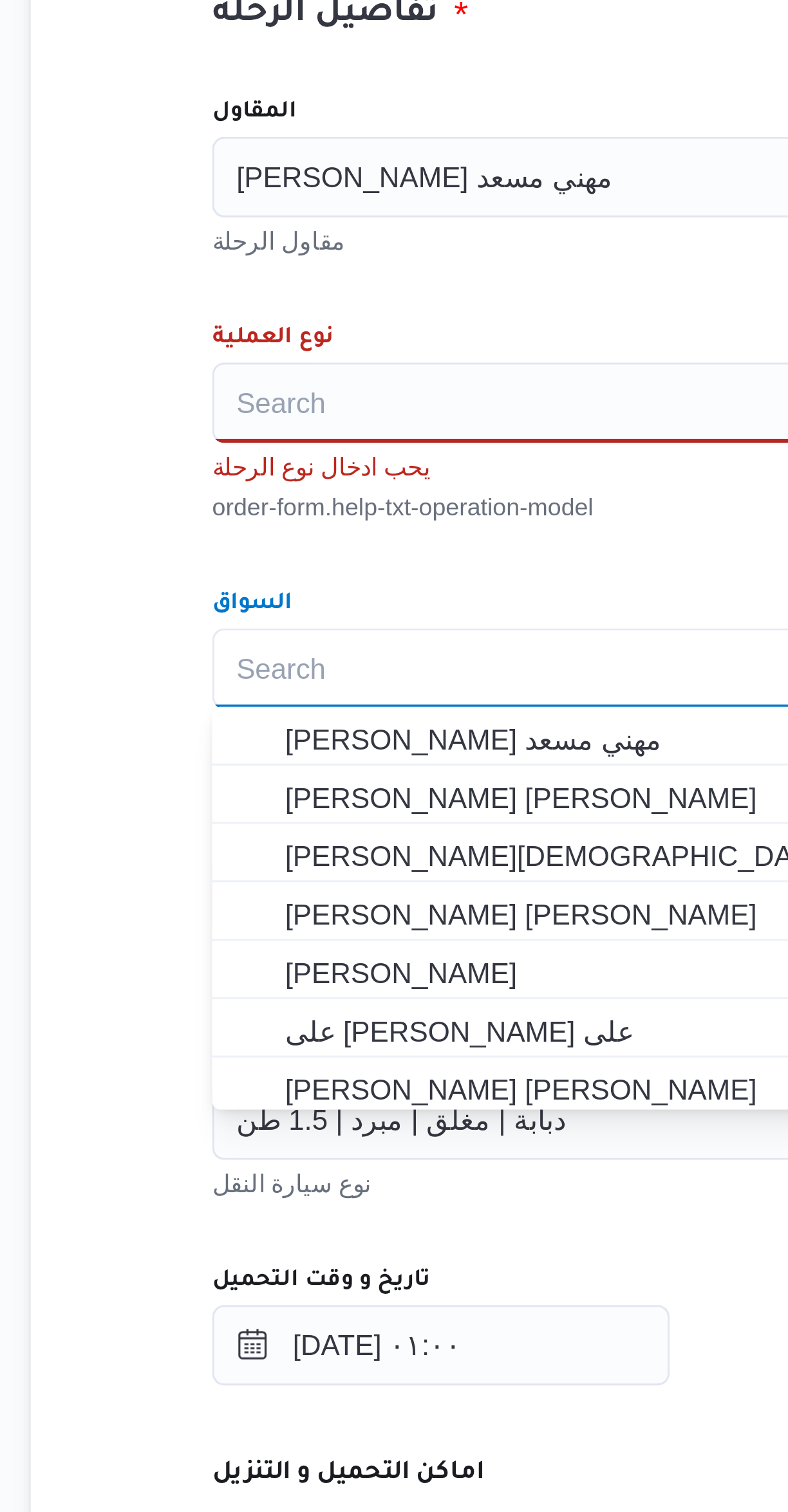
click at [245, 562] on div "المقاول راجح ضبع مهني مسعد مقاول الرحلة نوع العملية Search يحب ادخال نوع الرحلة…" at bounding box center [470, 707] width 510 height 585
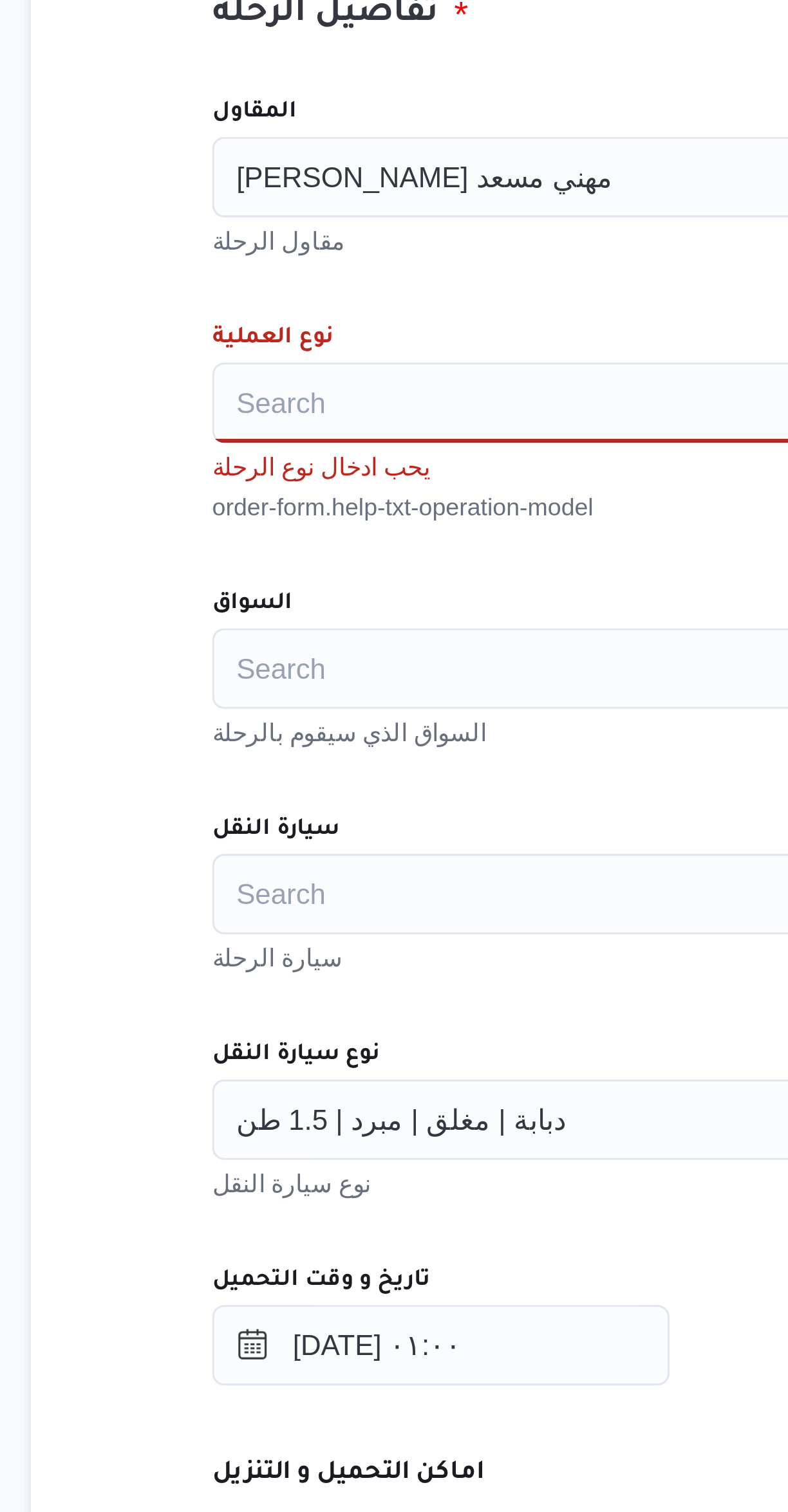
click at [243, 516] on div "Search" at bounding box center [469, 523] width 489 height 26
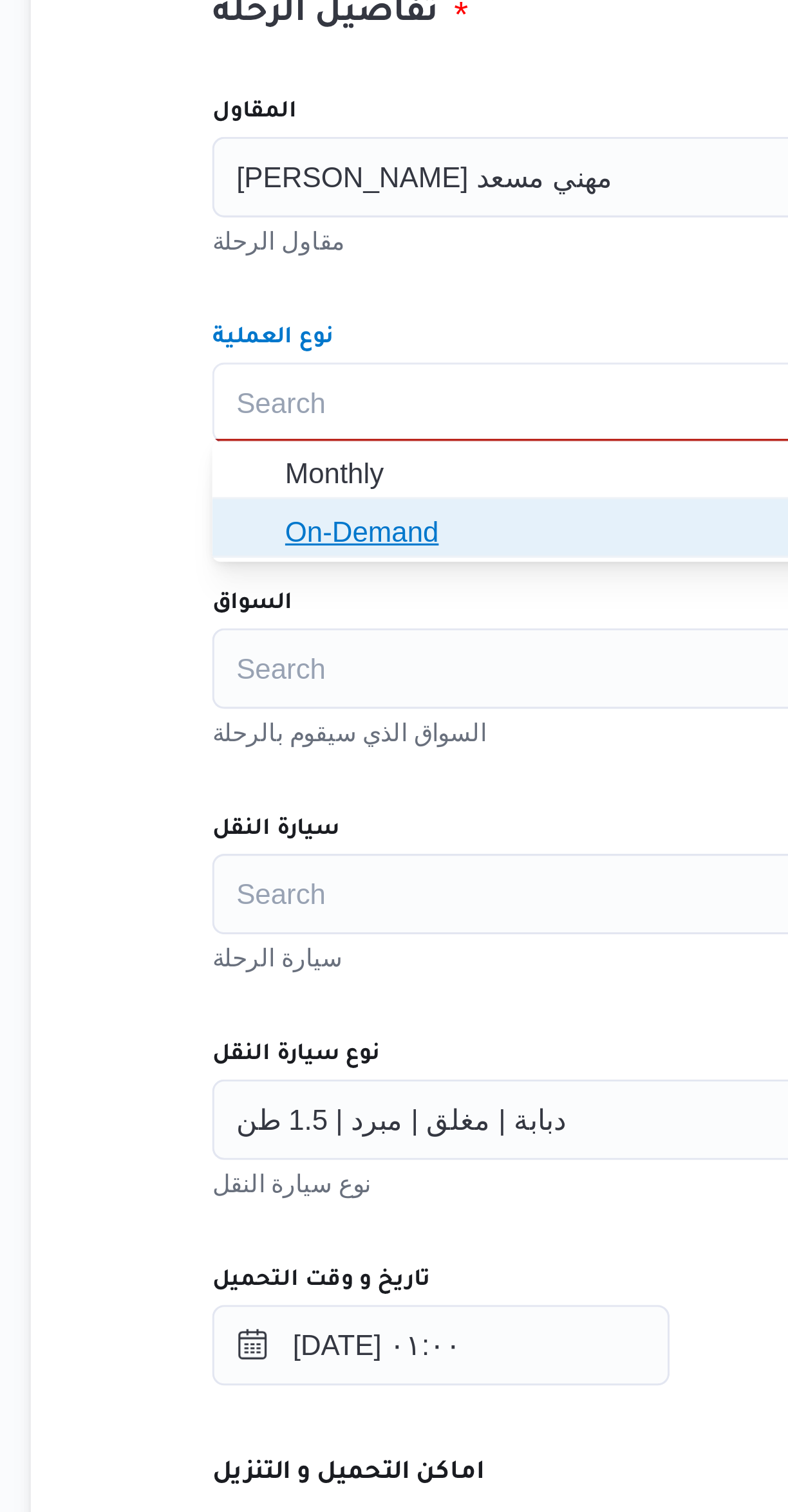
click at [243, 567] on span "On-Demand" at bounding box center [469, 564] width 479 height 20
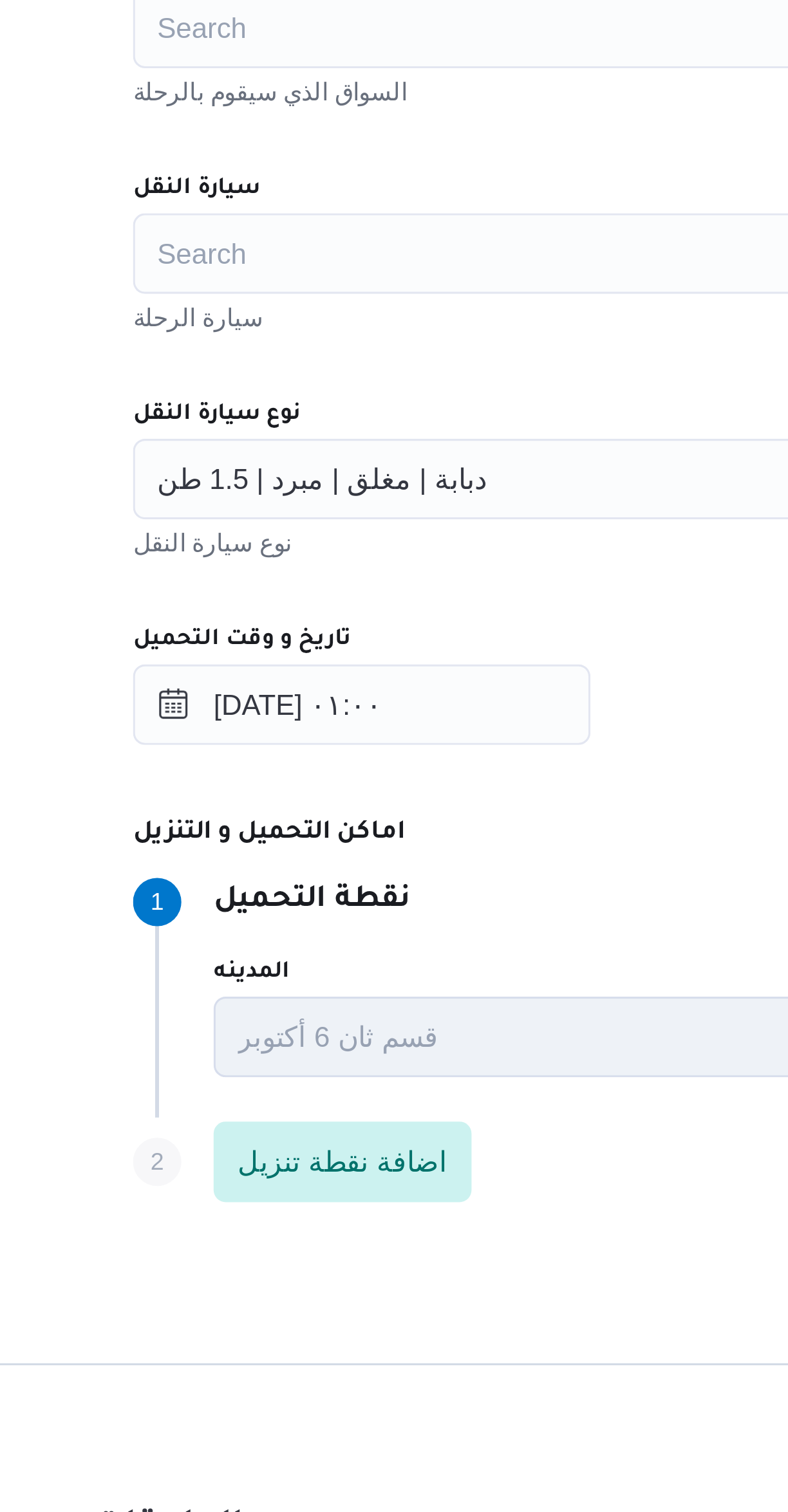
click at [274, 740] on span "دبابة | مغلق | مبرد | 1.5 طن" at bounding box center [286, 739] width 105 height 14
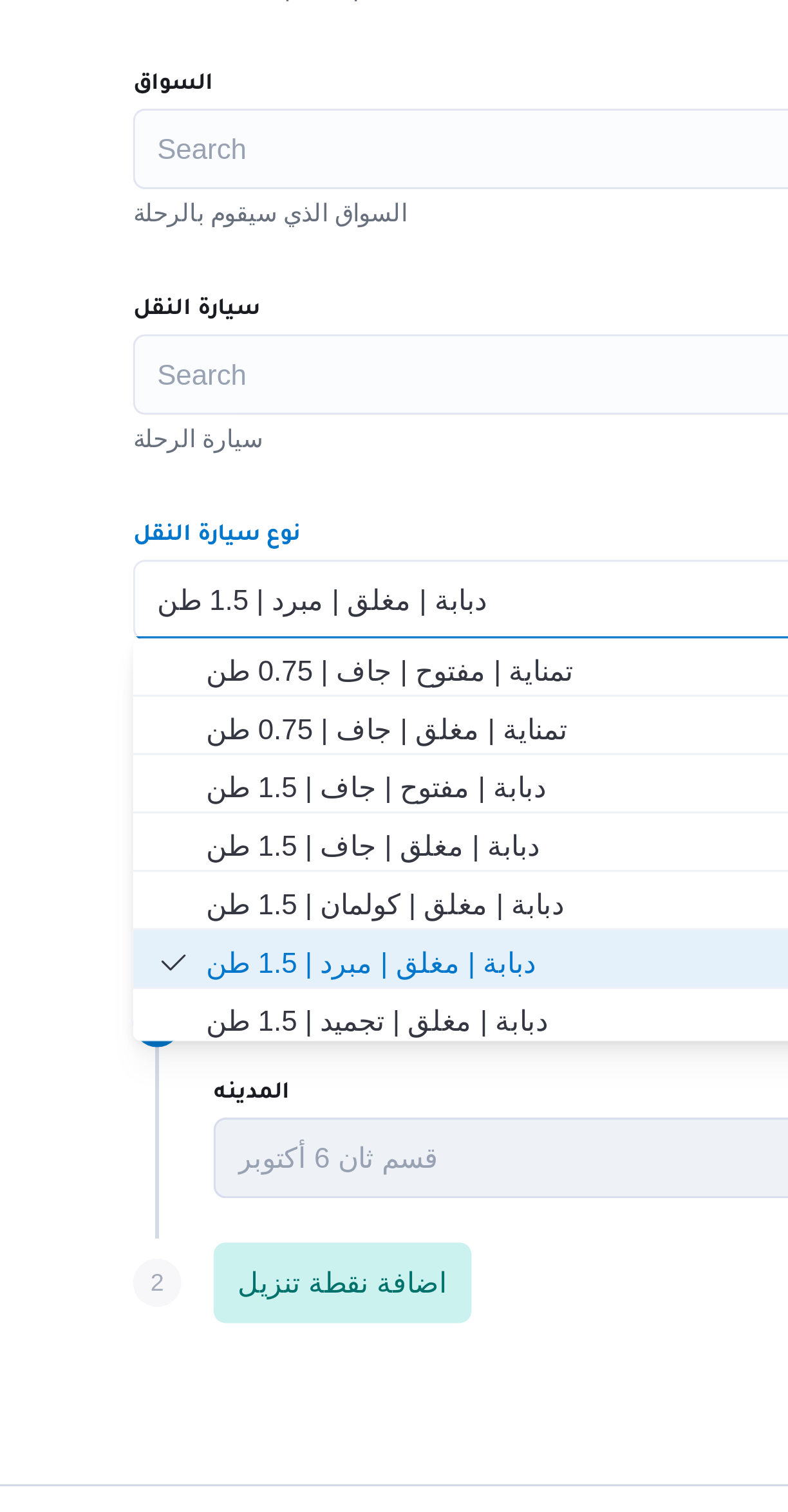
click at [257, 597] on div "Search" at bounding box center [469, 595] width 489 height 26
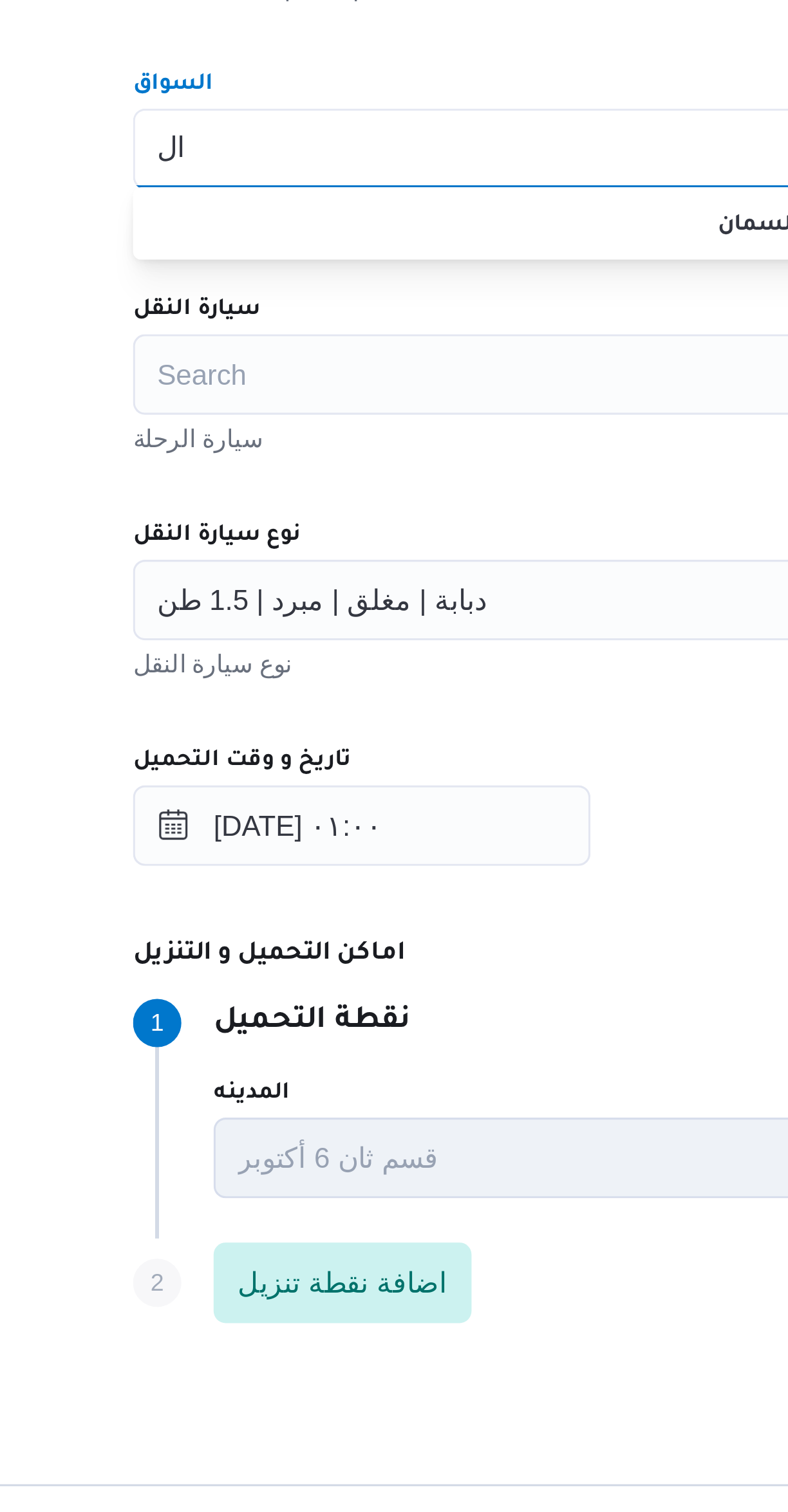
type input "ا"
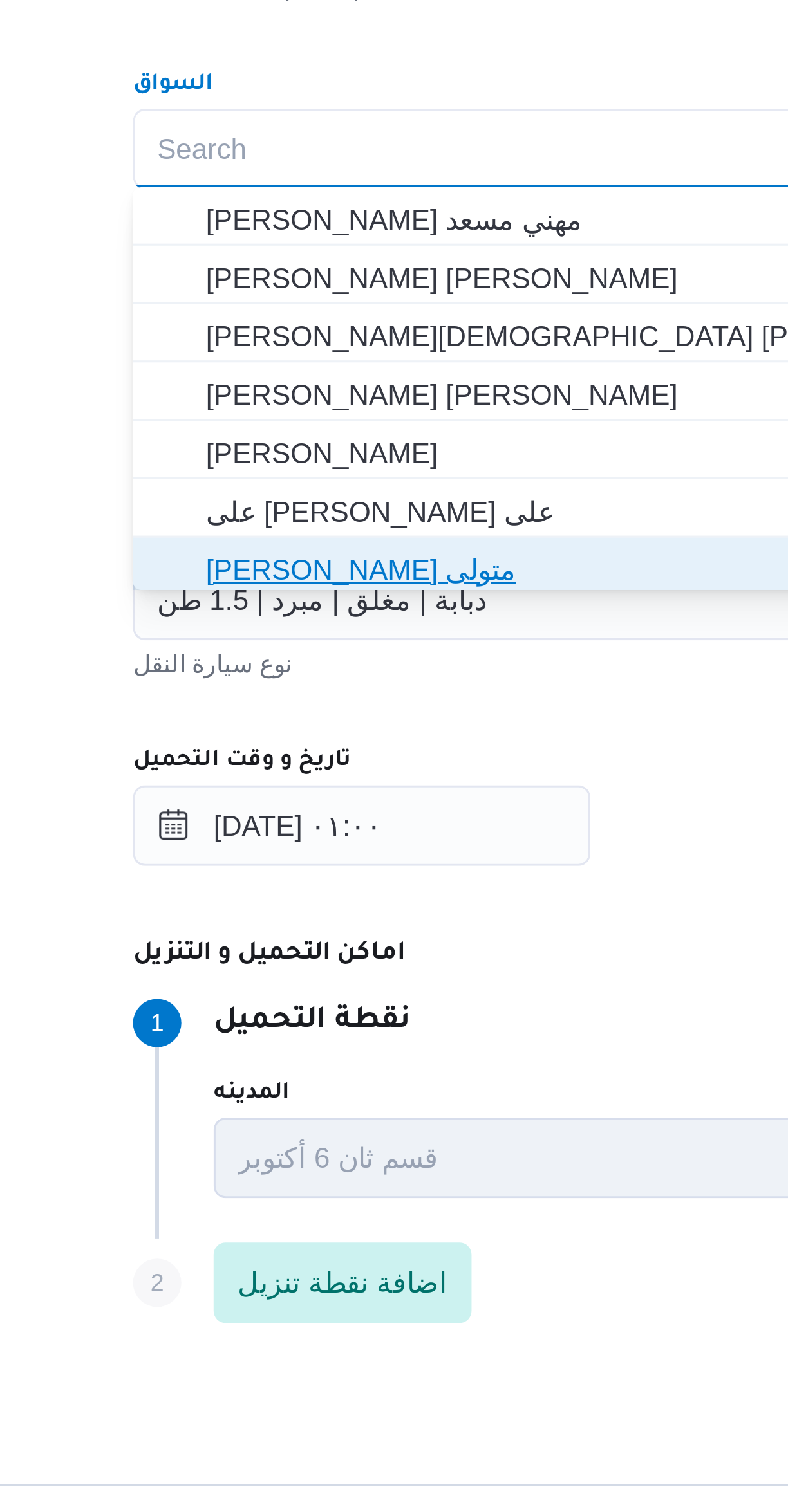
click at [253, 731] on span "[PERSON_NAME] متولى" at bounding box center [478, 730] width 458 height 15
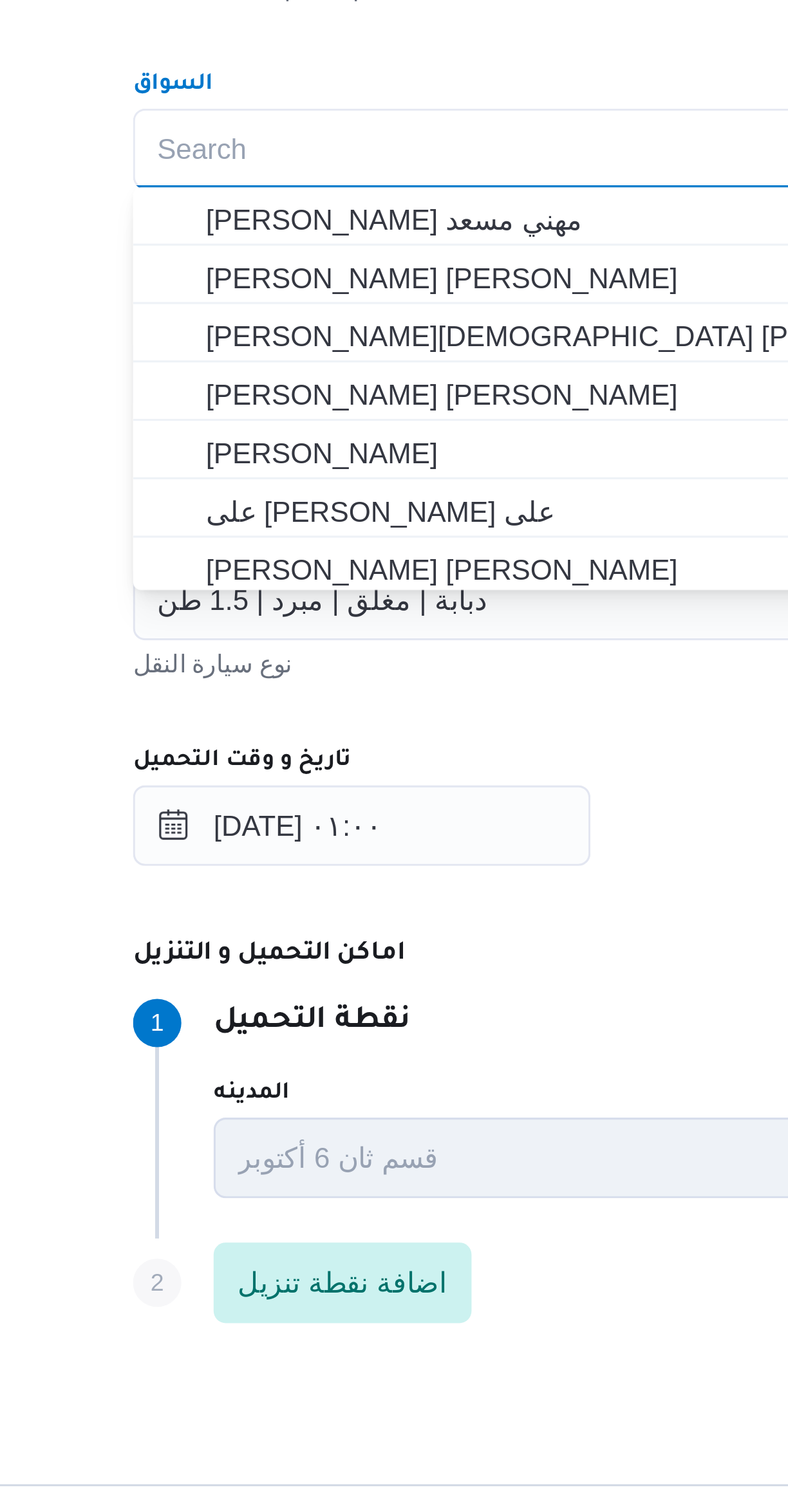
click at [206, 662] on div "تفاصيل الرحلة المقاول راجح ضبع مهني مسعد مقاول الرحلة نوع العملية On-Demand ord…" at bounding box center [469, 685] width 579 height 675
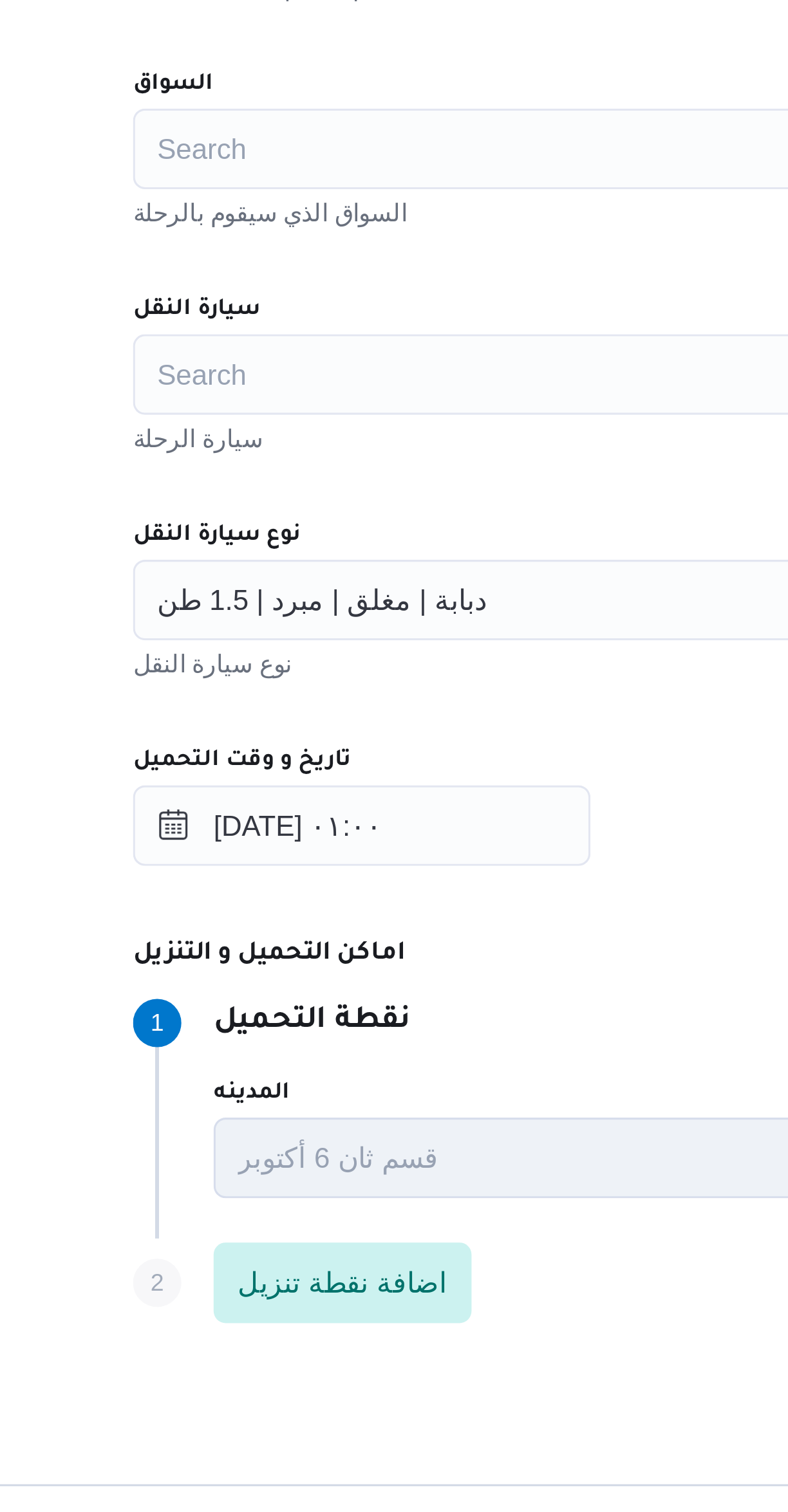
click at [270, 748] on div "دبابة | مغلق | مبرد | 1.5 طن" at bounding box center [469, 739] width 489 height 26
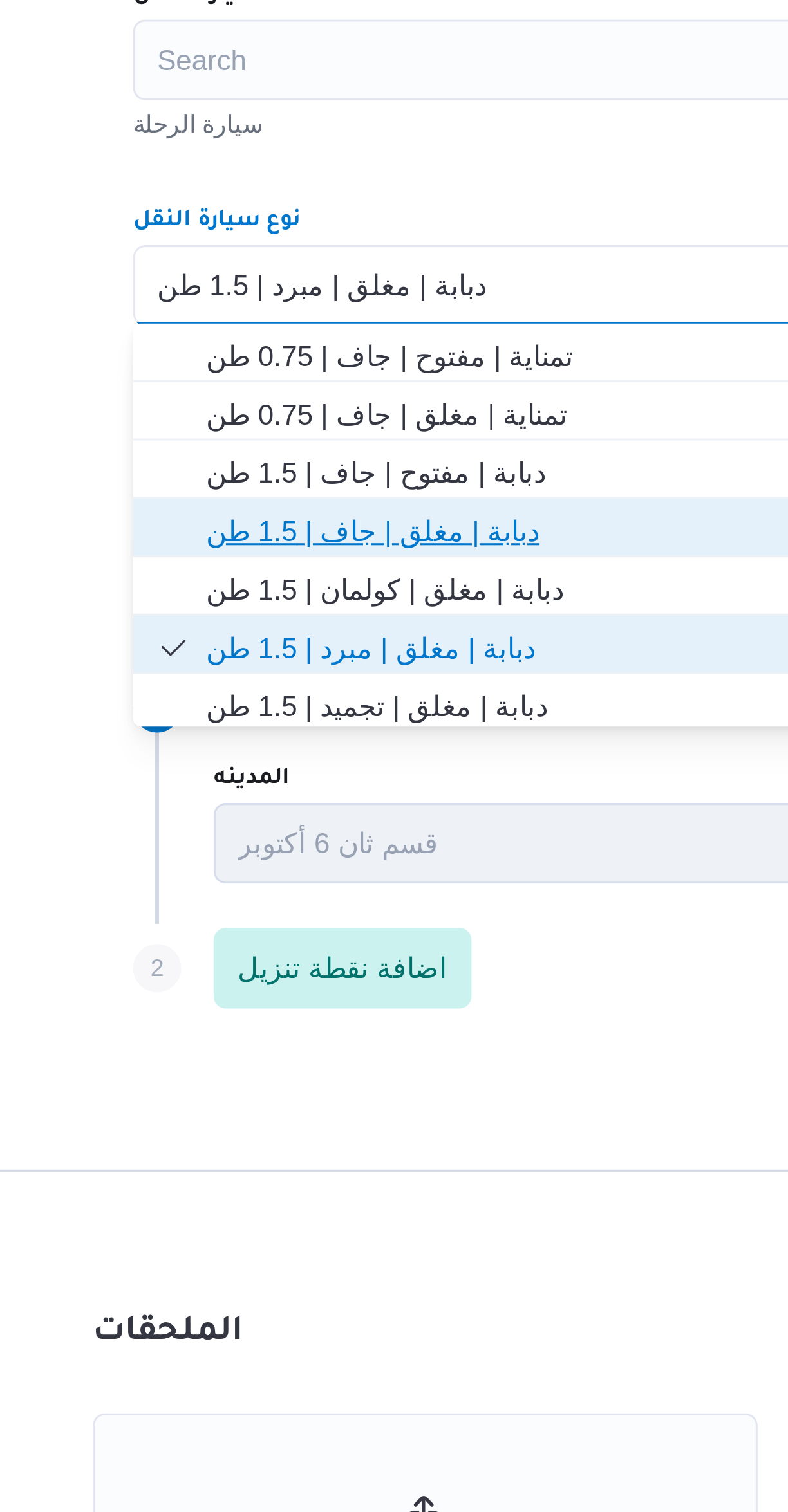
click at [268, 819] on span "دبابة | مغلق | جاف | 1.5 طن" at bounding box center [478, 818] width 458 height 15
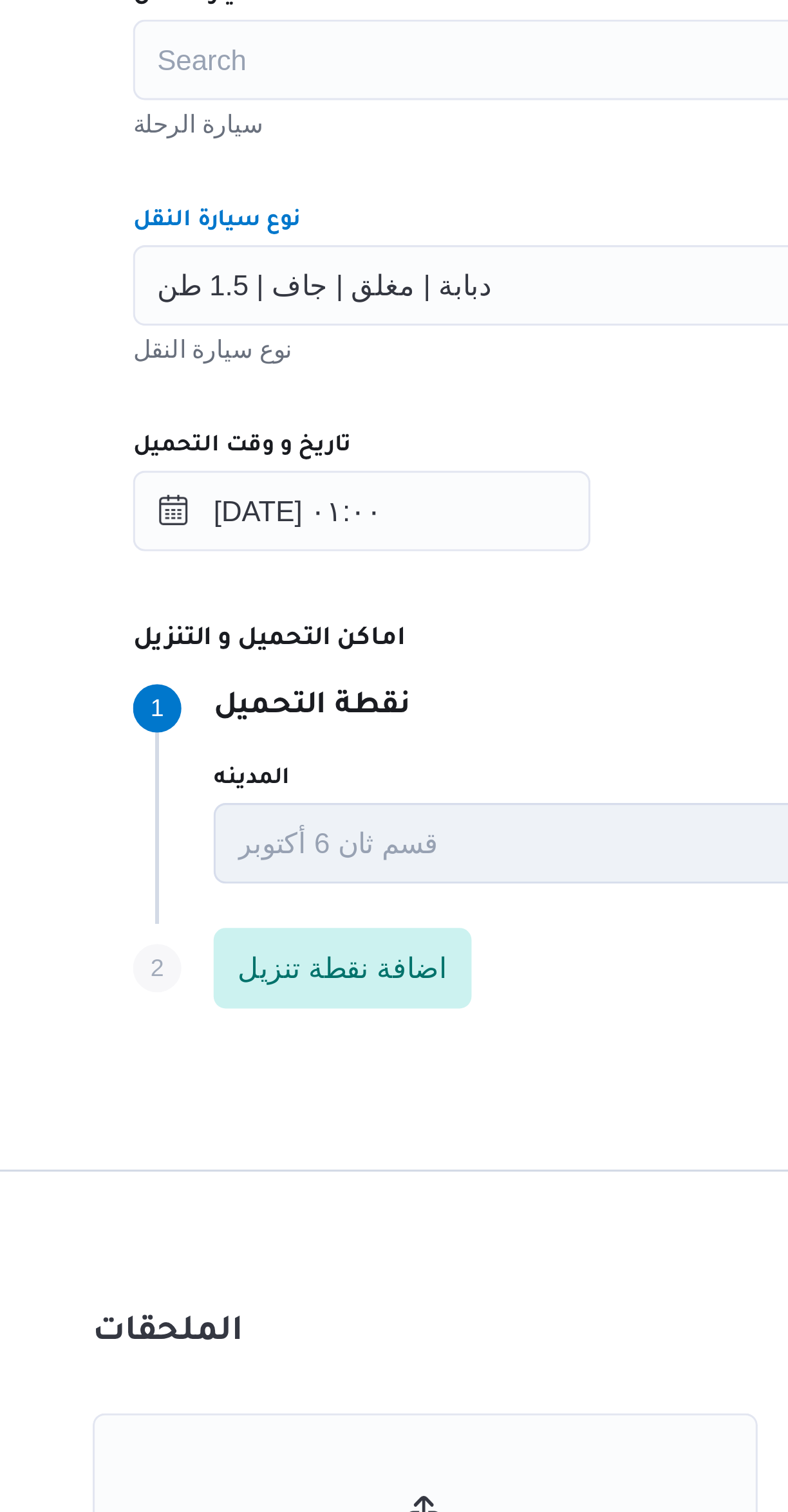
click at [388, 830] on div "المقاول راجح ضبع مهني مسعد مقاول الرحلة نوع العملية On-Demand order-form.help-t…" at bounding box center [470, 700] width 510 height 572
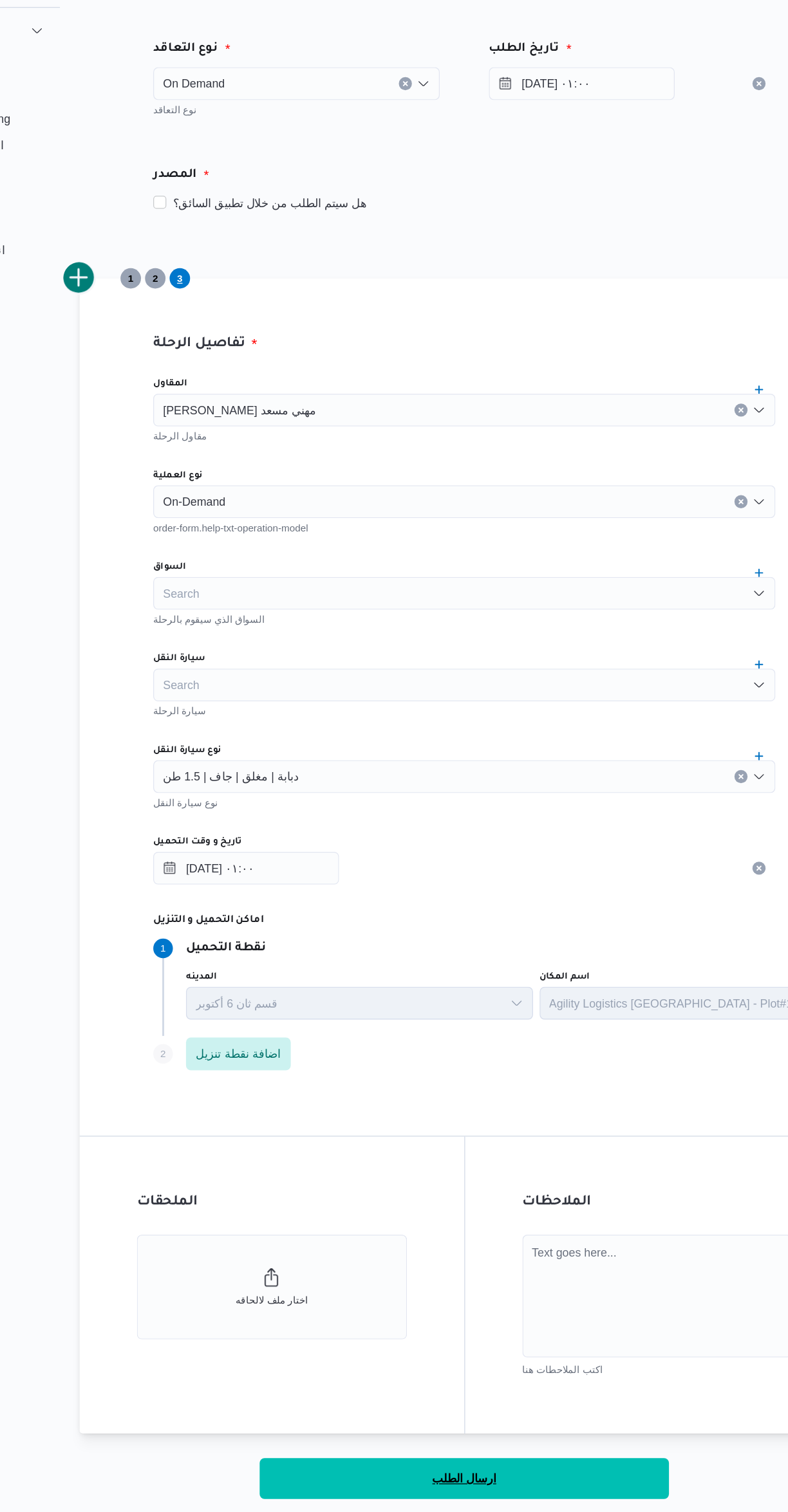
click at [516, 1291] on button "ارسال الطلب" at bounding box center [469, 1291] width 322 height 32
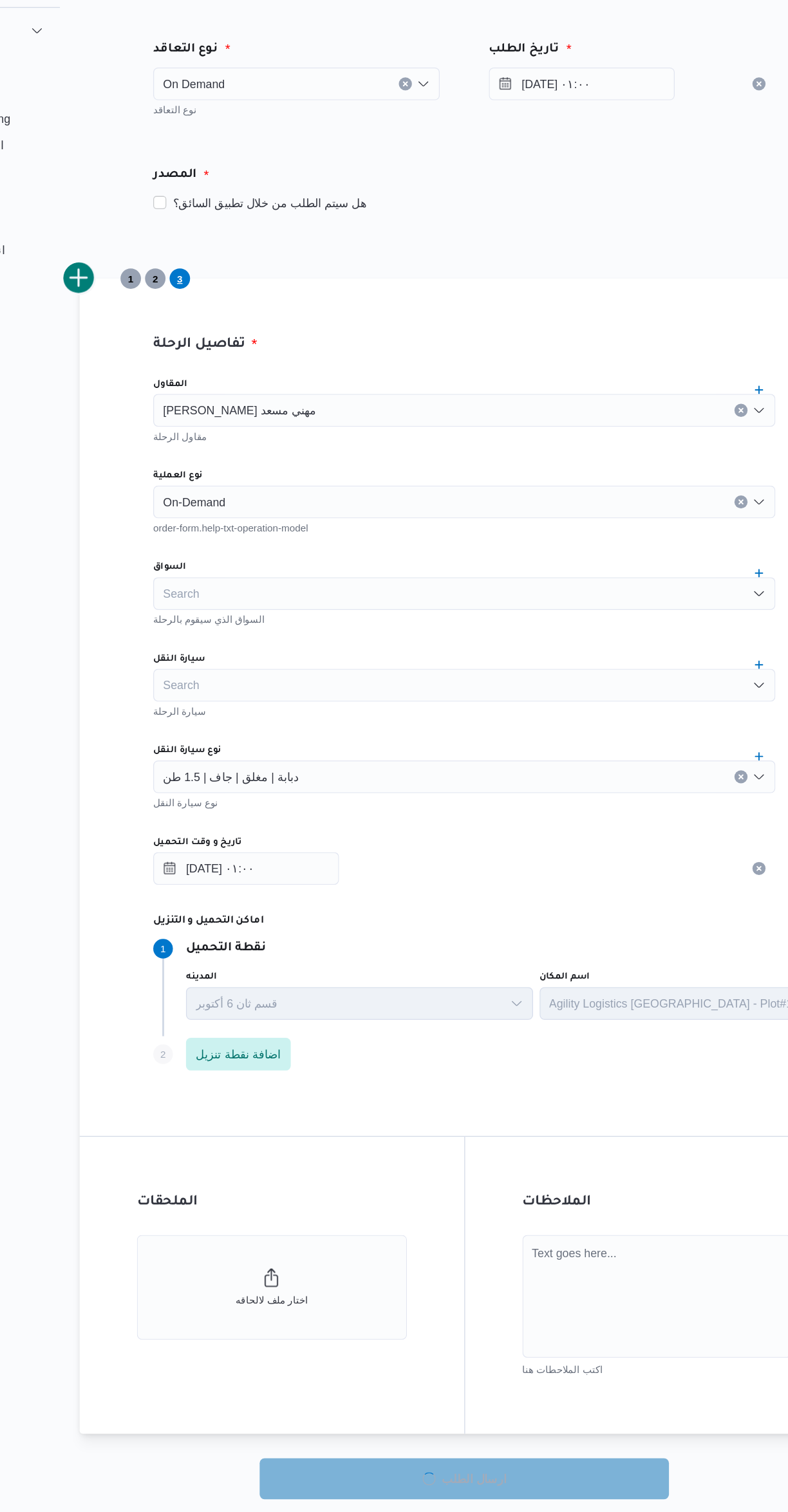
select select "ar"
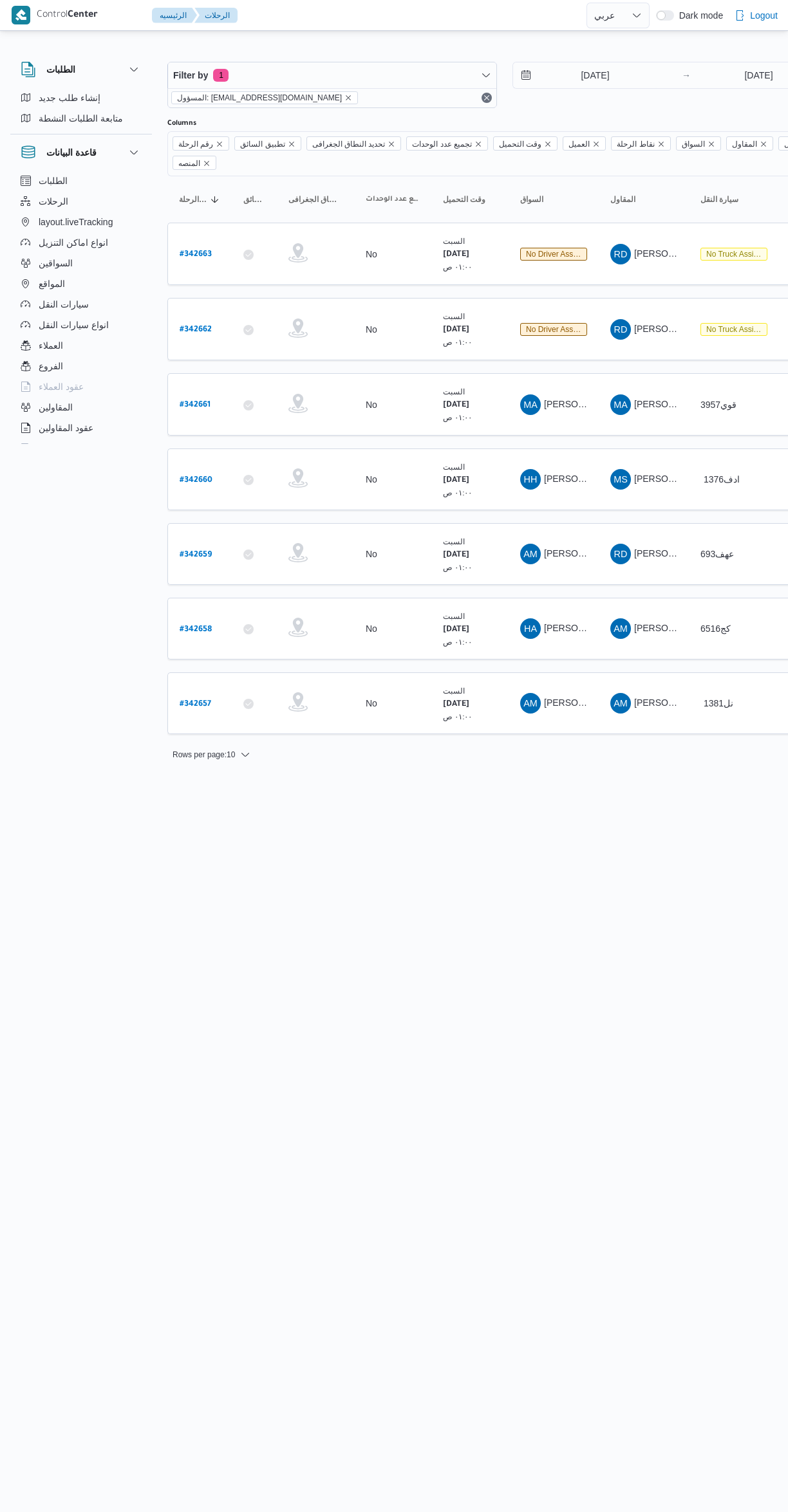
select select "ar"
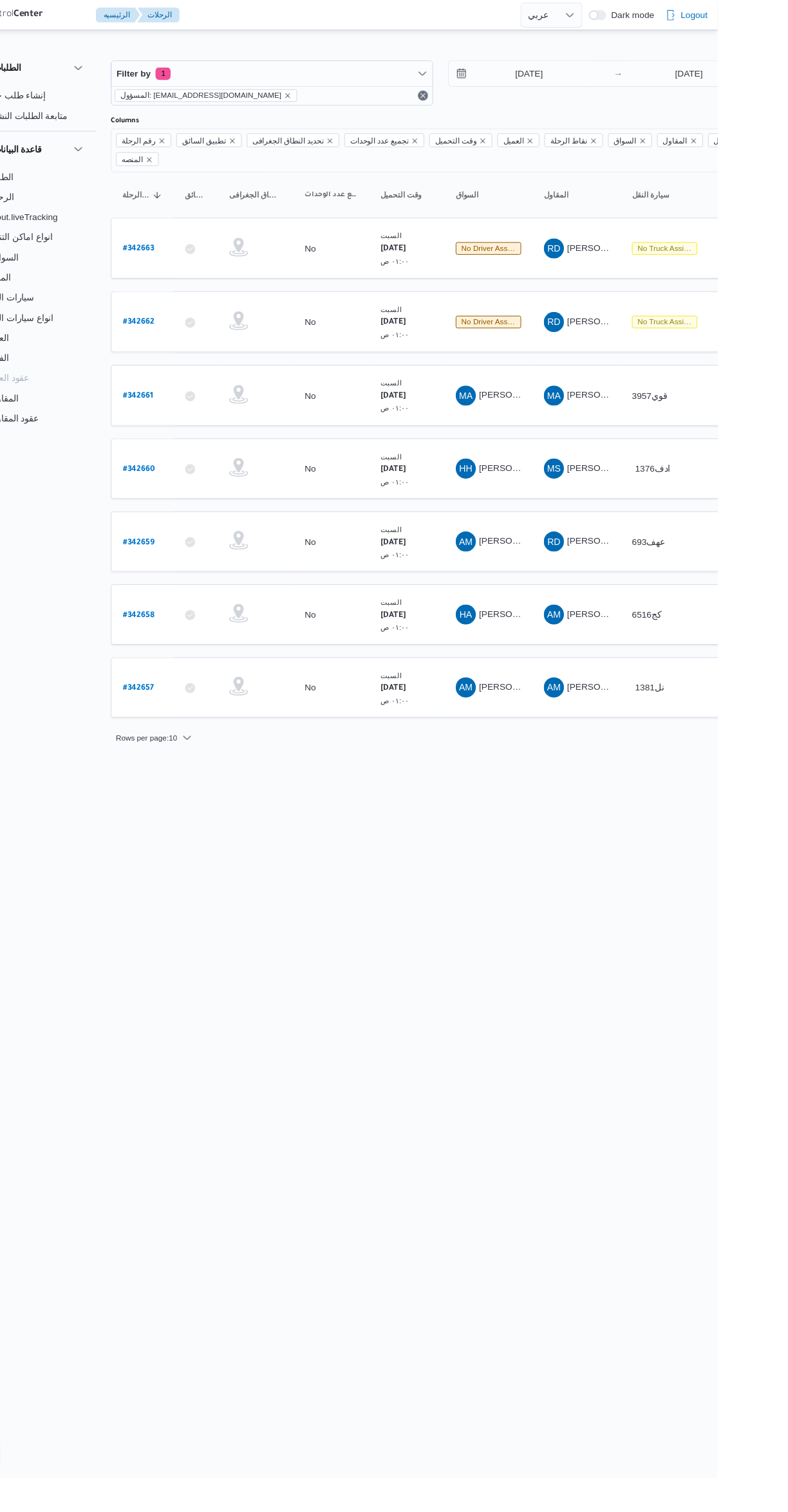
click at [198, 551] on b "# 342659" at bounding box center [196, 555] width 32 height 9
select select "ar"
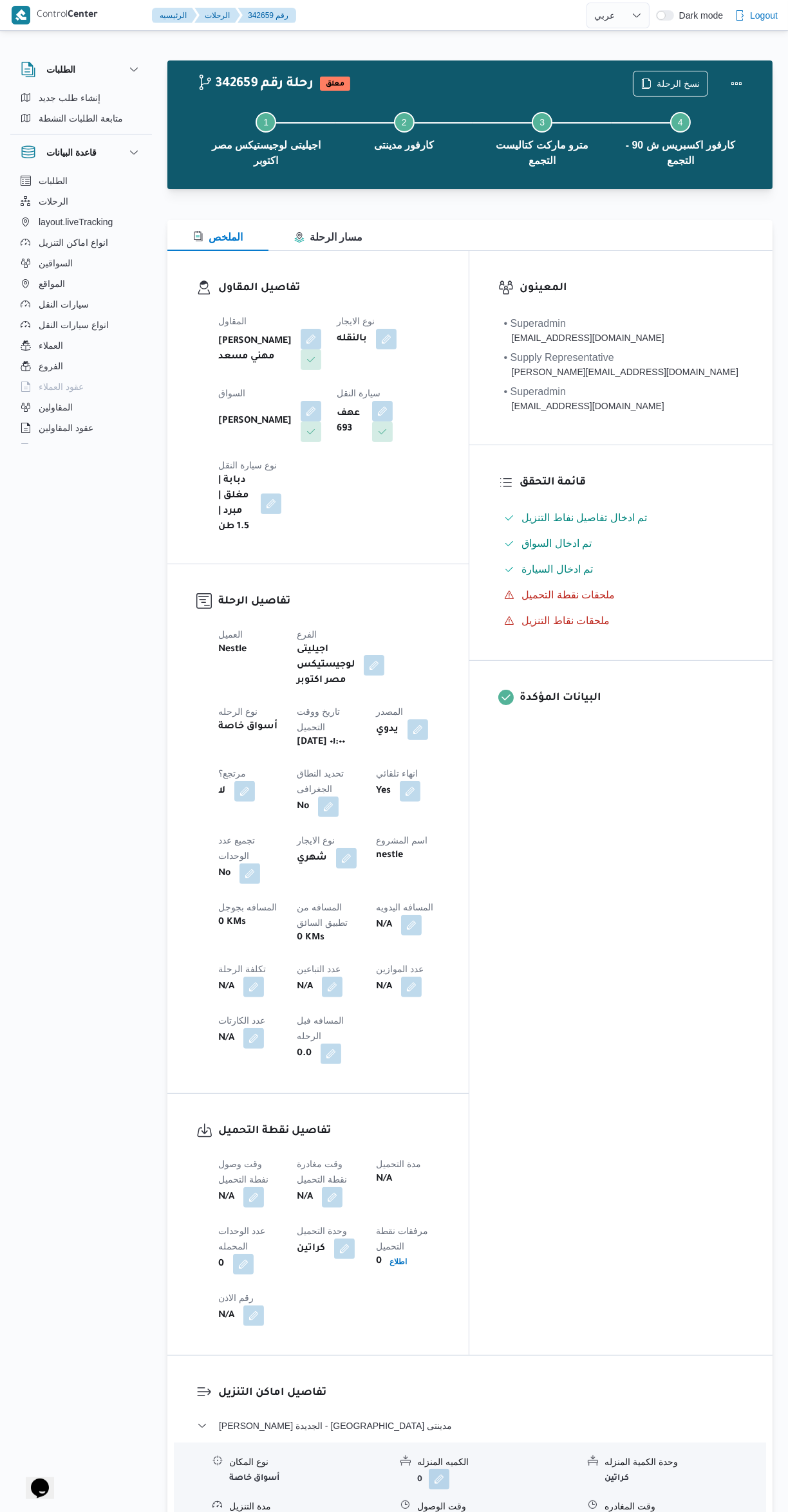
click at [321, 401] on button "button" at bounding box center [310, 411] width 20 height 20
click at [460, 420] on span "[PERSON_NAME]" at bounding box center [458, 413] width 74 height 14
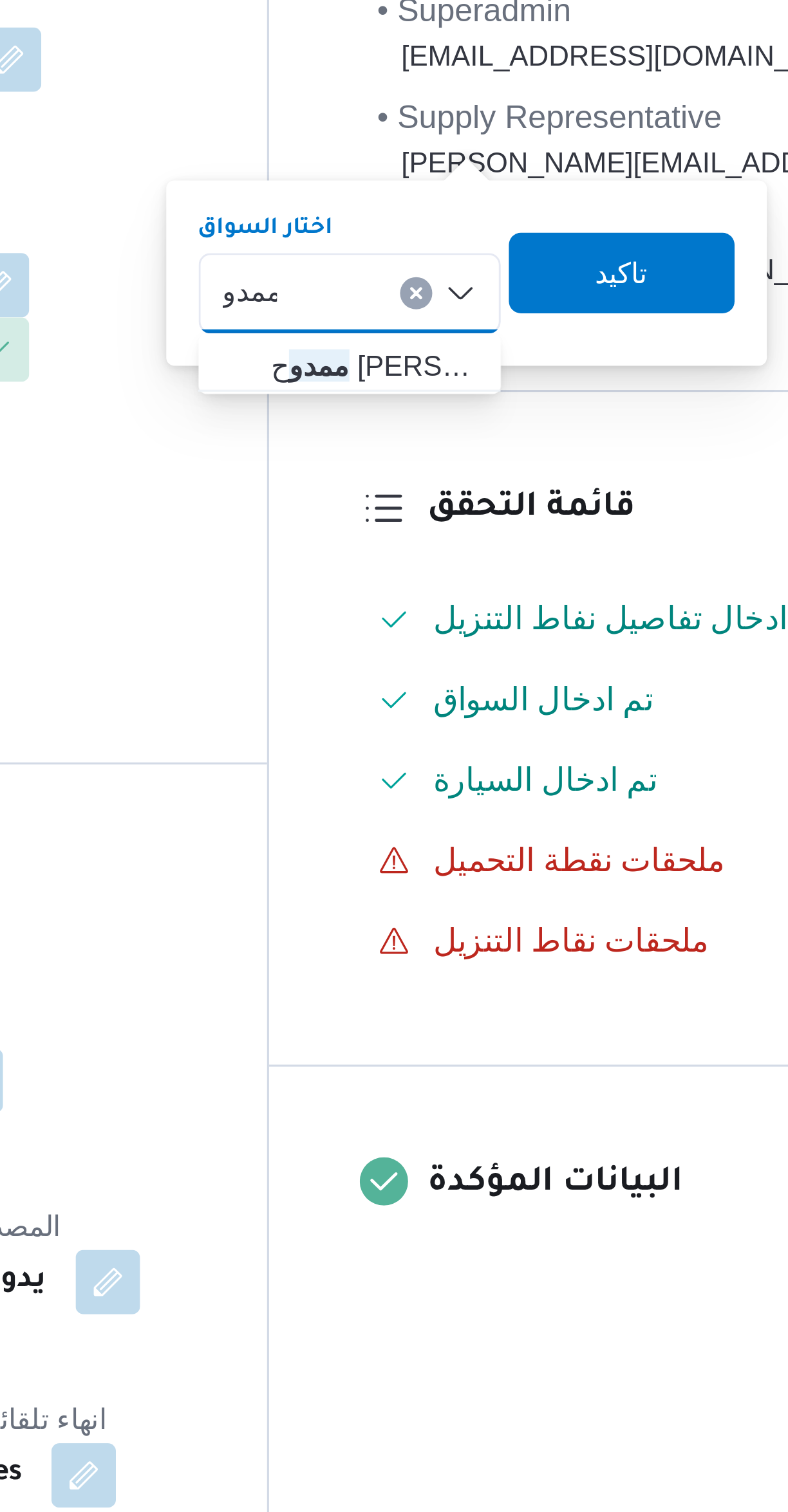
type input "ممدو"
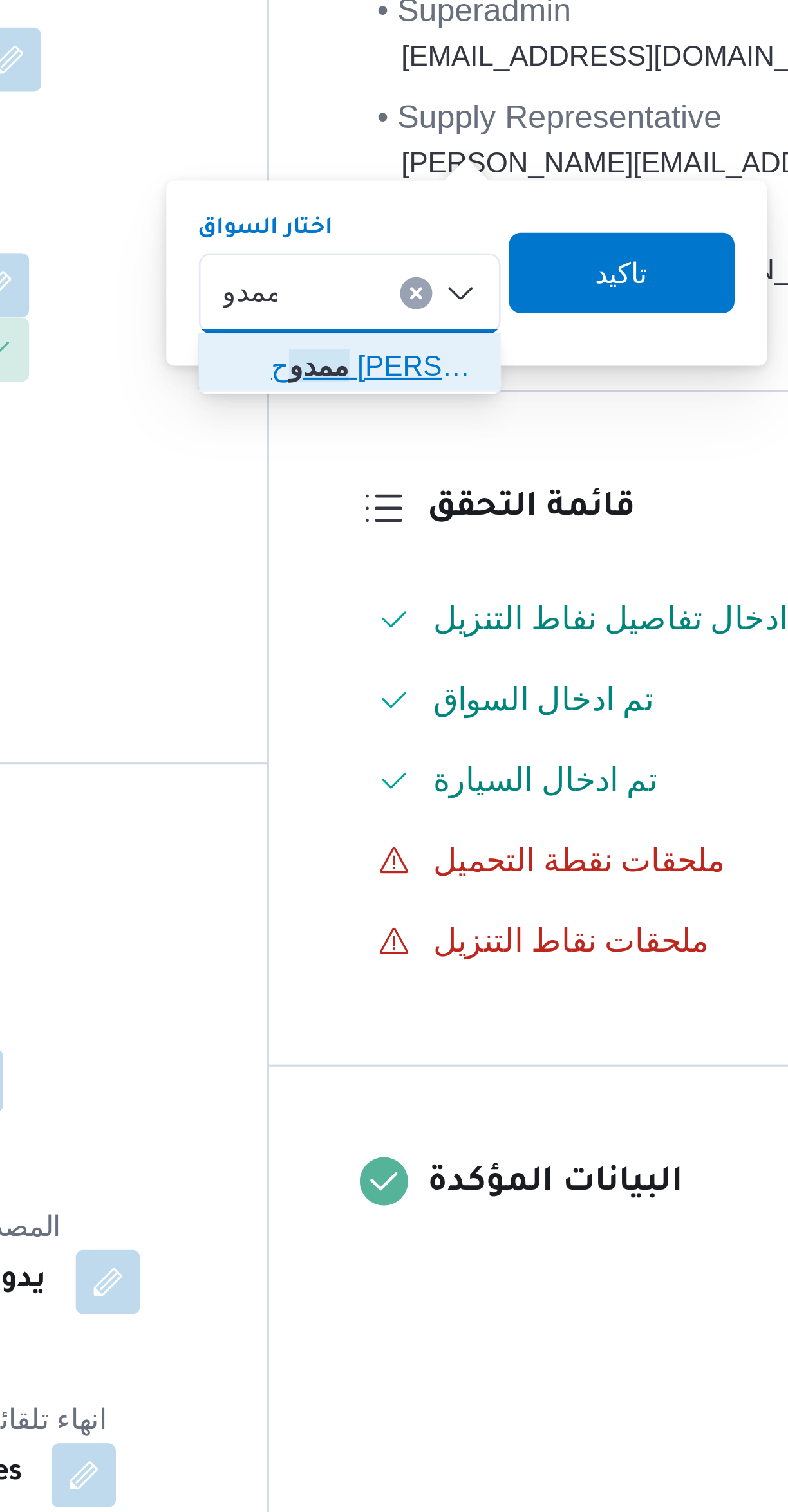
click at [470, 436] on span "[PERSON_NAME]" at bounding box center [503, 437] width 66 height 15
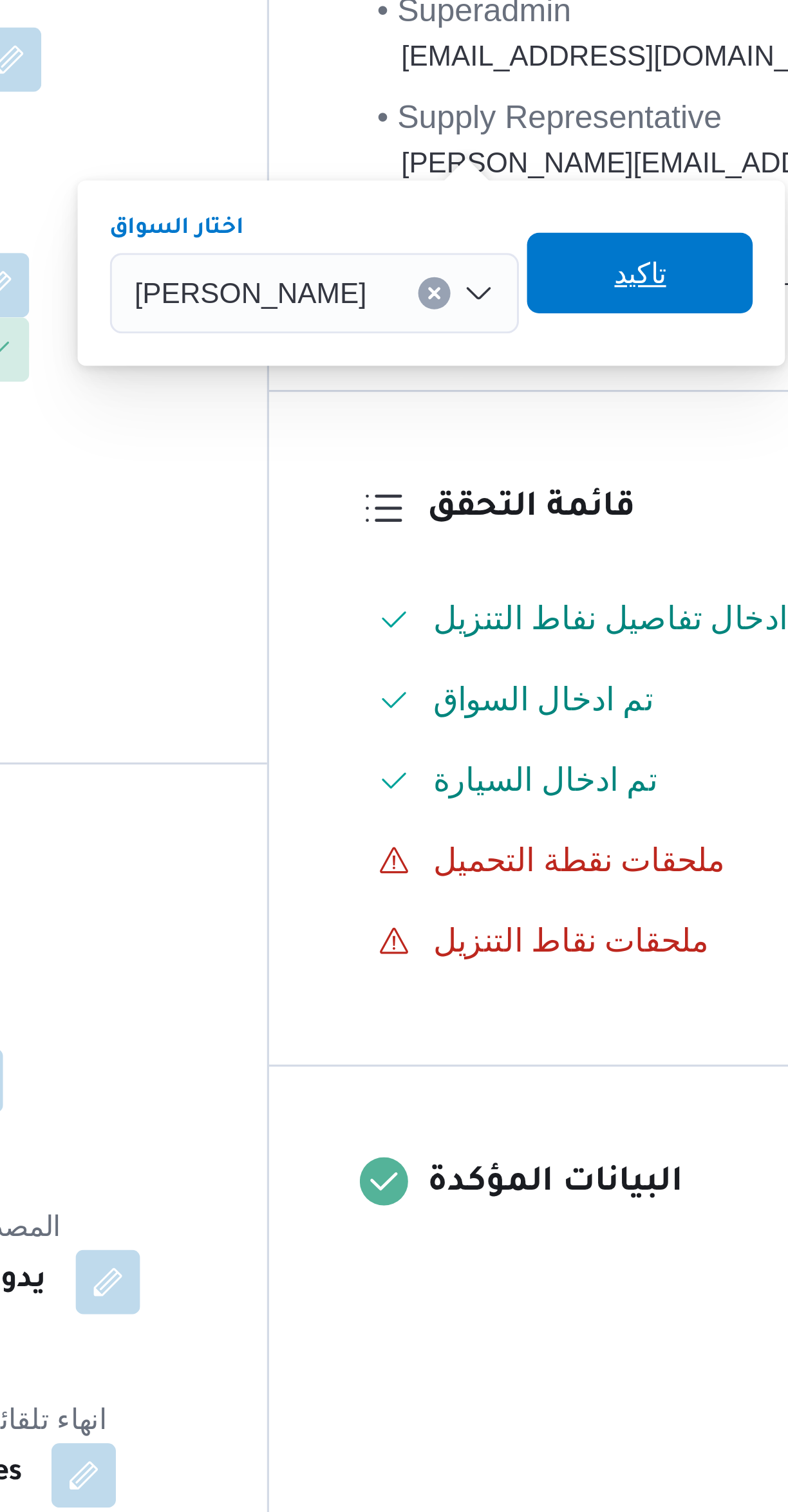
click at [600, 410] on span "تاكيد" at bounding box center [588, 407] width 72 height 26
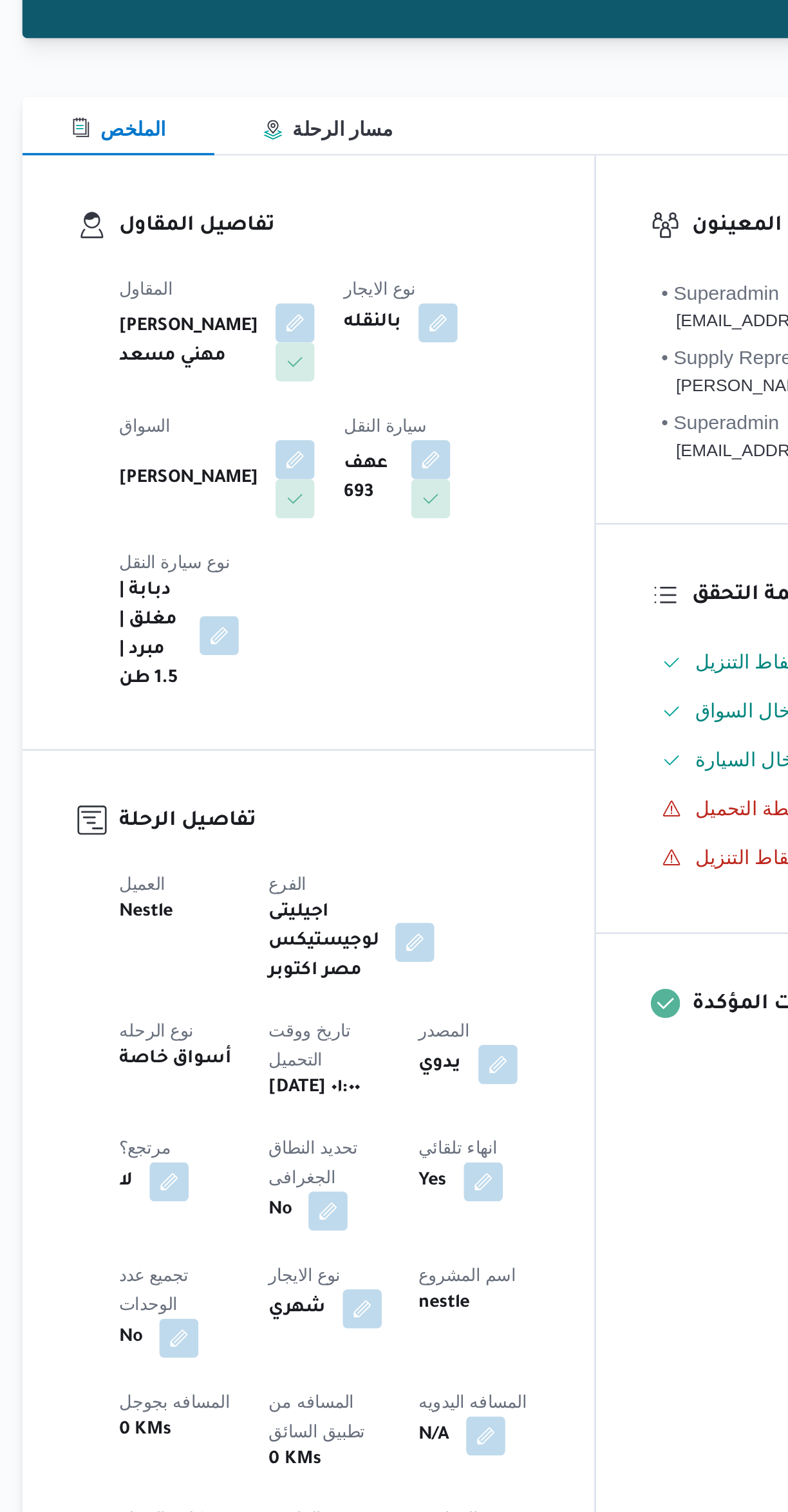
click at [372, 411] on button "button" at bounding box center [382, 411] width 20 height 20
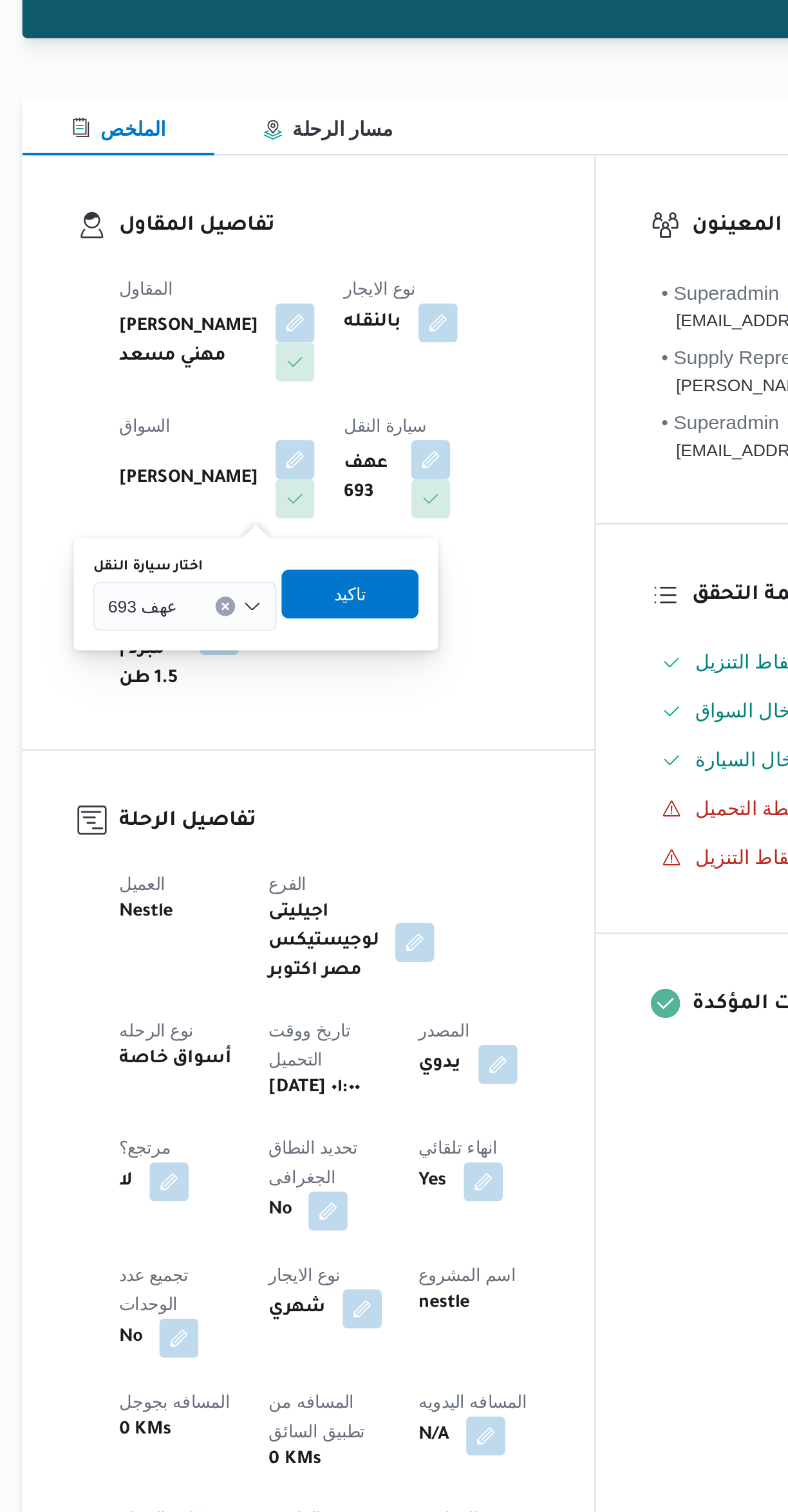
click at [254, 487] on input "اختار سيارة النقل" at bounding box center [254, 488] width 1 height 15
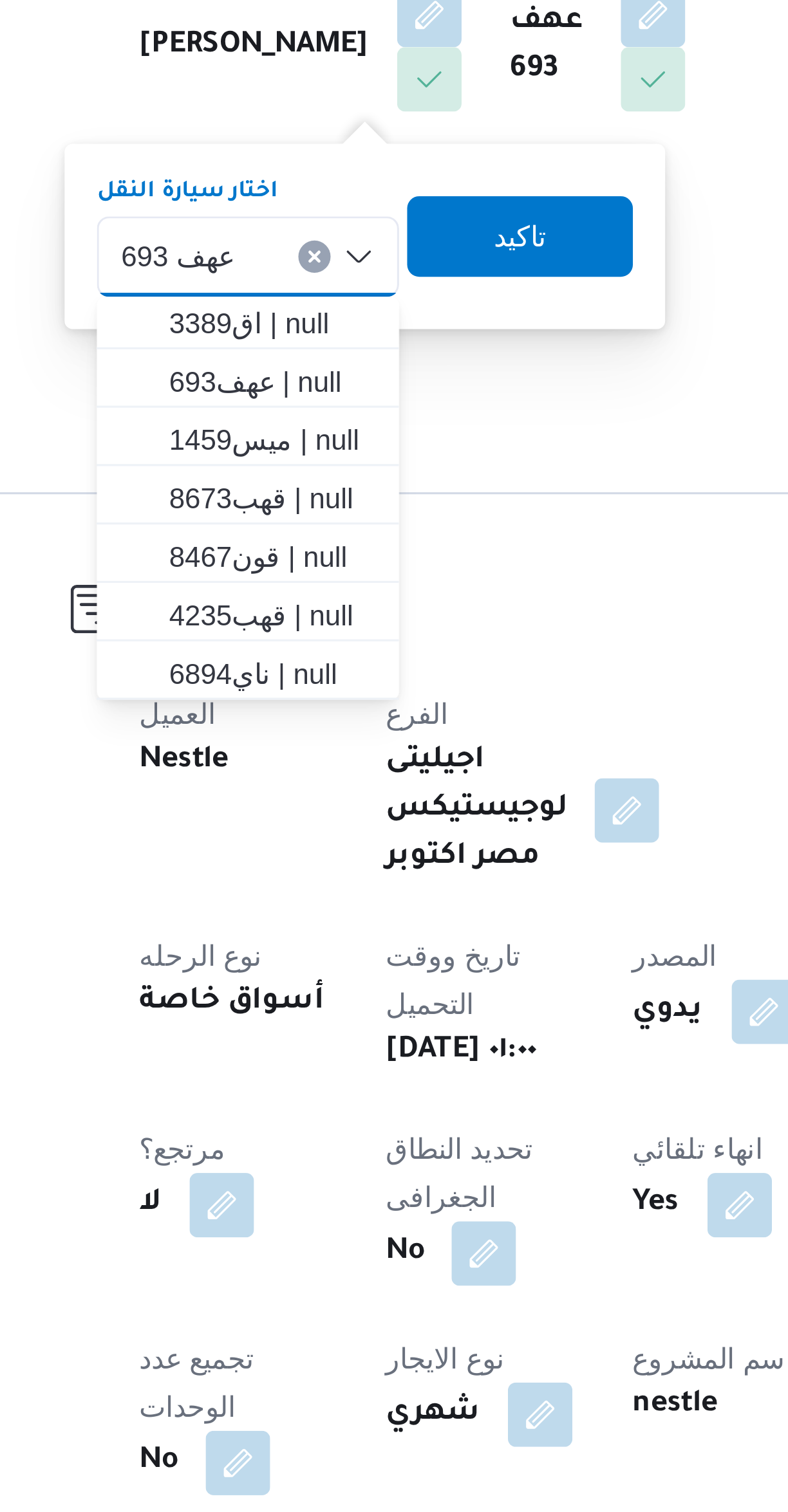
scroll to position [85, 0]
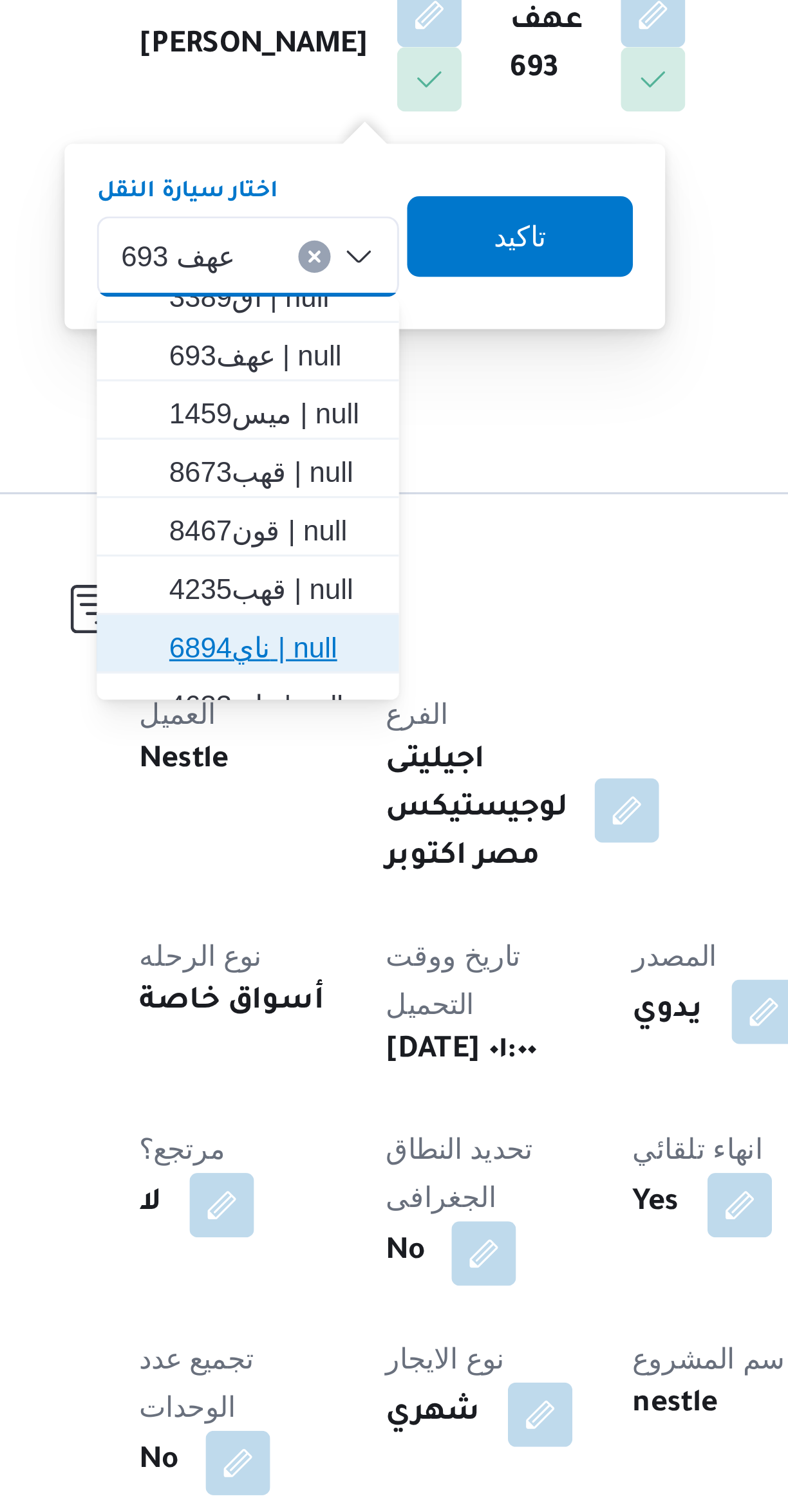
click at [245, 614] on span "ناي6894 | null" at bounding box center [261, 613] width 66 height 15
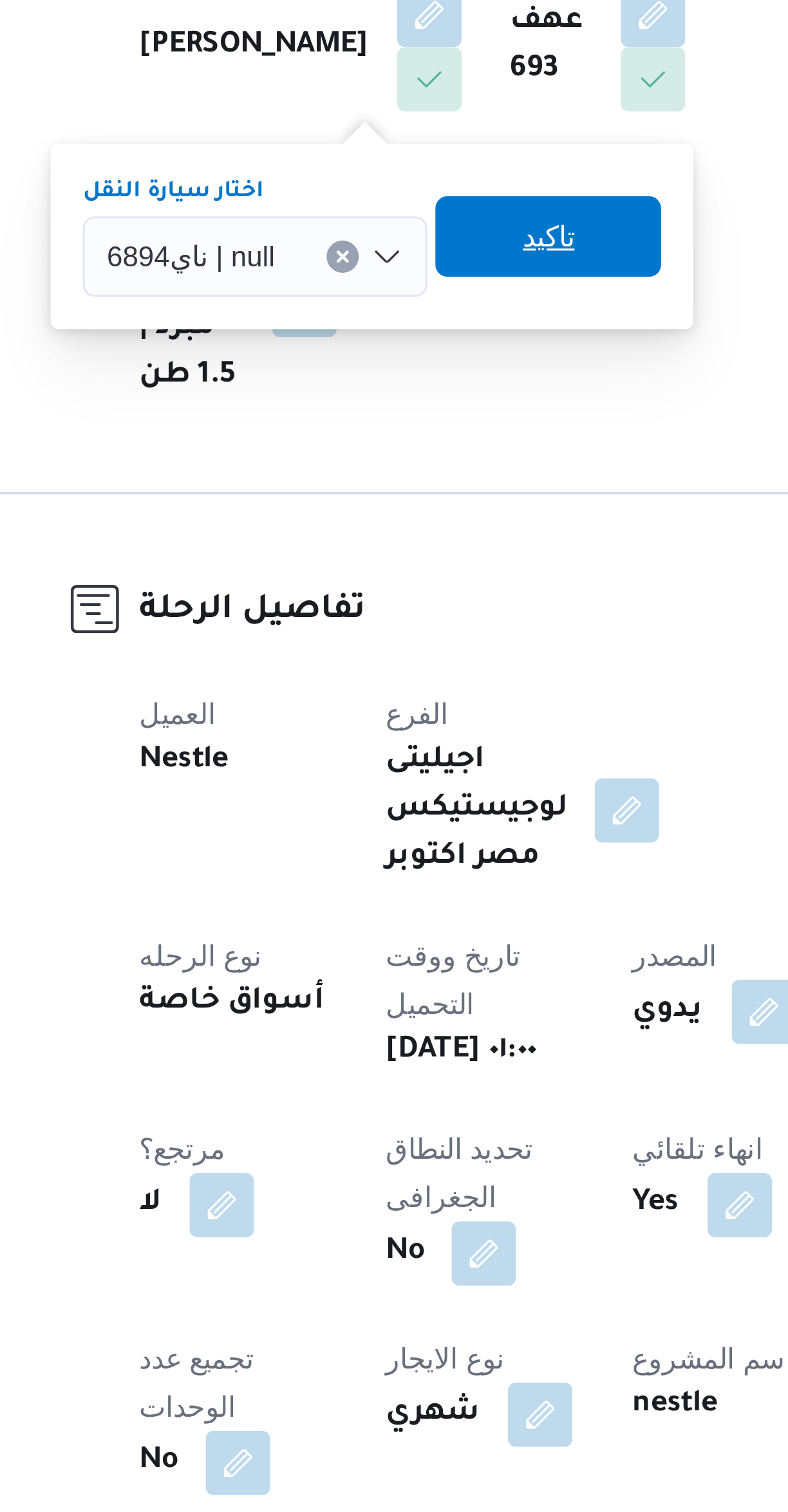
click at [327, 485] on span "تاكيد" at bounding box center [349, 482] width 72 height 26
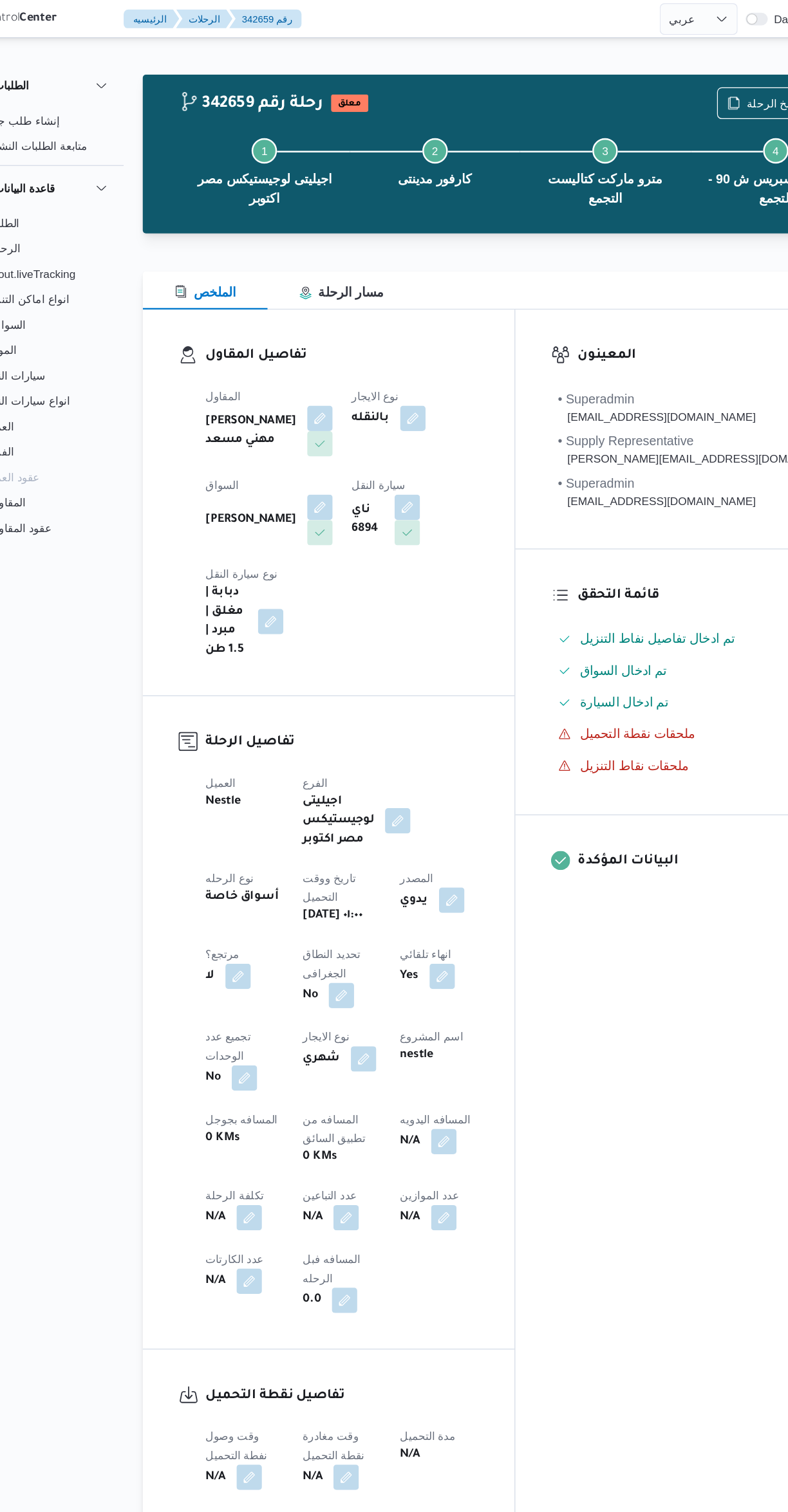
select select "ar"
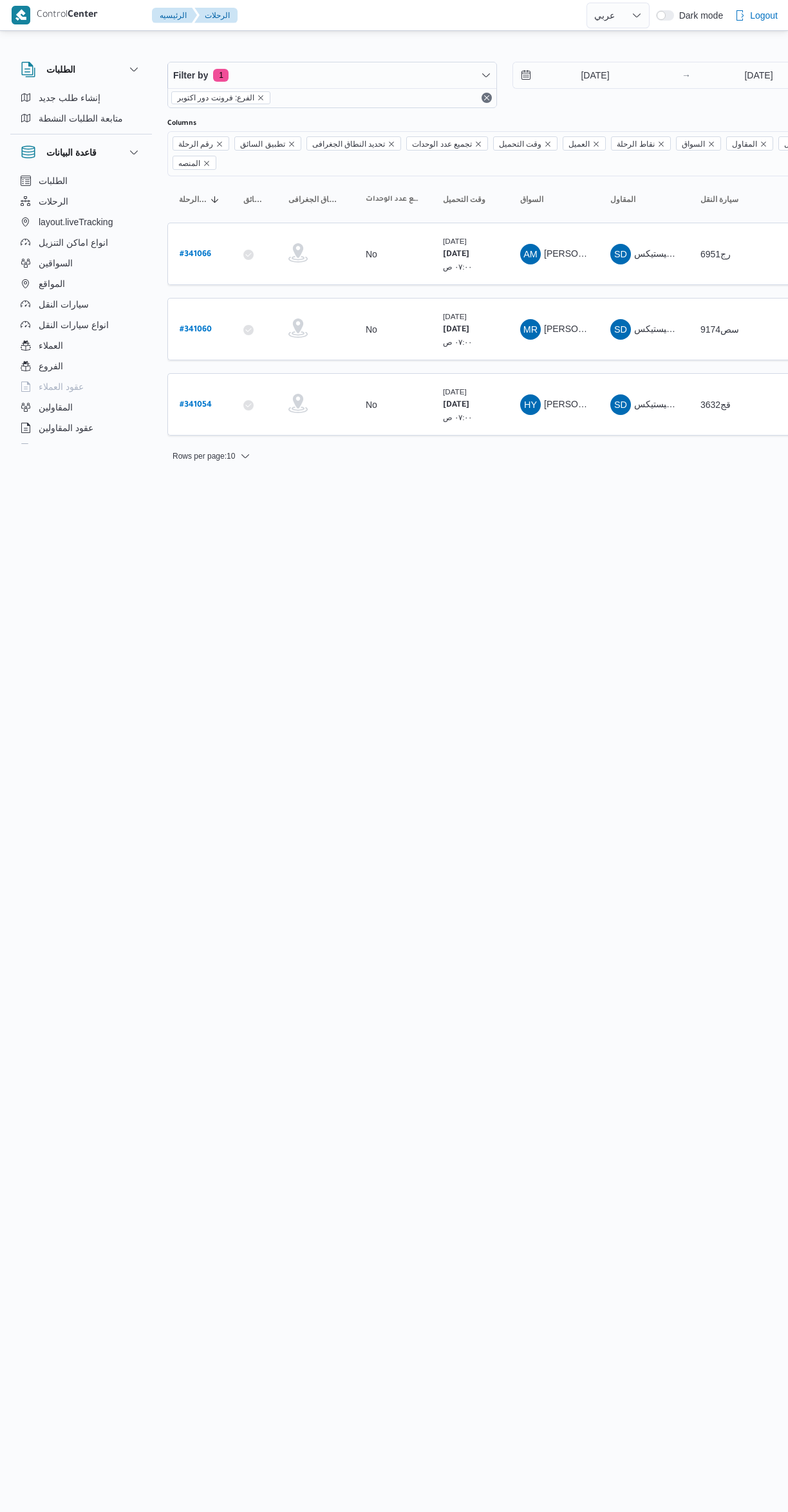
select select "ar"
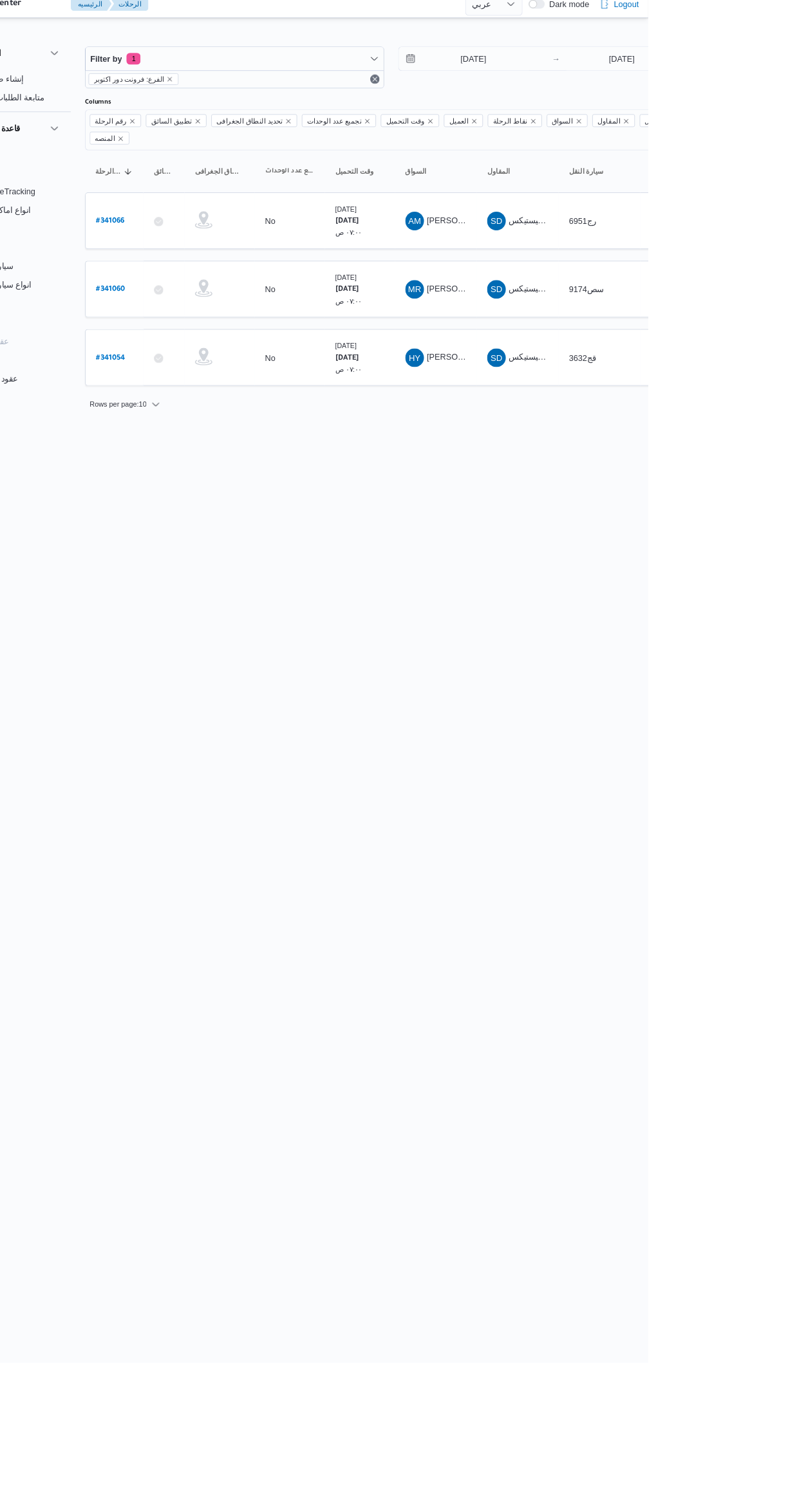
click at [206, 401] on b "# 341054" at bounding box center [196, 405] width 32 height 9
select select "ar"
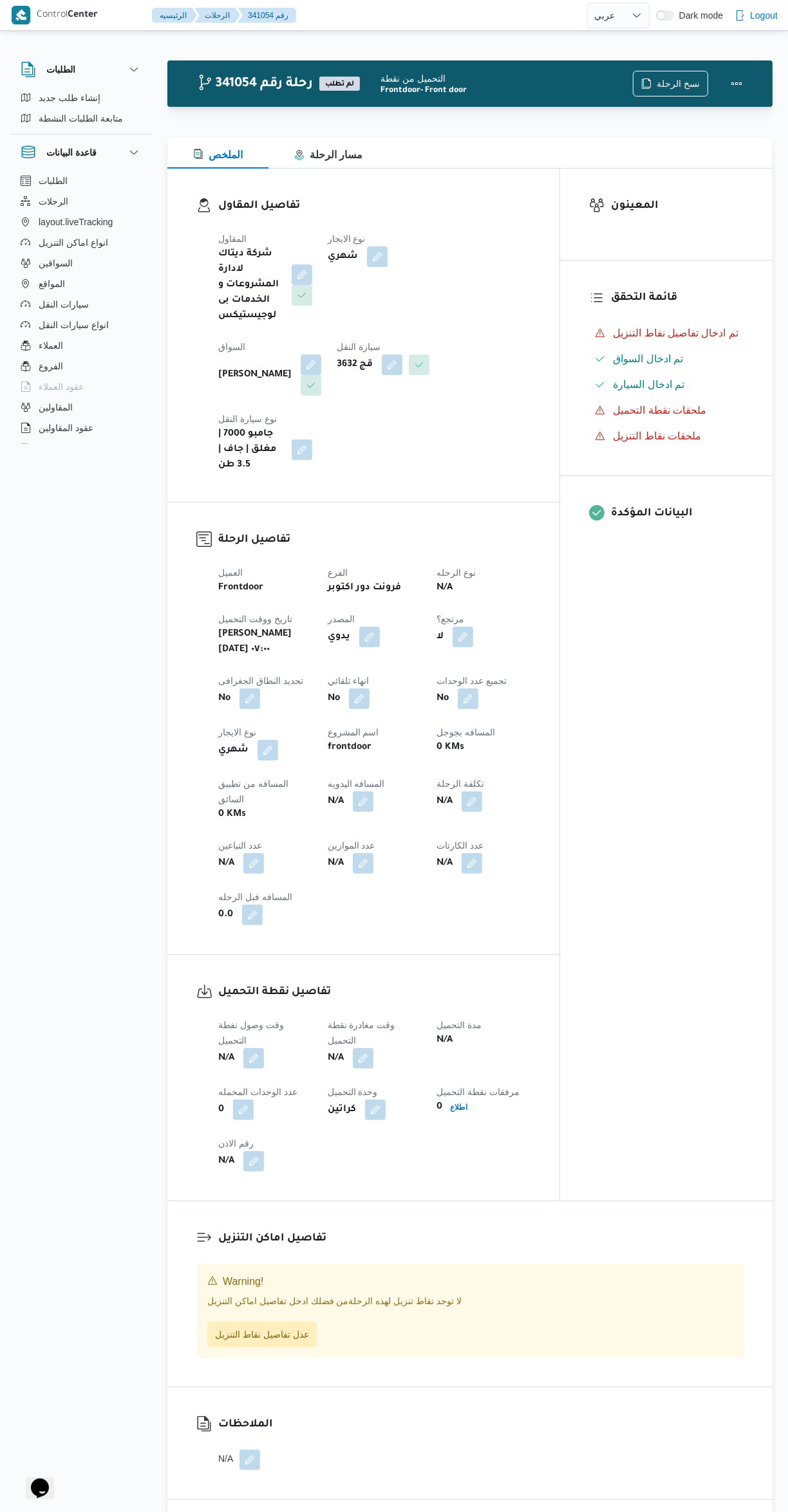
select select "ar"
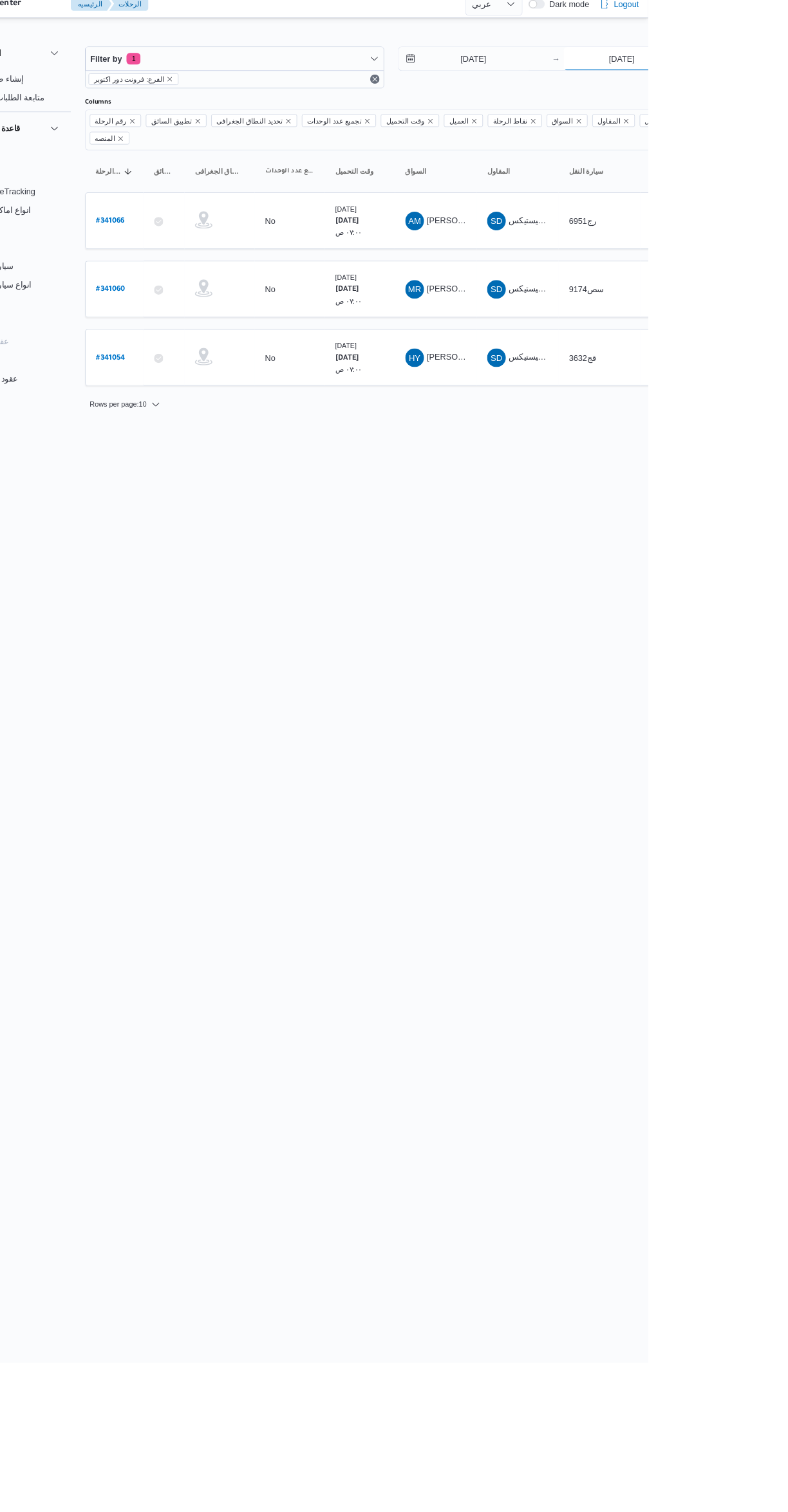
click at [763, 77] on input "9/10/2025" at bounding box center [758, 75] width 128 height 26
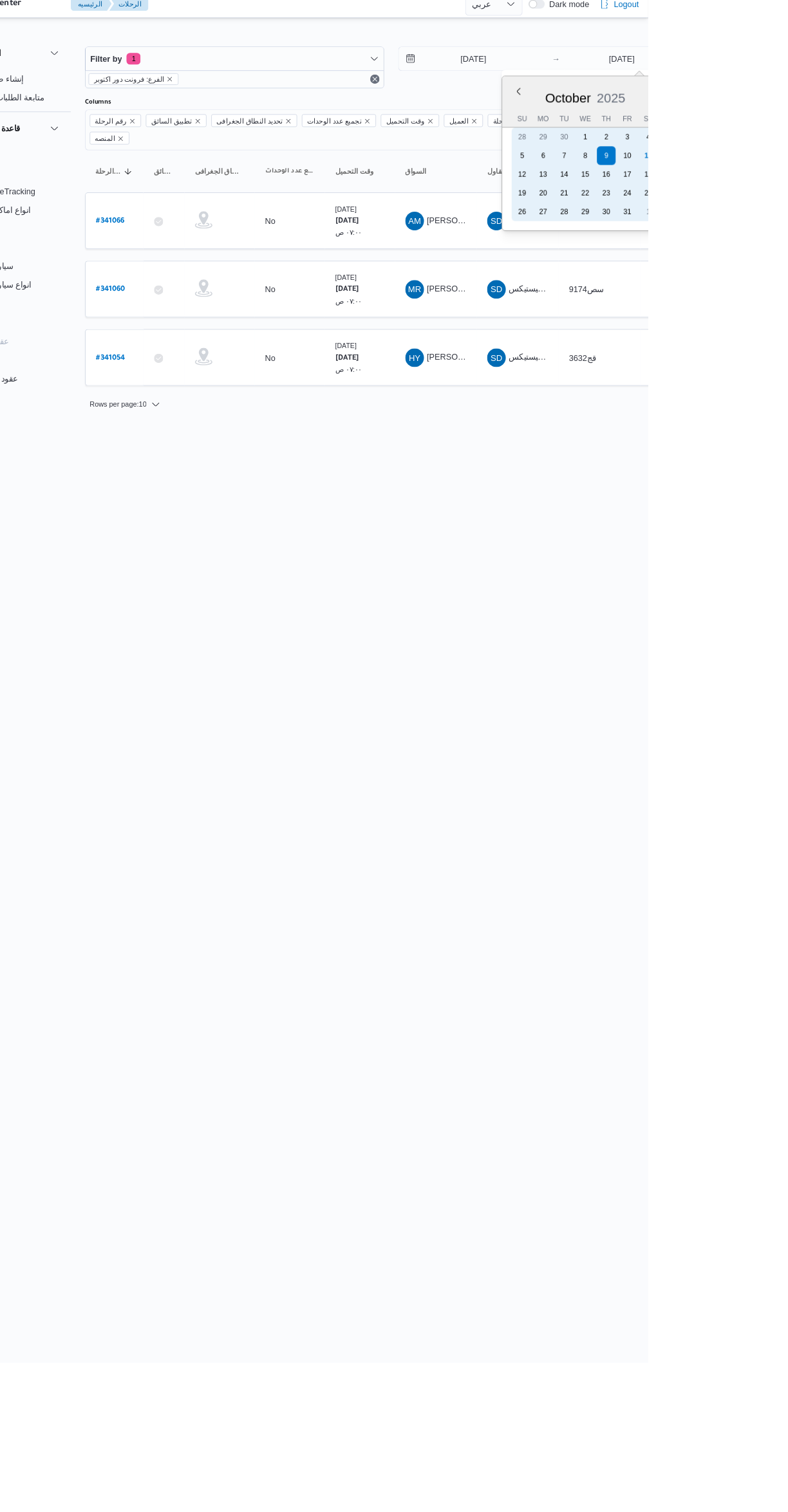
click at [787, 192] on div "18" at bounding box center [787, 202] width 20 height 20
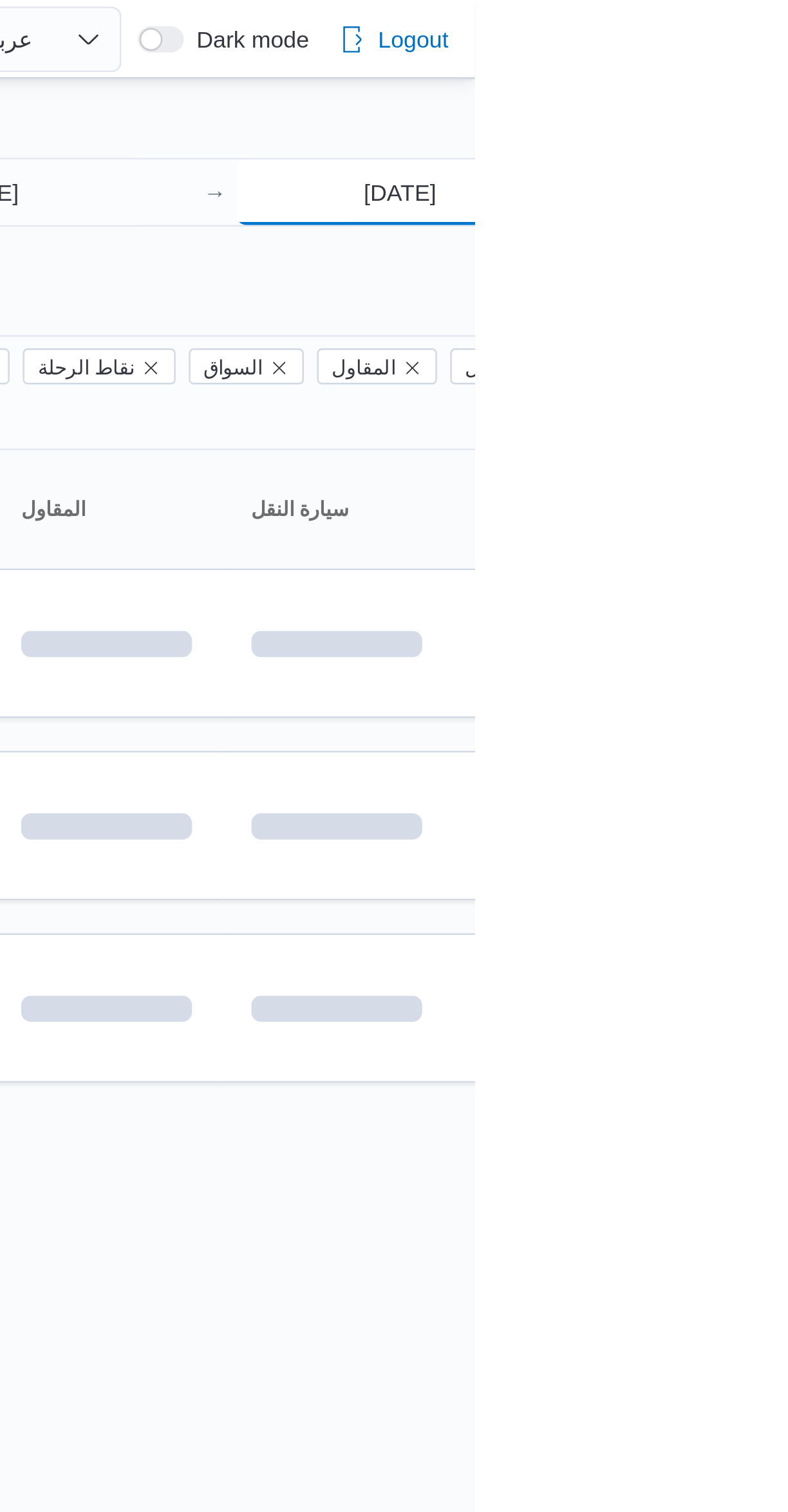
click at [767, 78] on input "18/10/2025" at bounding box center [758, 75] width 128 height 26
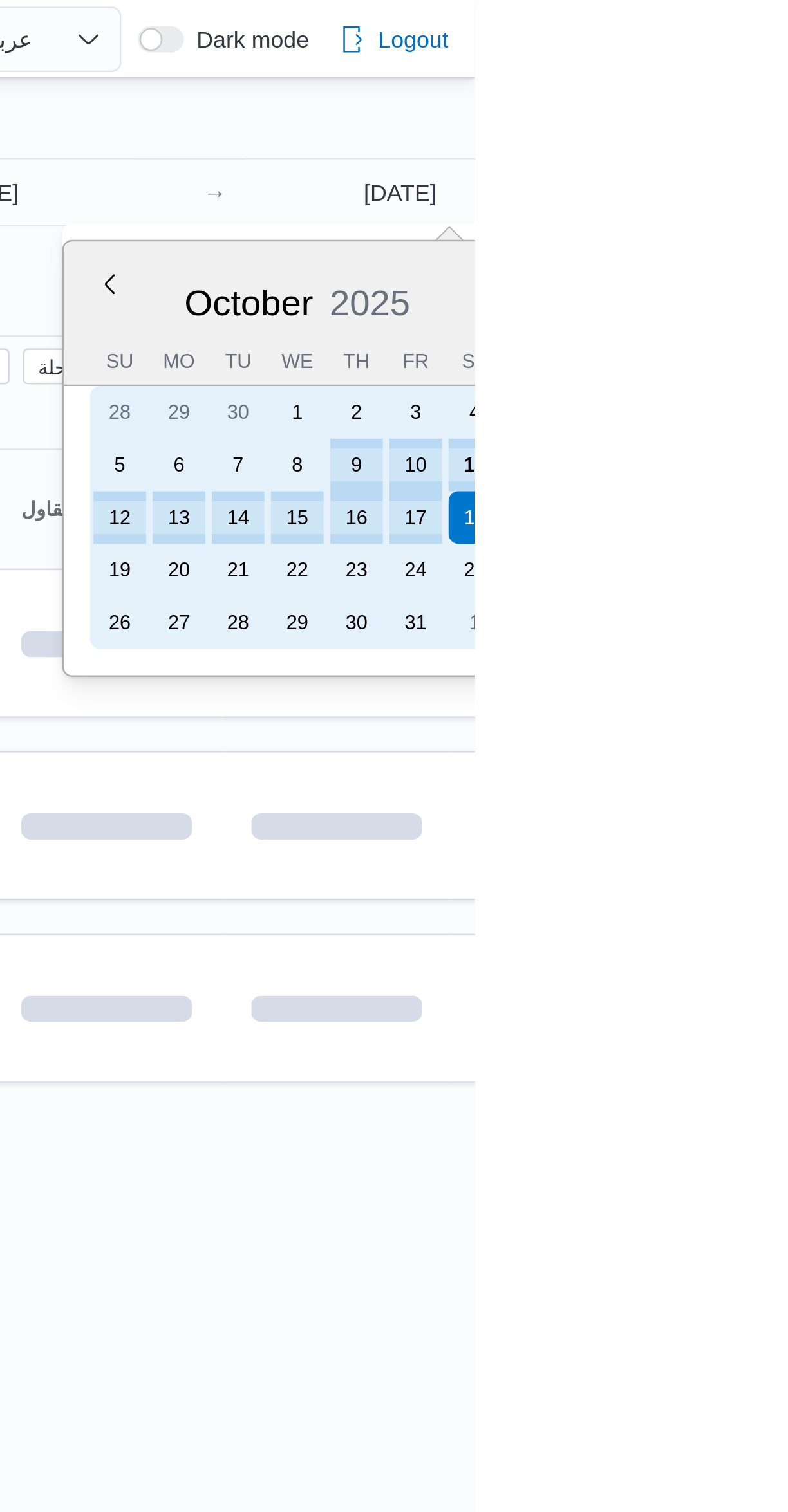
click at [787, 181] on div "11" at bounding box center [787, 182] width 20 height 20
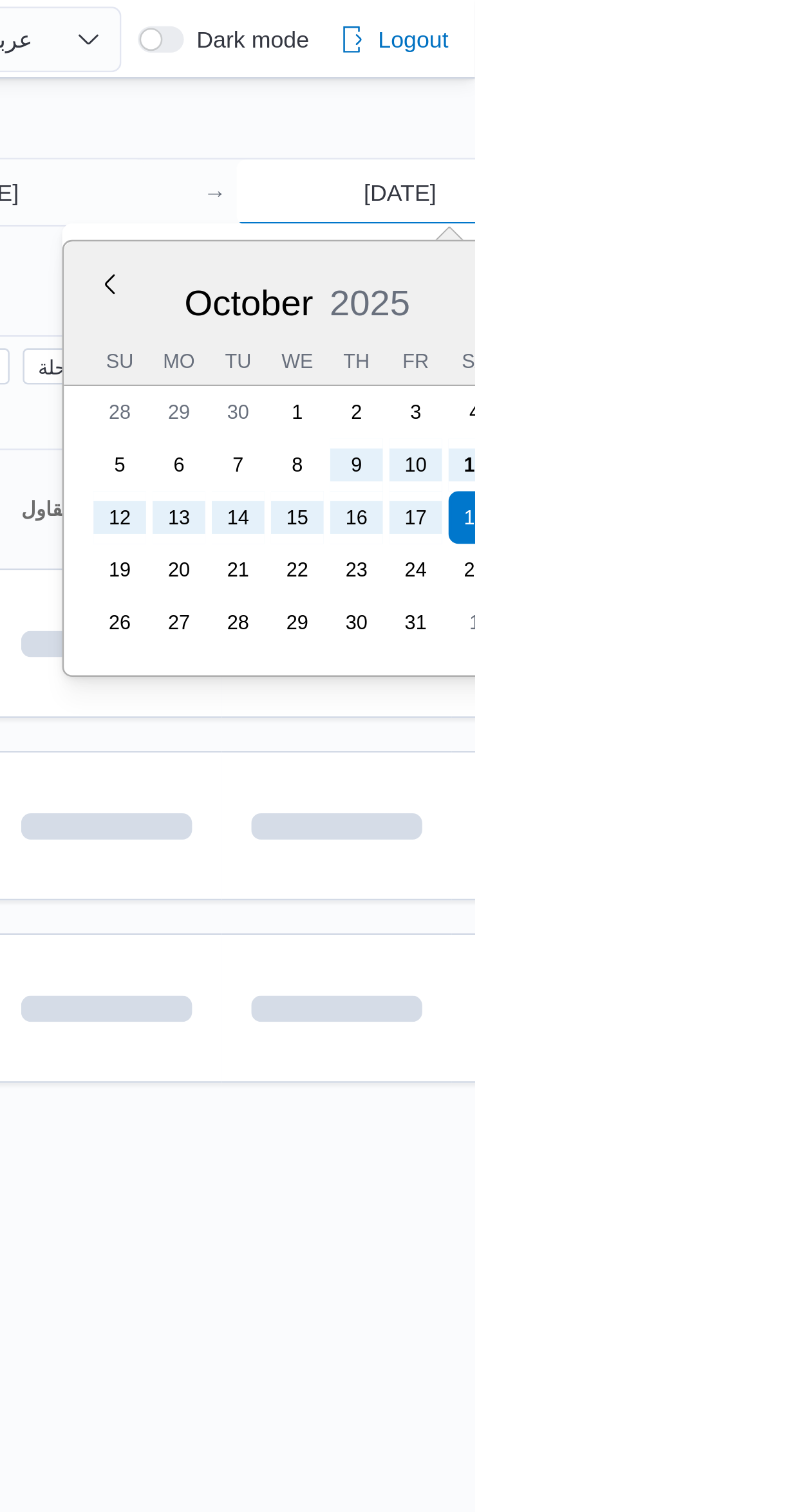
type input "[DATE]"
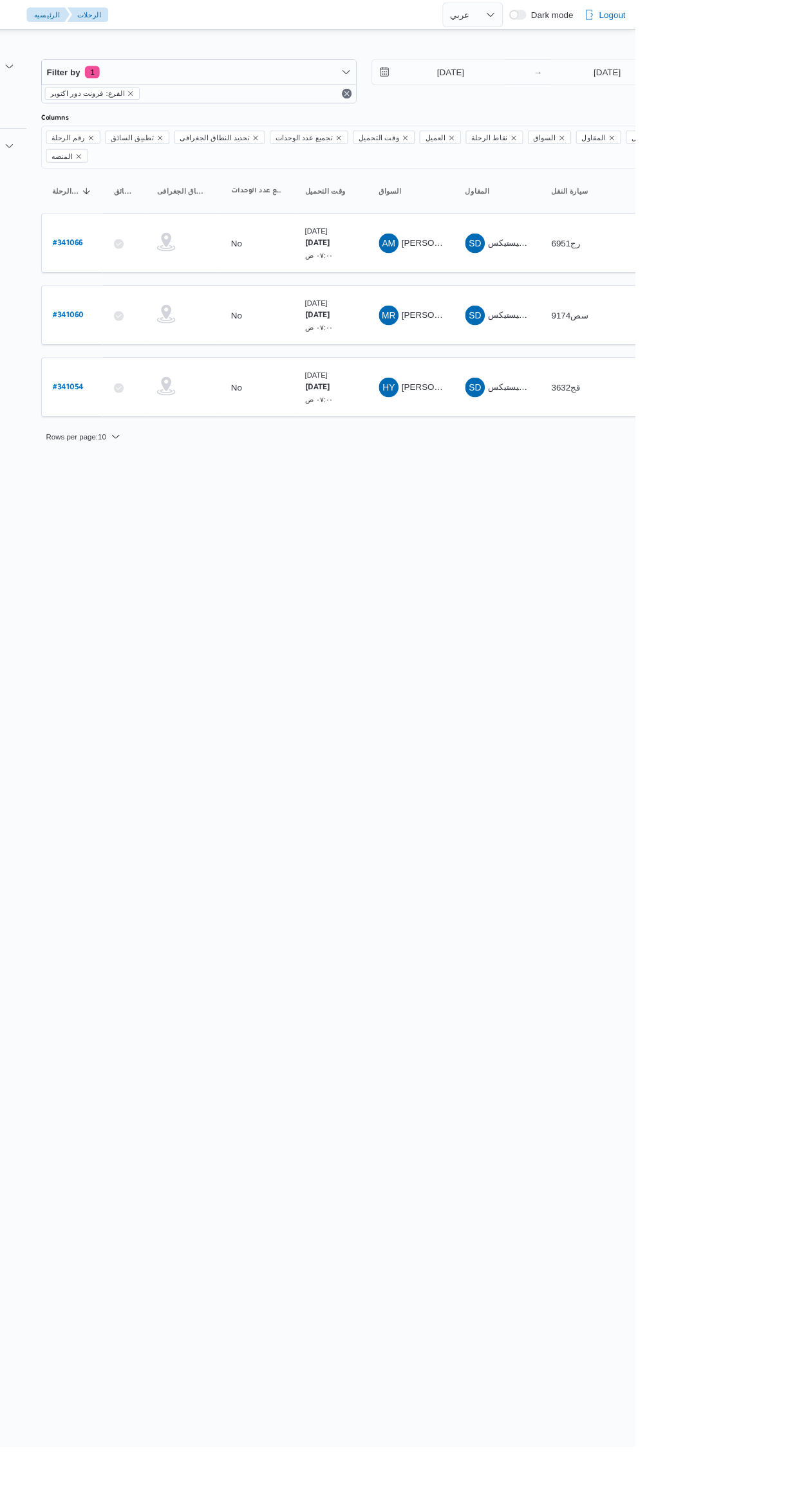
click at [620, 580] on html "Control Center الرئيسيه الرحلات English عربي Dark mode Logout الطلبات إنشاء طلب…" at bounding box center [394, 756] width 788 height 1512
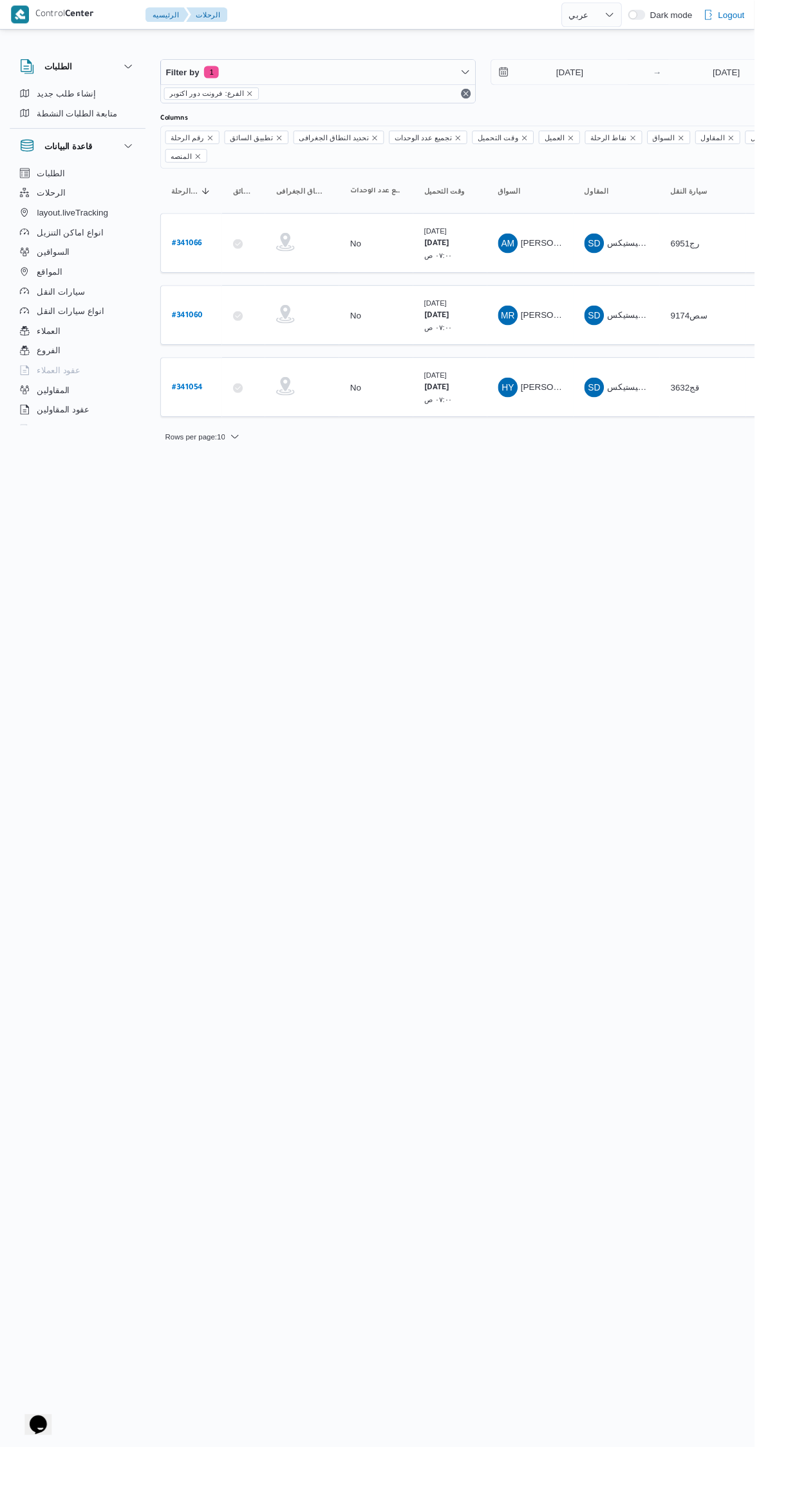
click at [195, 401] on b "# 341054" at bounding box center [196, 405] width 32 height 9
select select "ar"
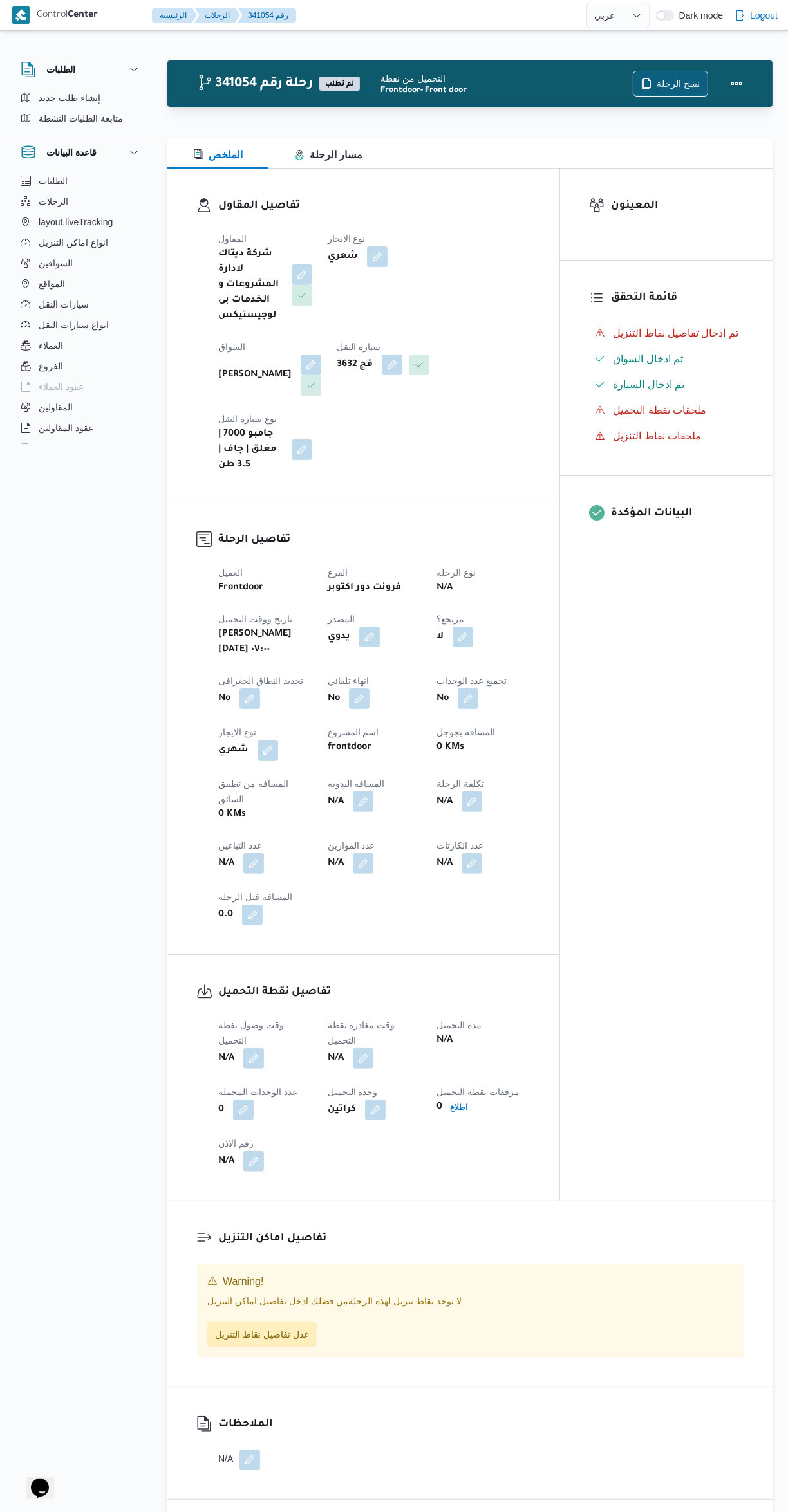
click at [664, 82] on span "نسخ الرحلة" at bounding box center [678, 84] width 43 height 15
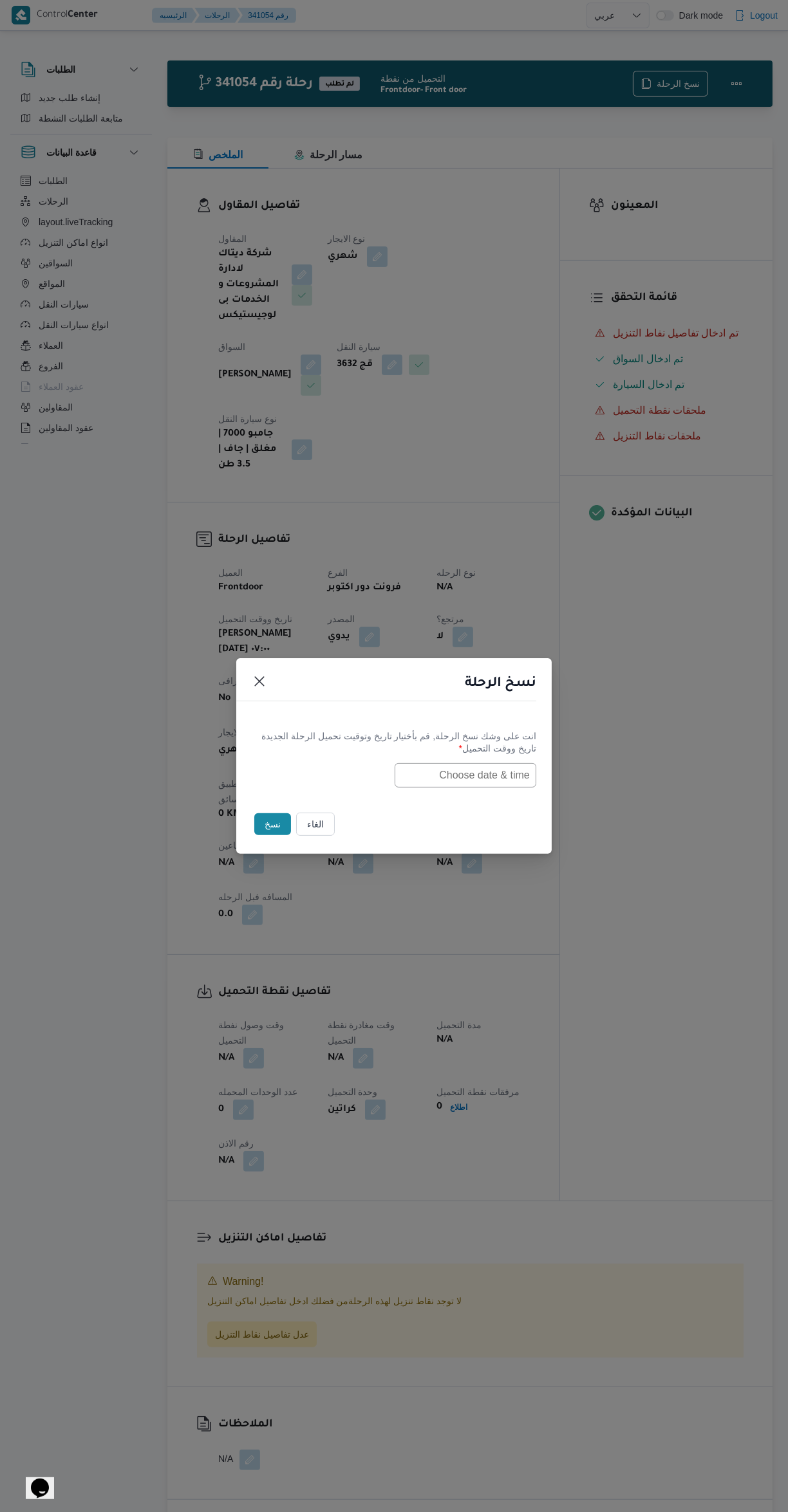
click at [486, 776] on input "text" at bounding box center [465, 775] width 142 height 24
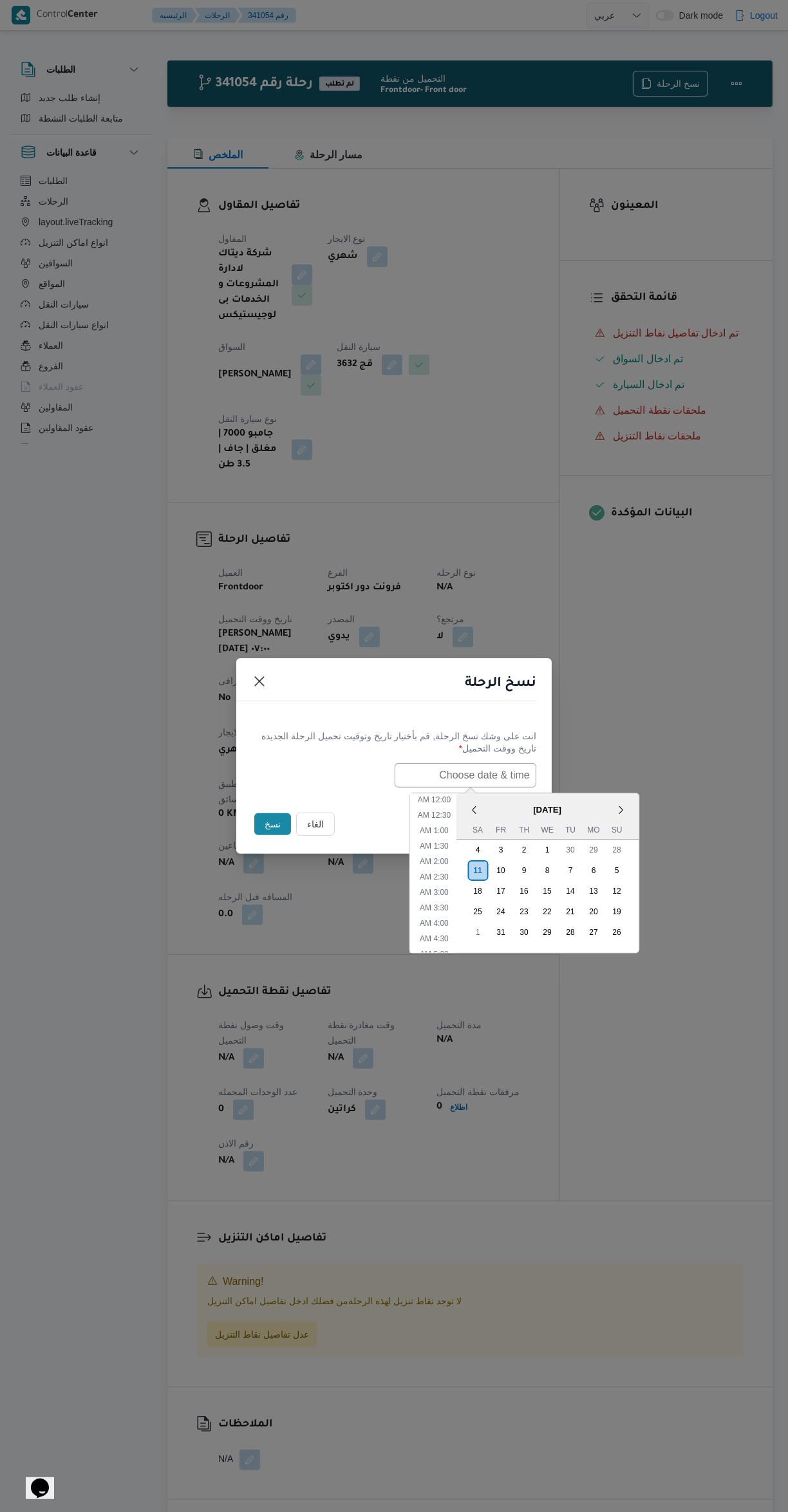
scroll to position [4, 0]
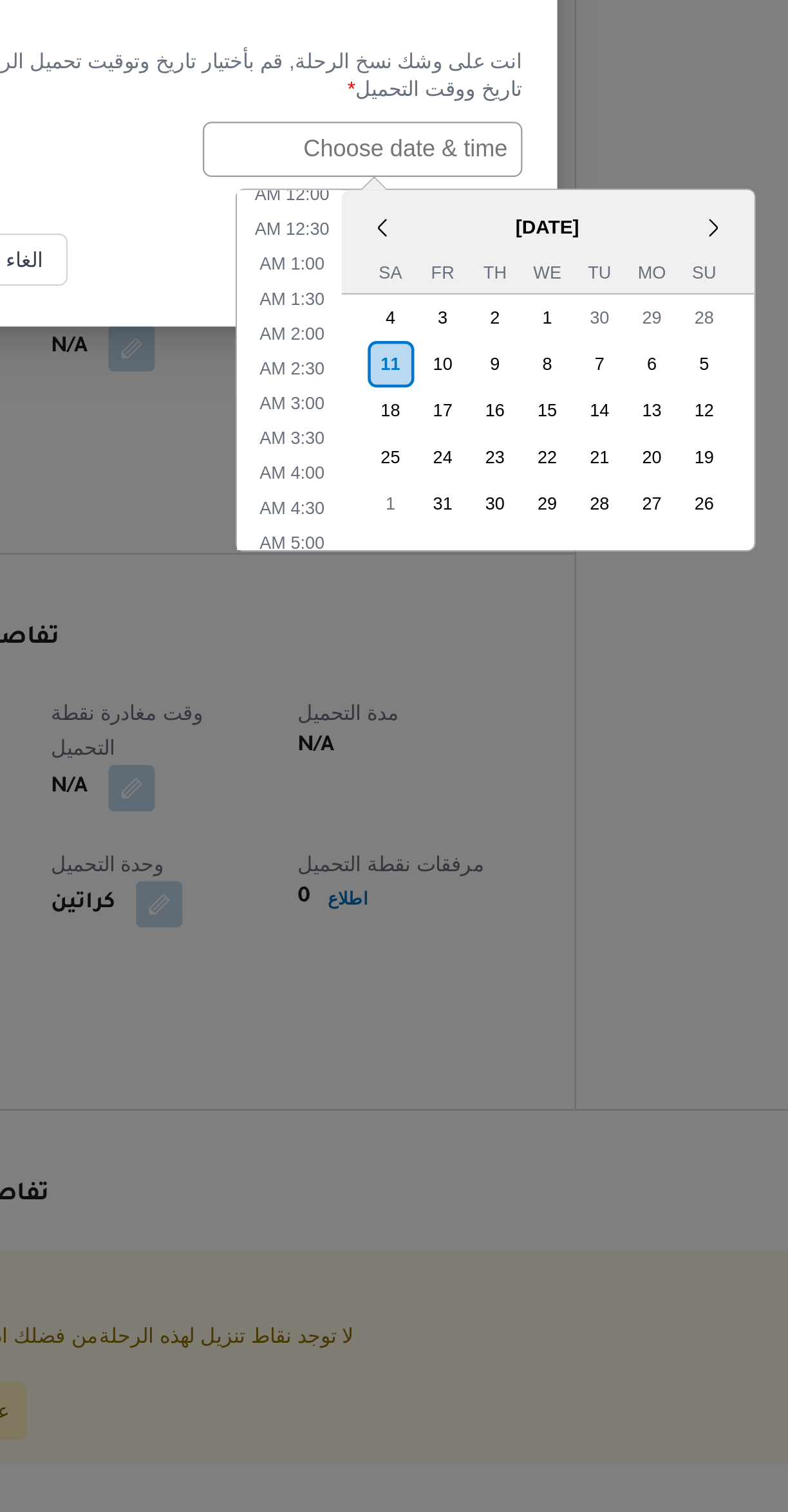
click at [430, 944] on li "5:00 AM" at bounding box center [434, 950] width 39 height 13
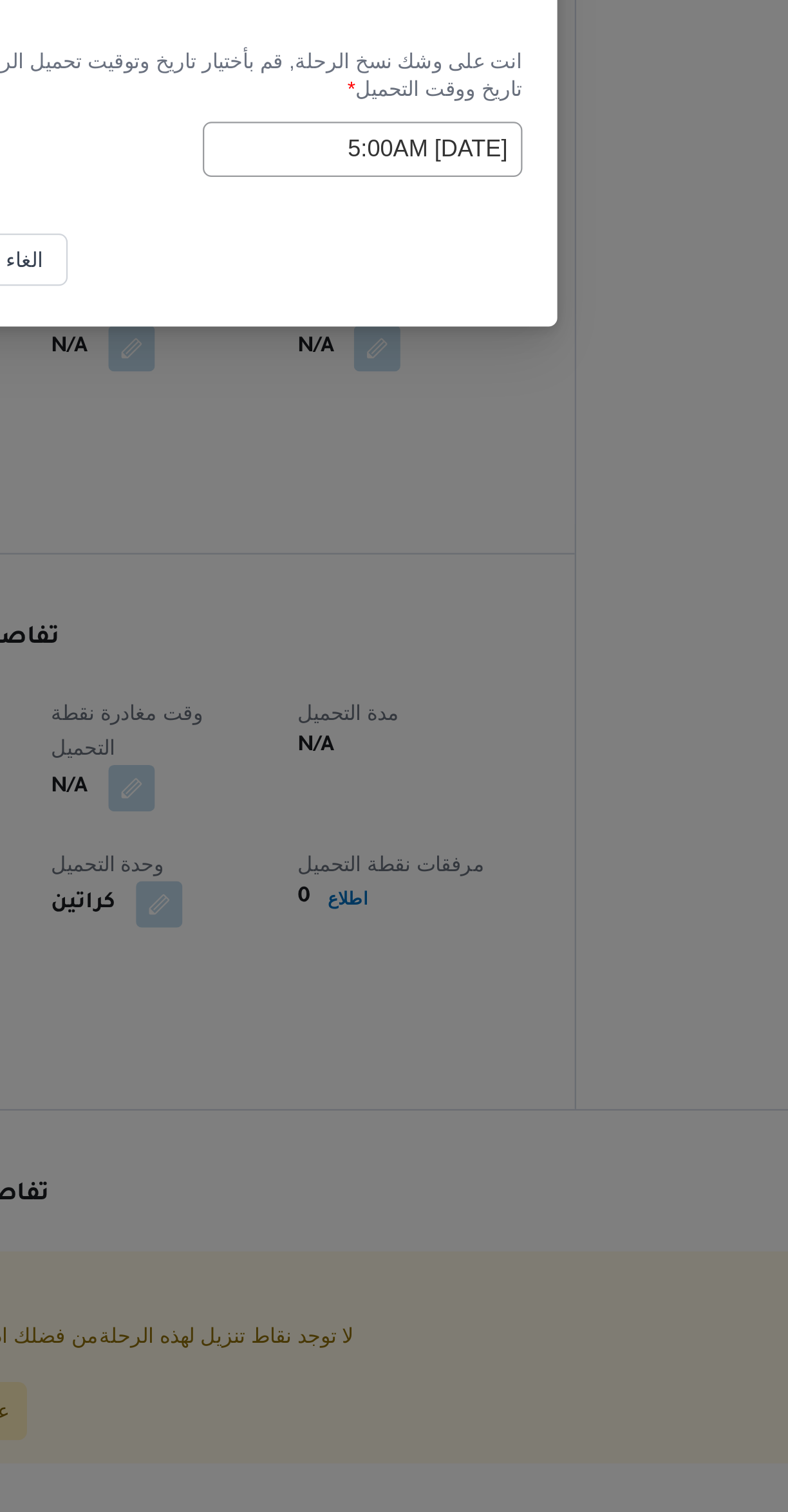
click at [443, 776] on input "11/10/2025 5:00AM" at bounding box center [465, 775] width 142 height 24
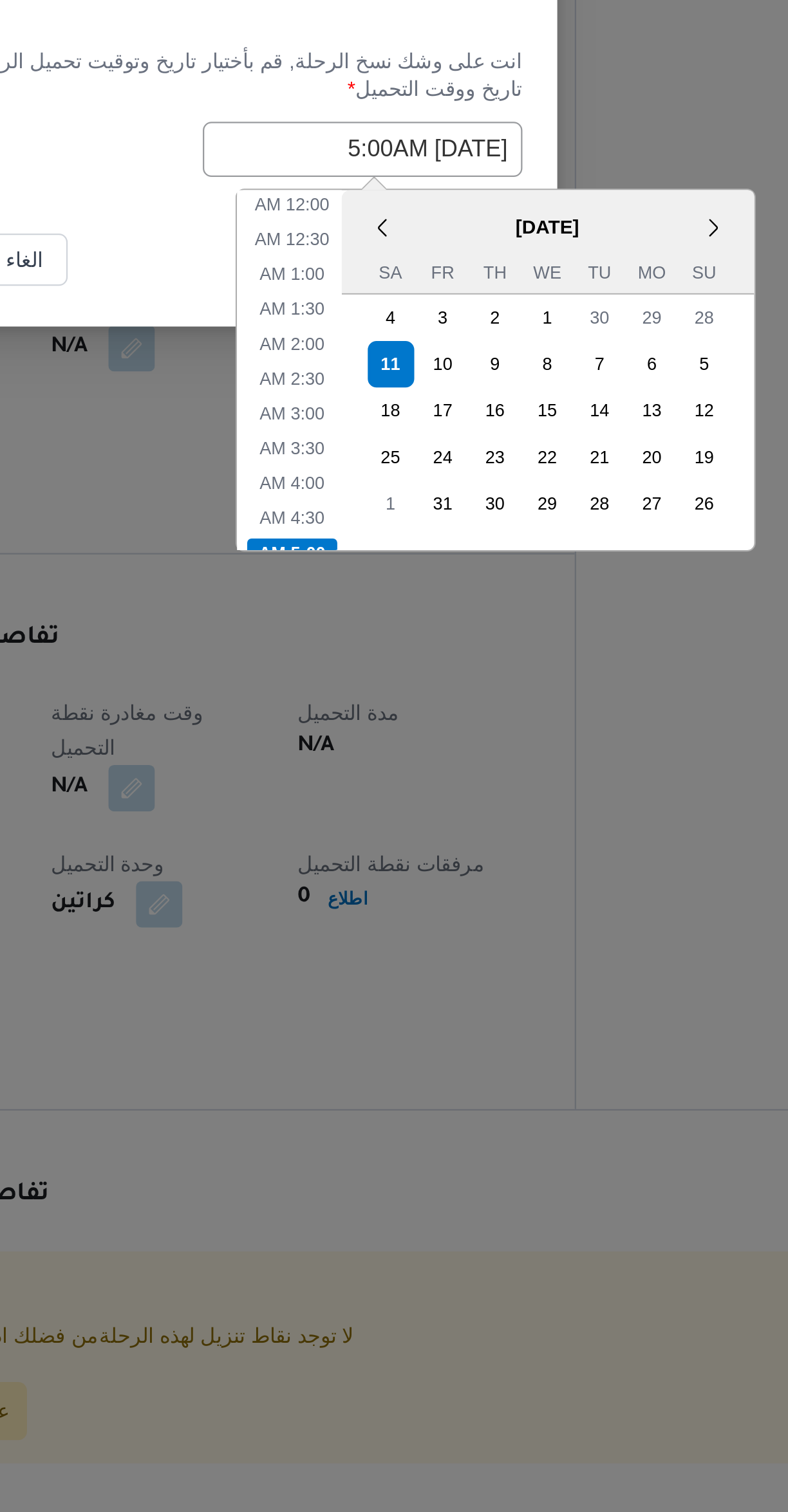
scroll to position [82, 0]
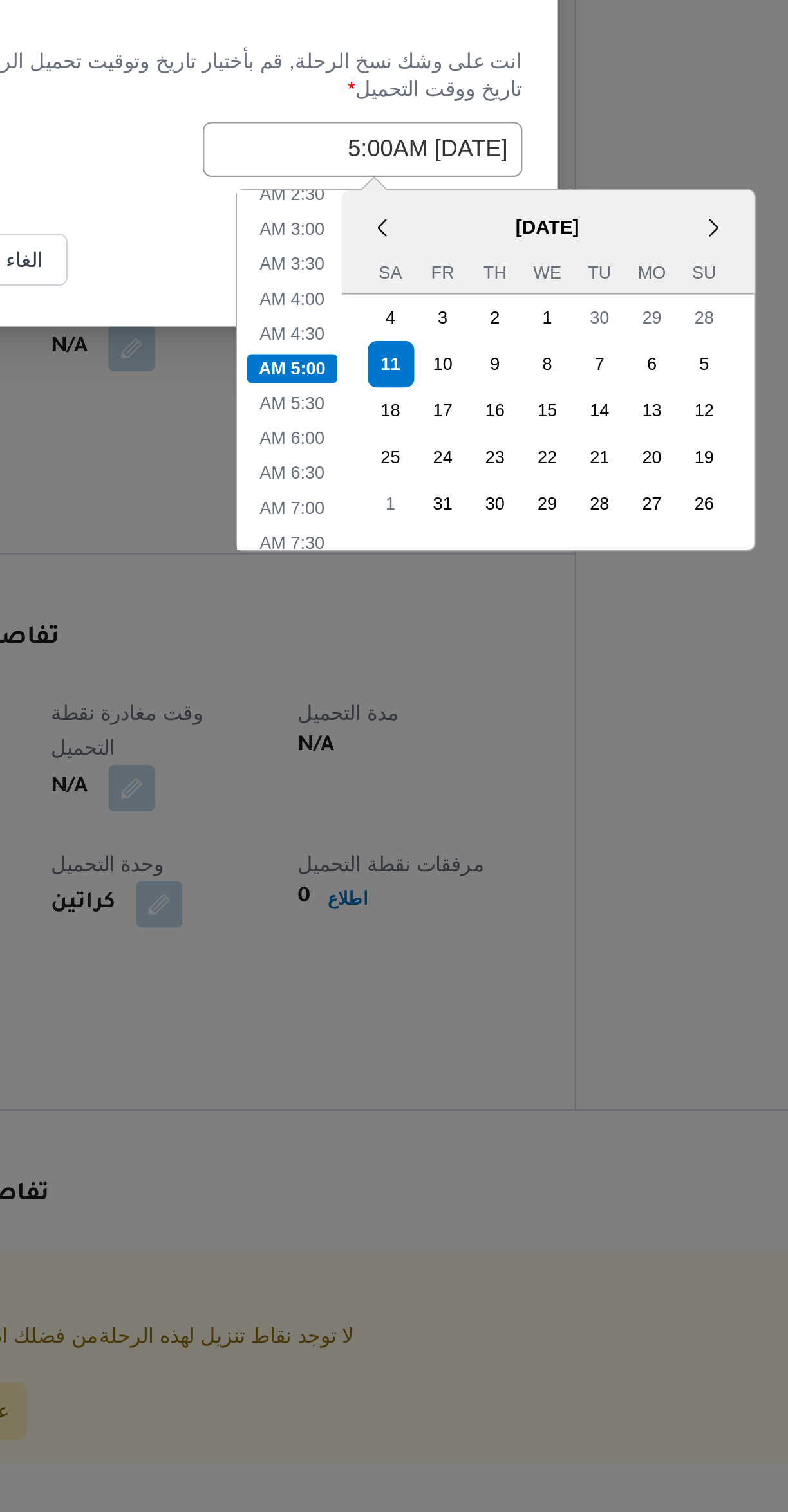
click at [450, 778] on input "11/10/2025 5:00AM" at bounding box center [465, 775] width 142 height 24
click at [440, 928] on li "7:00 AM" at bounding box center [434, 934] width 39 height 13
type input "11/10/2025 7:00AM"
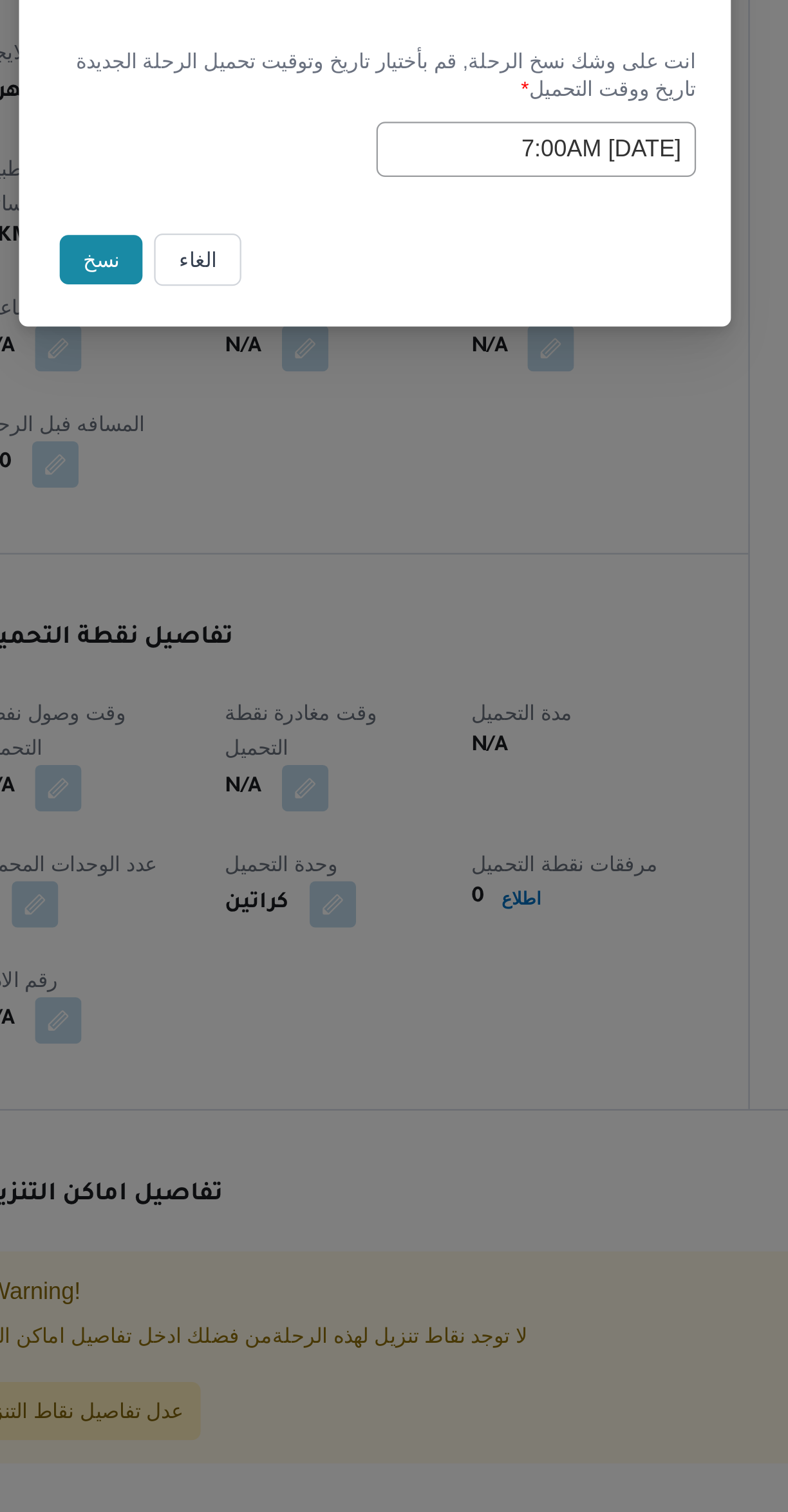
click at [262, 825] on button "نسخ" at bounding box center [272, 824] width 37 height 22
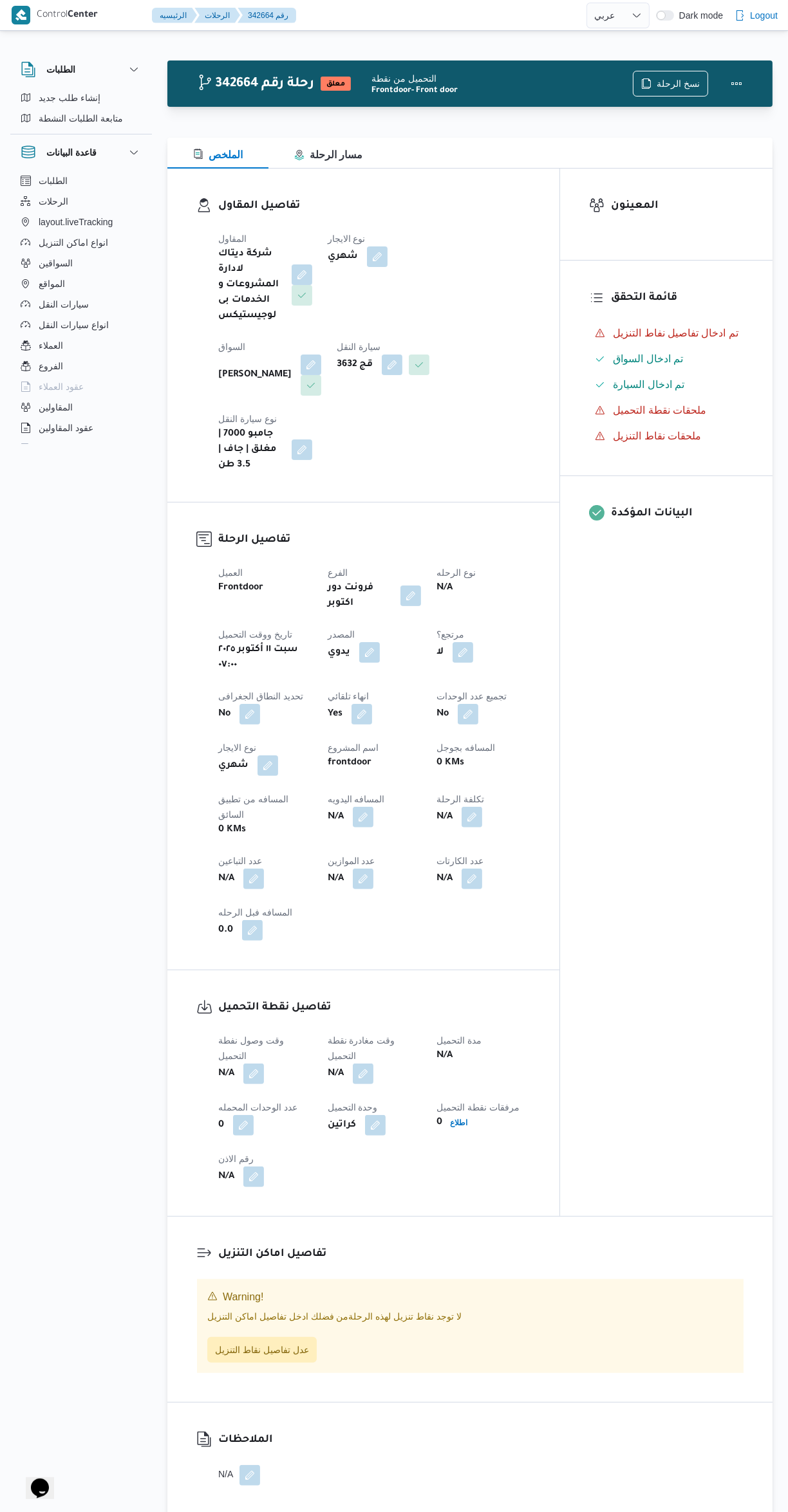
select select "ar"
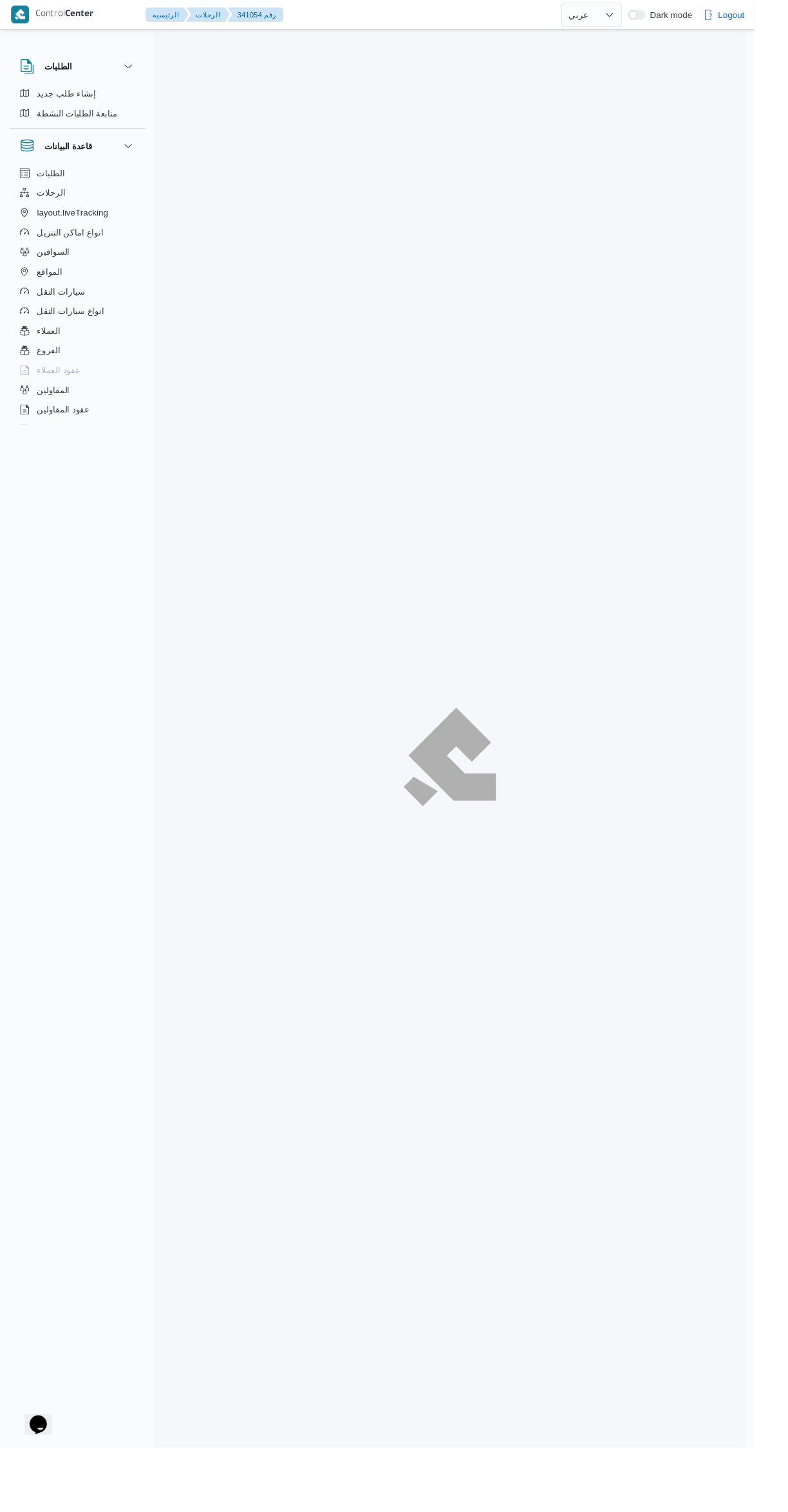
select select "ar"
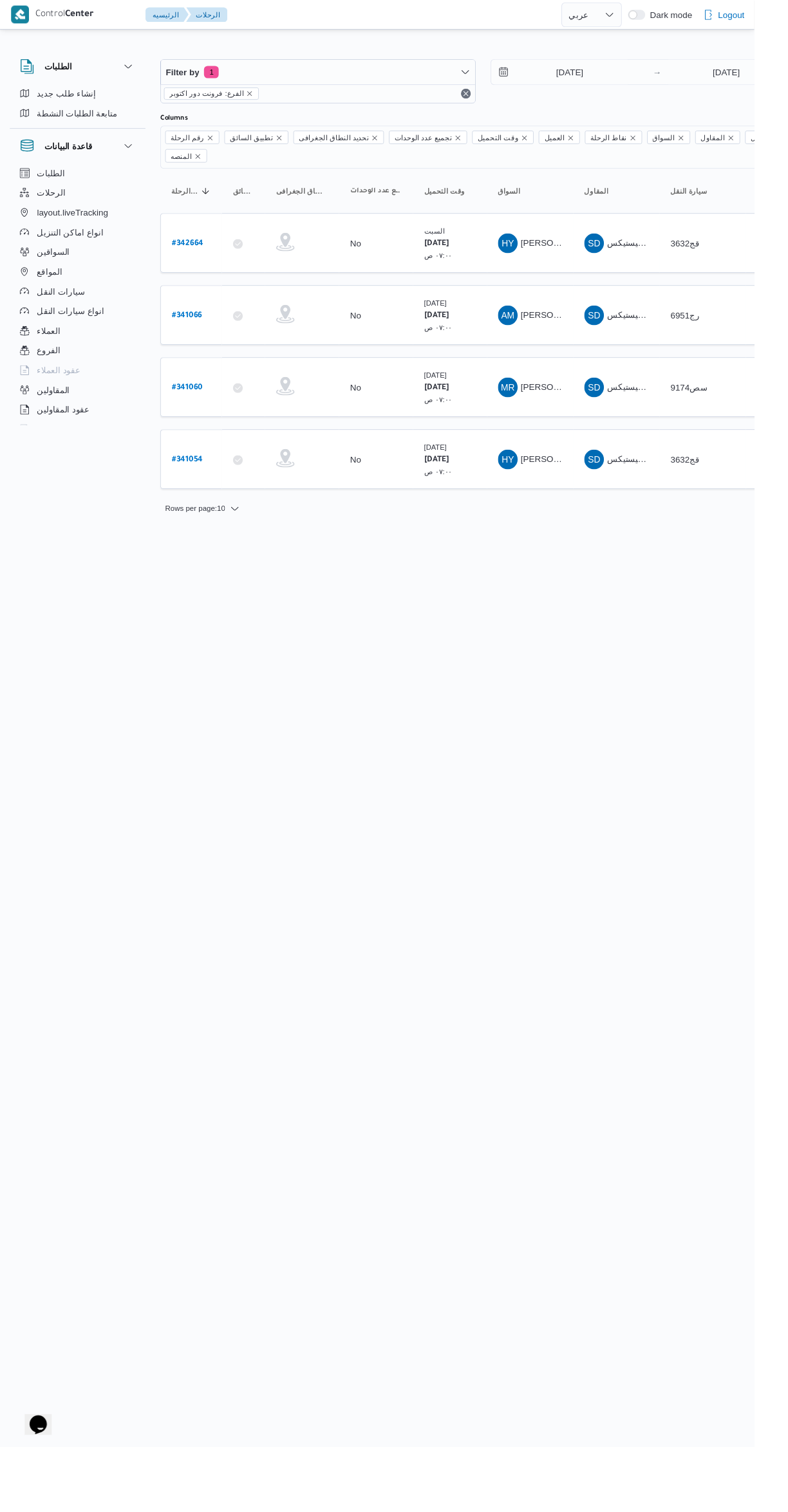
click at [193, 401] on b "# 341060" at bounding box center [196, 405] width 32 height 9
select select "ar"
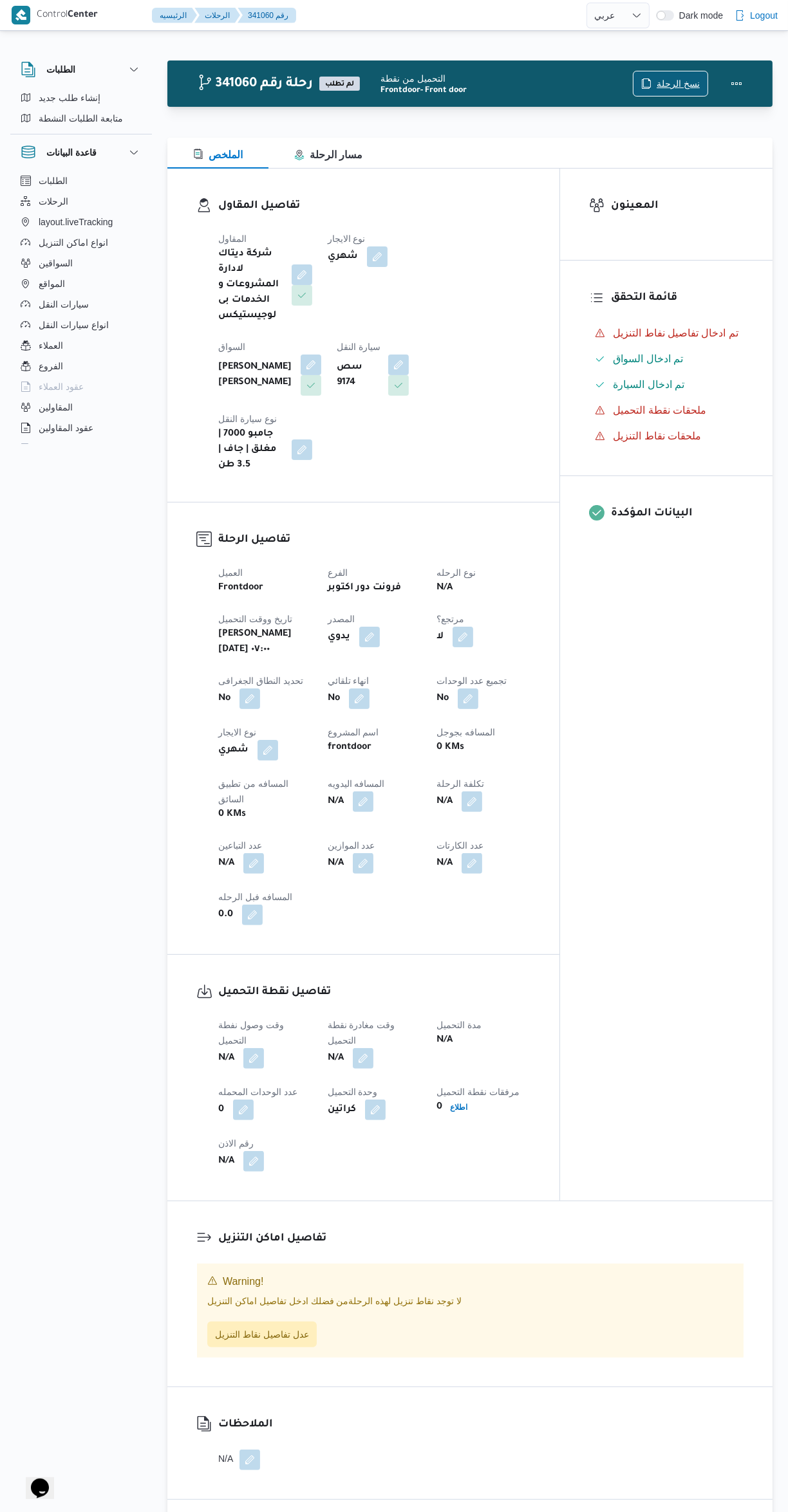
click at [679, 83] on span "نسخ الرحلة" at bounding box center [678, 84] width 43 height 15
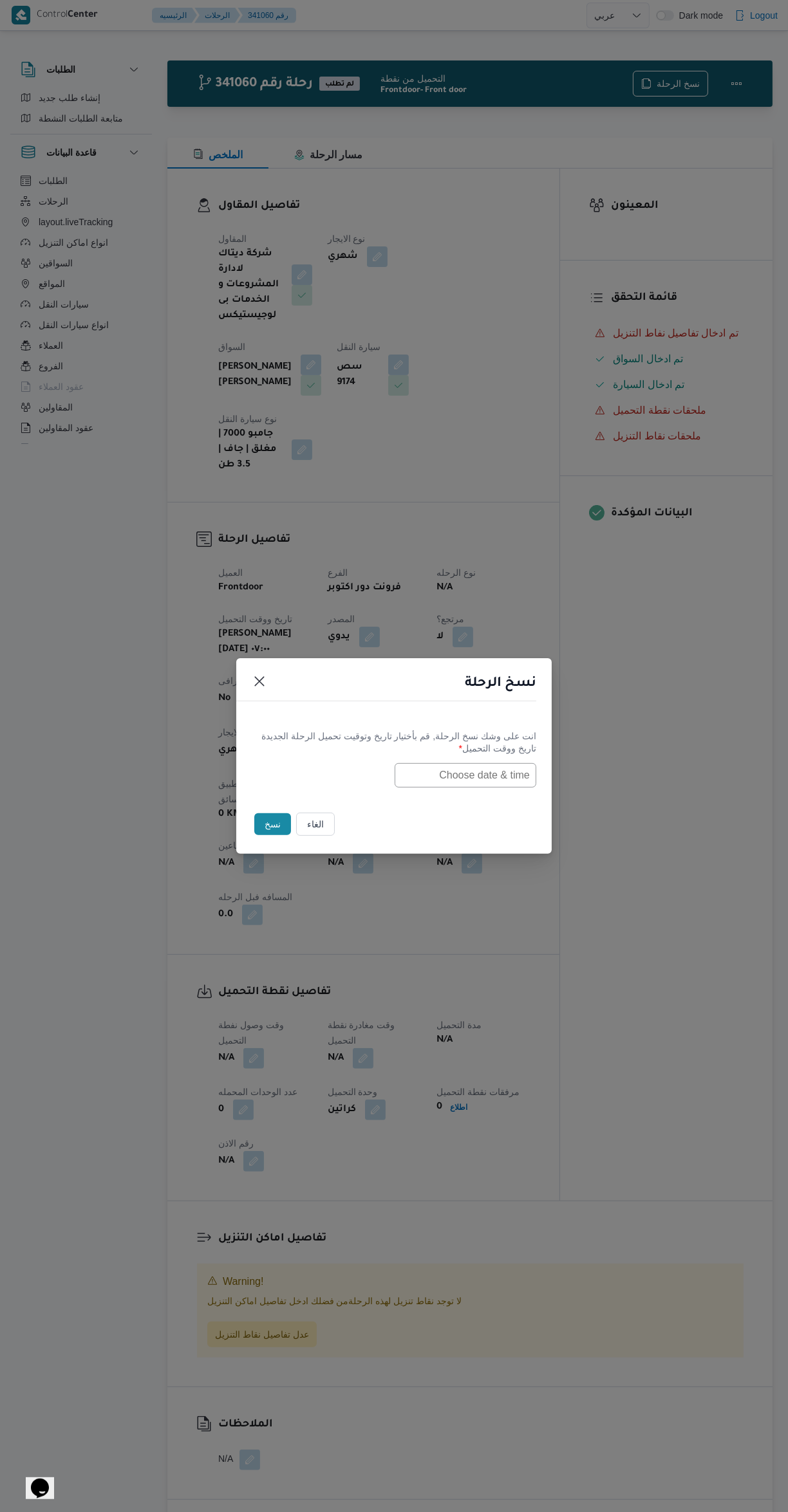
click at [474, 772] on input "text" at bounding box center [465, 775] width 142 height 24
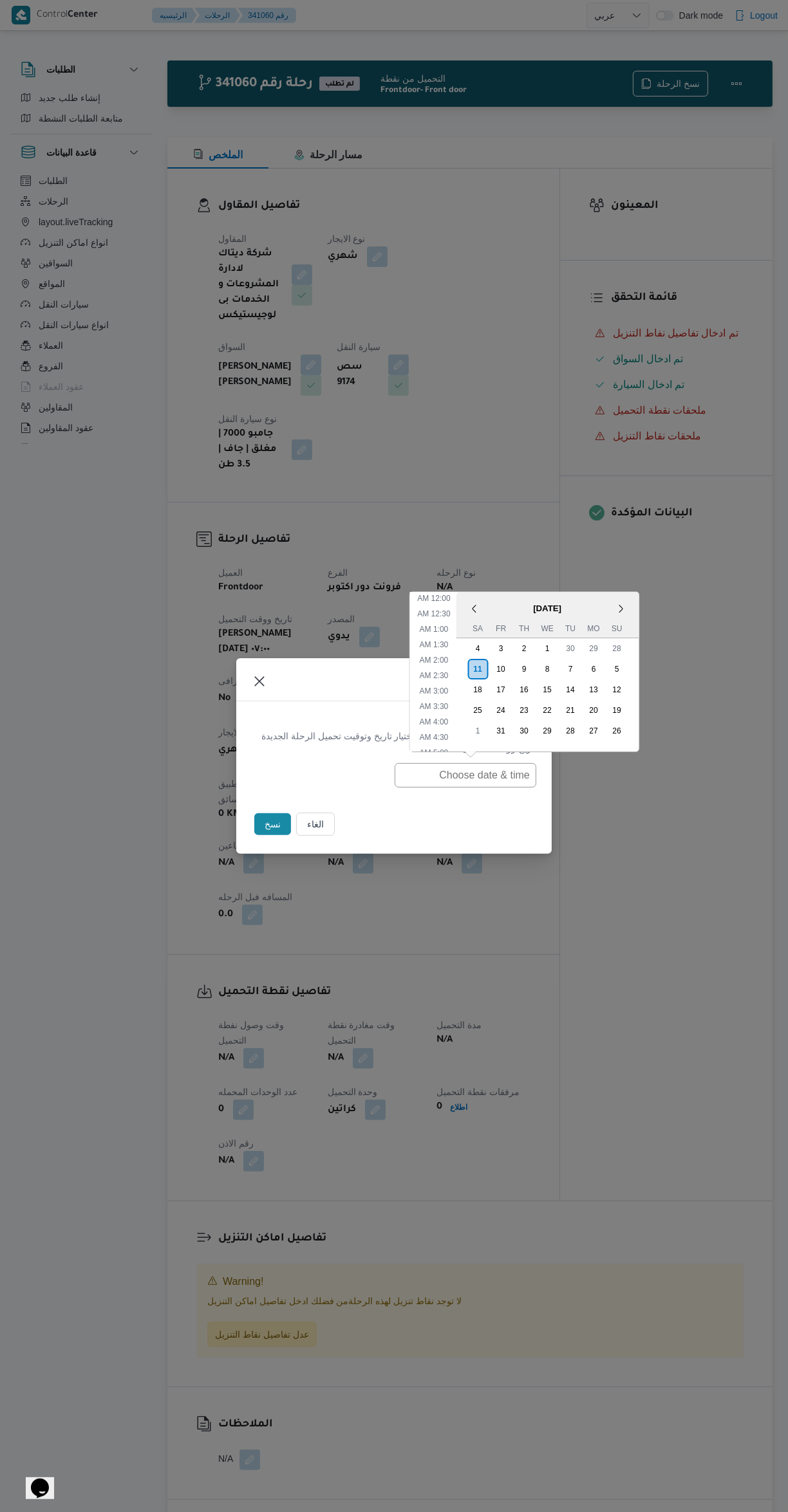
scroll to position [4, 0]
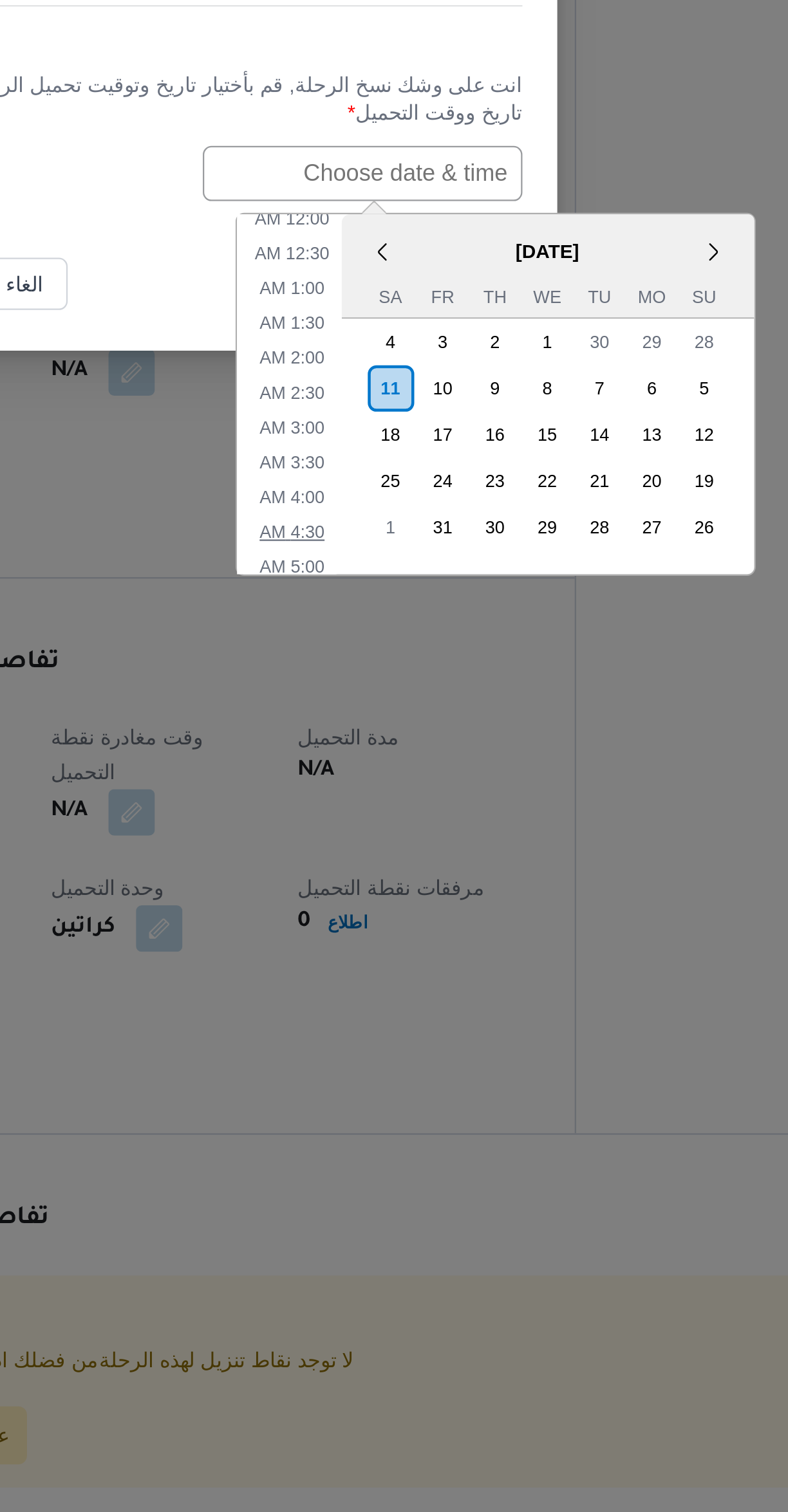
click at [430, 932] on li "4:30 AM" at bounding box center [434, 934] width 39 height 13
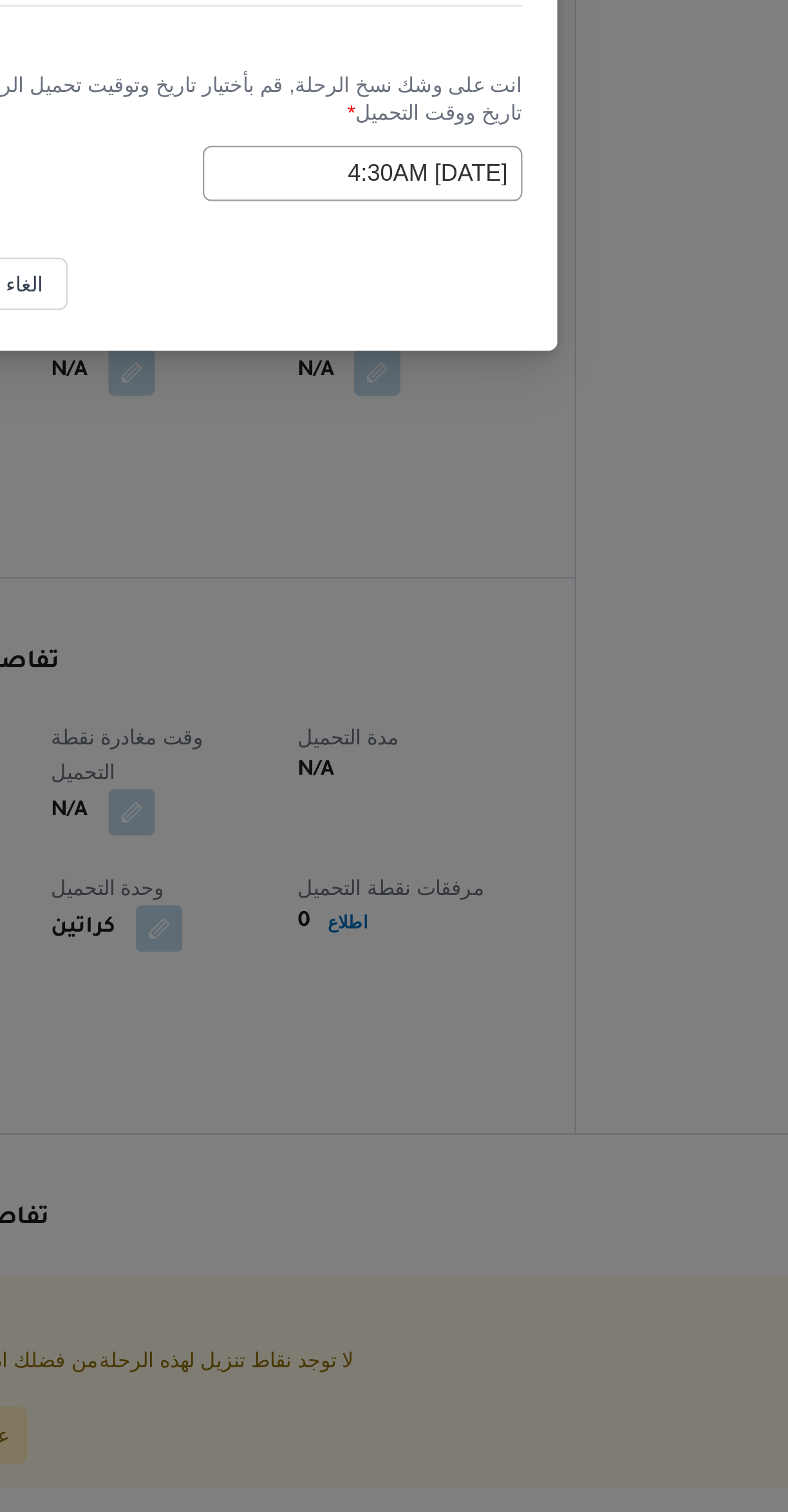
click at [423, 777] on input "11/10/2025 4:30AM" at bounding box center [465, 775] width 142 height 24
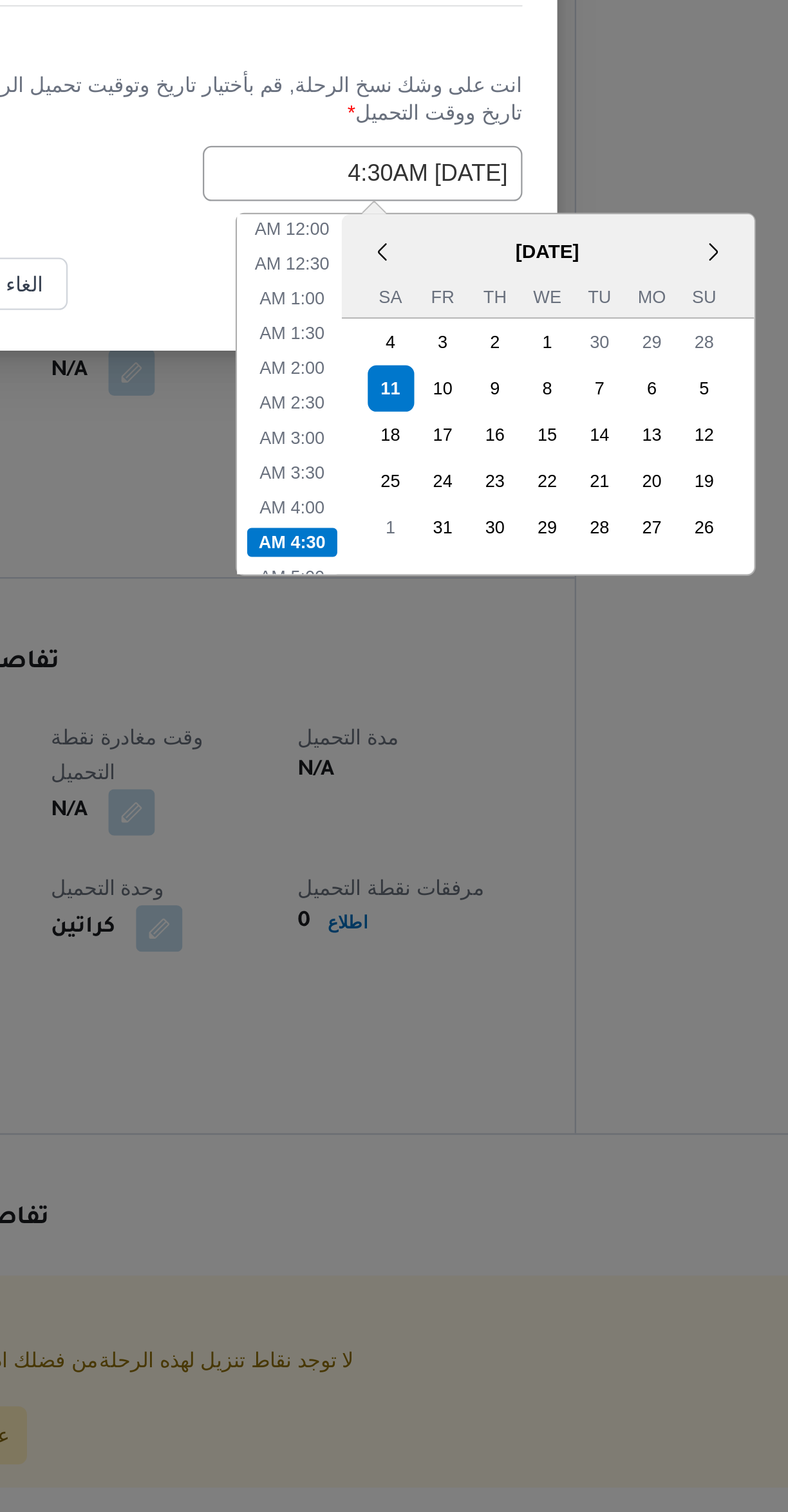
scroll to position [66, 0]
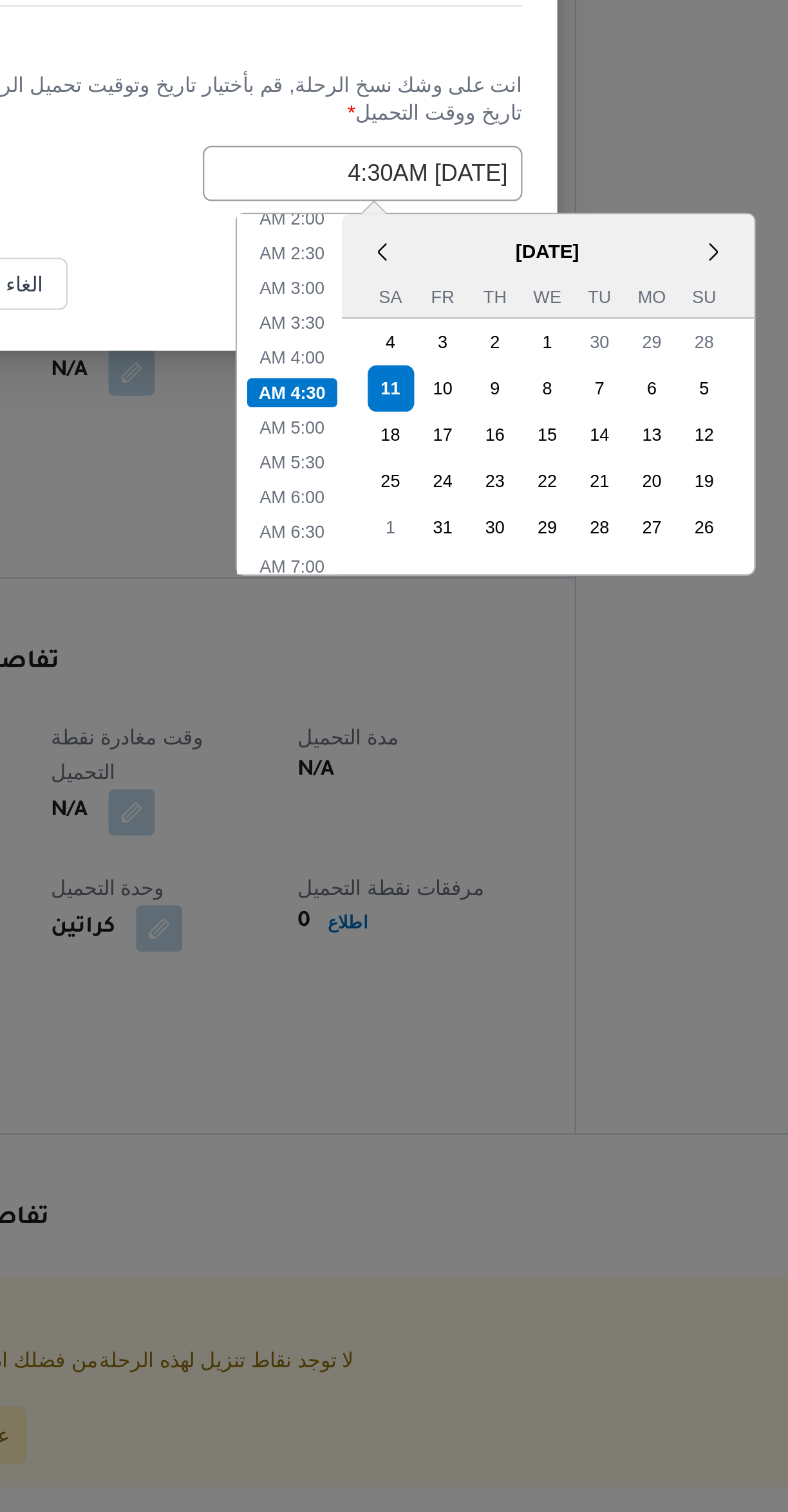
click at [430, 947] on li "7:00 AM" at bounding box center [434, 950] width 39 height 13
type input "11/10/2025 7:00AM"
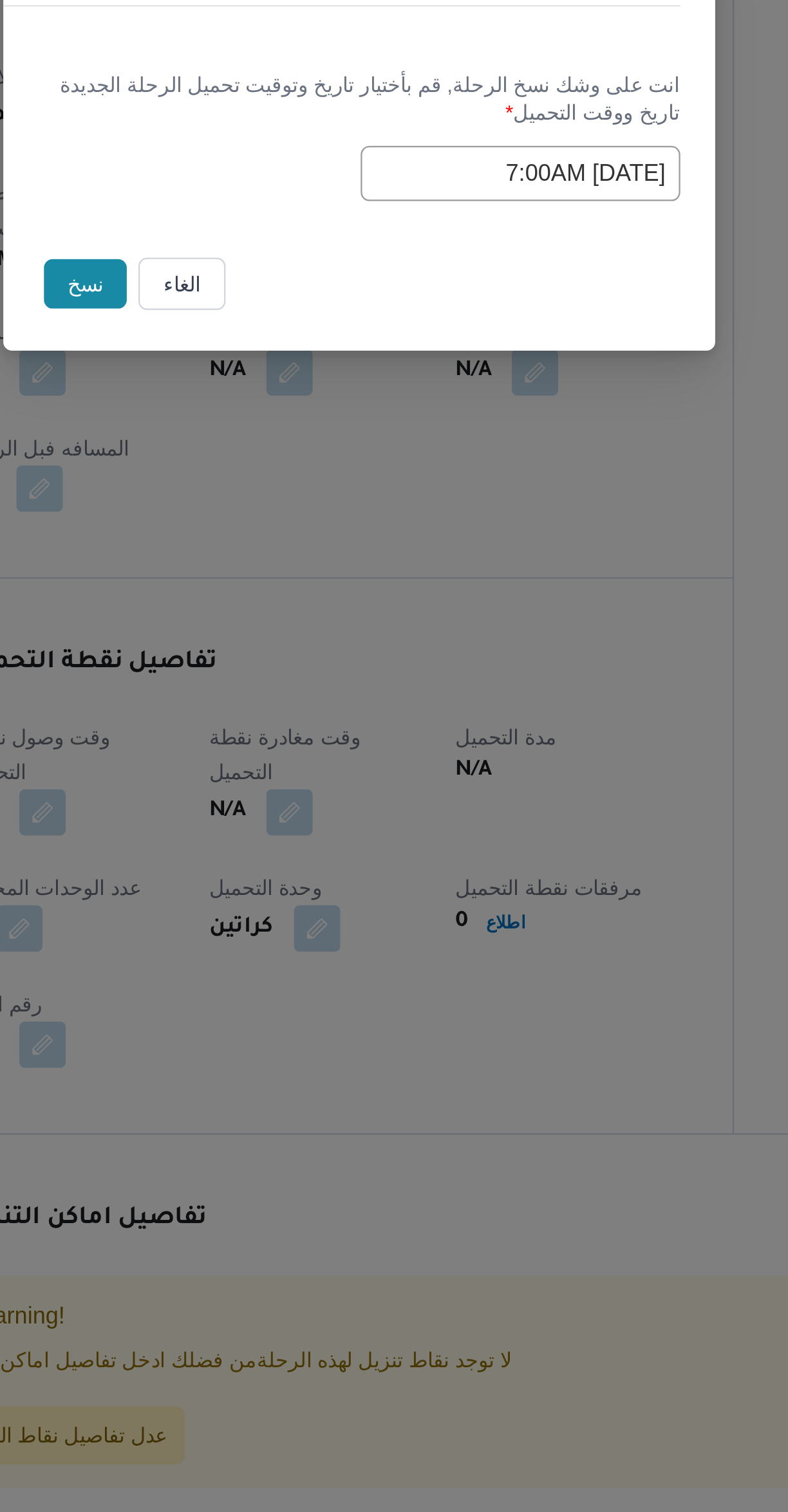
click at [263, 827] on button "نسخ" at bounding box center [272, 824] width 37 height 22
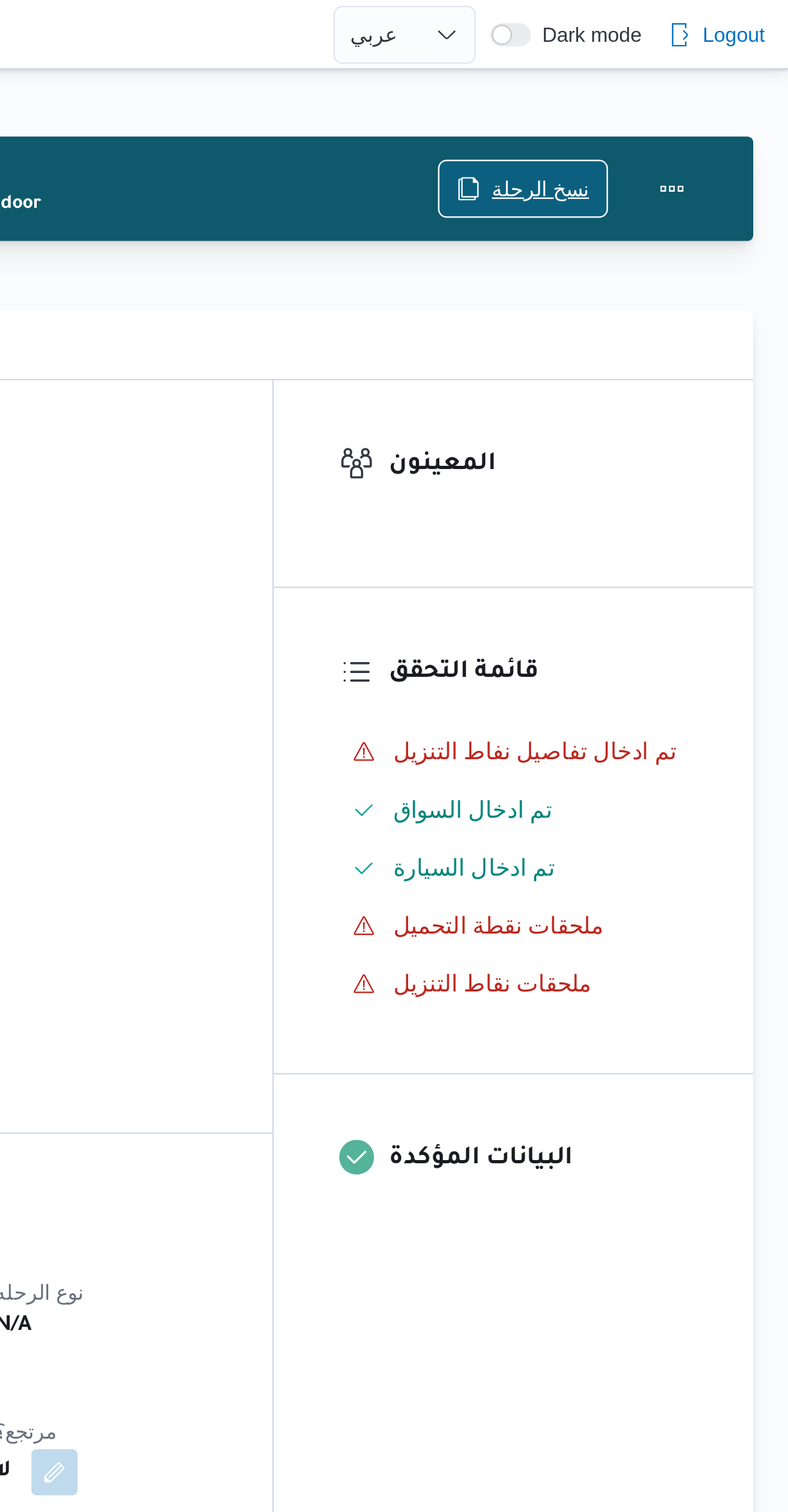
scroll to position [9, 0]
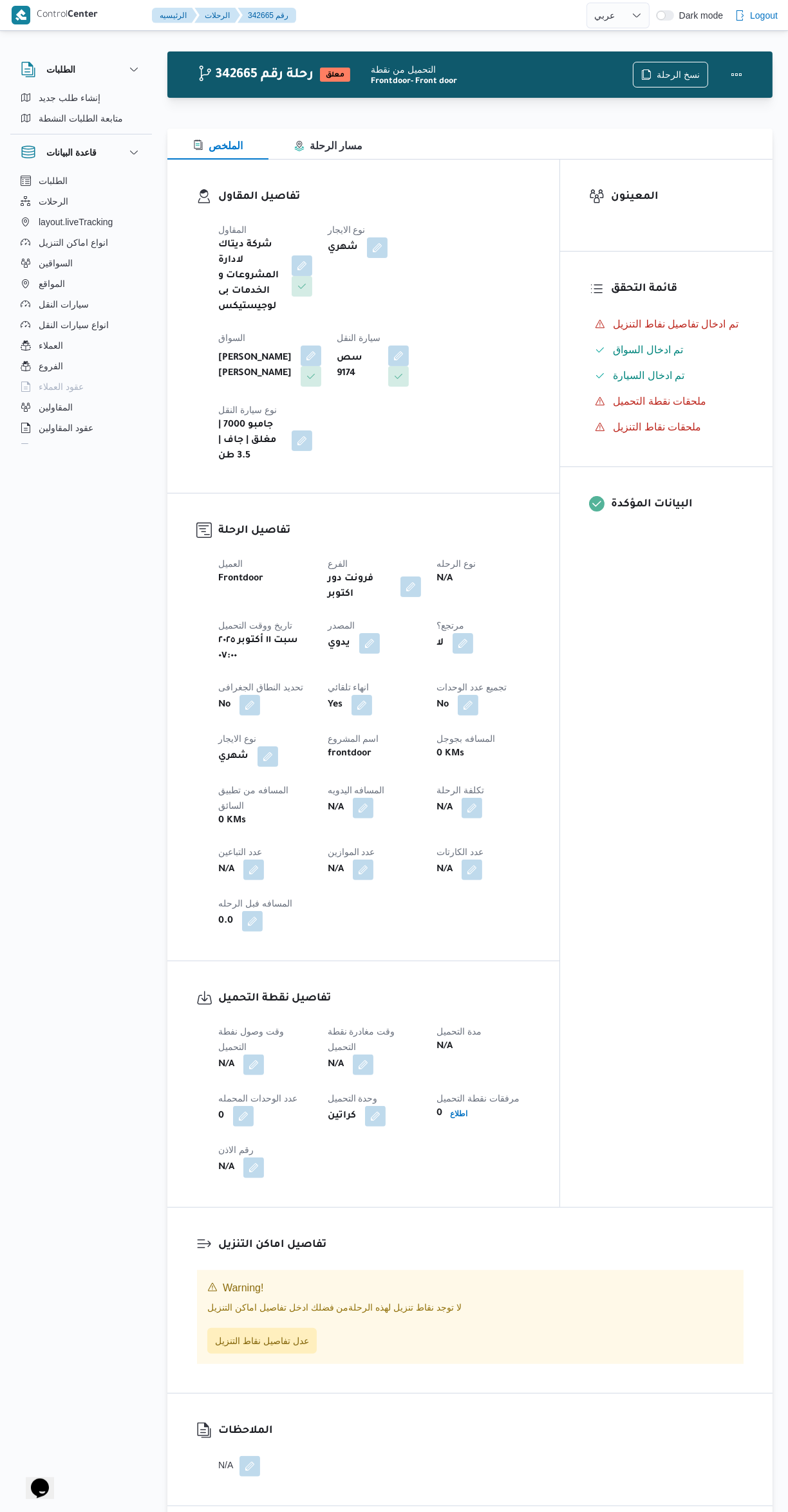
click at [369, 633] on button "button" at bounding box center [369, 643] width 20 height 20
click at [362, 609] on label "هل ستتم الرحله من خلال تطبيق السائق؟" at bounding box center [346, 610] width 168 height 15
checkbox input "true"
click at [460, 609] on span "تاكيد" at bounding box center [468, 610] width 17 height 15
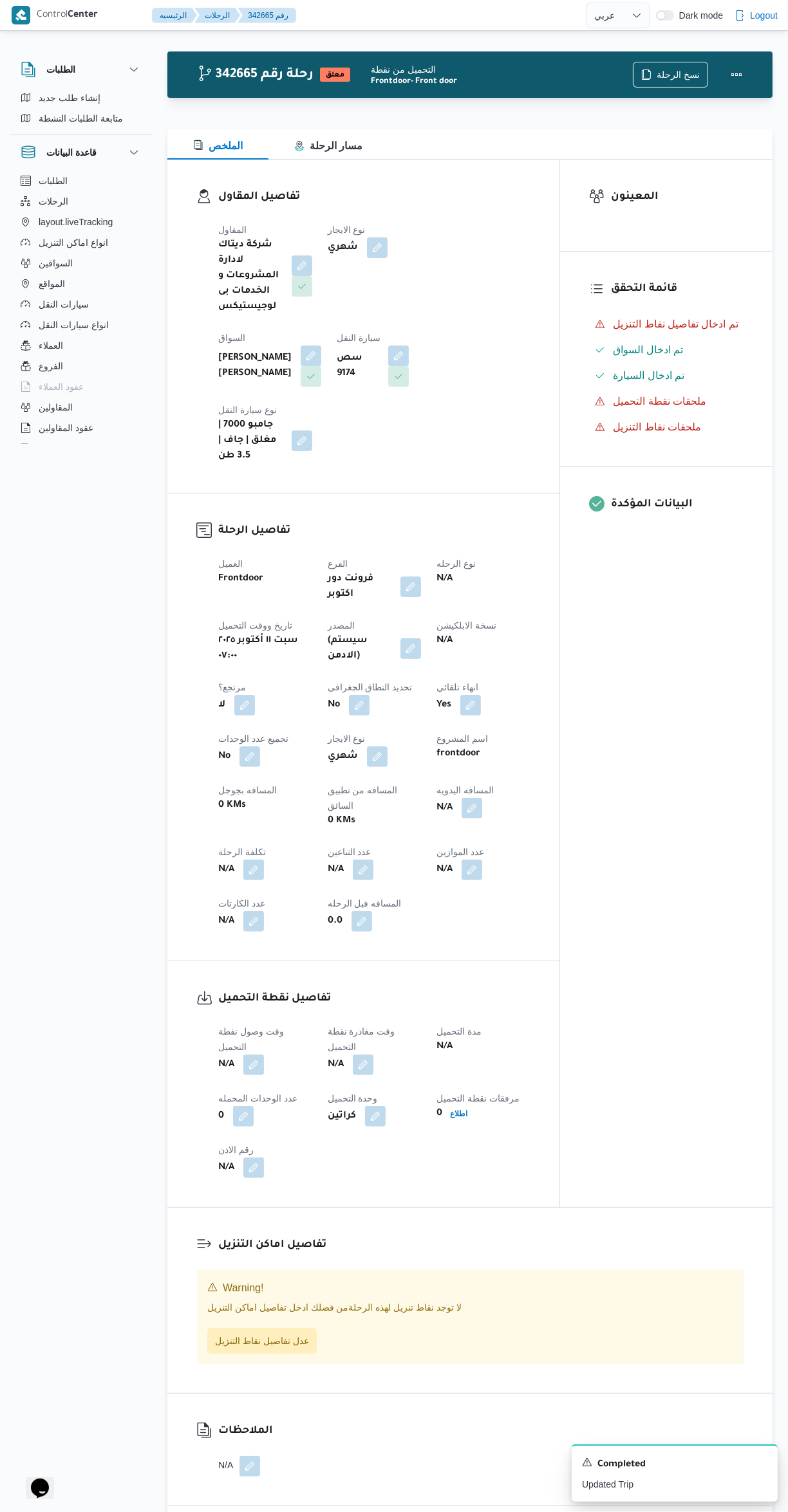
select select "ar"
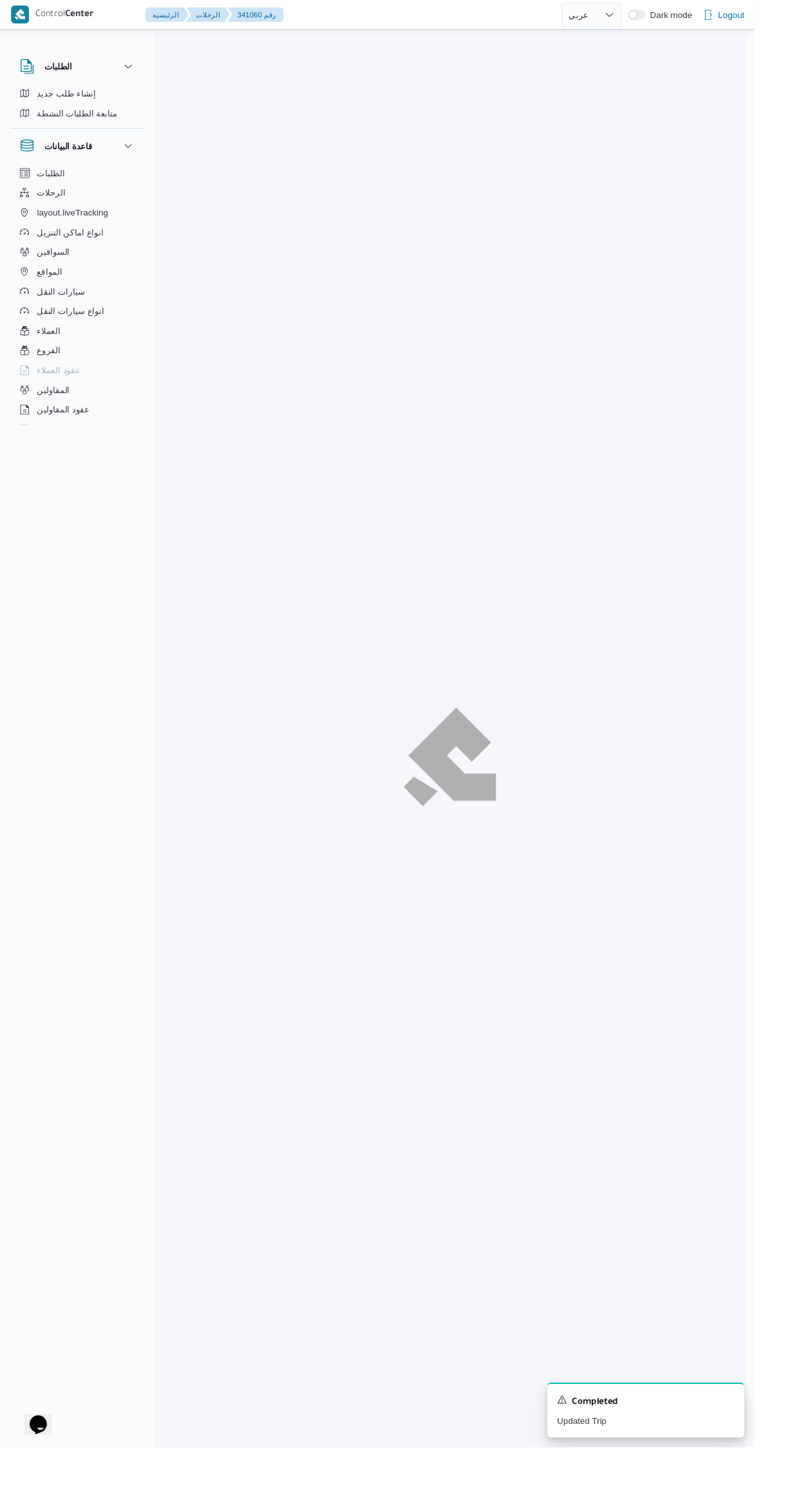
select select "ar"
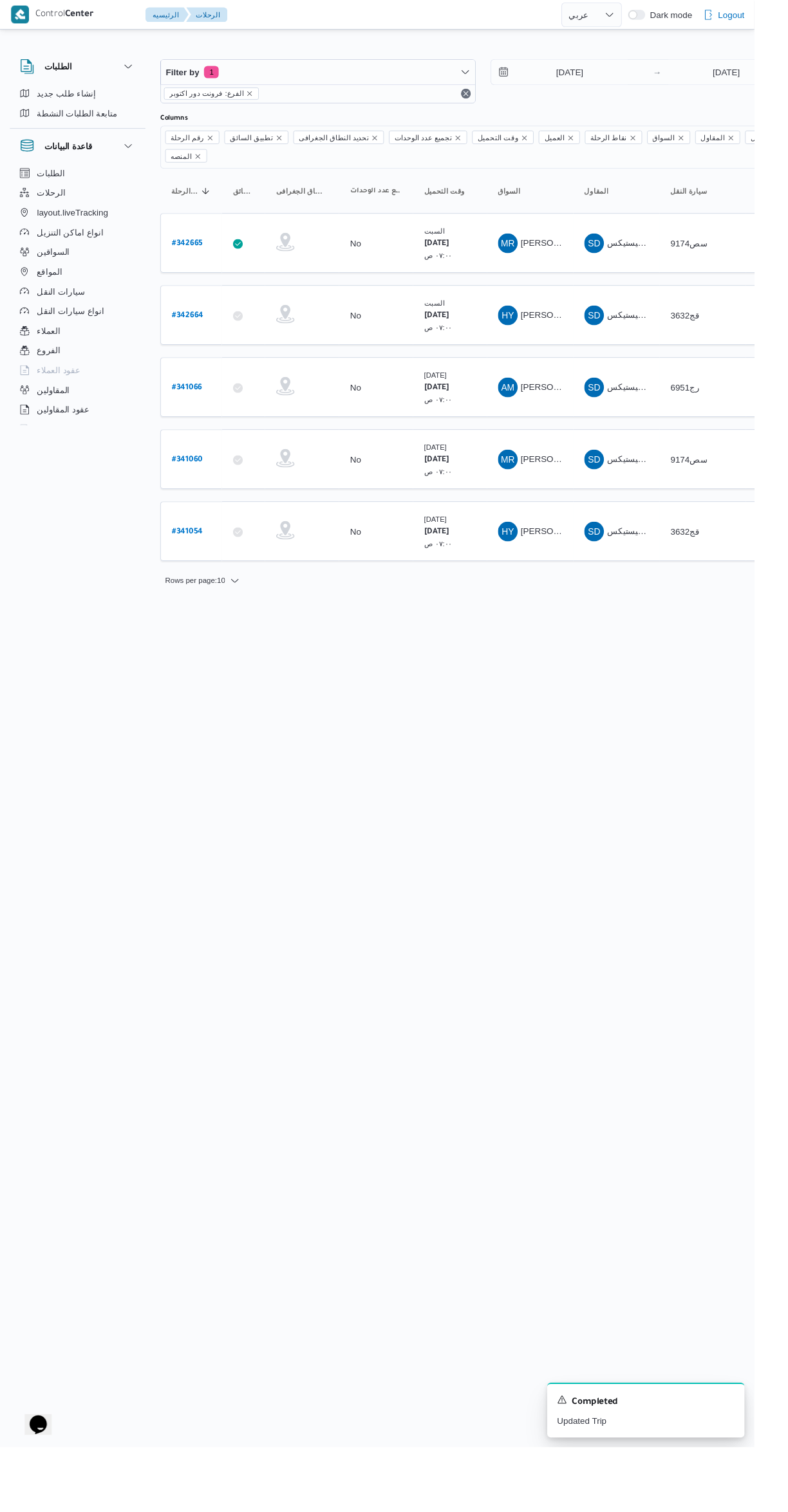
click at [195, 396] on link "# 341066" at bounding box center [195, 404] width 31 height 17
select select "ar"
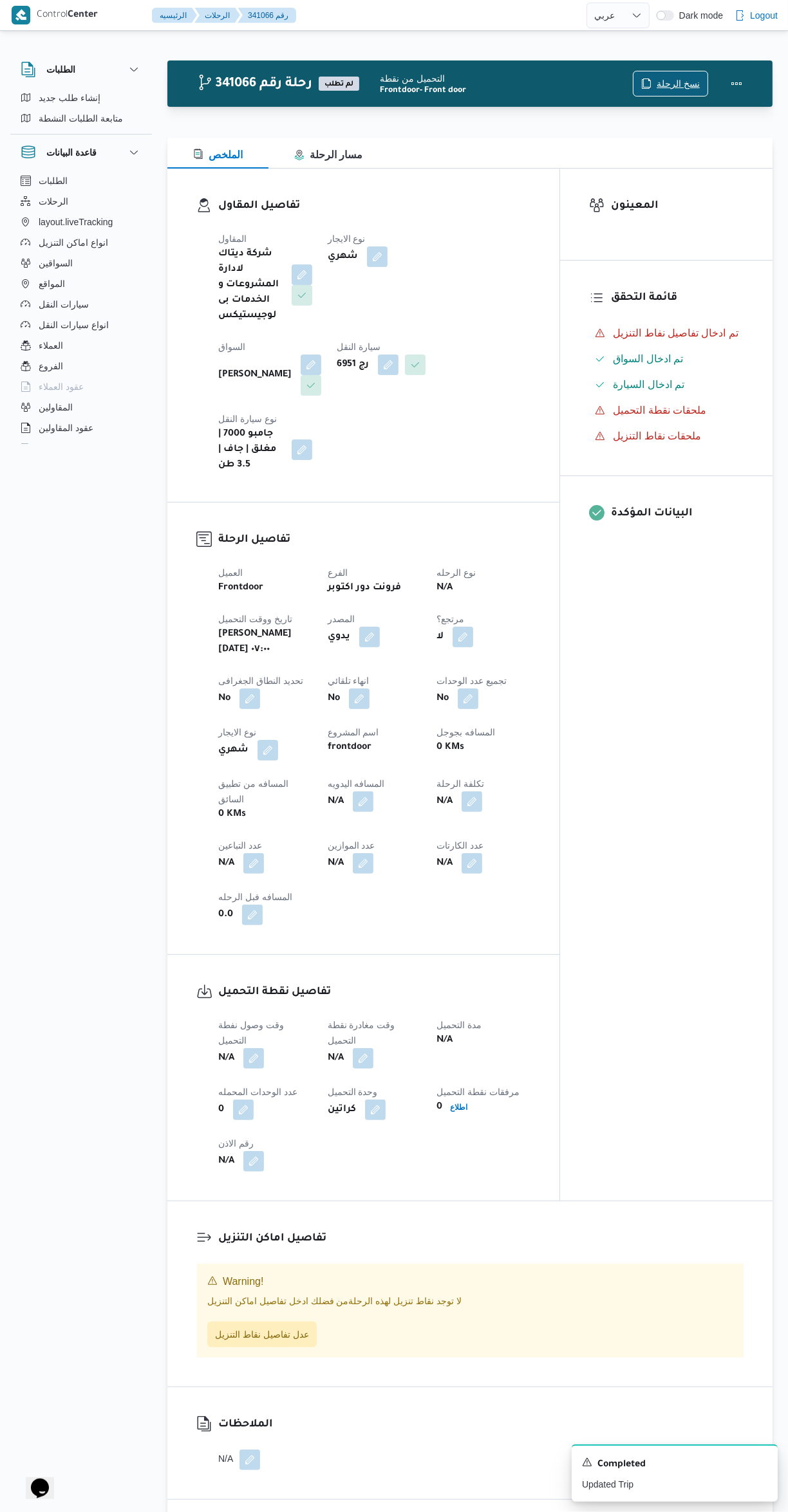
click at [687, 87] on span "نسخ الرحلة" at bounding box center [678, 84] width 43 height 15
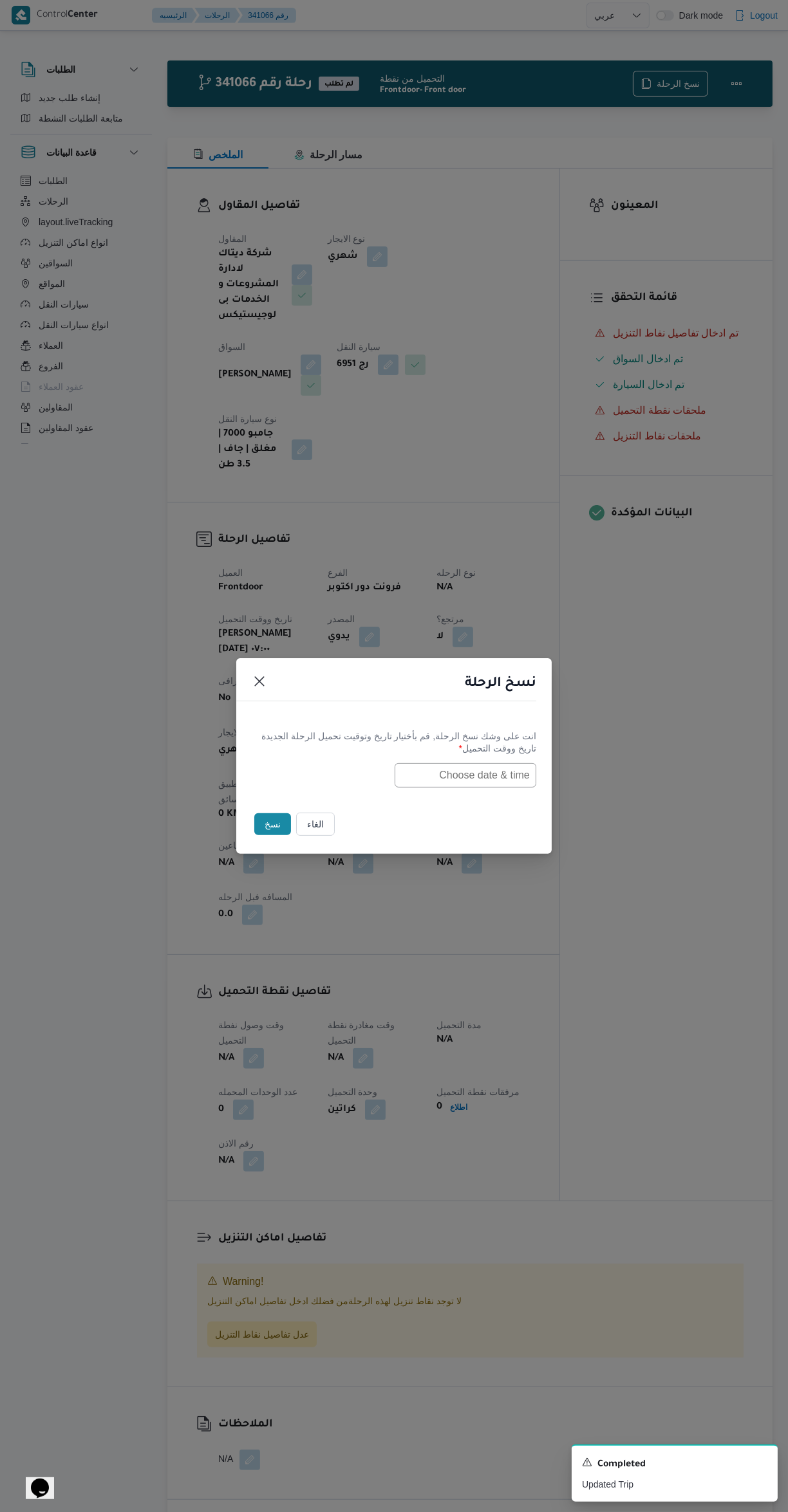
click at [481, 773] on input "text" at bounding box center [465, 775] width 142 height 24
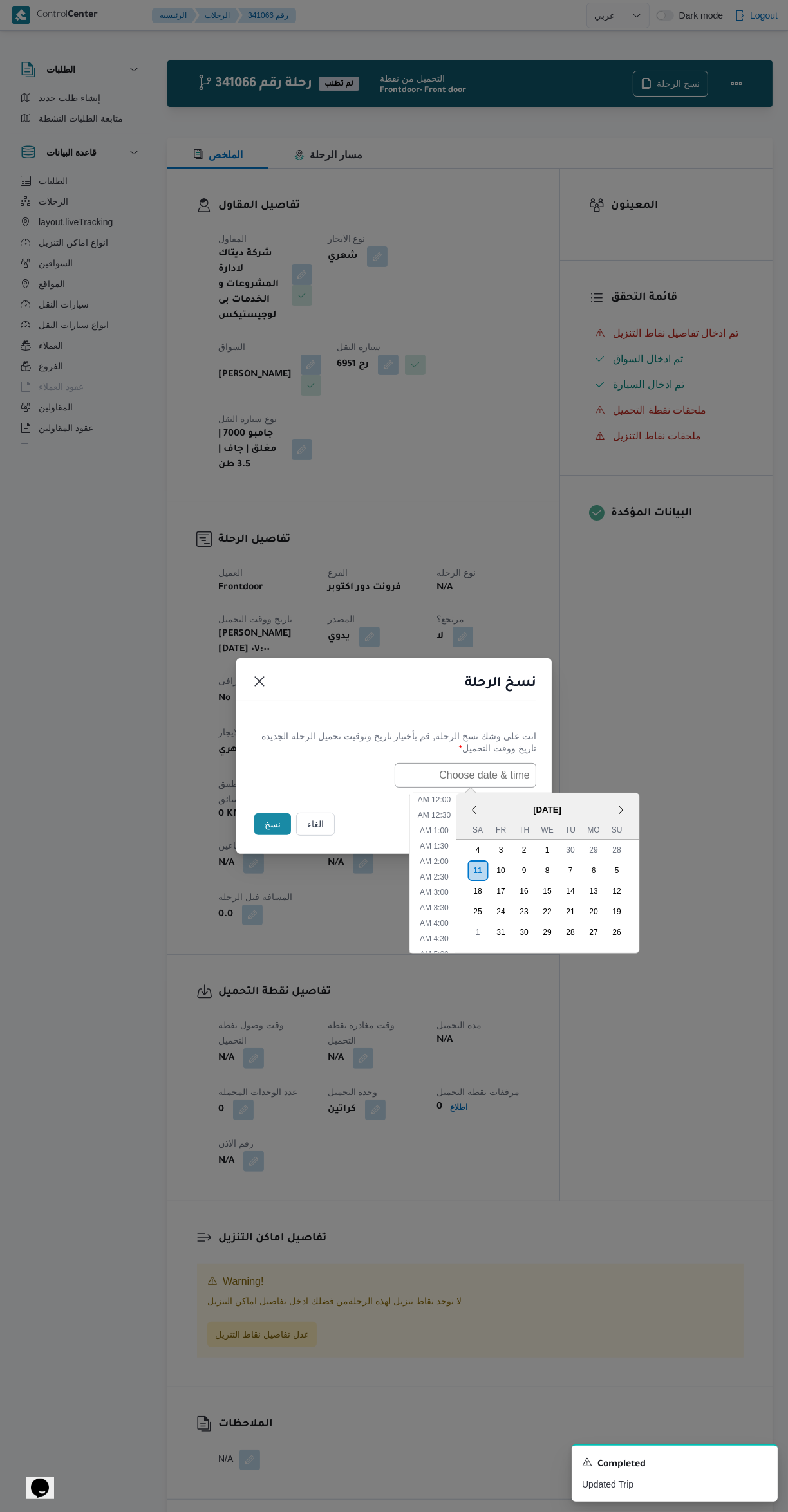
scroll to position [4, 0]
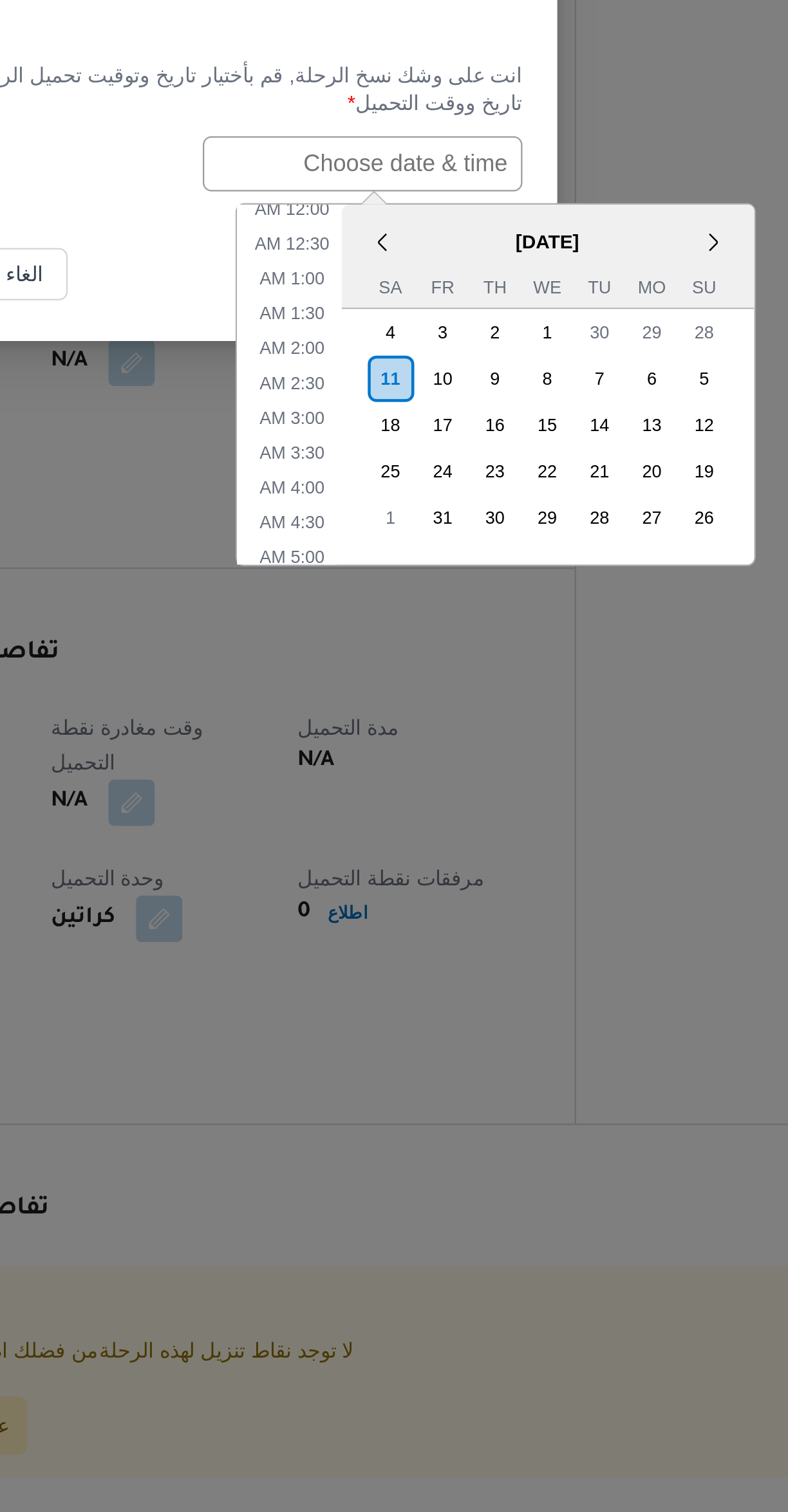
click at [430, 947] on li "5:00 AM" at bounding box center [434, 950] width 39 height 13
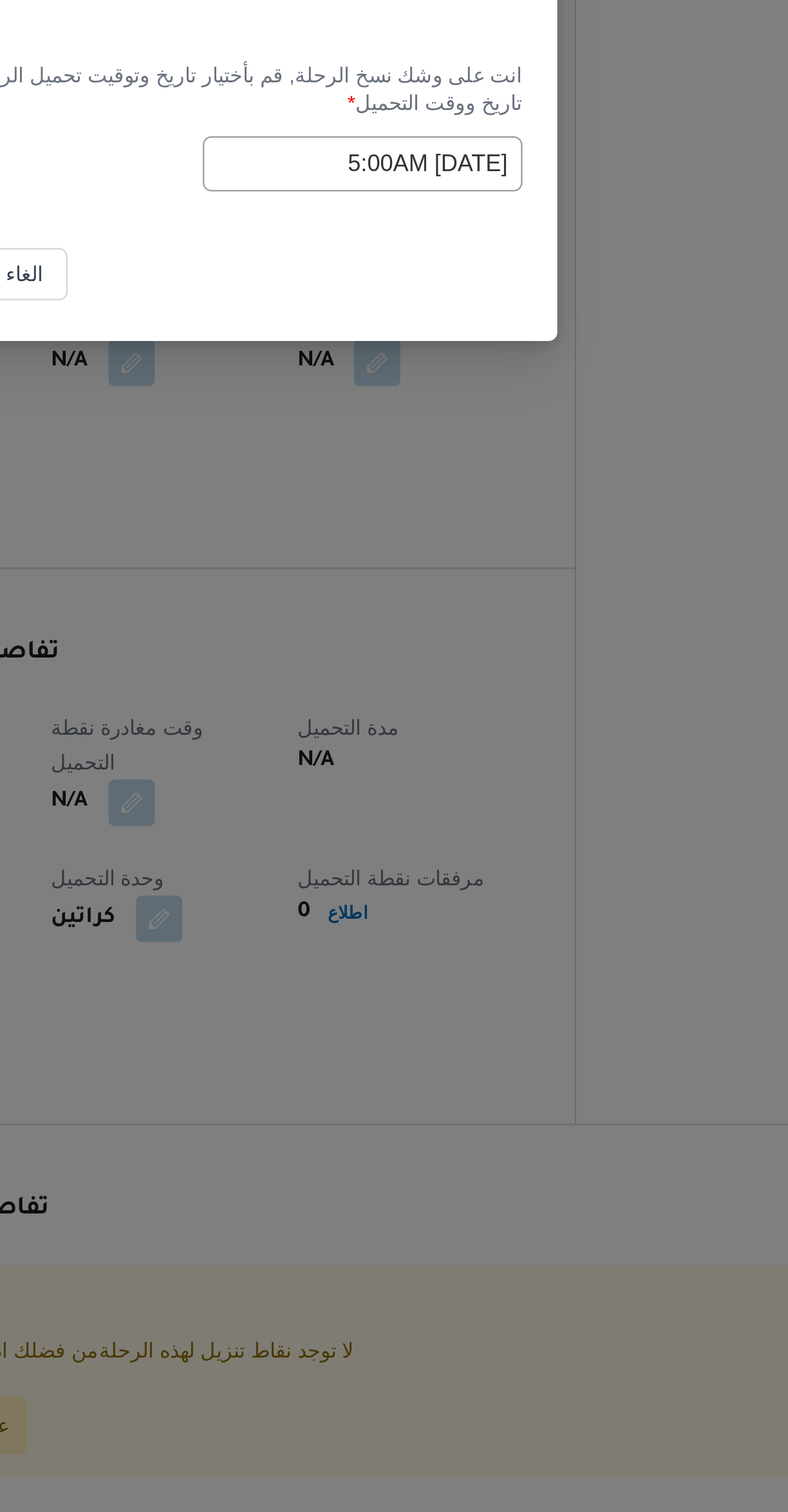
click at [418, 774] on input "11/10/2025 5:00AM" at bounding box center [465, 775] width 142 height 24
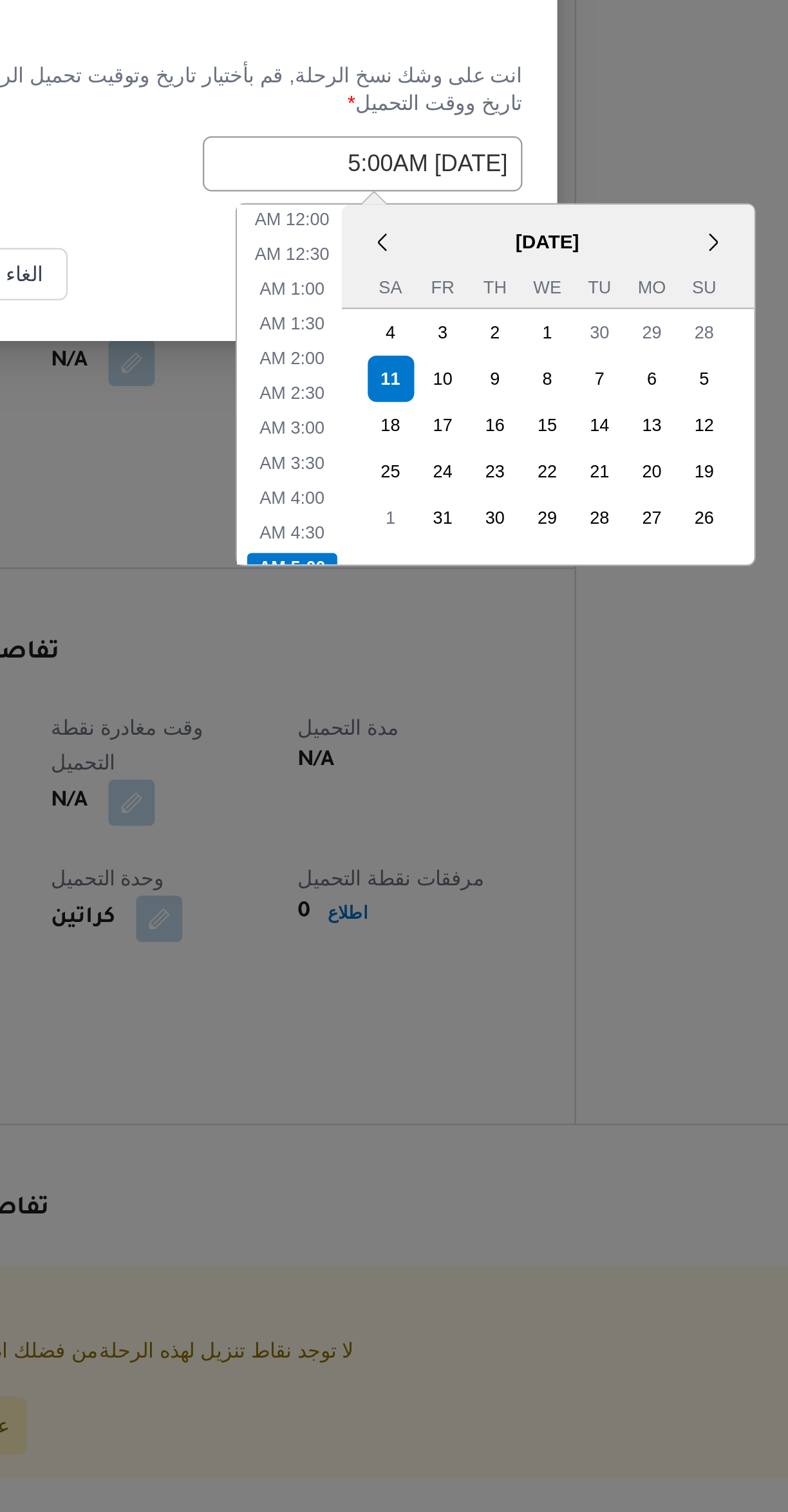
scroll to position [82, 0]
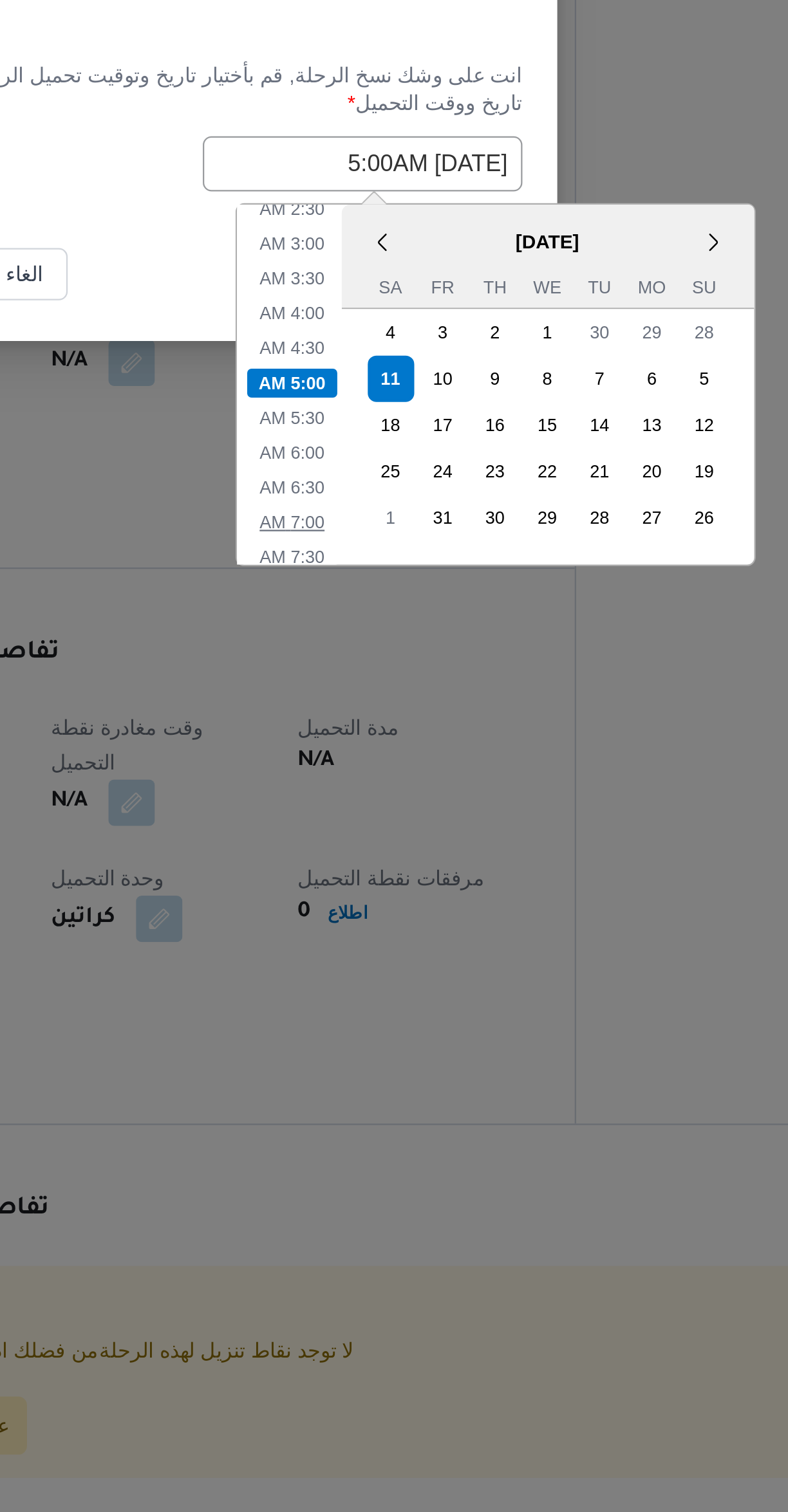
click at [435, 932] on li "7:00 AM" at bounding box center [434, 934] width 39 height 13
type input "11/10/2025 7:00AM"
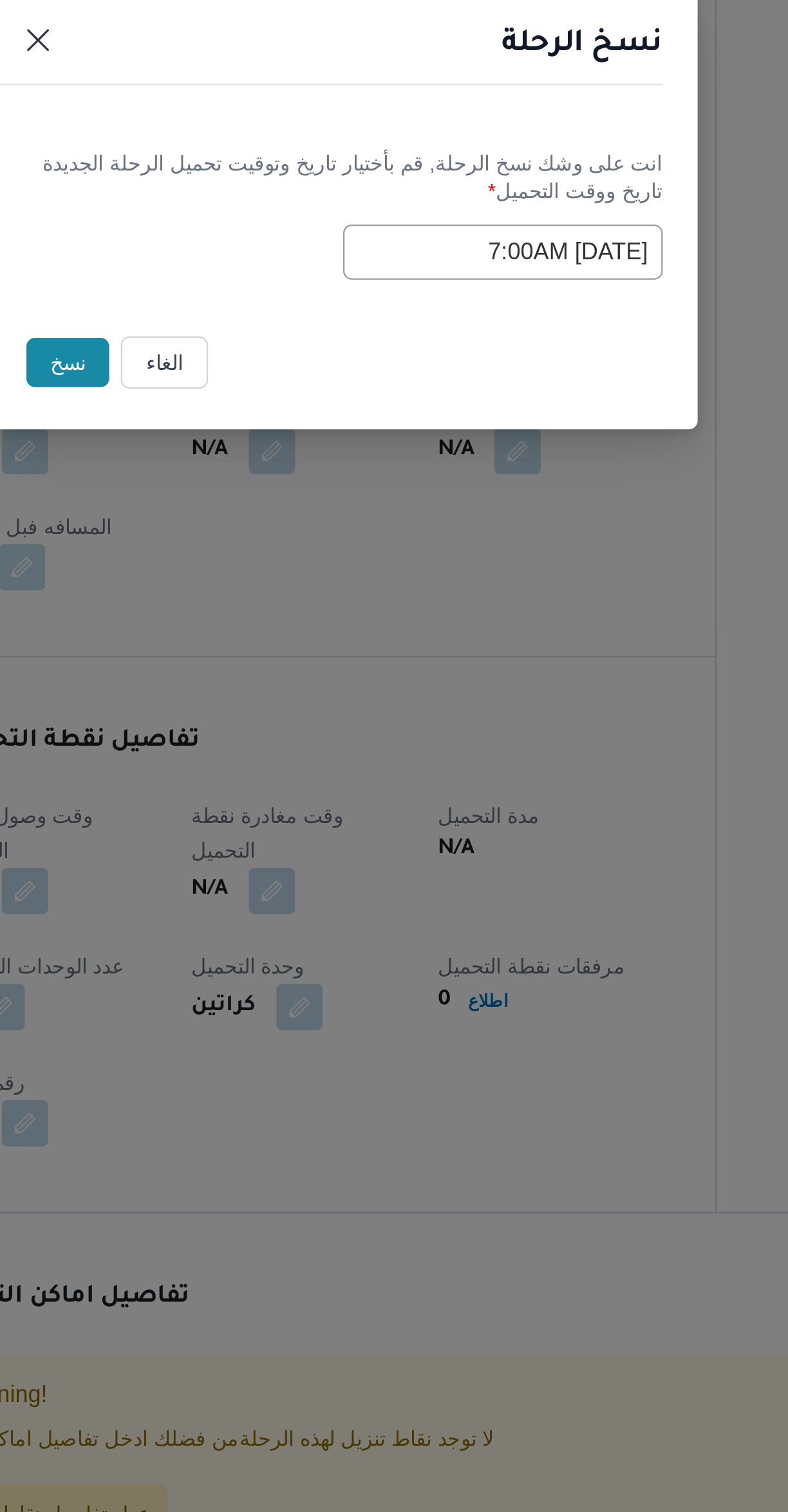
click at [266, 825] on button "نسخ" at bounding box center [272, 824] width 37 height 22
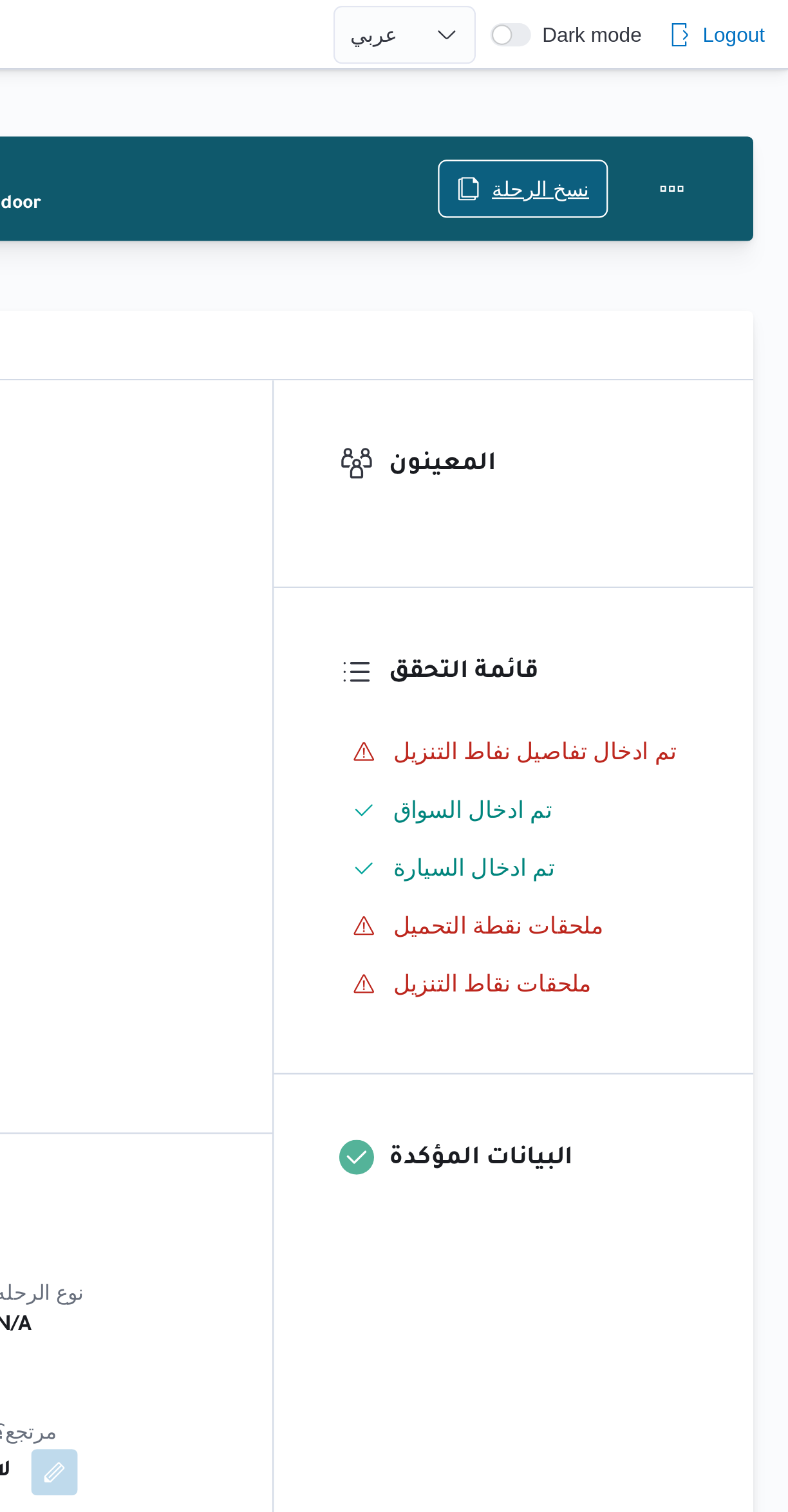
scroll to position [15, 0]
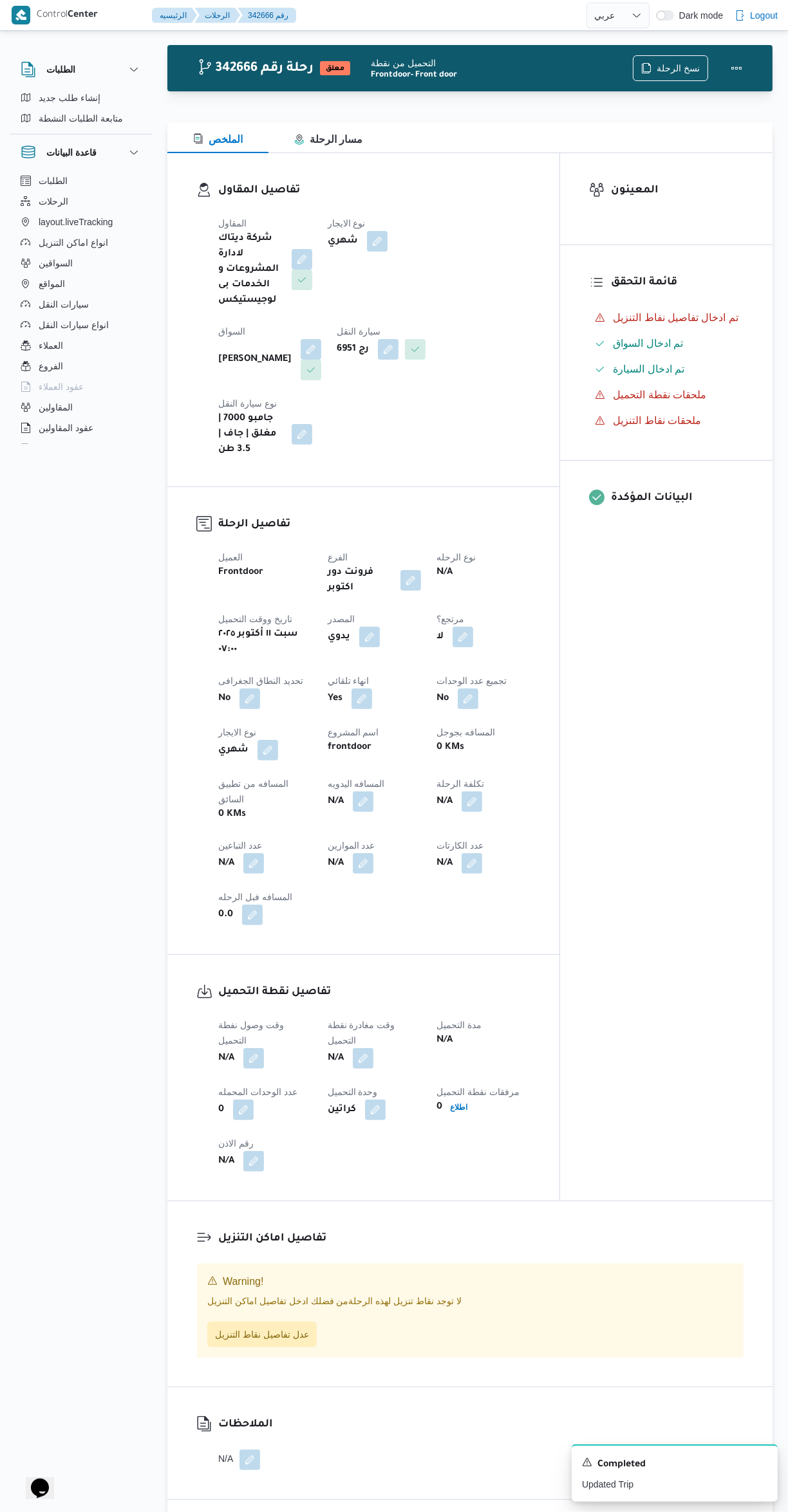
click at [372, 626] on button "button" at bounding box center [369, 636] width 20 height 20
click at [336, 602] on label "هل ستتم الرحله من خلال تطبيق السائق؟" at bounding box center [346, 603] width 168 height 15
checkbox input "true"
click at [464, 594] on span "تاكيد" at bounding box center [467, 603] width 72 height 26
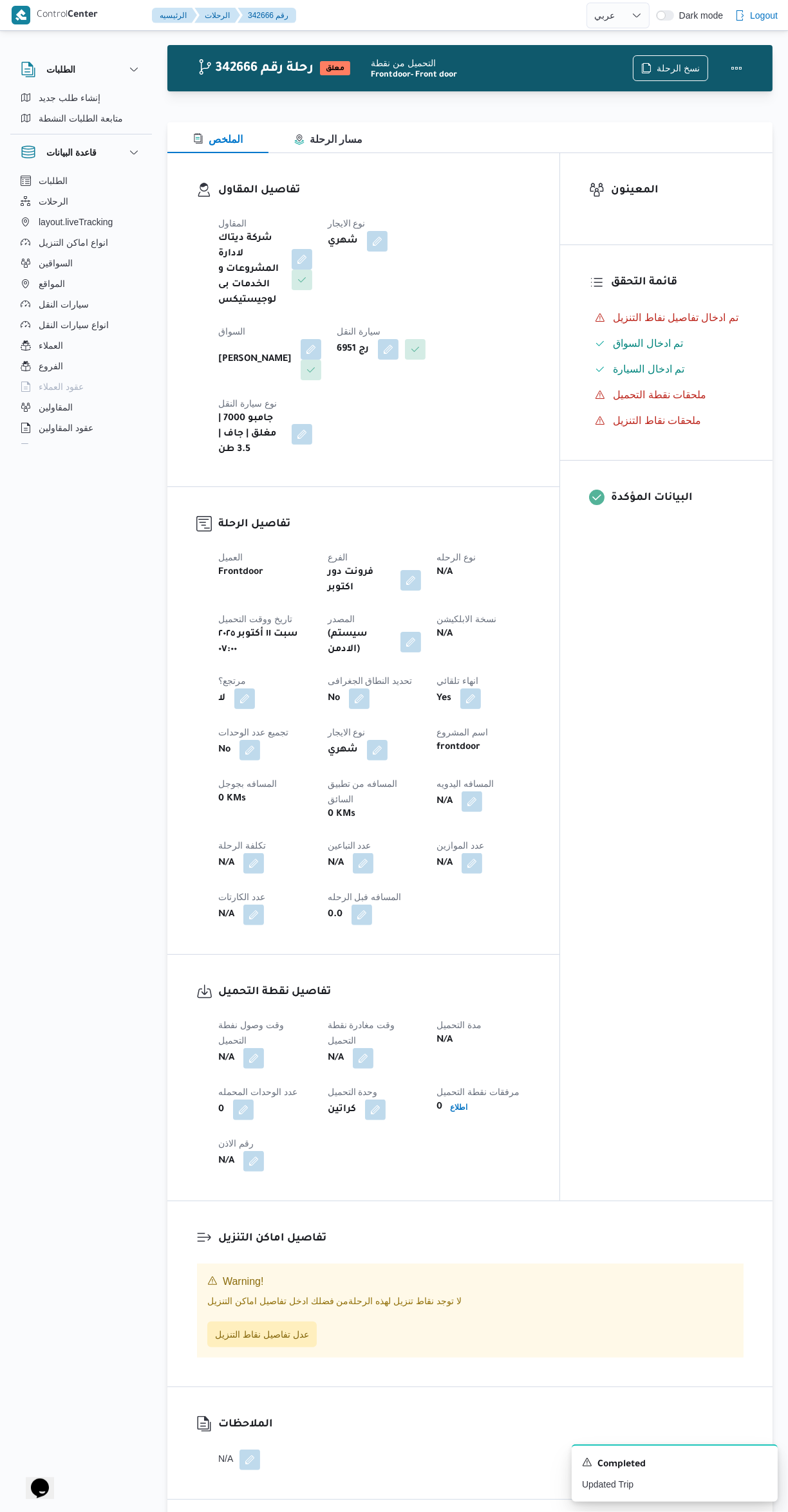
click at [657, 742] on div "المعينون قائمة التحقق تم ادخال تفاصيل نفاط التنزيل تم ادخال السواق تم ادخال الس…" at bounding box center [666, 677] width 212 height 1048
select select "ar"
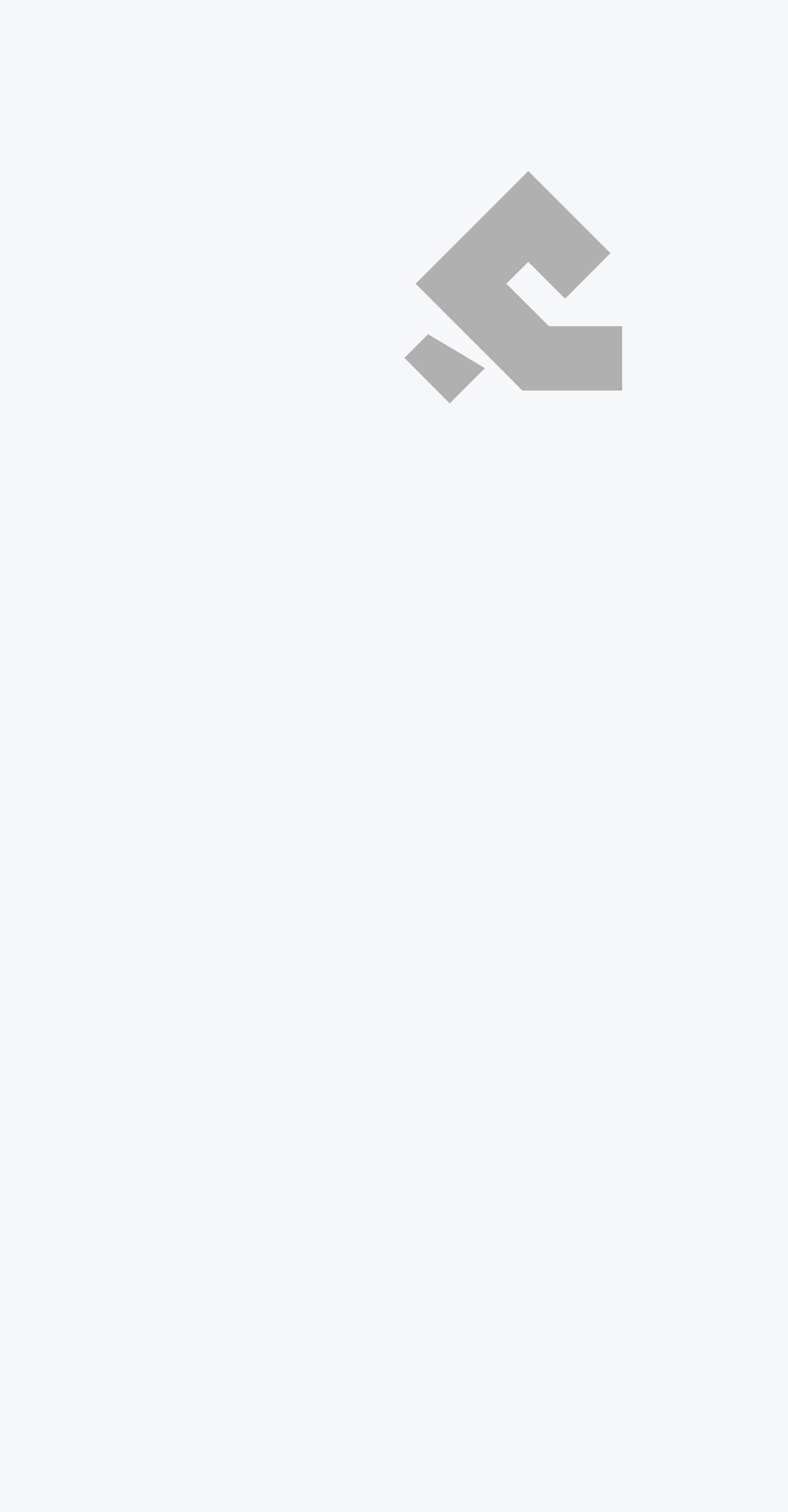
select select "ar"
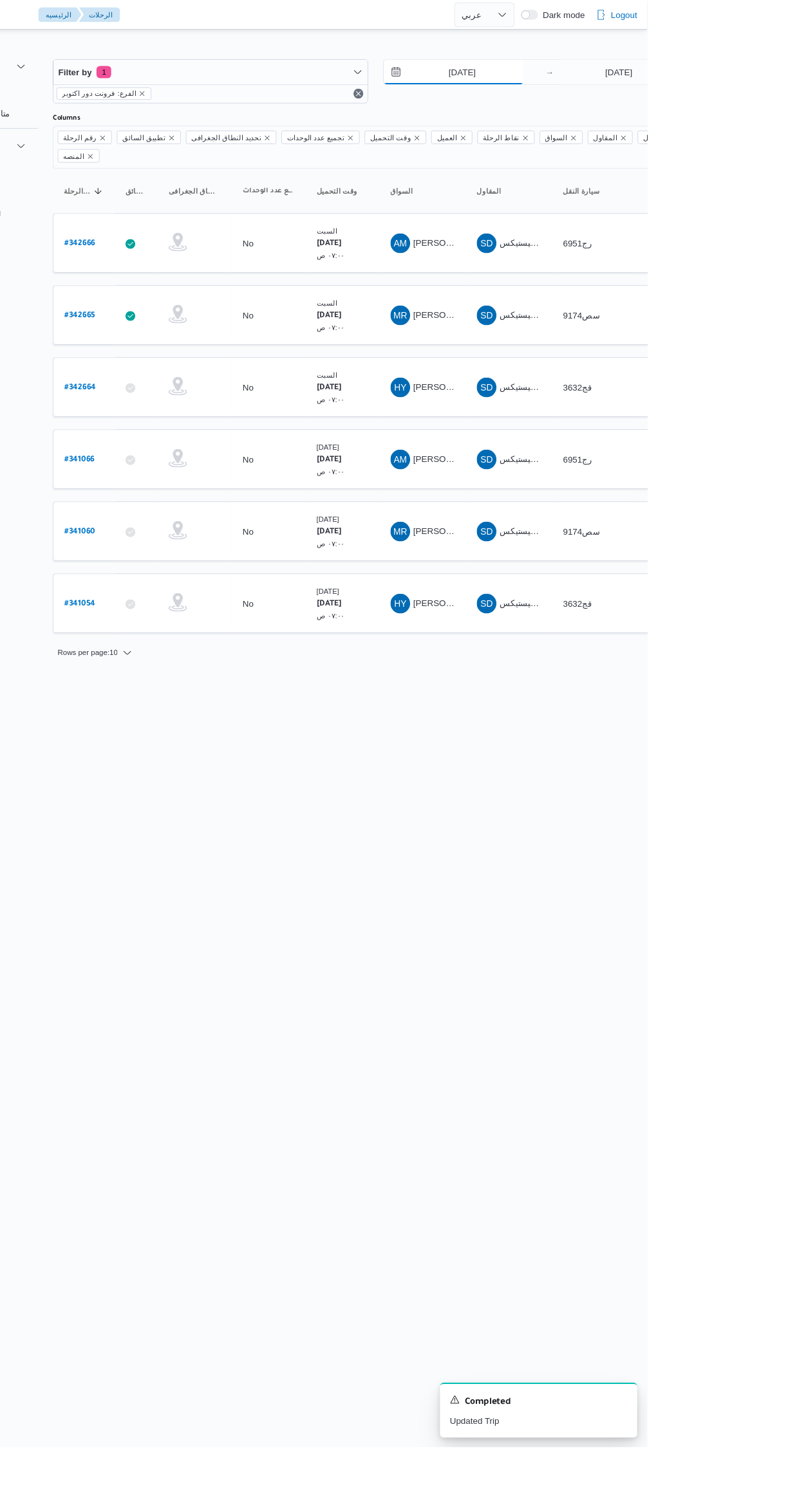
click at [569, 75] on input "9/10/2025" at bounding box center [585, 75] width 146 height 26
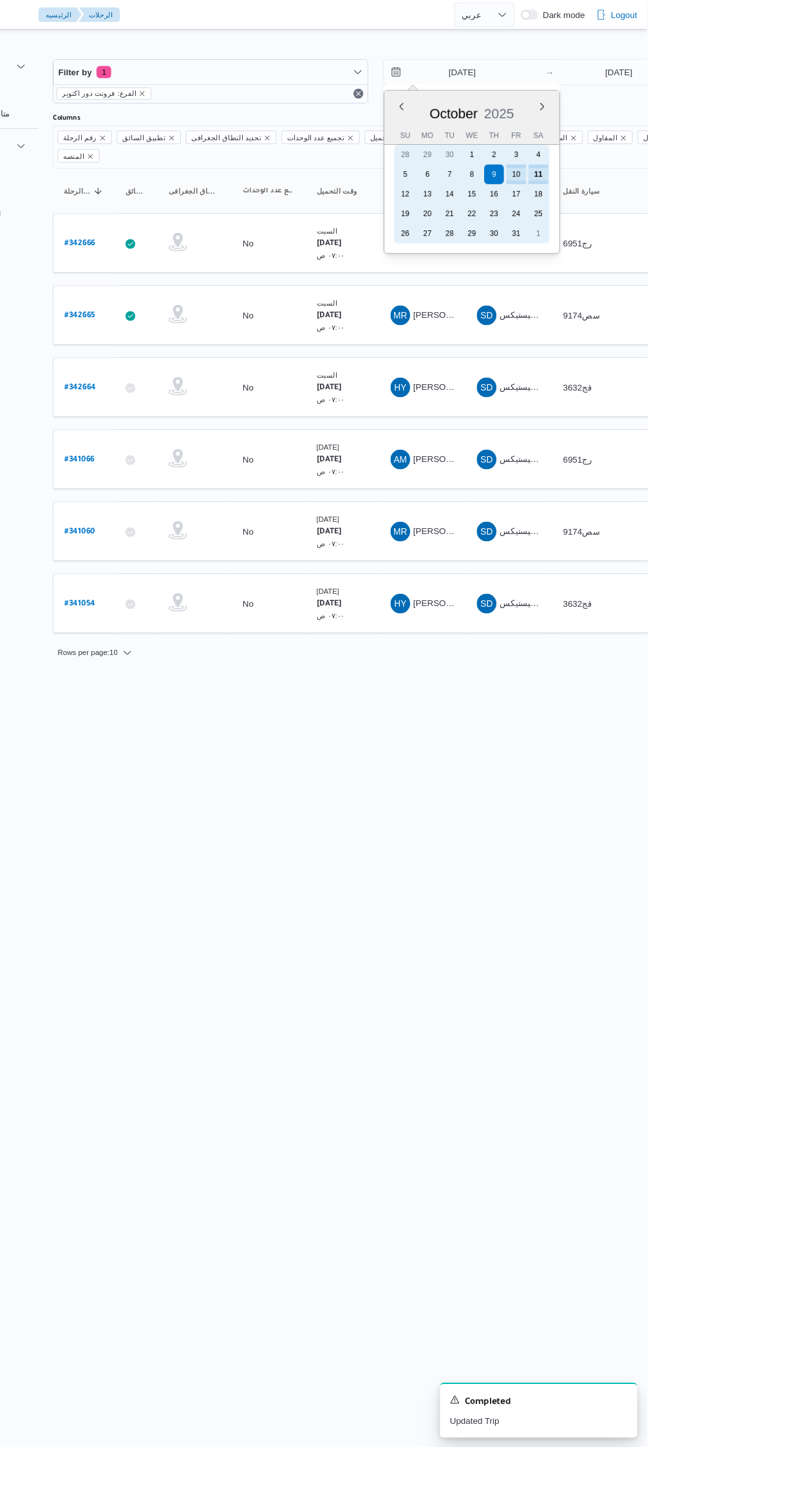
click at [665, 184] on div "11" at bounding box center [674, 182] width 20 height 20
type input "[DATE]"
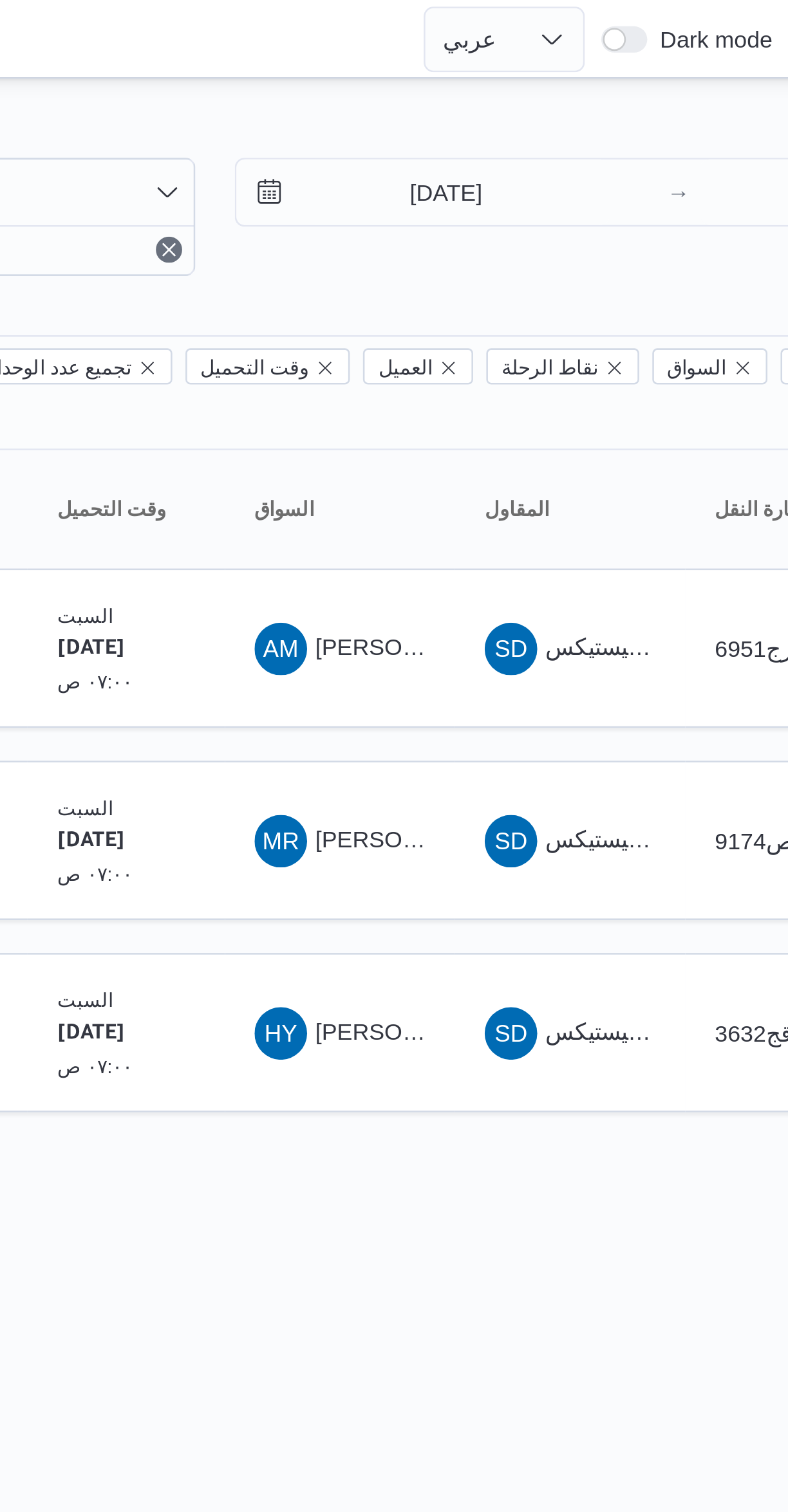
click at [534, 45] on div at bounding box center [554, 51] width 773 height 20
